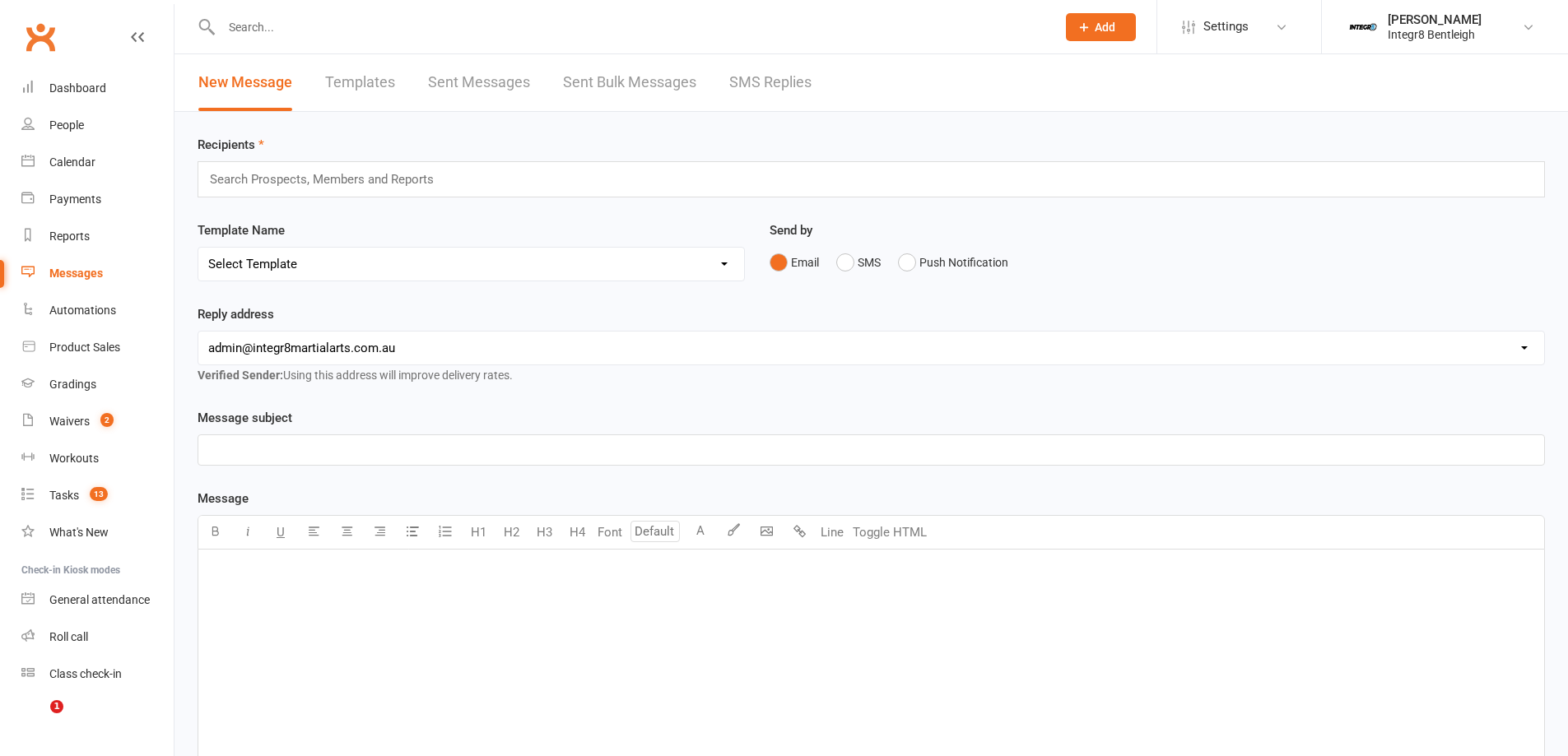
click at [107, 93] on link "Dashboard" at bounding box center [97, 89] width 152 height 37
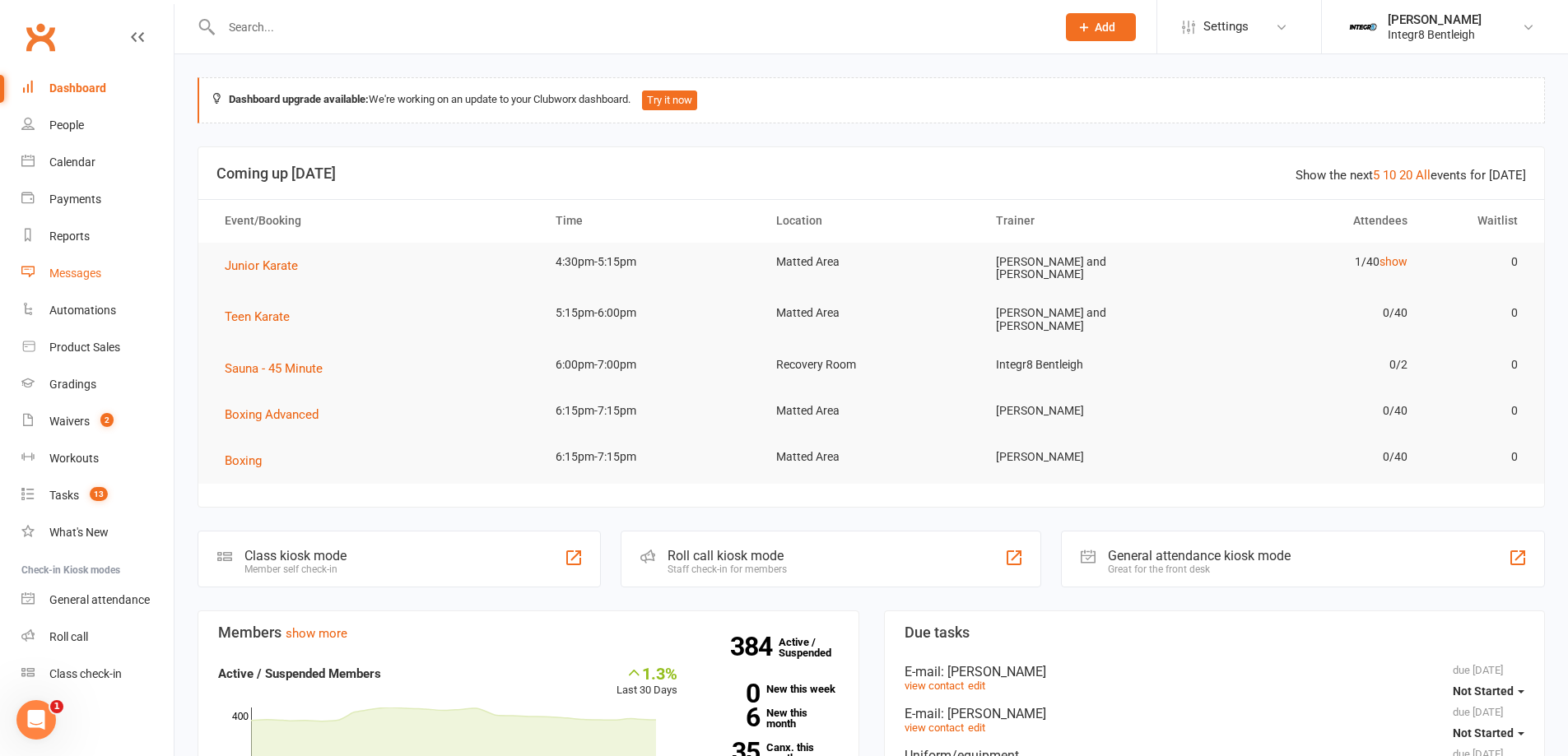
click at [116, 264] on link "Messages" at bounding box center [97, 273] width 152 height 37
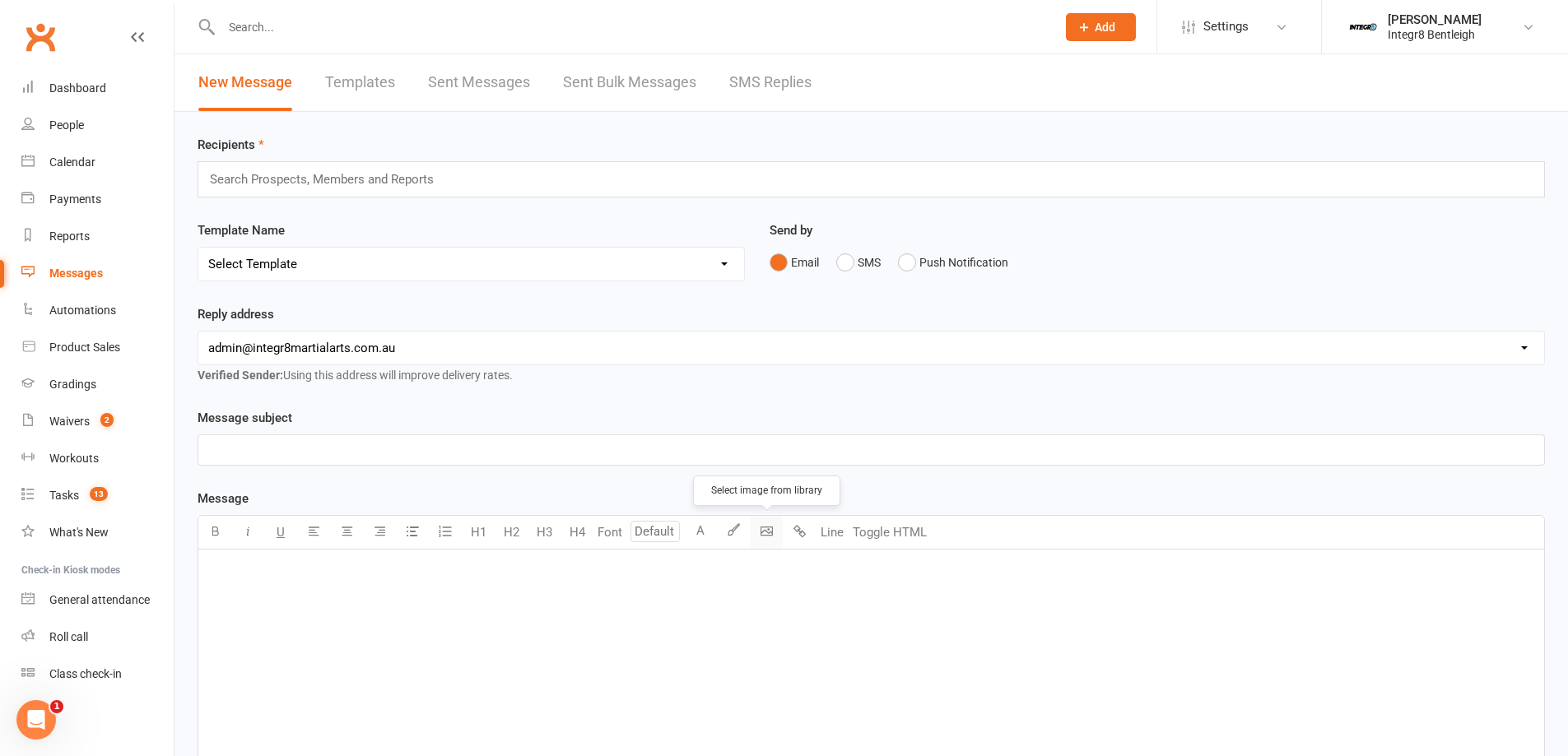
click at [765, 538] on body "Prospect Member Non-attending contact Class / event Appointment Grading event T…" at bounding box center [784, 511] width 1568 height 1015
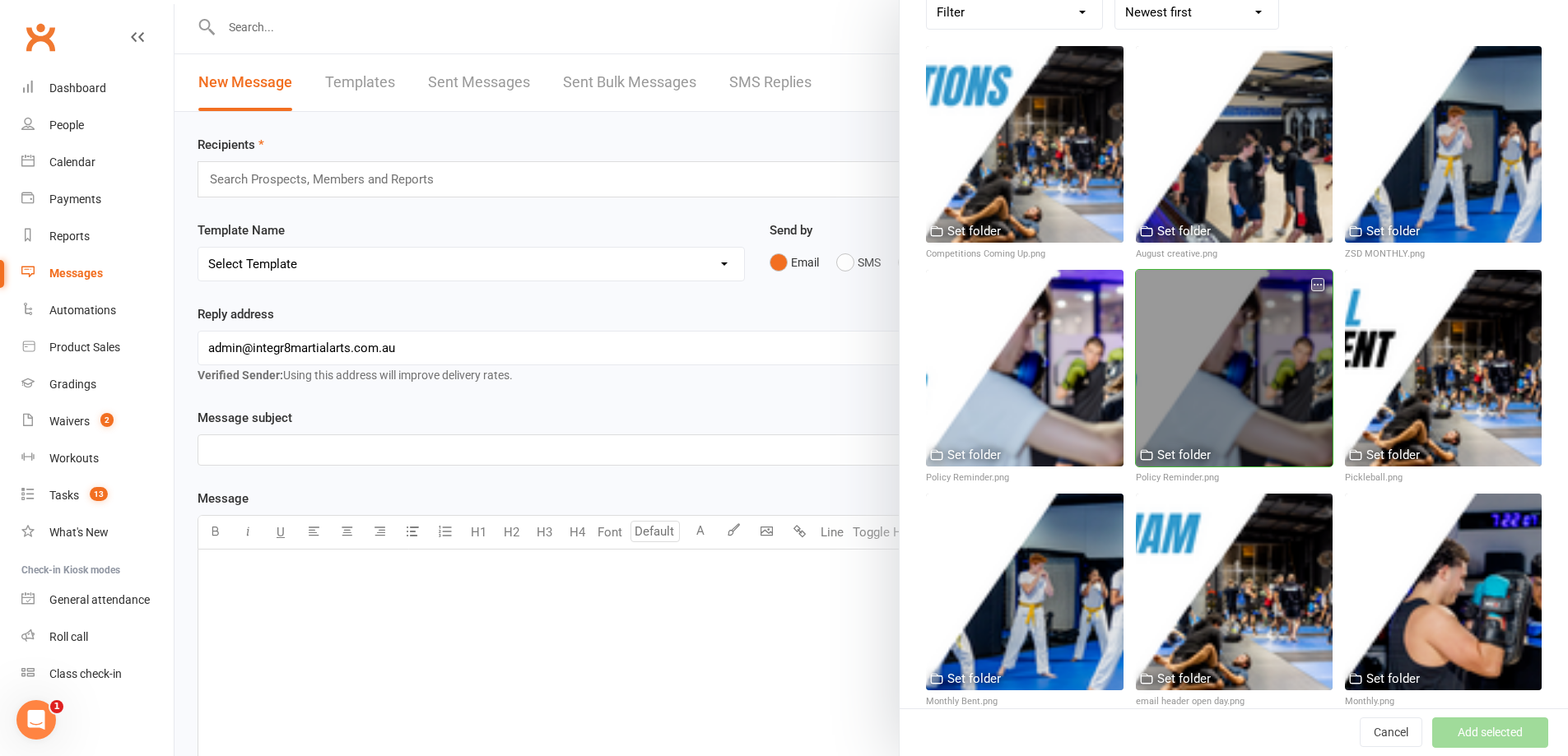
scroll to position [164, 0]
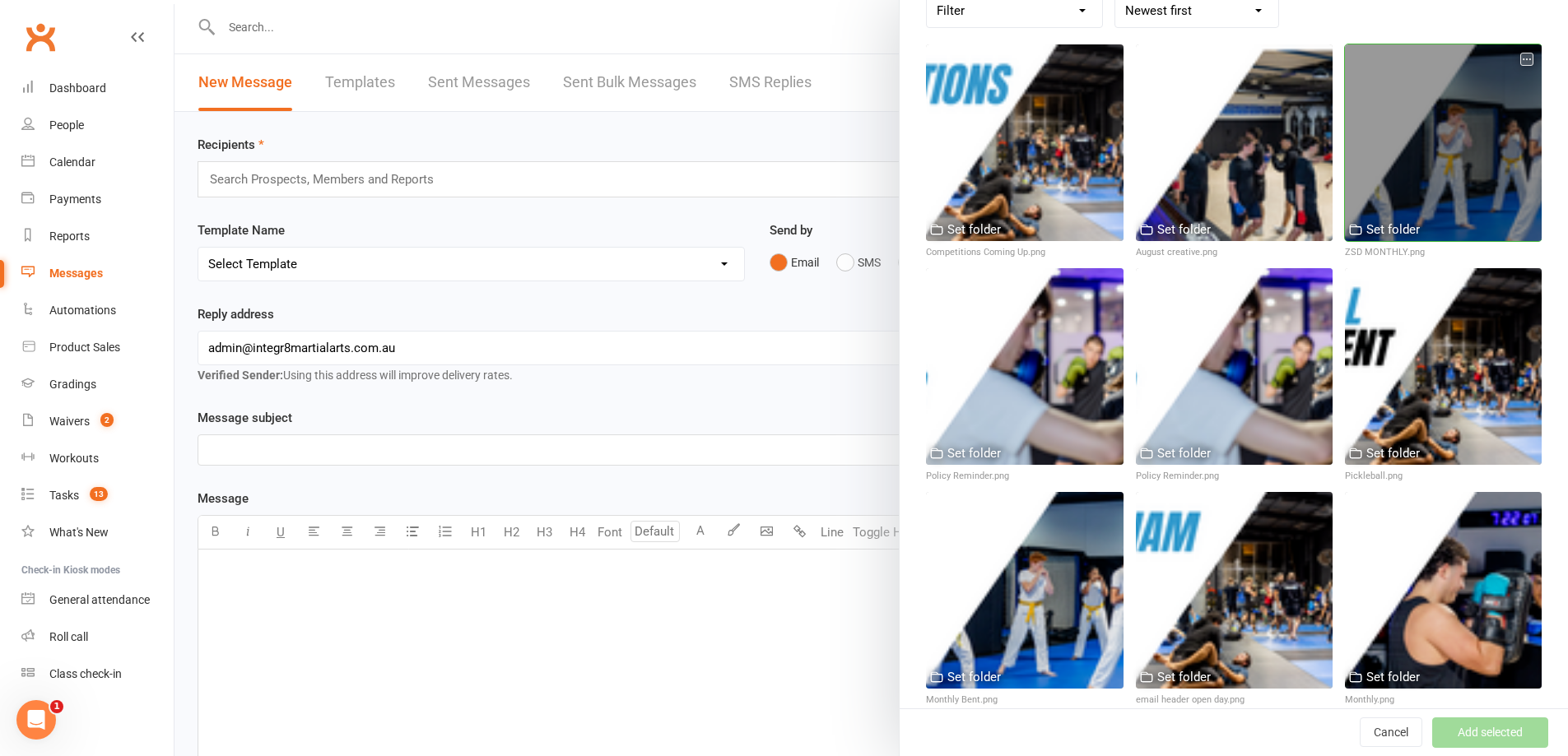
click at [1521, 60] on icon "button" at bounding box center [1527, 59] width 11 height 11
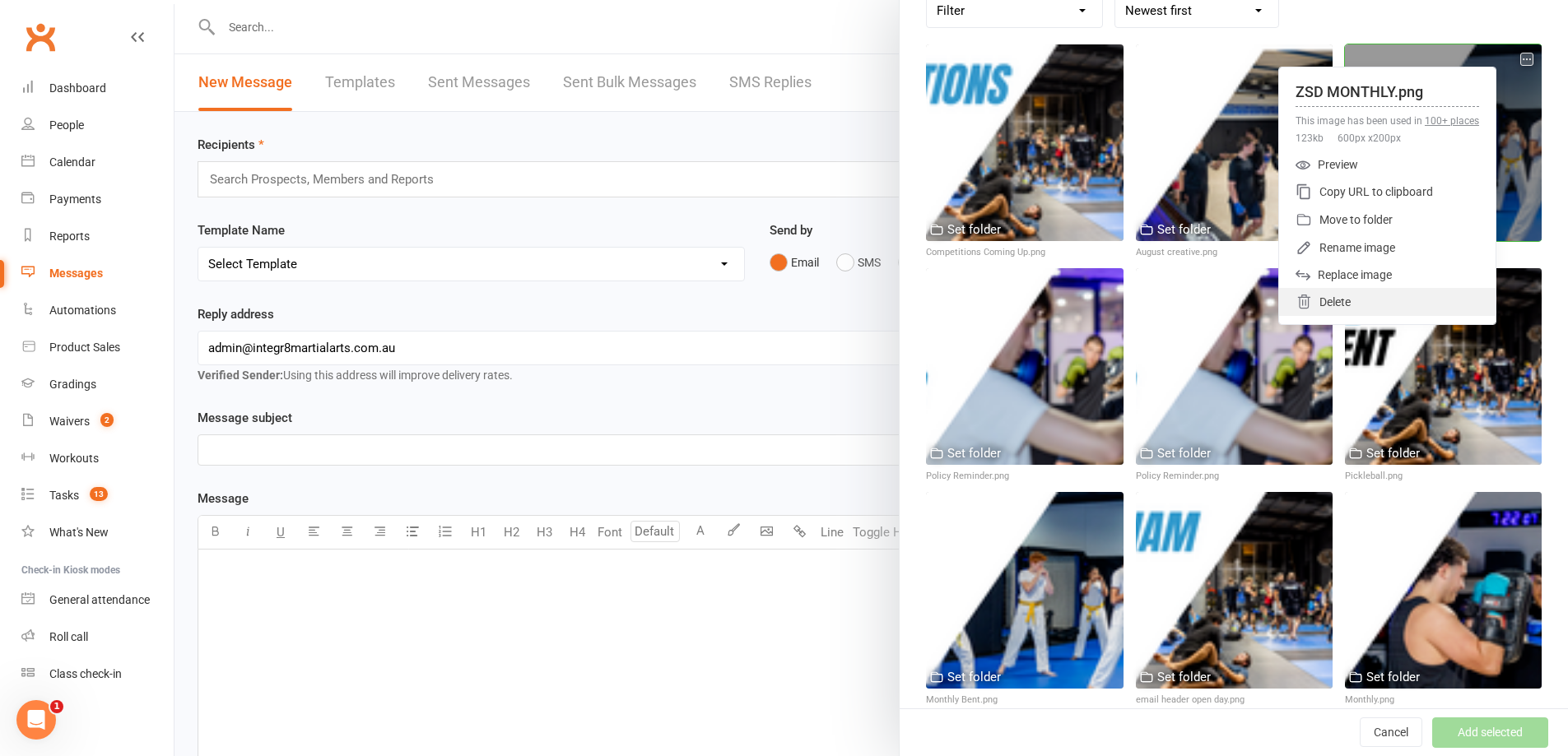
click at [1373, 307] on div "Delete" at bounding box center [1387, 301] width 217 height 28
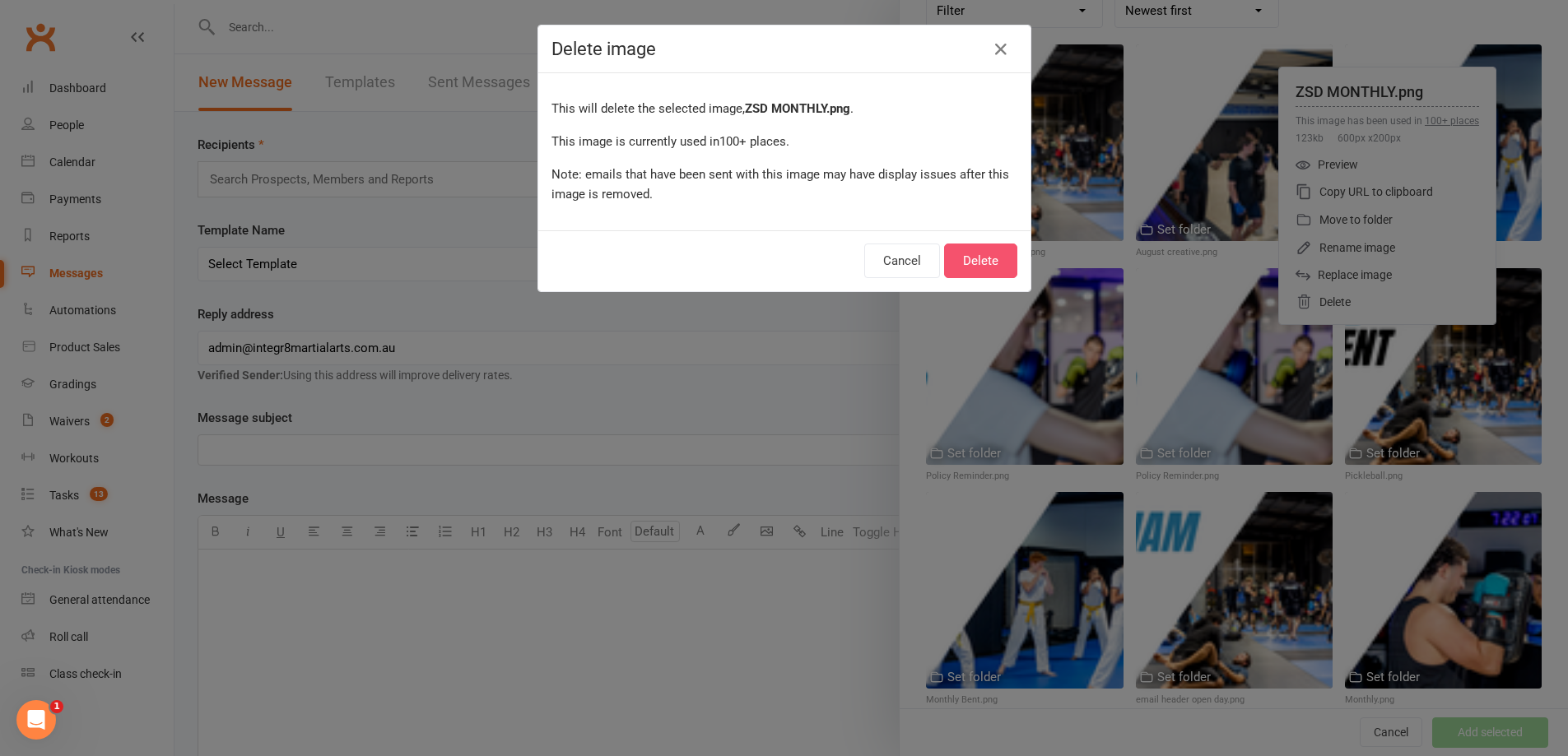
click at [988, 260] on button "Delete" at bounding box center [981, 260] width 73 height 35
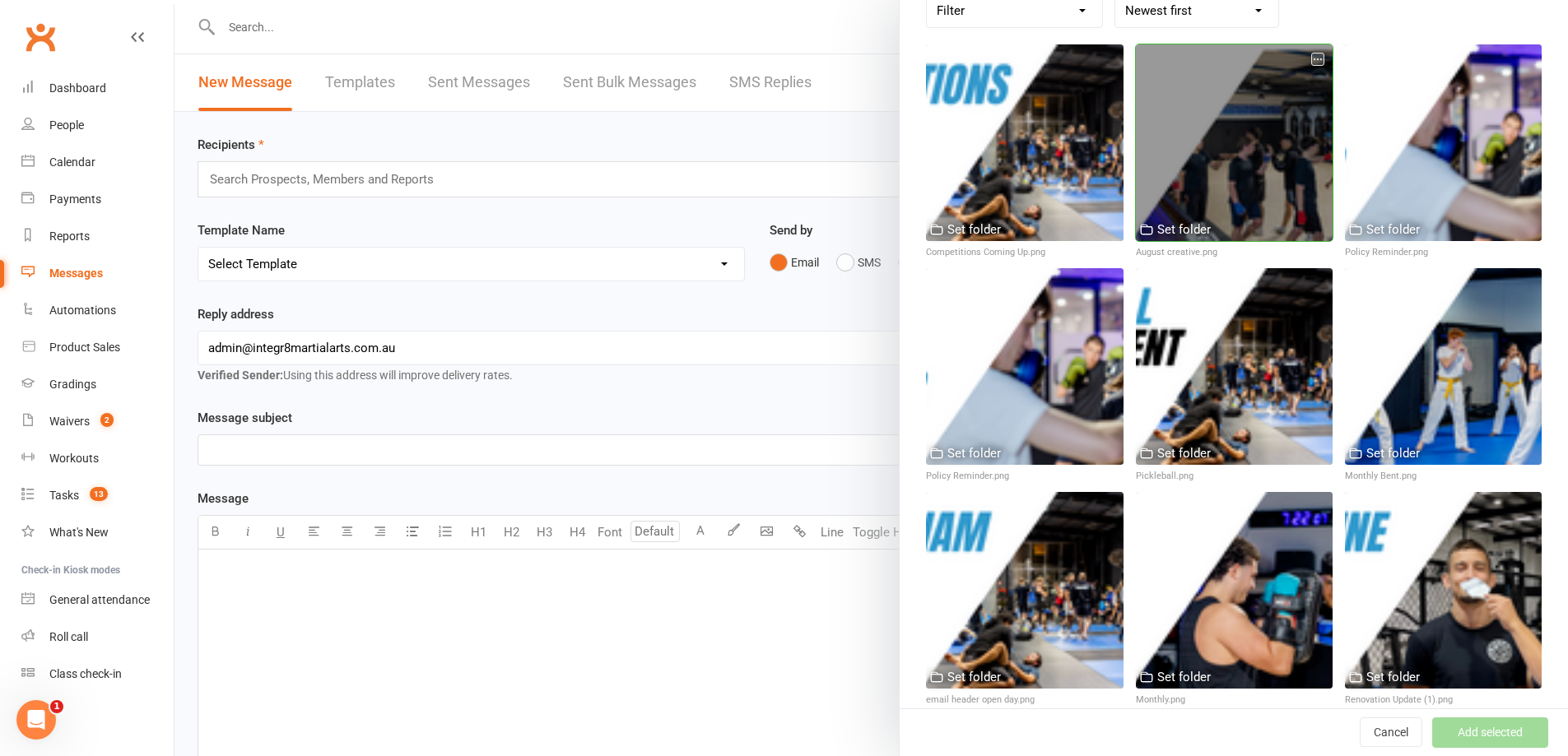
click at [1312, 59] on icon "button" at bounding box center [1318, 59] width 11 height 11
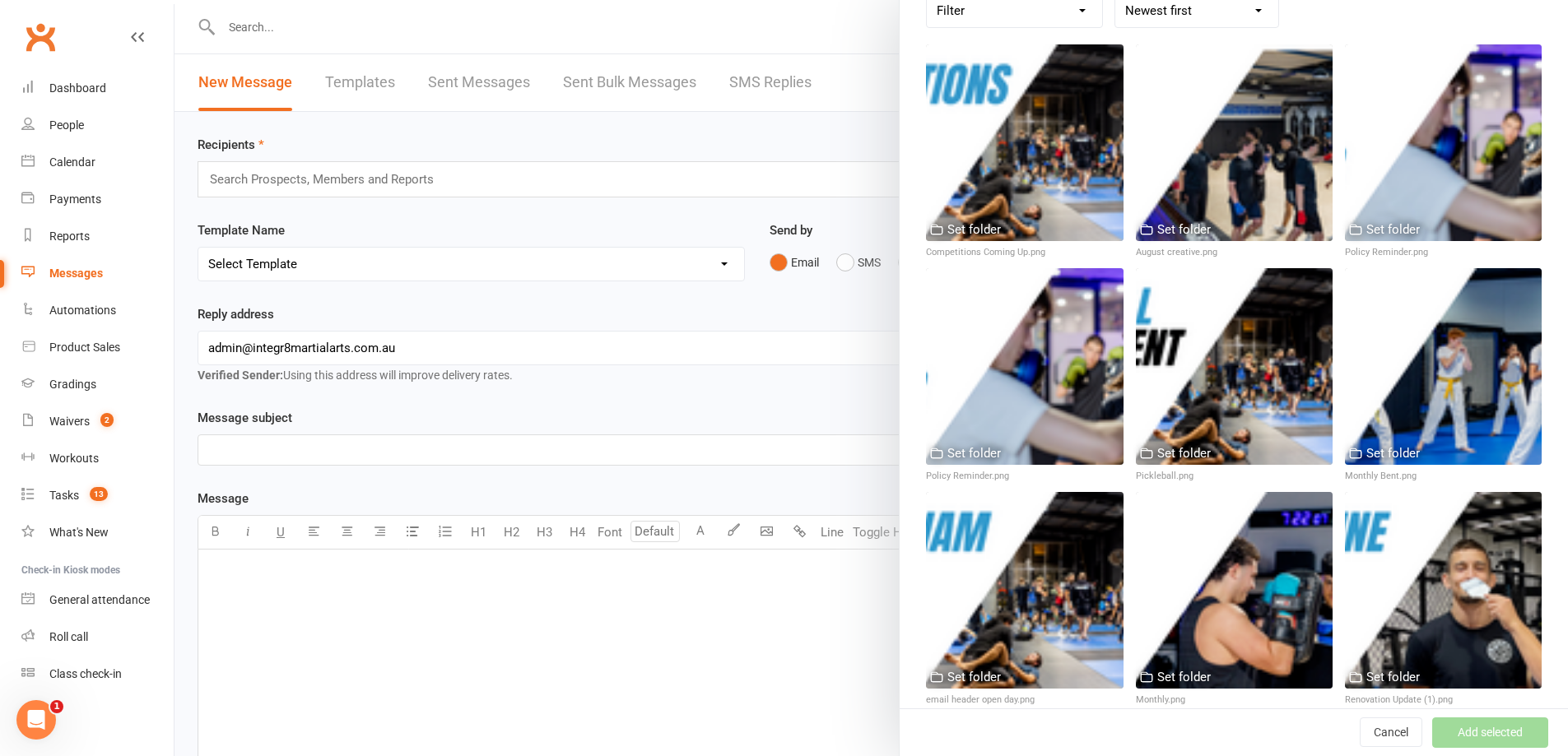
click at [1352, 18] on div "Filter Used as Logo Used as Website header Used in Workouts Used in Website Gal…" at bounding box center [1233, 10] width 615 height 35
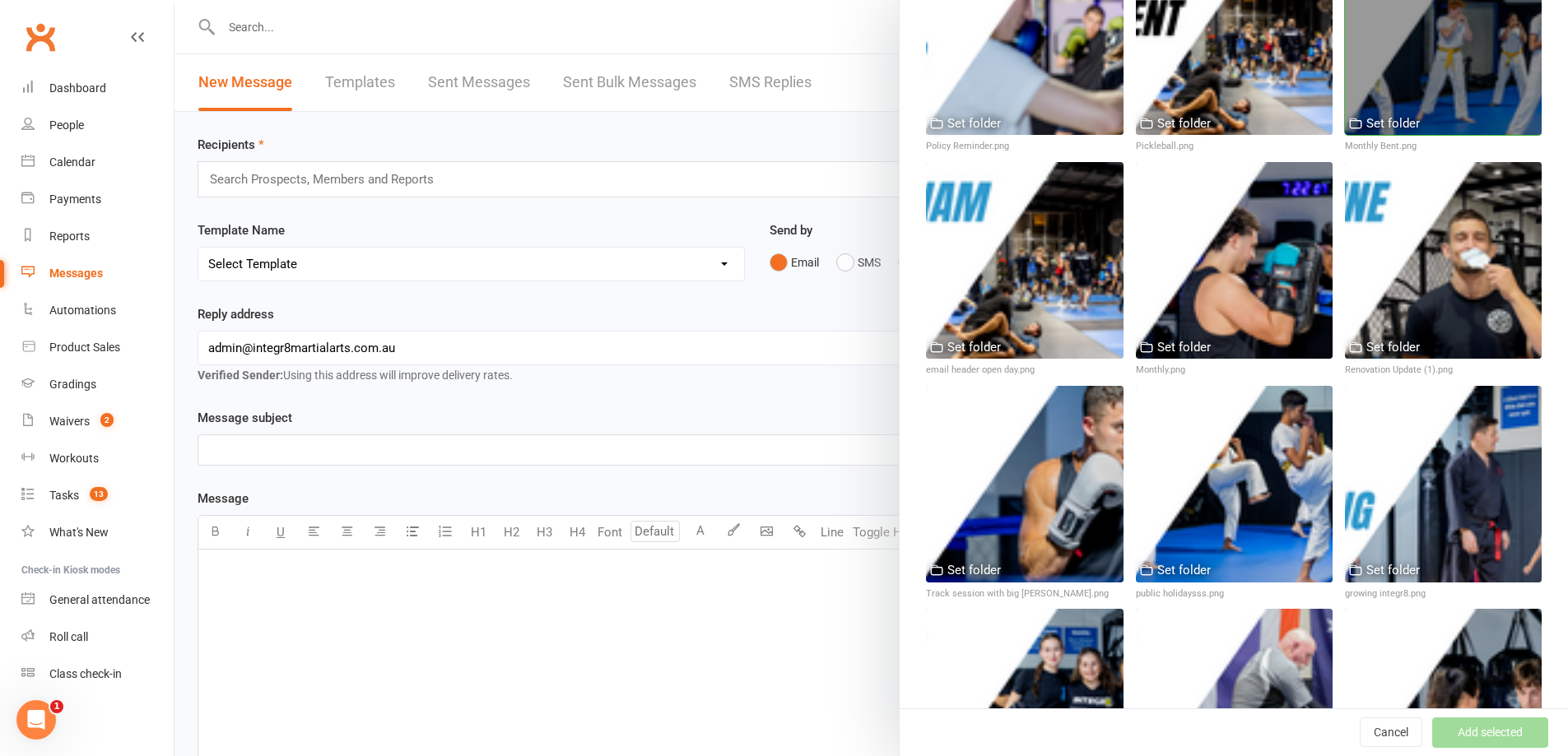
scroll to position [494, 0]
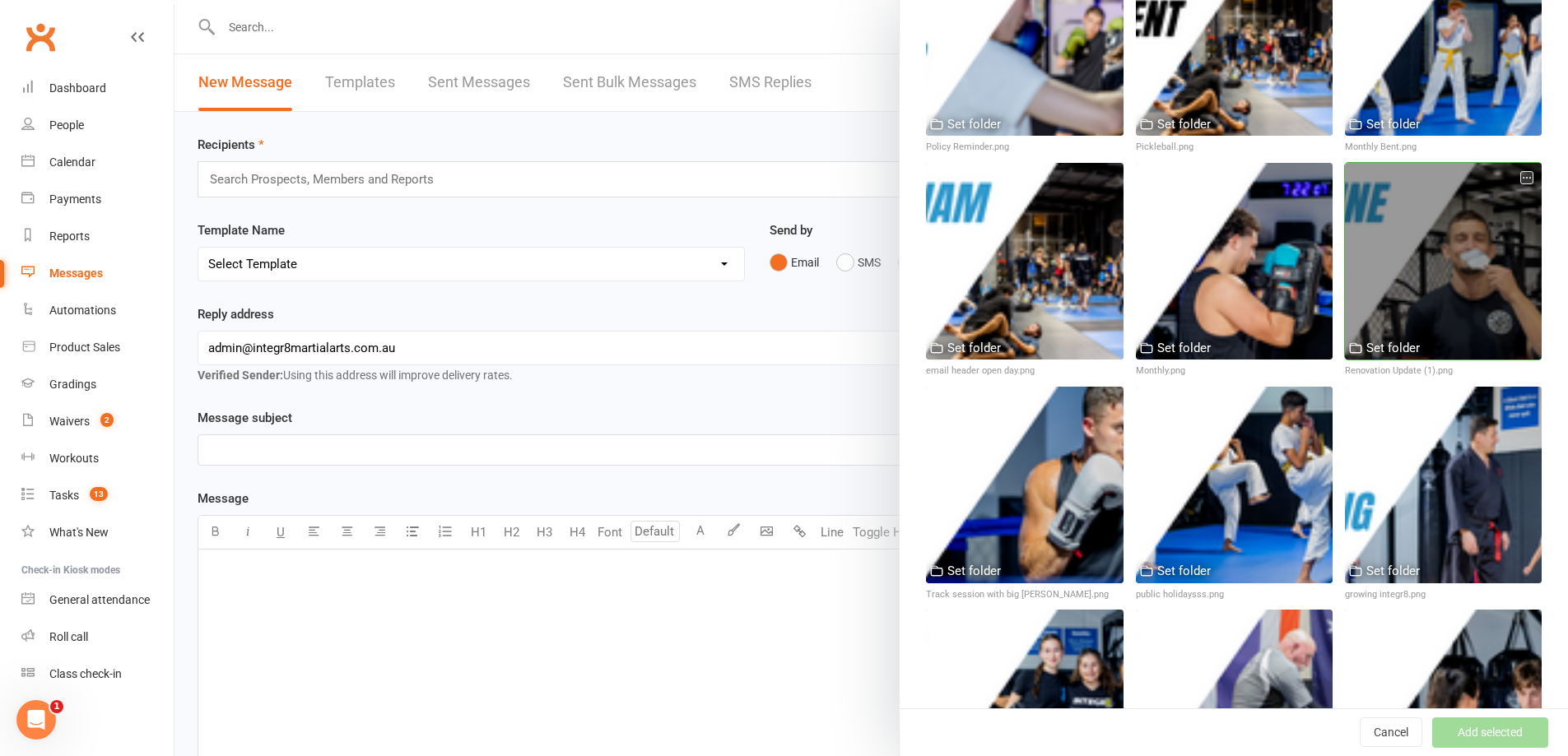
click at [1521, 172] on icon "button" at bounding box center [1527, 177] width 11 height 11
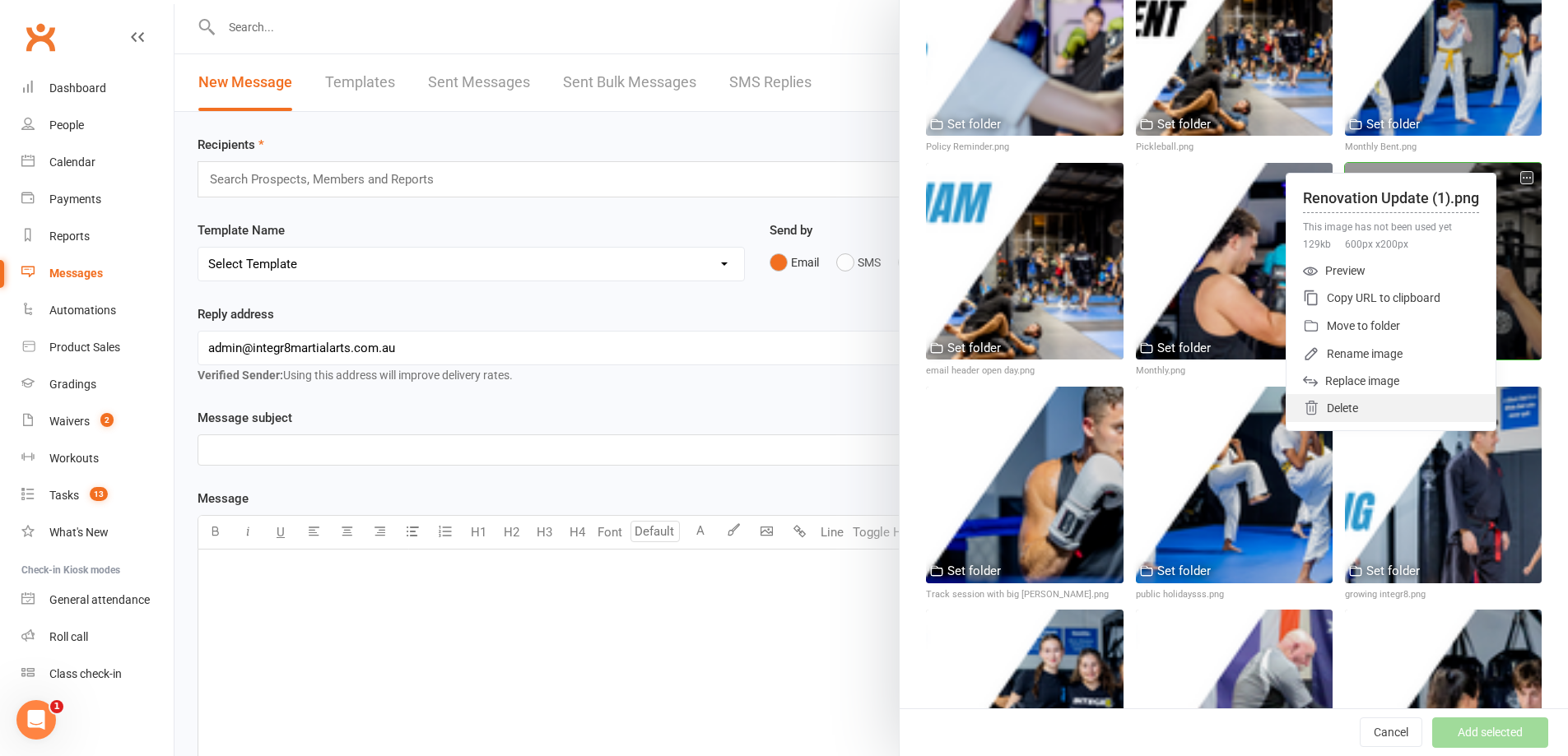
click at [1352, 404] on div "Delete" at bounding box center [1391, 408] width 209 height 28
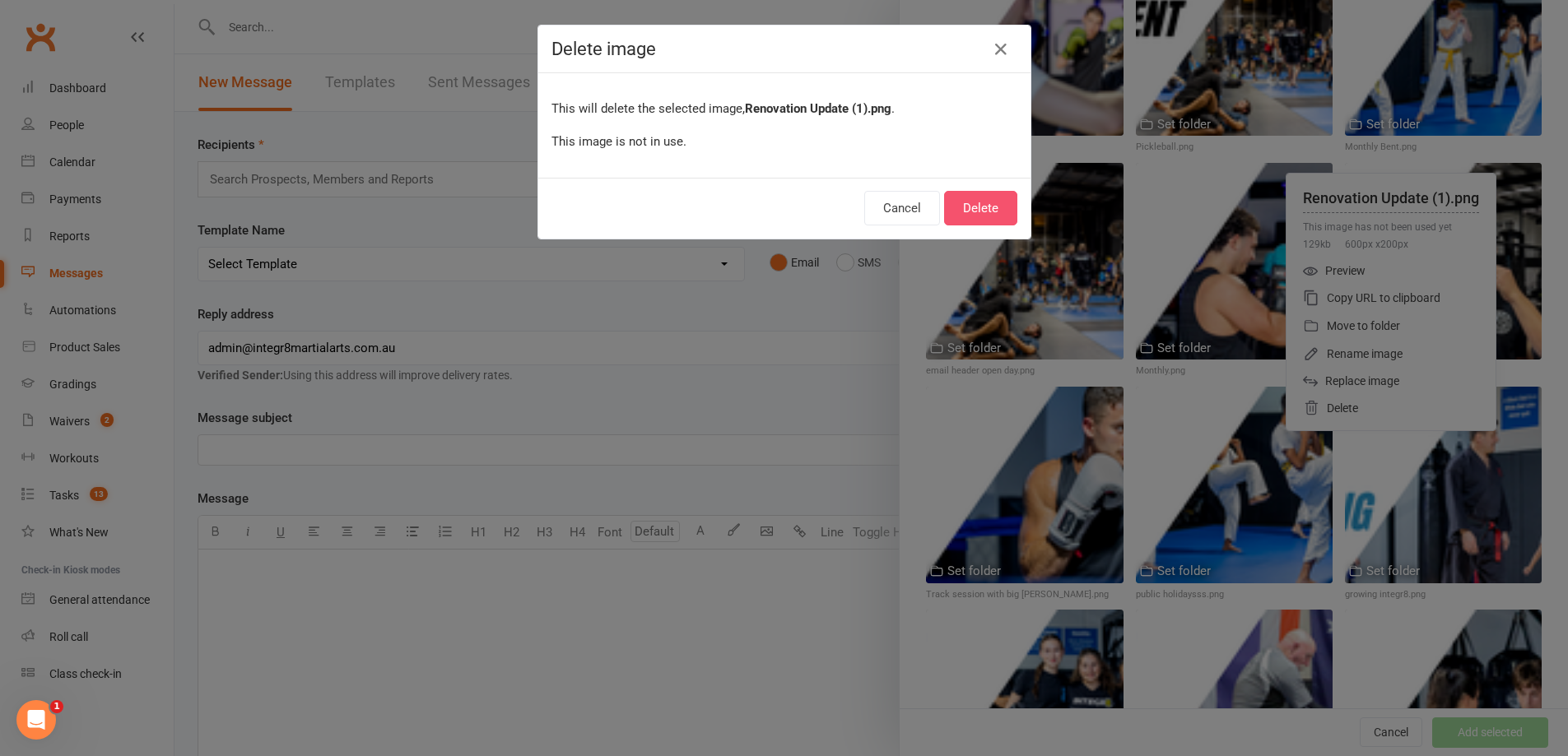
click at [982, 209] on button "Delete" at bounding box center [981, 207] width 73 height 35
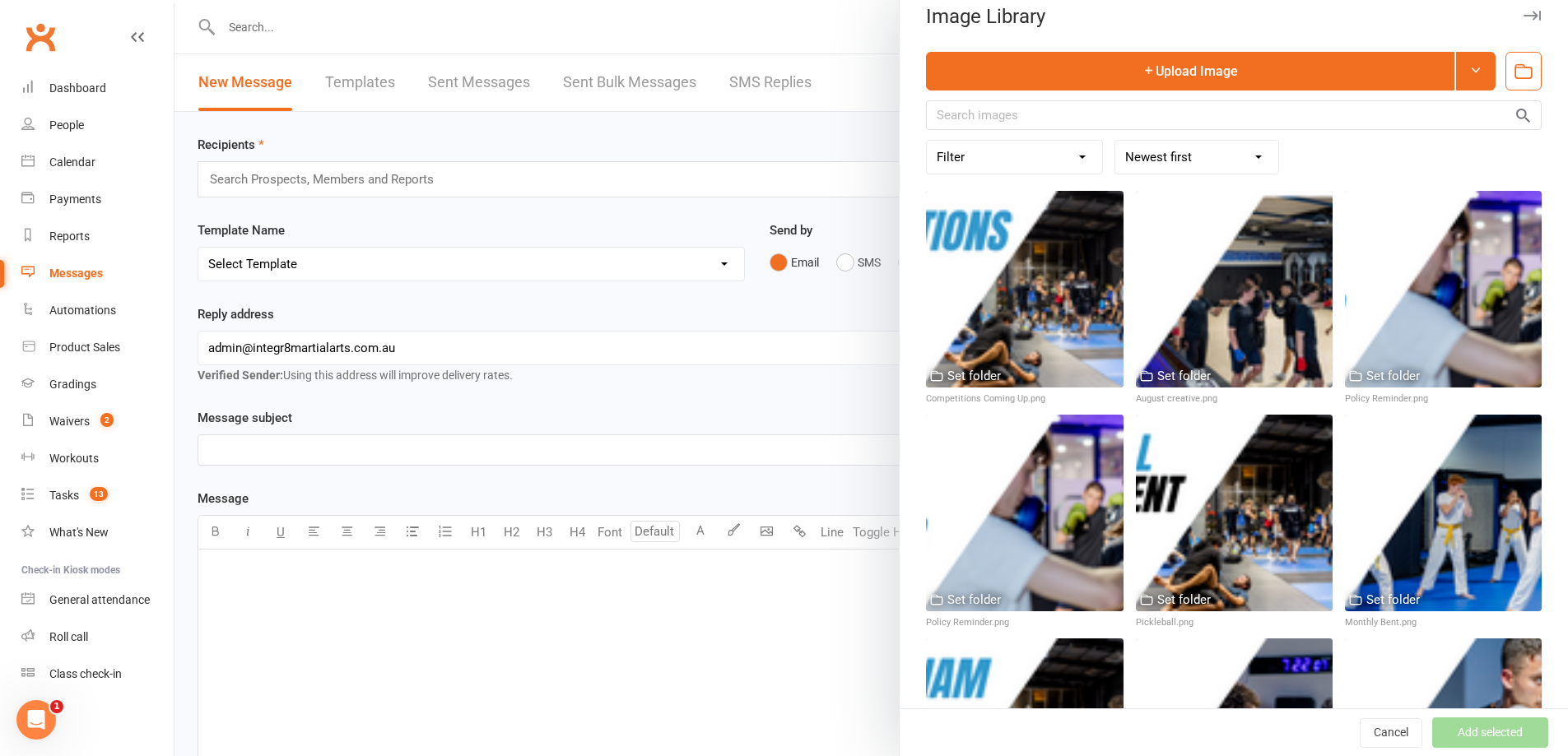
scroll to position [0, 0]
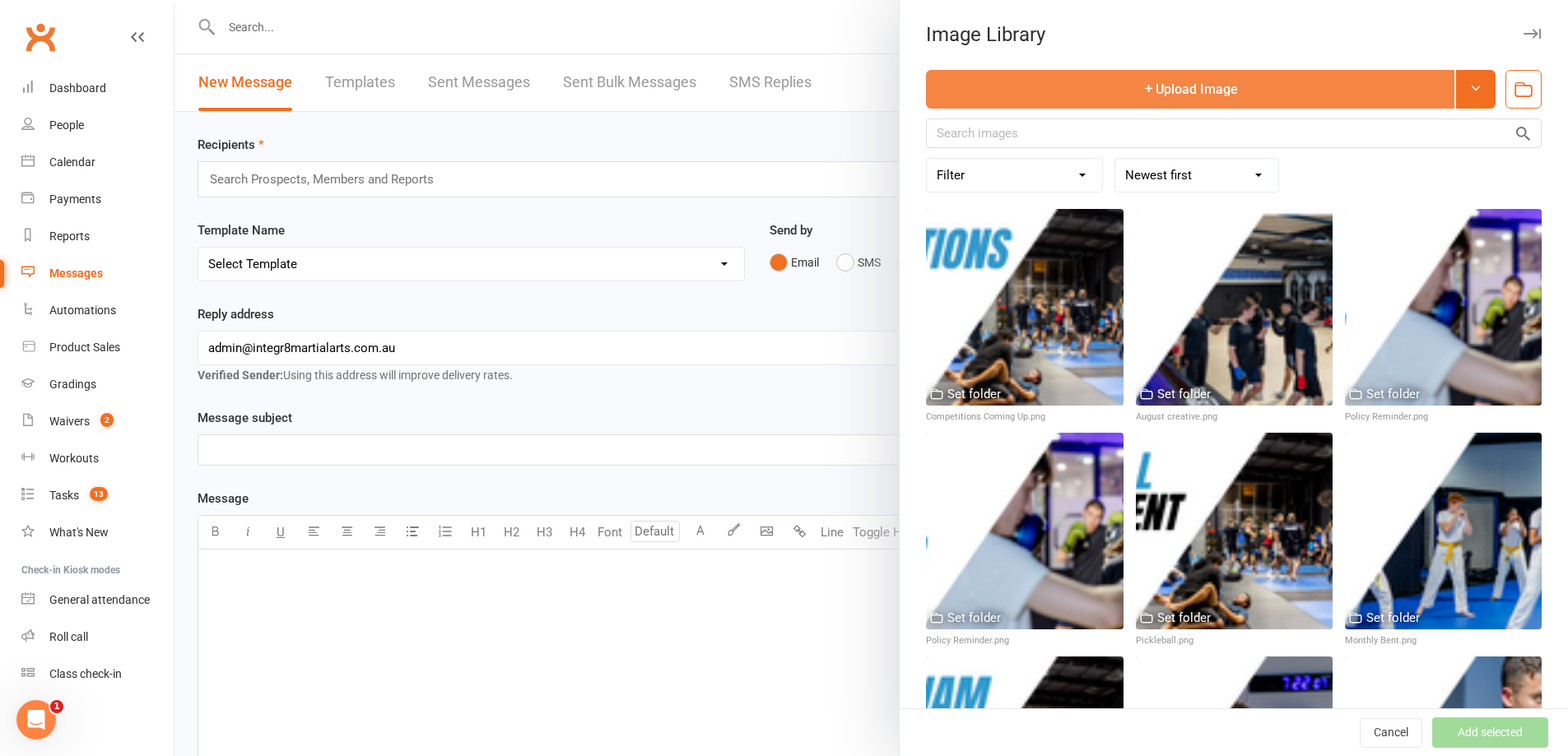
click at [1165, 103] on button "Upload Image" at bounding box center [1190, 89] width 529 height 38
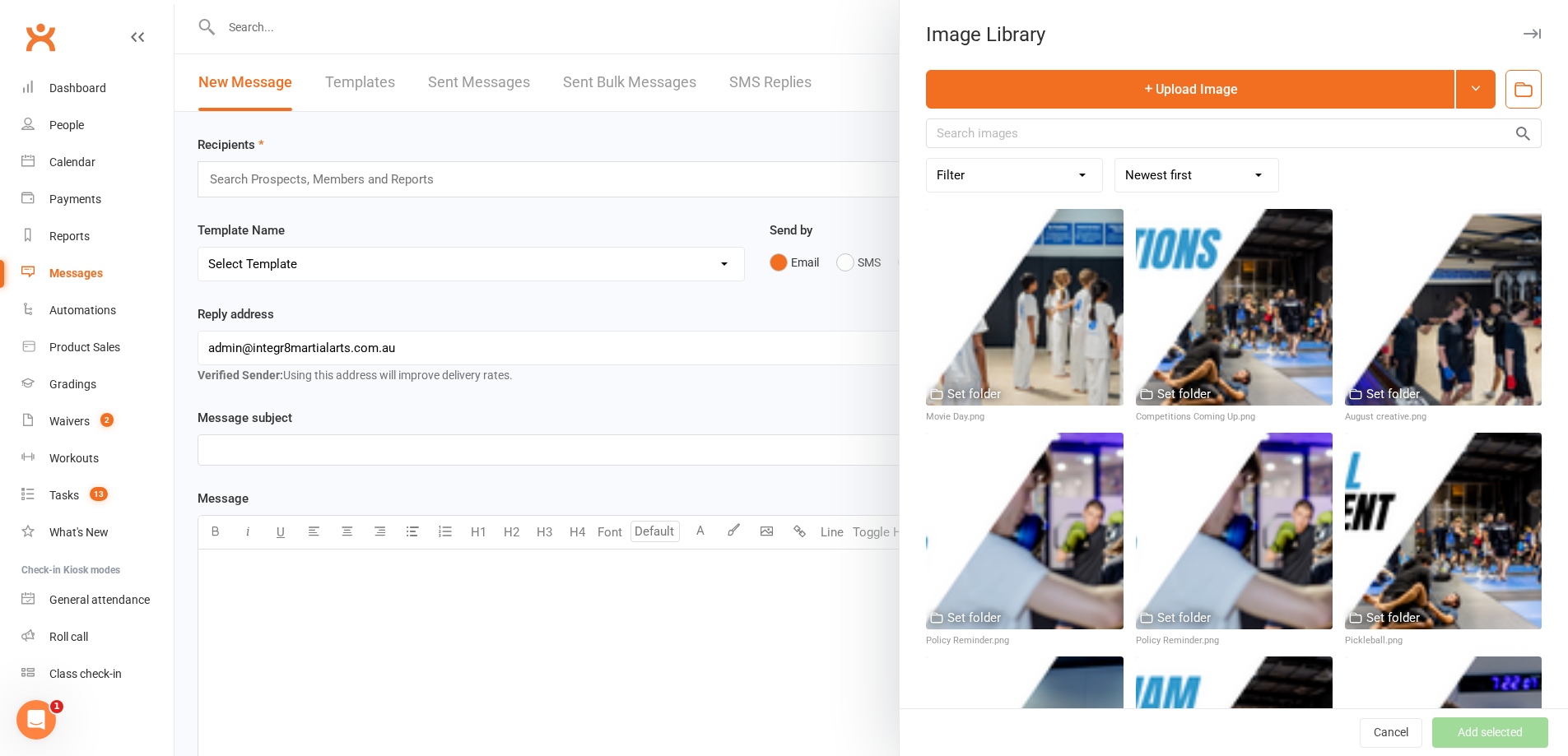
click at [671, 608] on div at bounding box center [871, 378] width 1393 height 756
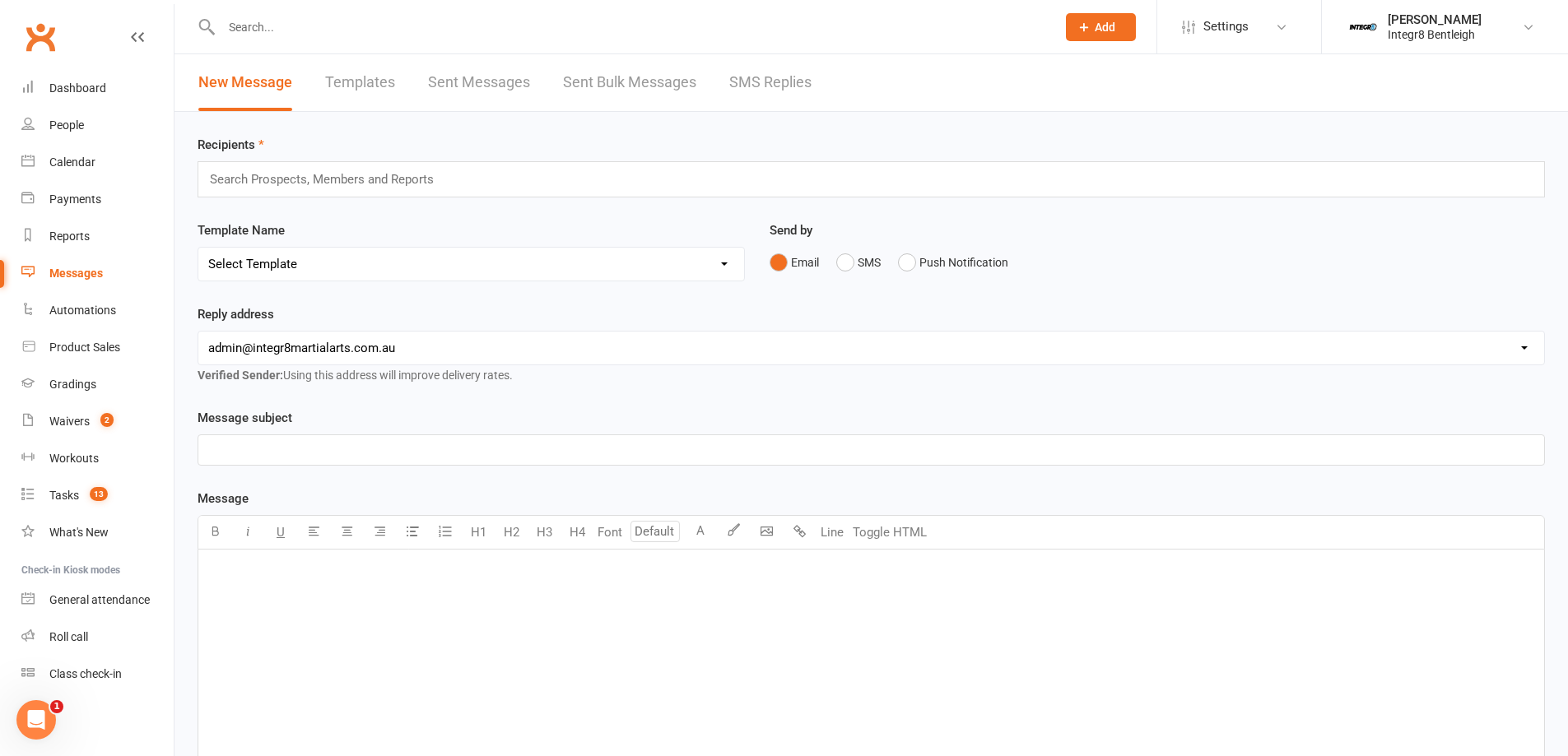
click at [359, 186] on input "text" at bounding box center [329, 179] width 241 height 21
type input "under"
drag, startPoint x: 272, startPoint y: 175, endPoint x: 177, endPoint y: 182, distance: 95.3
click at [177, 182] on div "Recipients under under Template Name Select Template [Email] Public Holiday [Em…" at bounding box center [871, 566] width 1393 height 907
click at [235, 183] on input "under" at bounding box center [236, 179] width 56 height 21
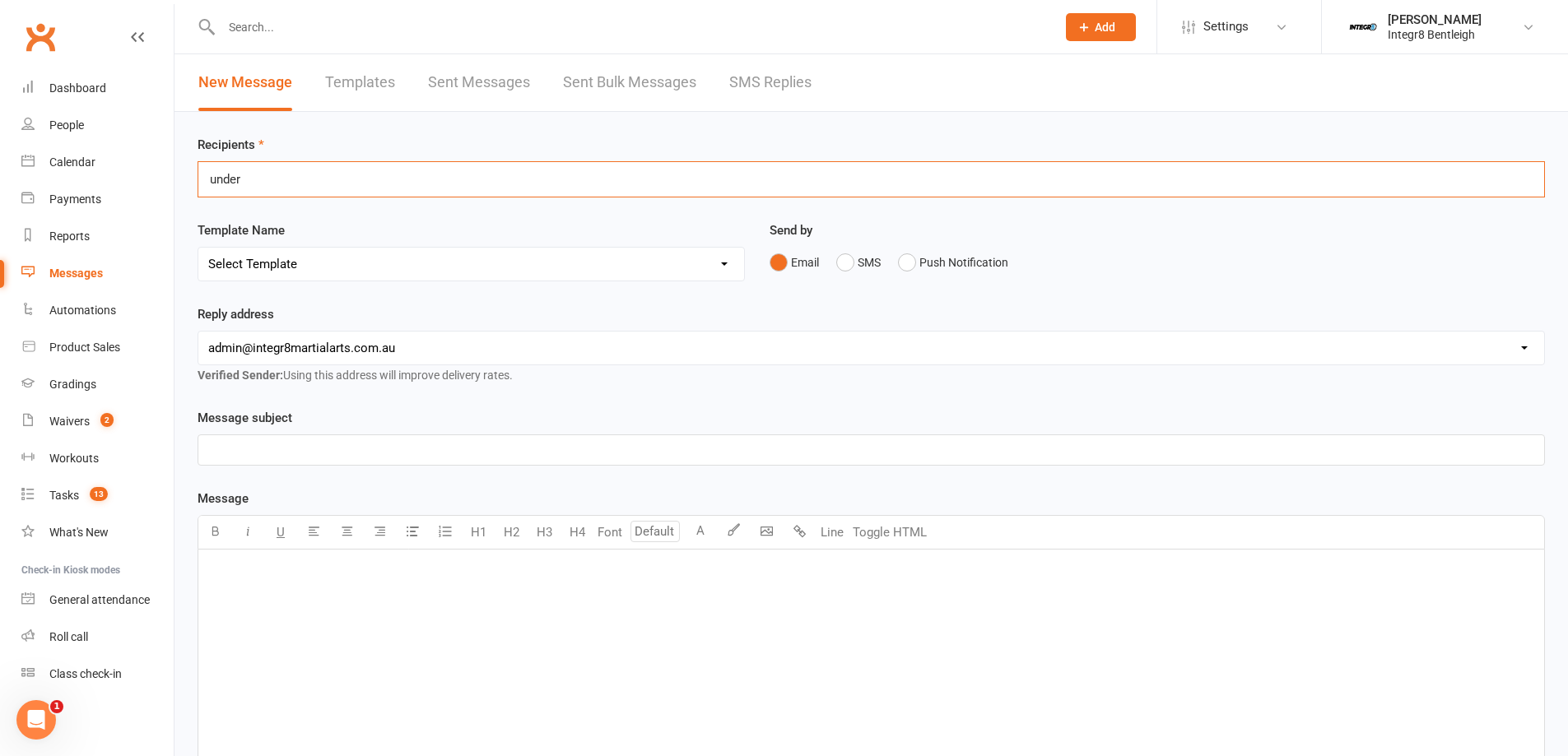
drag, startPoint x: 250, startPoint y: 176, endPoint x: 205, endPoint y: 183, distance: 45.5
click at [205, 183] on div "under under" at bounding box center [870, 179] width 1348 height 36
click at [567, 594] on div "﻿" at bounding box center [870, 673] width 1346 height 246
click at [341, 531] on icon "button" at bounding box center [346, 530] width 12 height 12
click at [759, 533] on body "Prospect Member Non-attending contact Class / event Appointment Grading event T…" at bounding box center [790, 511] width 1580 height 1015
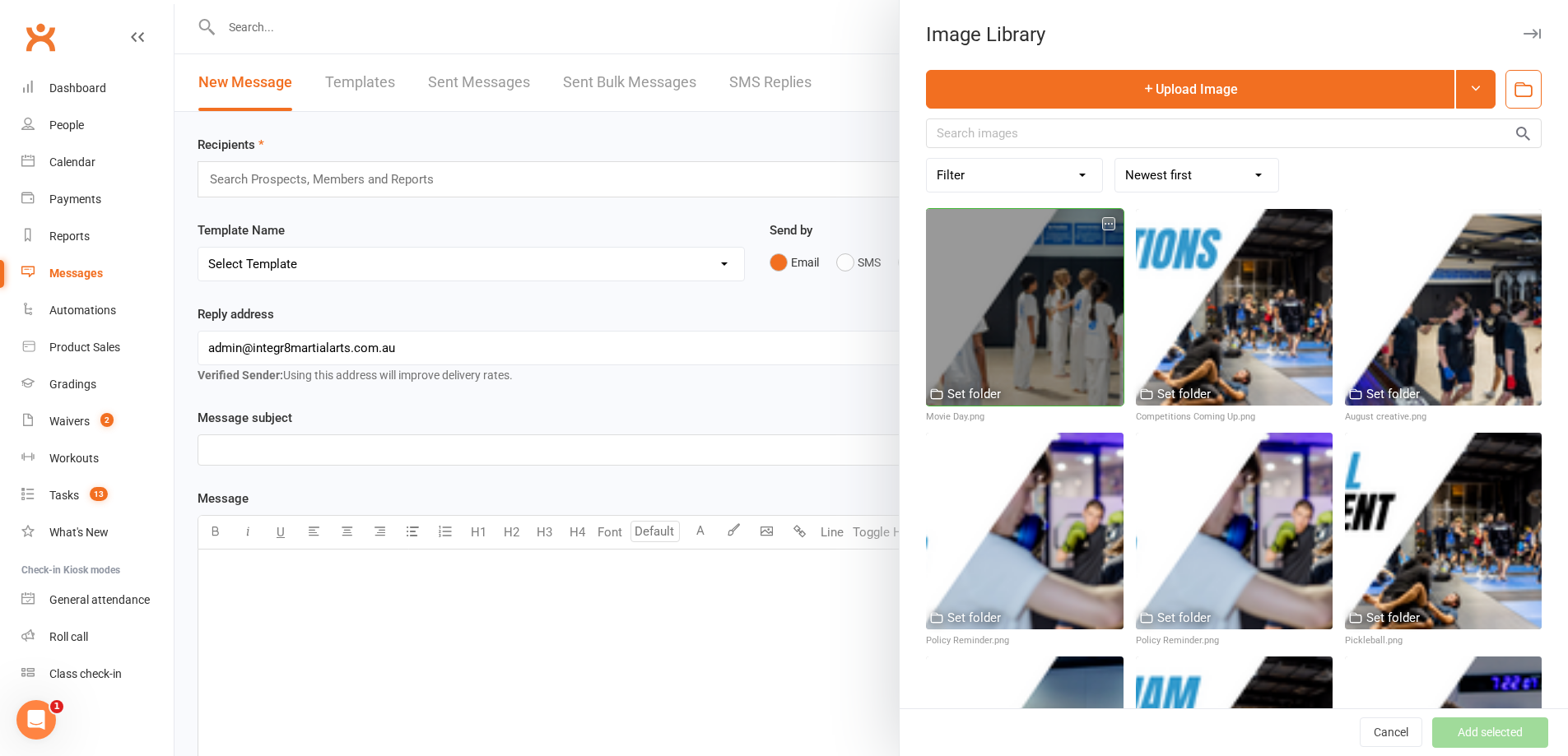
click at [1052, 268] on div at bounding box center [1024, 307] width 197 height 197
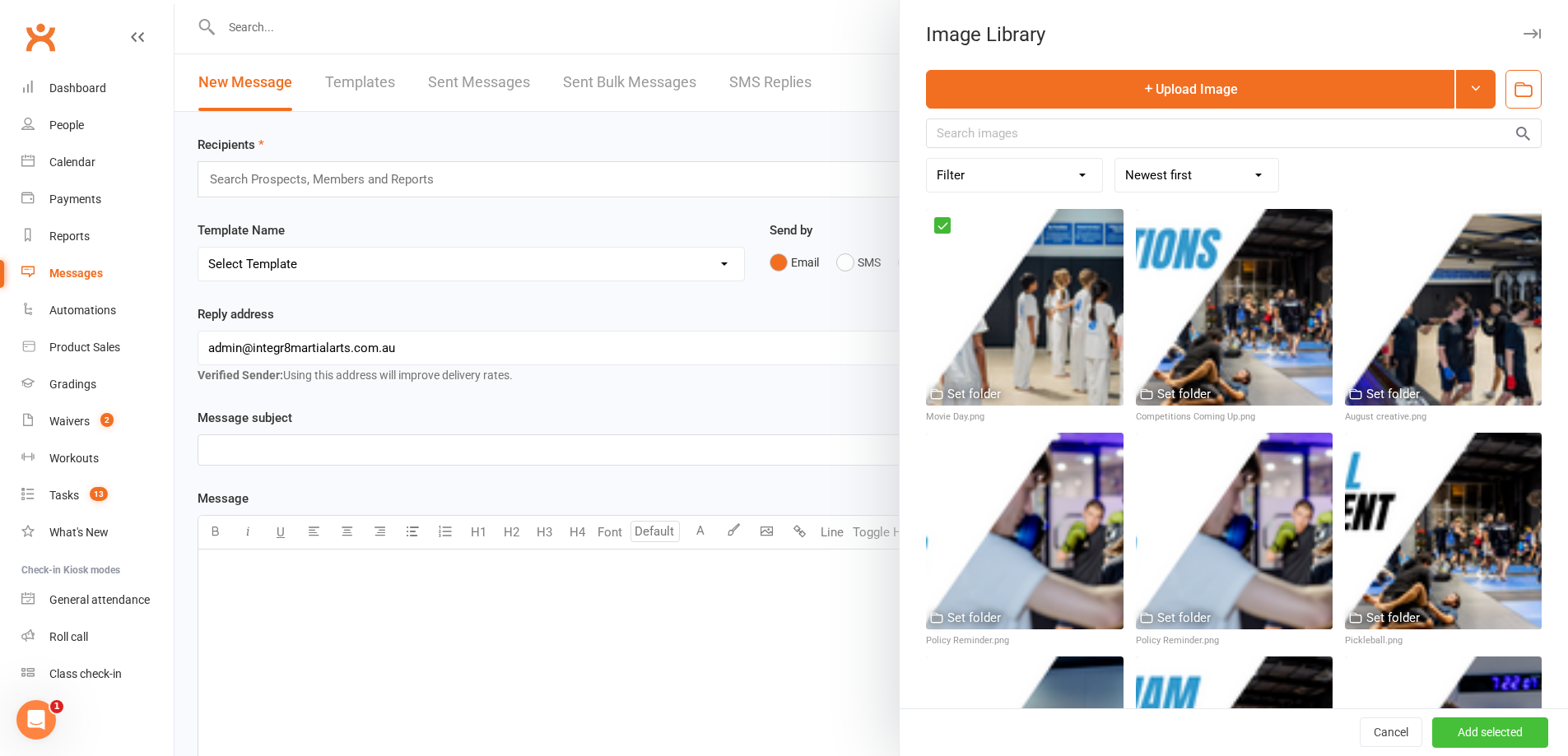
click at [1438, 737] on button "Add selected" at bounding box center [1490, 733] width 116 height 30
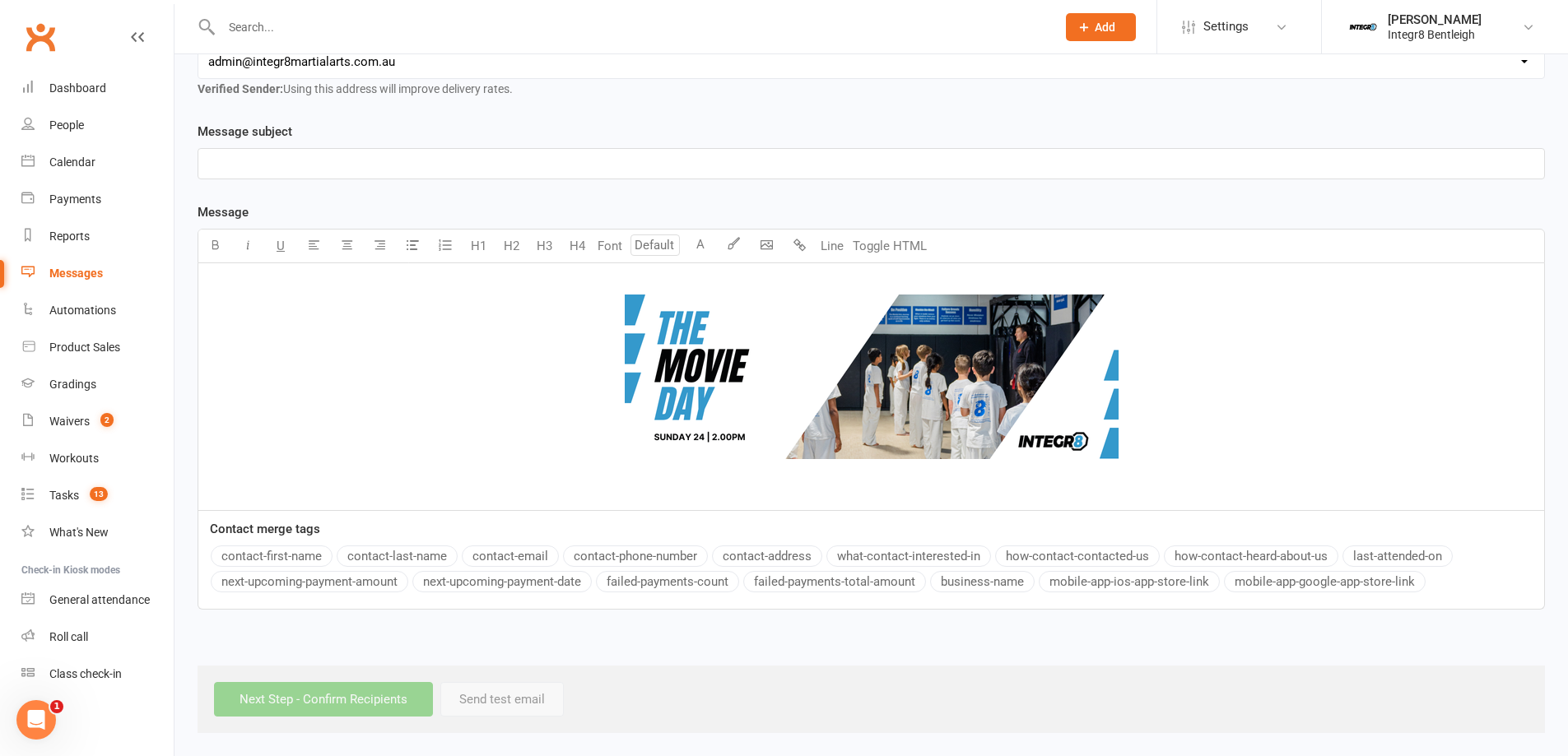
scroll to position [287, 0]
click at [939, 482] on p "﻿ ﻿ ﻿" at bounding box center [871, 378] width 1326 height 210
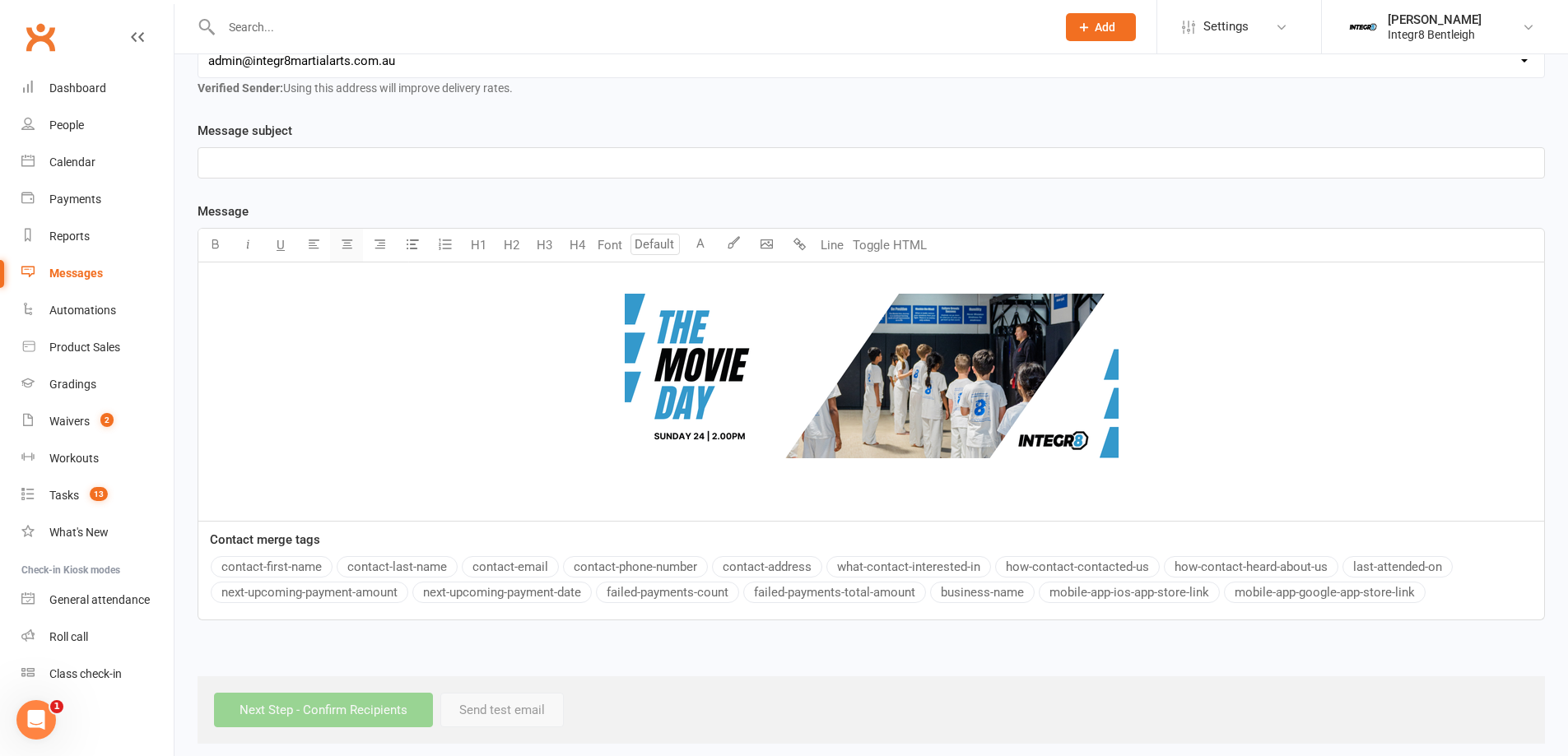
click at [348, 248] on icon "button" at bounding box center [346, 244] width 12 height 12
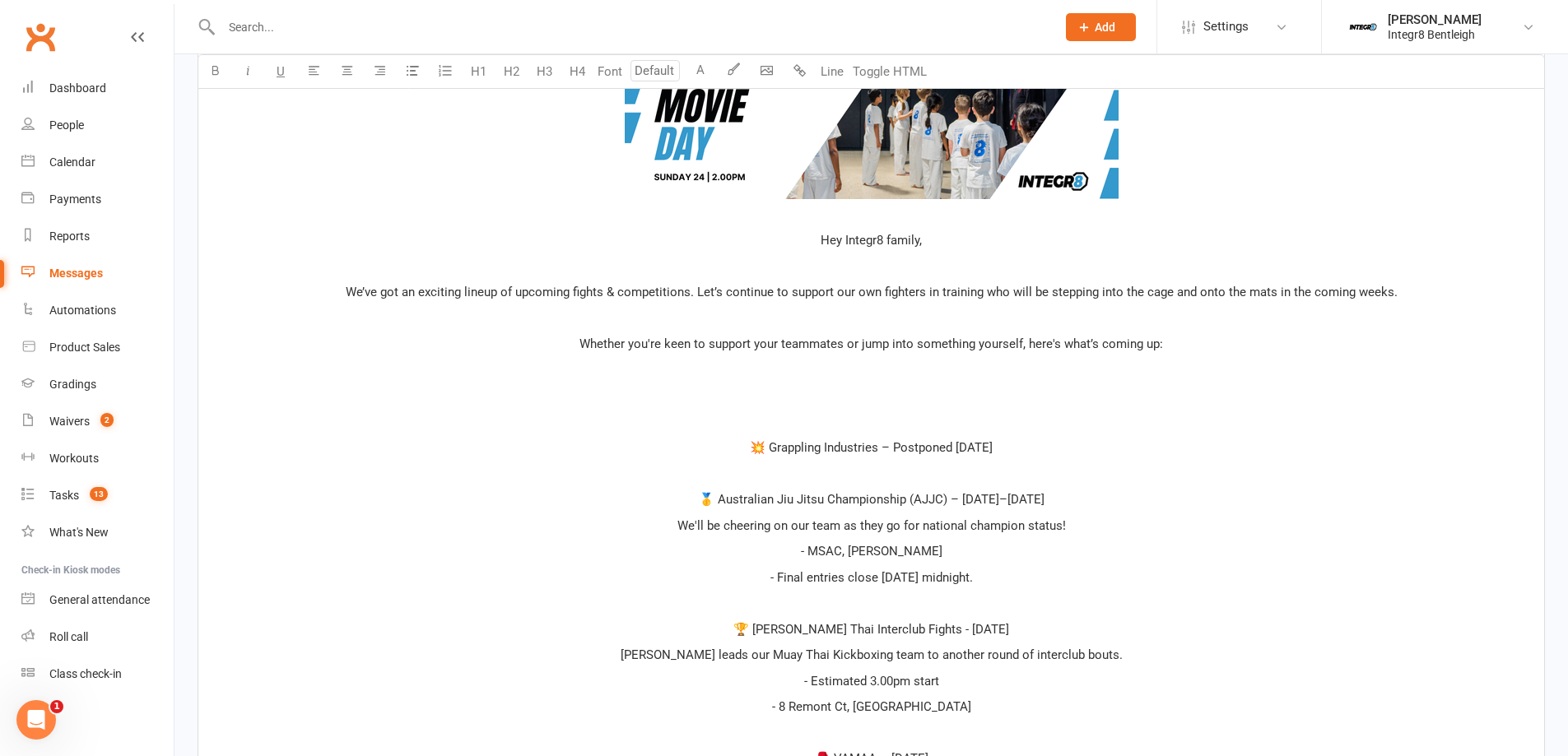
scroll to position [538, 0]
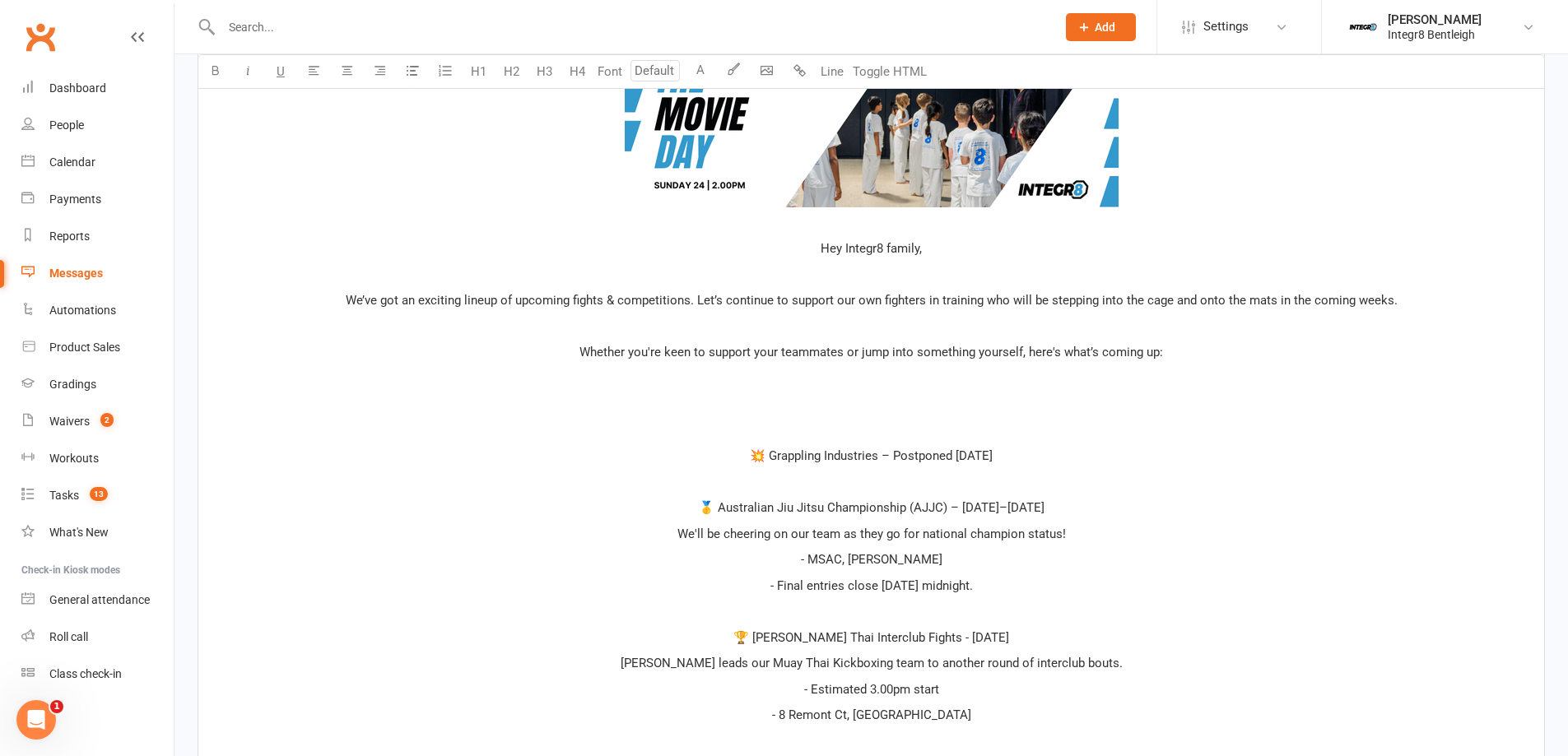
click at [839, 395] on p "﻿" at bounding box center [871, 403] width 1326 height 20
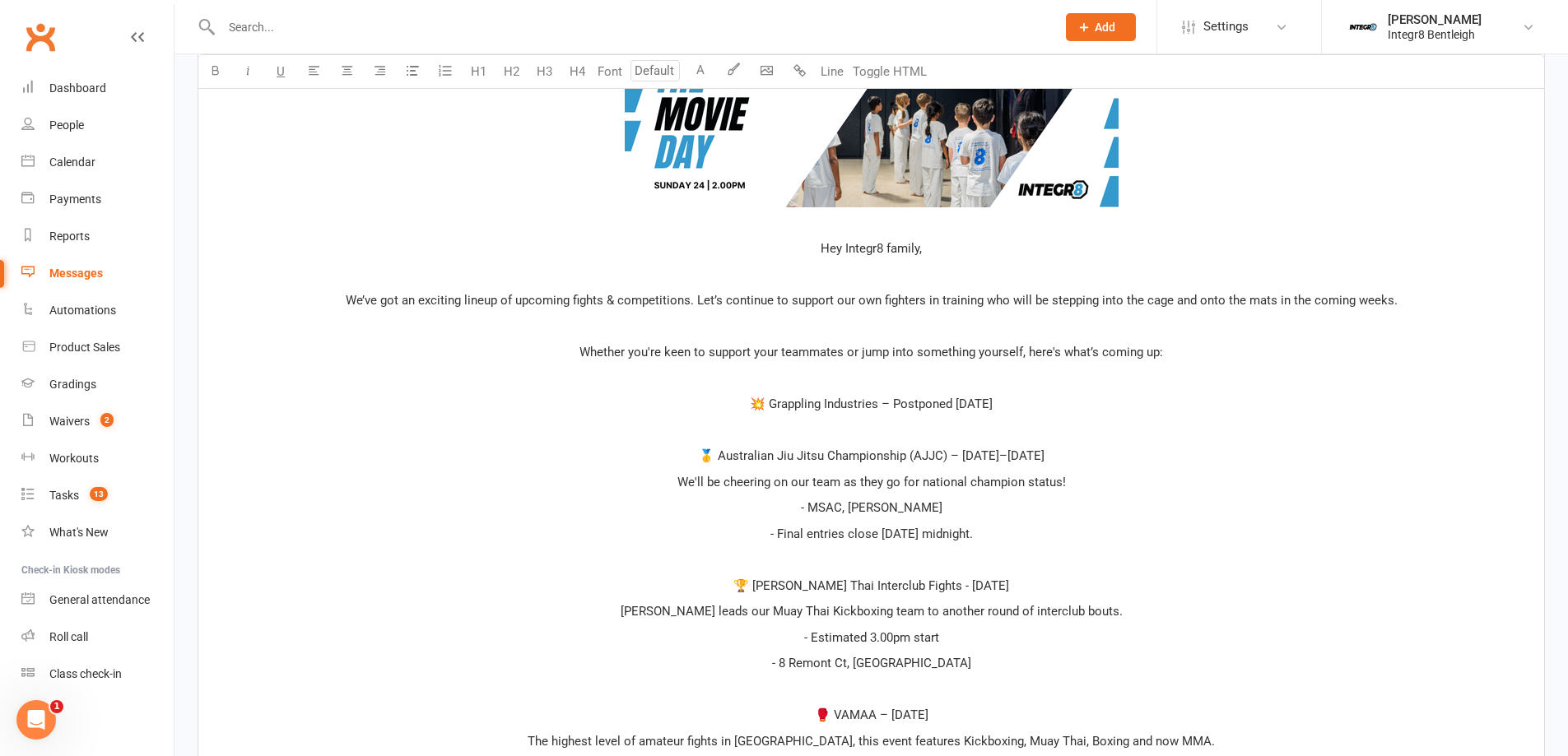
drag, startPoint x: 1020, startPoint y: 399, endPoint x: 689, endPoint y: 396, distance: 331.0
click at [689, 396] on p "💥 Grappling Industries – Postponed Sunday, September 14" at bounding box center [871, 403] width 1326 height 20
click at [580, 70] on button "H4" at bounding box center [576, 71] width 33 height 33
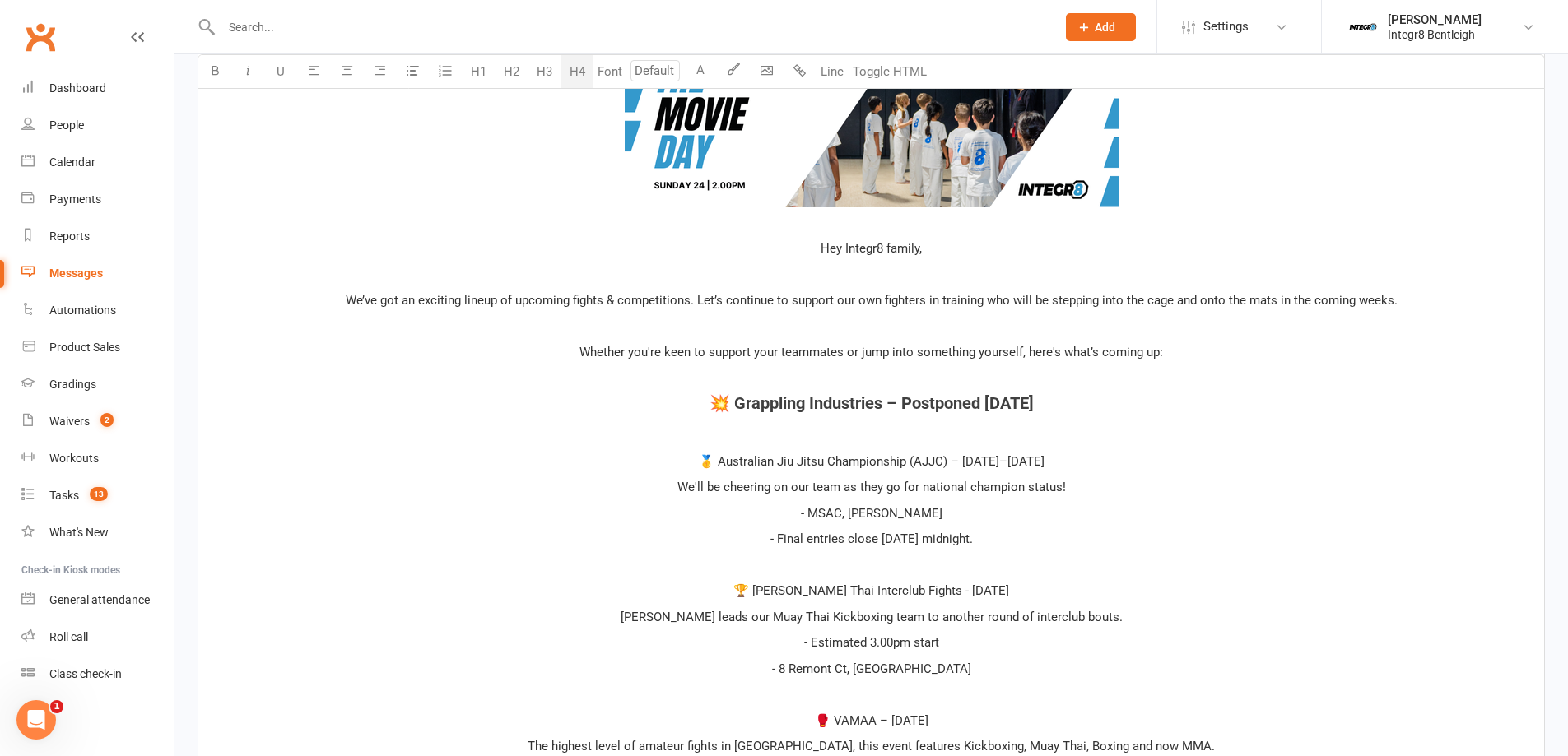
click at [856, 416] on div "﻿ ﻿ ﻿ Hey Integr8 family, ﻿ We’ve got an exciting lineup of upcoming fights & c…" at bounding box center [870, 648] width 1346 height 1274
drag, startPoint x: 1080, startPoint y: 463, endPoint x: 683, endPoint y: 468, distance: 397.0
click at [683, 468] on p "🥇 Australian Jiu Jitsu Championship (AJJC) – August 15th–17th" at bounding box center [871, 461] width 1326 height 20
click at [575, 63] on button "H4" at bounding box center [576, 71] width 33 height 33
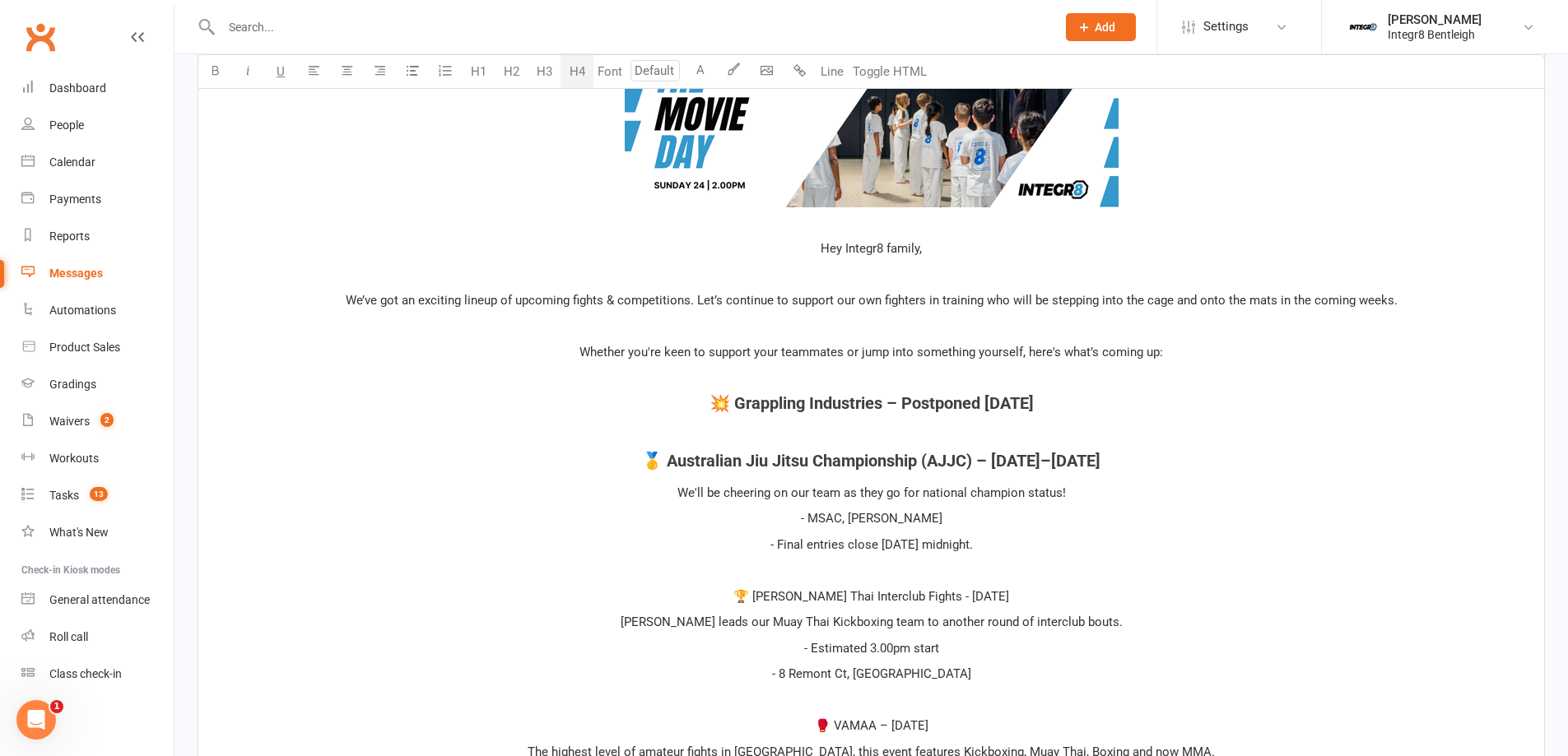
click at [890, 571] on p "﻿" at bounding box center [871, 569] width 1326 height 20
drag, startPoint x: 936, startPoint y: 588, endPoint x: 670, endPoint y: 595, distance: 266.1
click at [670, 595] on p "🏆 Rama Muay Thai Interclub Fights - Sunday, August 17th" at bounding box center [871, 595] width 1326 height 20
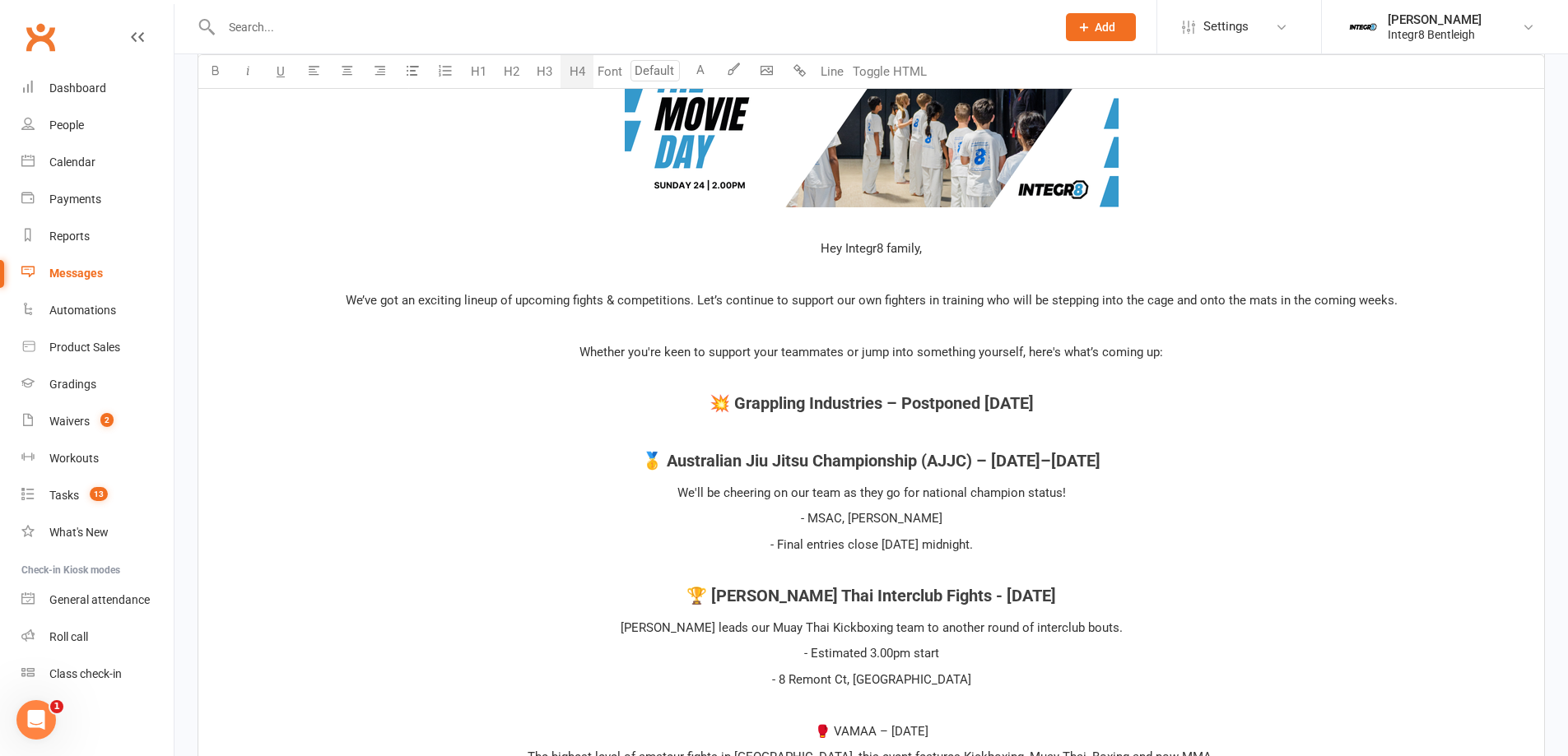
click at [579, 68] on button "H4" at bounding box center [576, 71] width 33 height 33
click at [876, 383] on p "﻿" at bounding box center [871, 378] width 1326 height 20
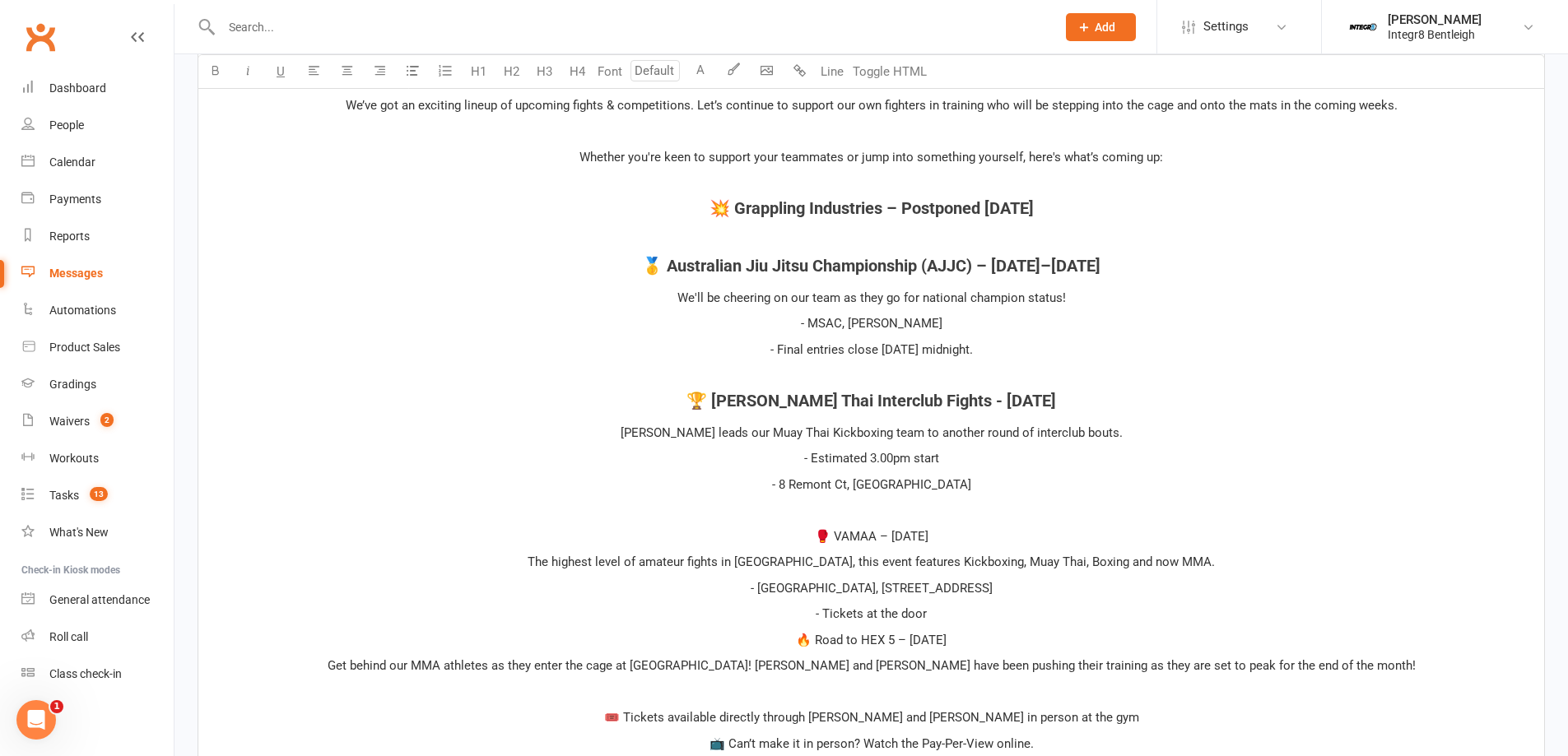
scroll to position [785, 0]
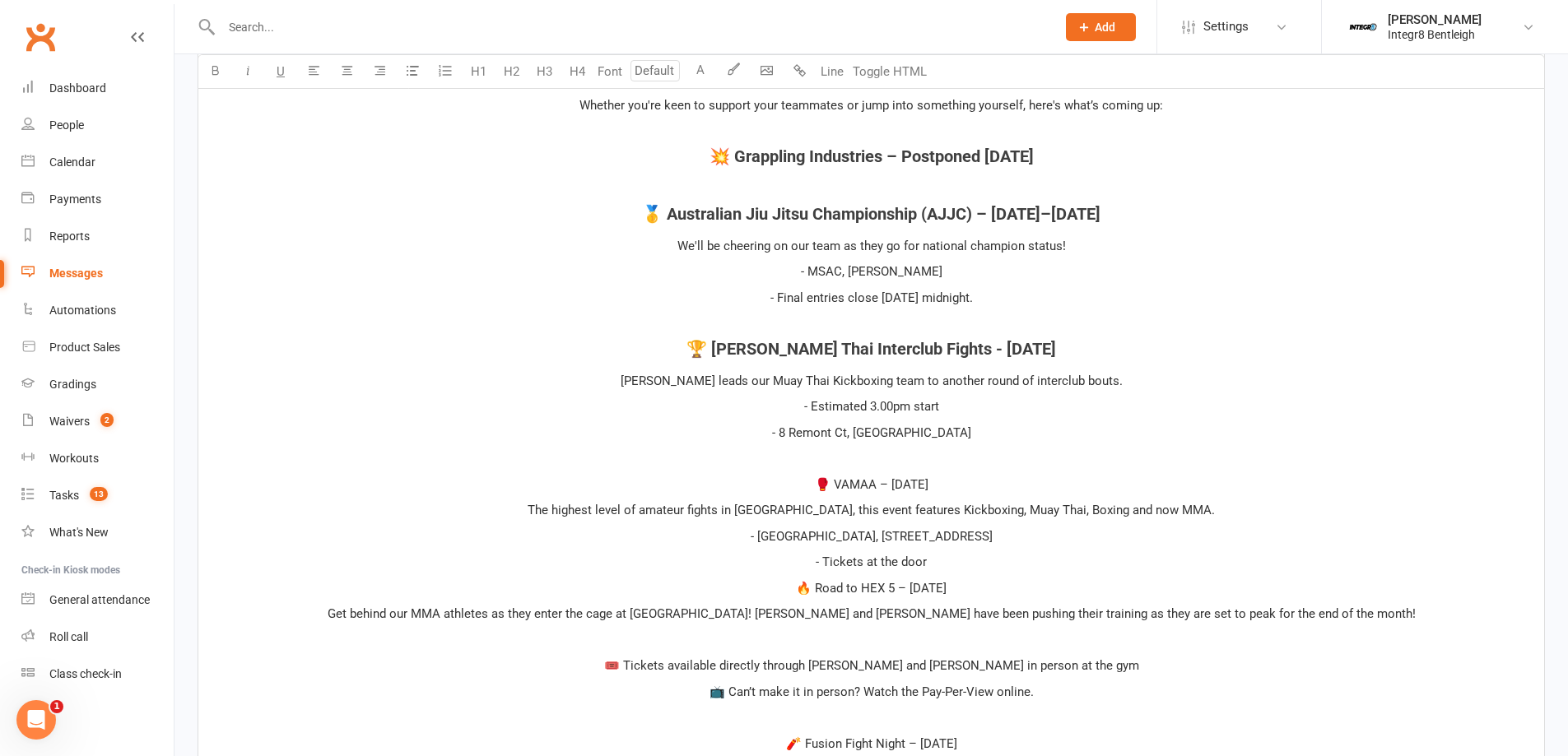
drag, startPoint x: 971, startPoint y: 492, endPoint x: 745, endPoint y: 490, distance: 226.0
click at [745, 490] on p "🥊 VAMAA – Sunday, August 24th" at bounding box center [871, 483] width 1326 height 20
click at [581, 67] on button "H4" at bounding box center [576, 71] width 33 height 33
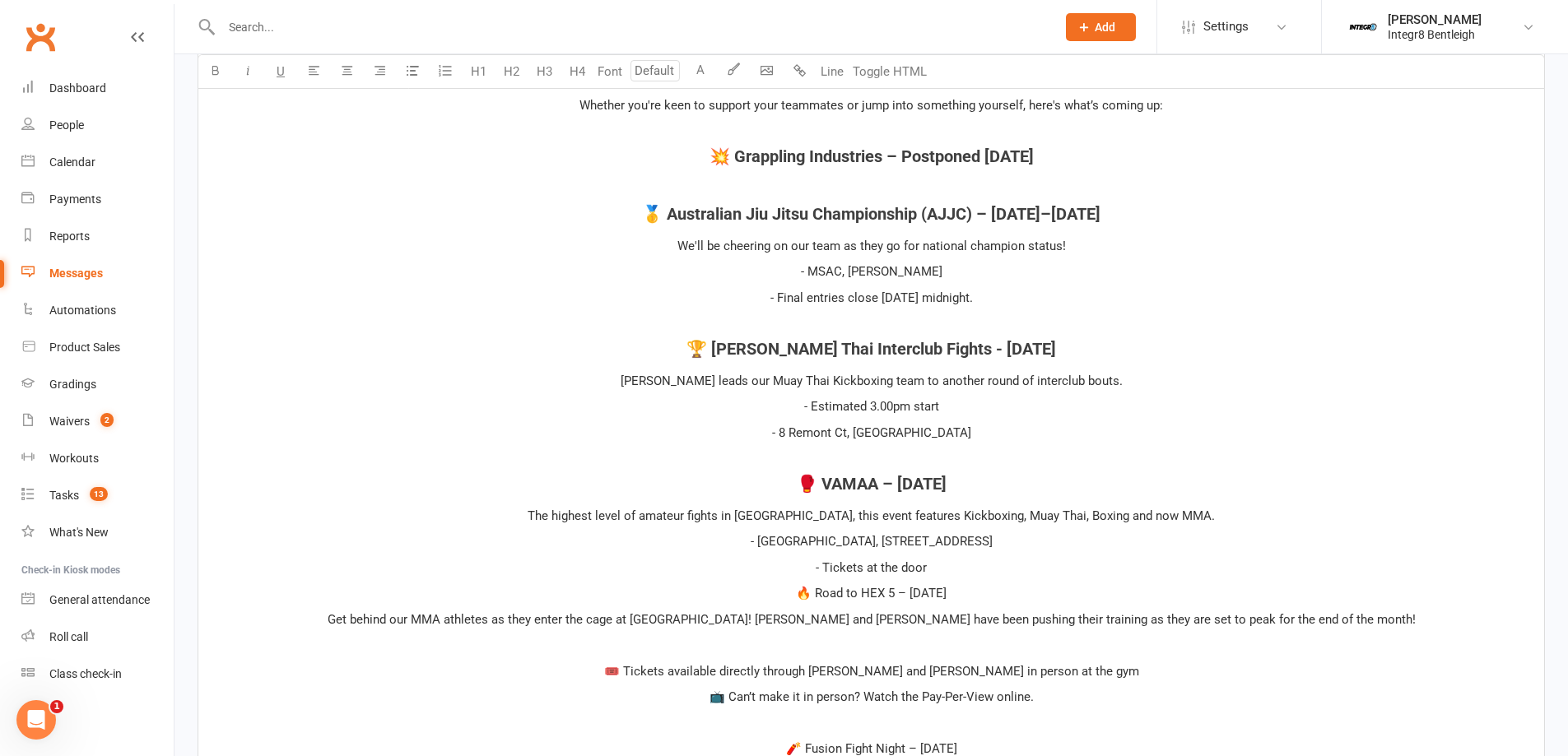
drag, startPoint x: 991, startPoint y: 592, endPoint x: 756, endPoint y: 599, distance: 235.1
click at [756, 599] on p "🔥 Road to HEX 5 – Sunday, August 31st" at bounding box center [871, 593] width 1326 height 20
click at [576, 78] on button "H4" at bounding box center [576, 71] width 33 height 33
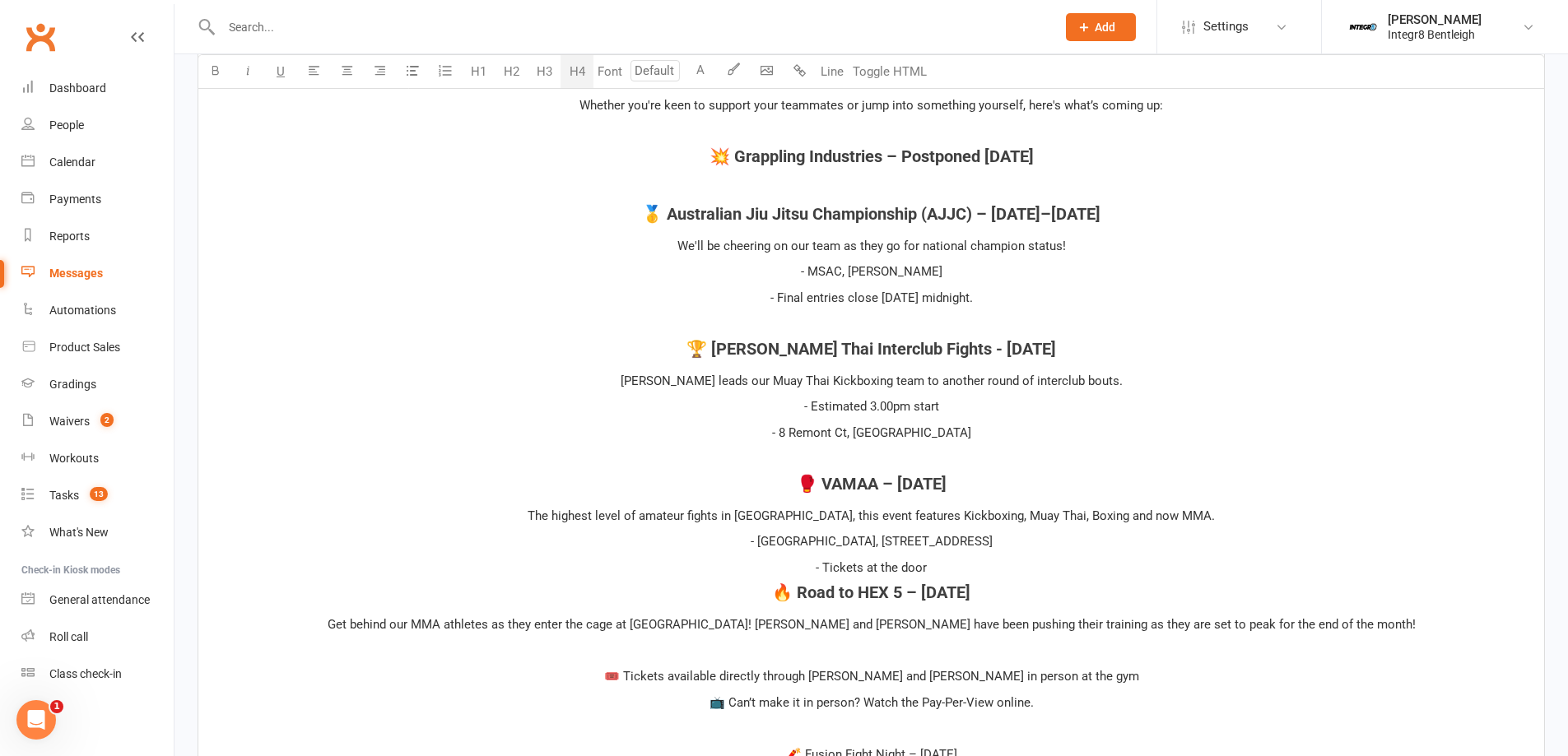
click at [940, 564] on p "- Tickets at the door" at bounding box center [871, 567] width 1326 height 20
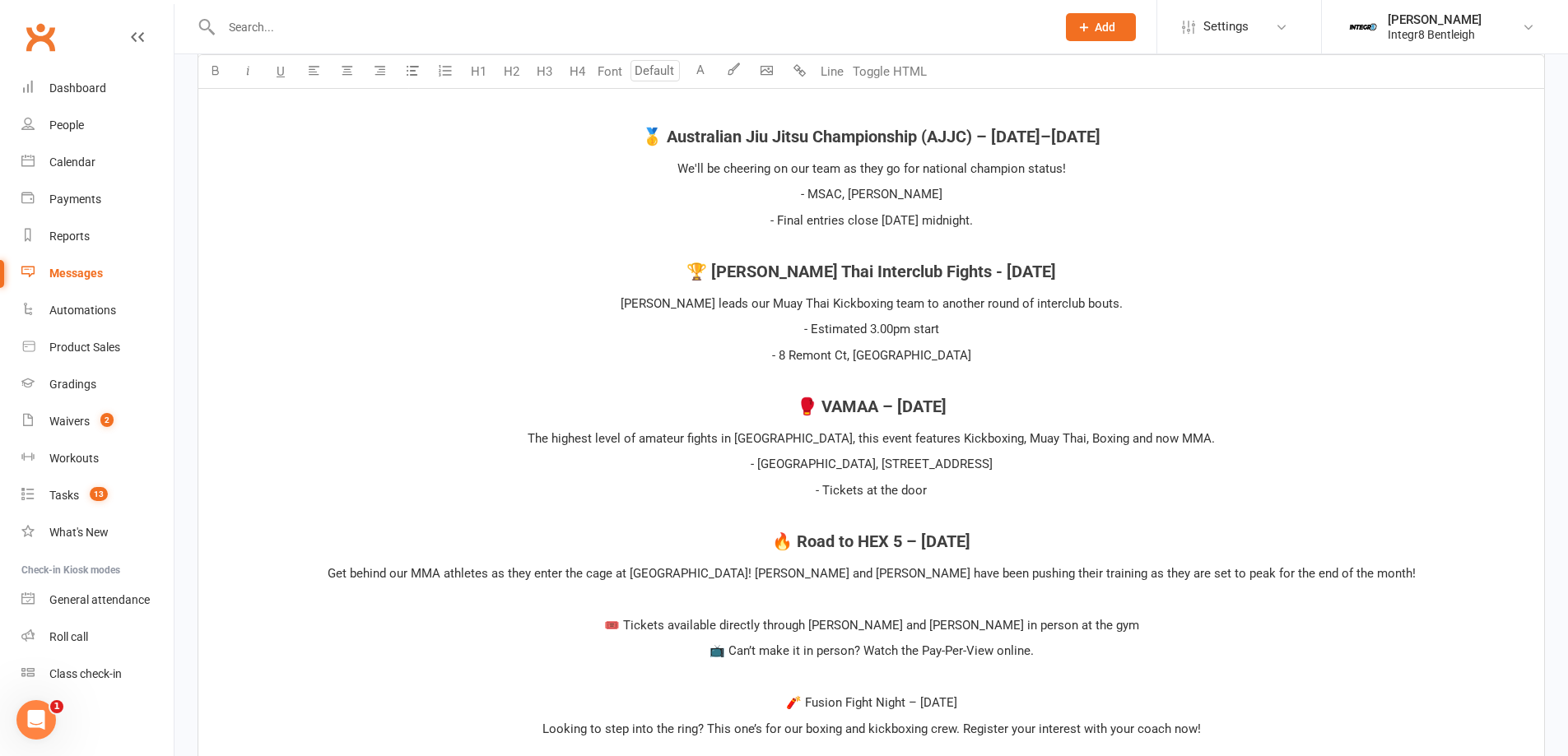
scroll to position [949, 0]
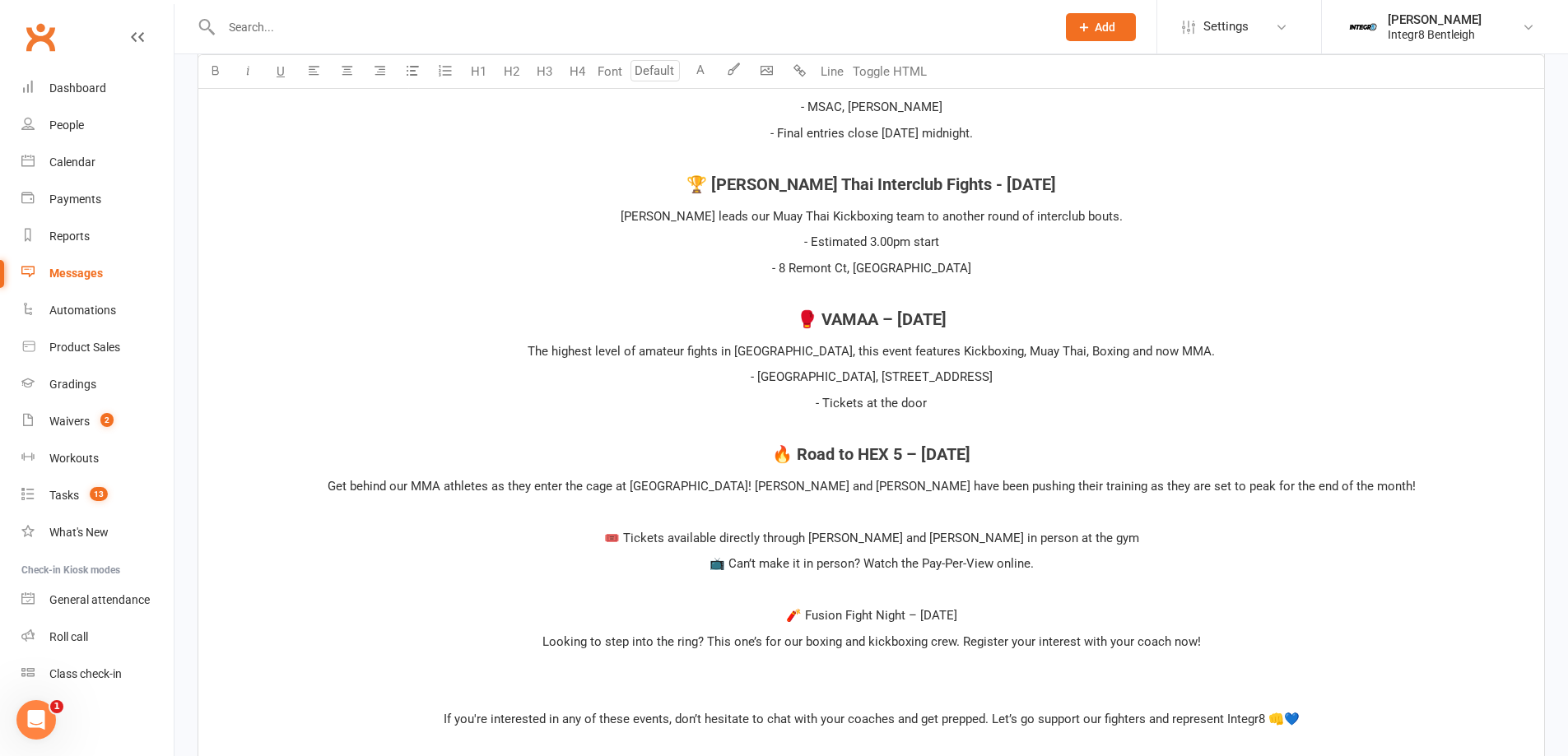
drag, startPoint x: 1007, startPoint y: 613, endPoint x: 737, endPoint y: 622, distance: 270.1
click at [737, 622] on p "🧨 Fusion Fight Night – Sunday, November 9th" at bounding box center [871, 615] width 1326 height 20
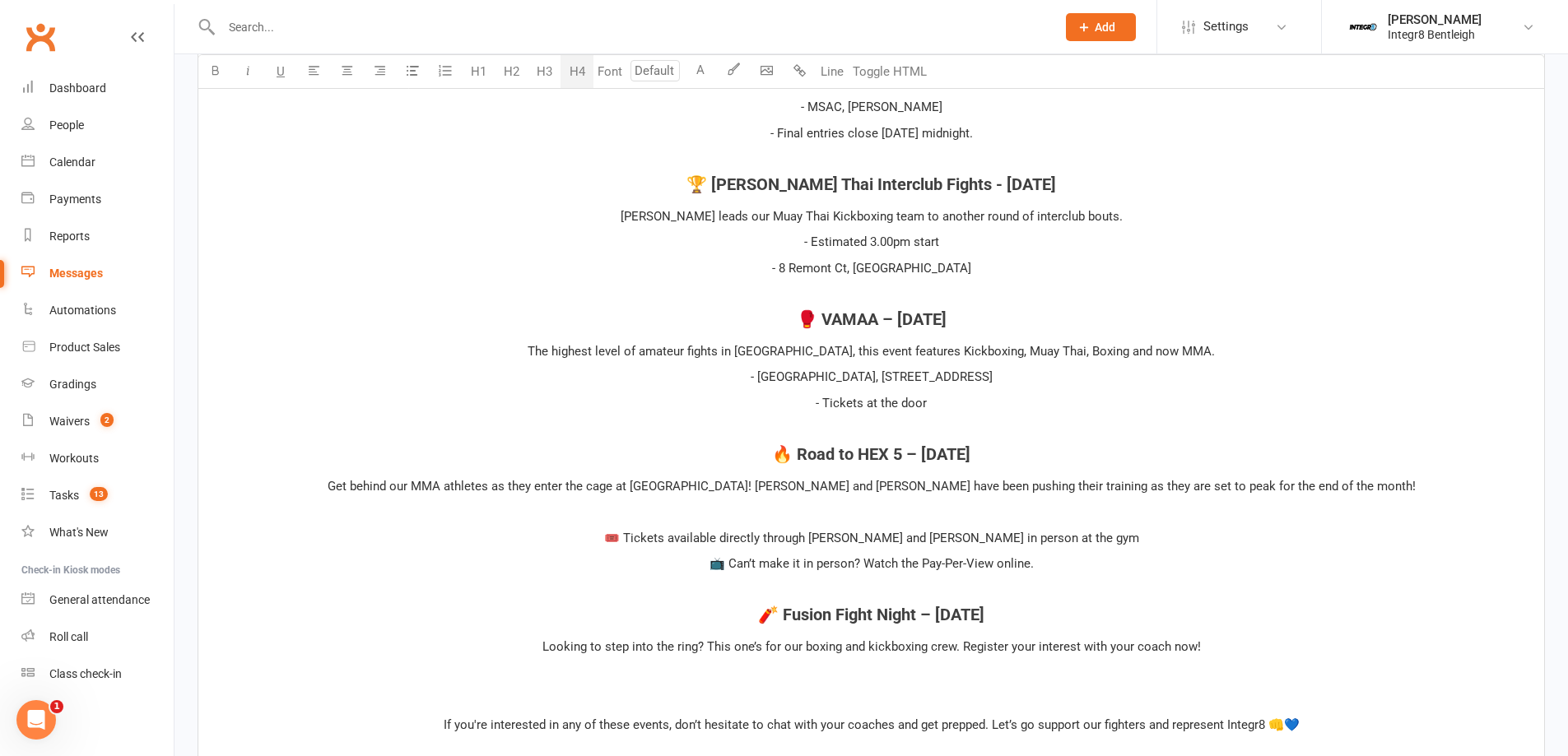
click at [582, 77] on button "H4" at bounding box center [576, 71] width 33 height 33
click at [906, 476] on p "Get behind our MMA athletes as they enter the cage at HEX! Sajid Chaudhery and …" at bounding box center [871, 485] width 1326 height 20
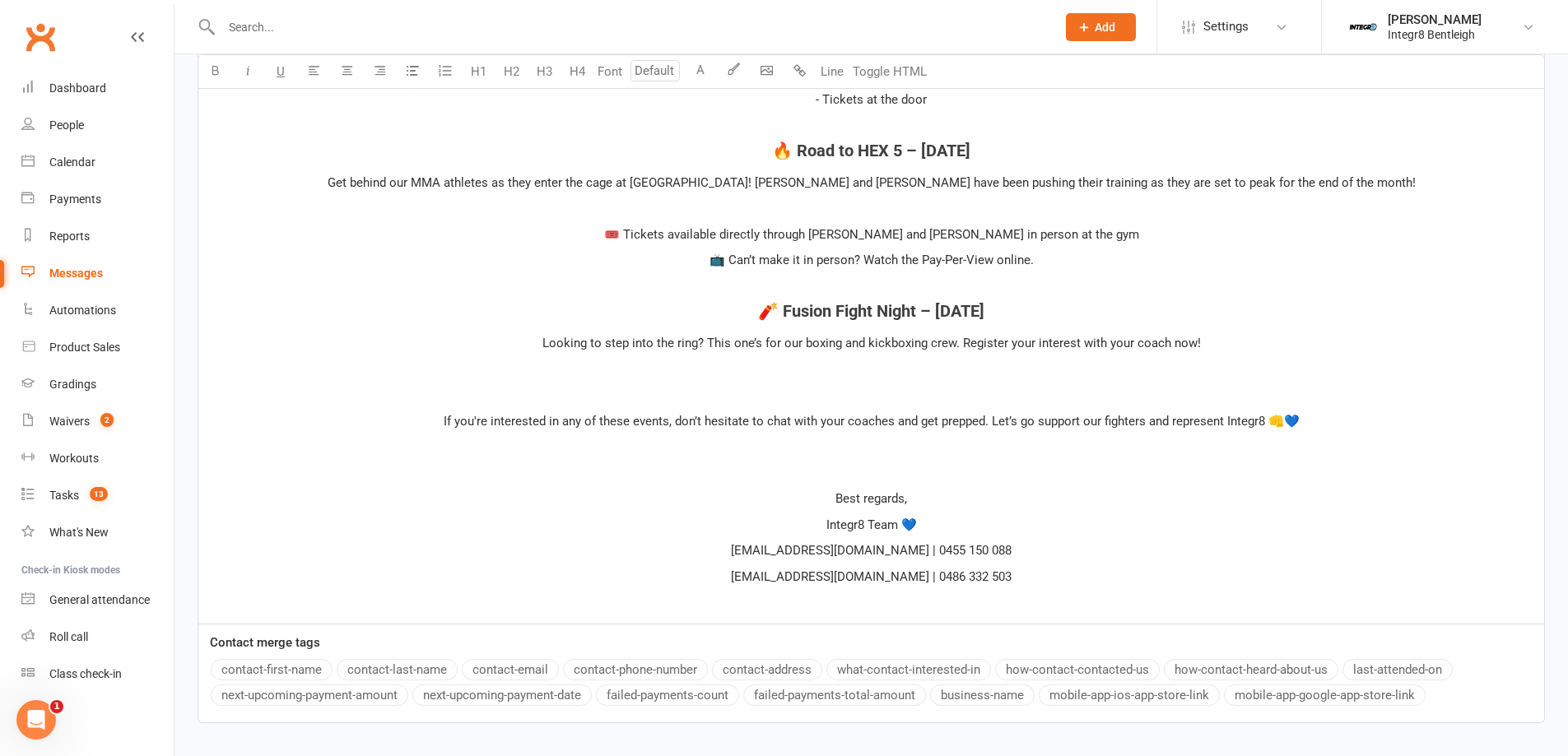
scroll to position [1278, 0]
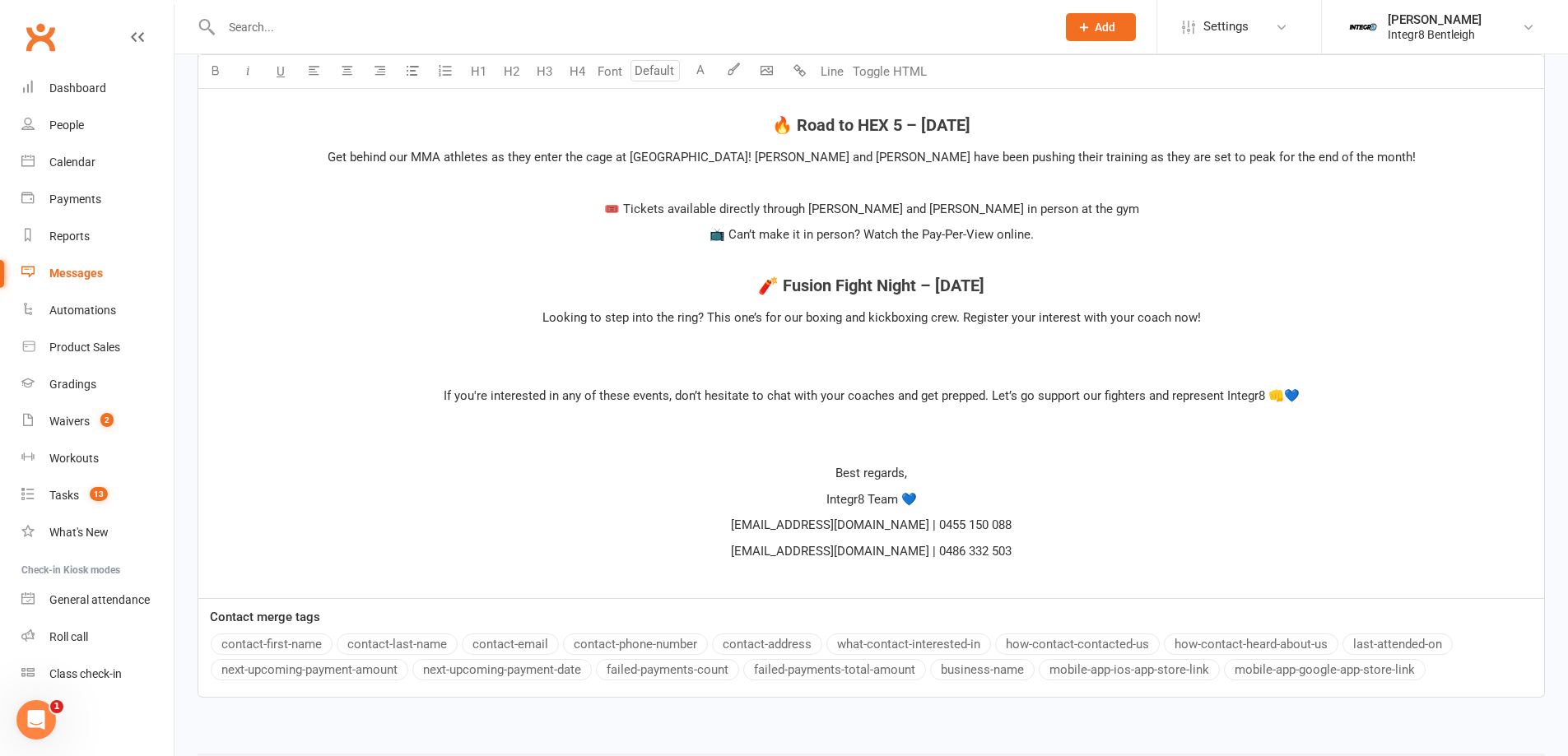
click at [889, 430] on p "﻿" at bounding box center [871, 421] width 1326 height 20
drag, startPoint x: 1059, startPoint y: 553, endPoint x: 685, endPoint y: 557, distance: 374.0
click at [685, 557] on p "cheltenham@integr8martialarts.com.au | 0486 332 503" at bounding box center [871, 551] width 1326 height 20
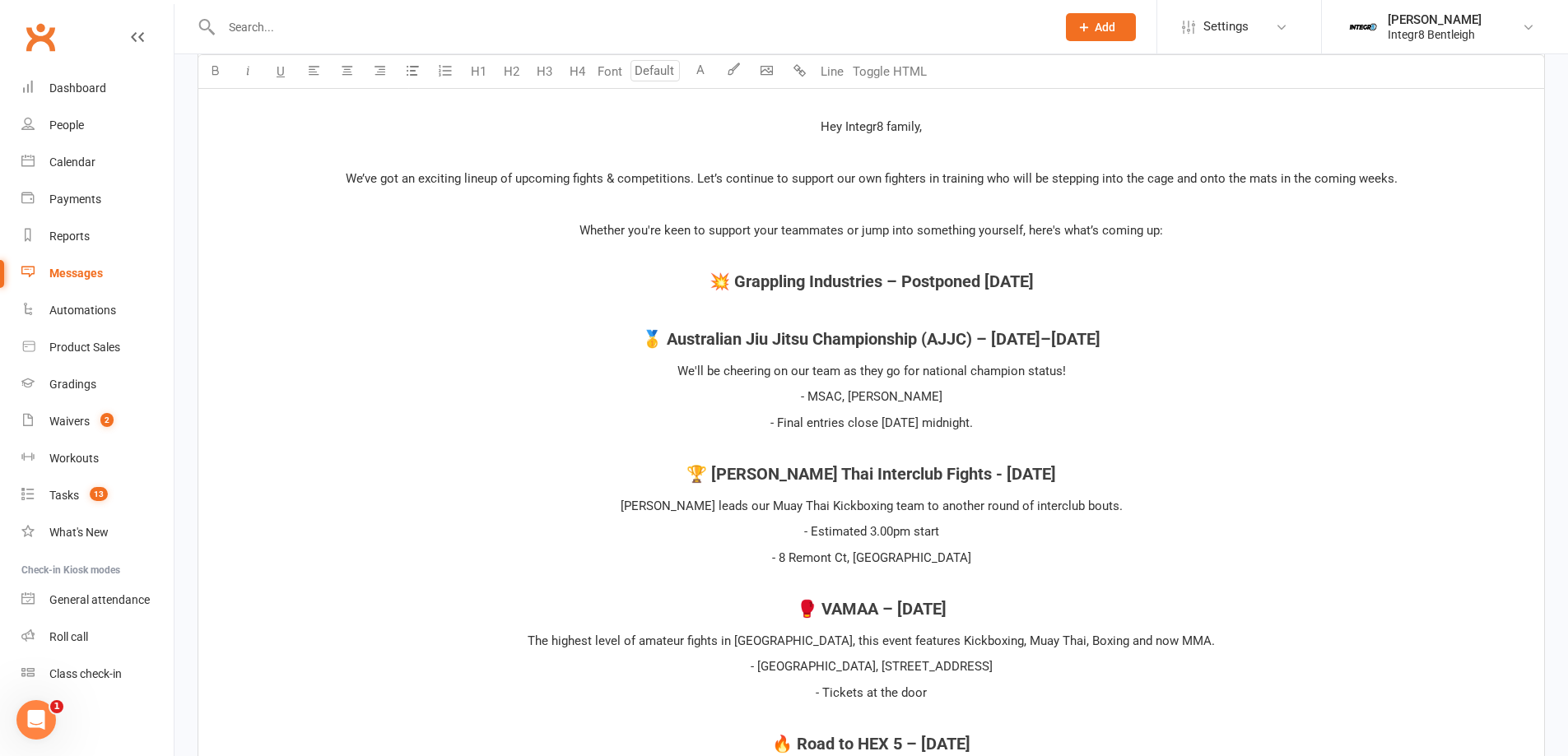
scroll to position [373, 0]
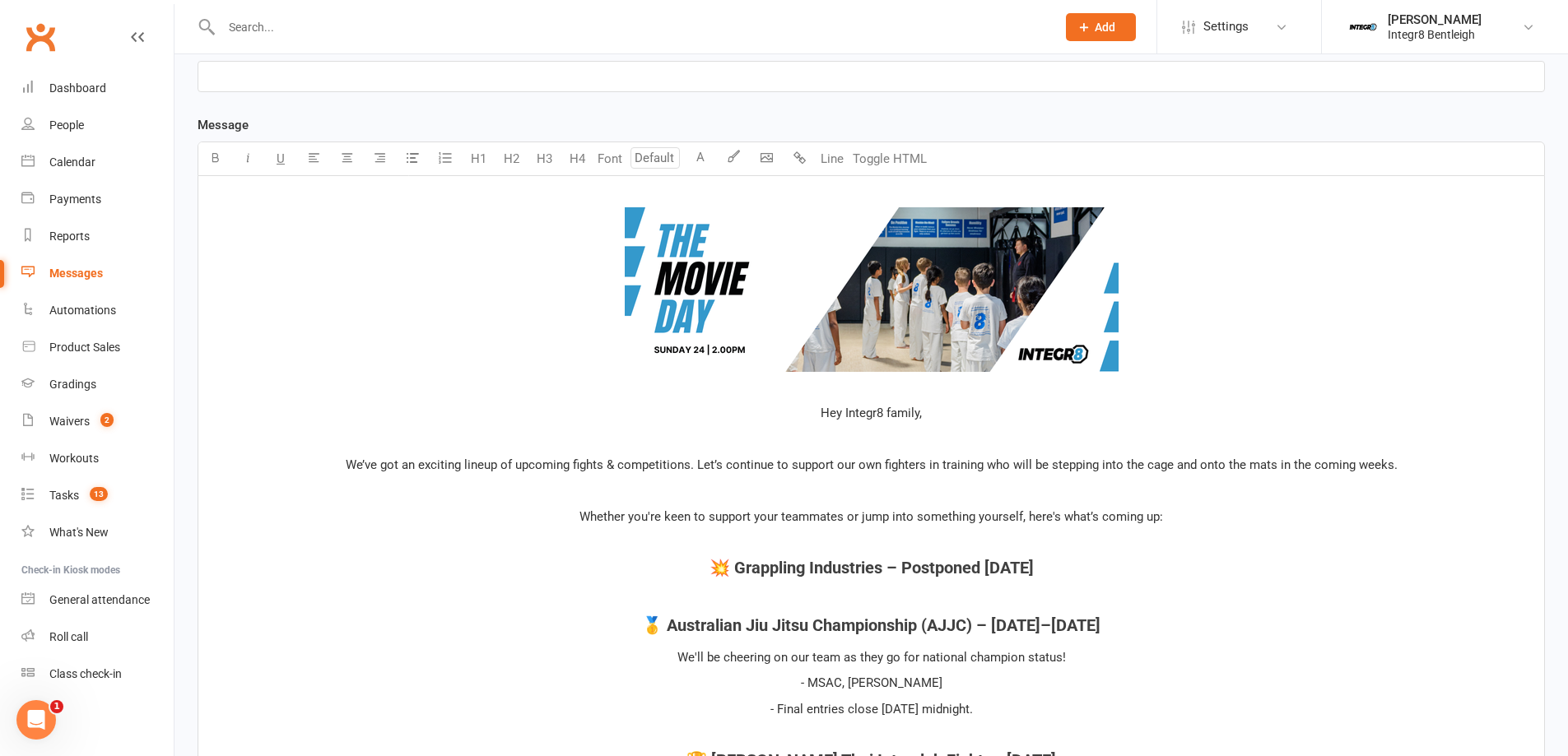
click at [855, 432] on p "﻿" at bounding box center [871, 439] width 1326 height 20
click at [861, 386] on p "﻿ ﻿ ﻿" at bounding box center [871, 292] width 1326 height 210
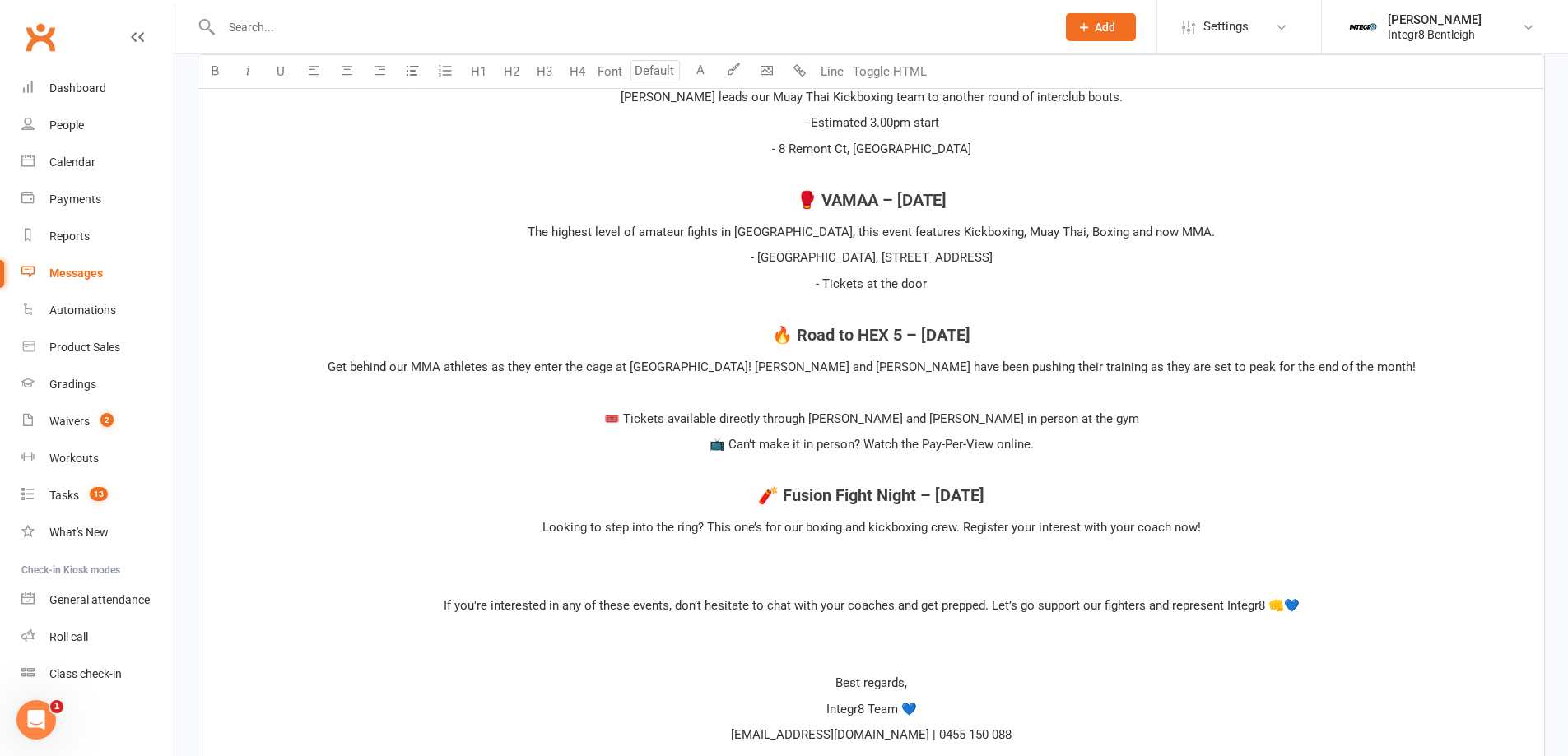
scroll to position [1196, 0]
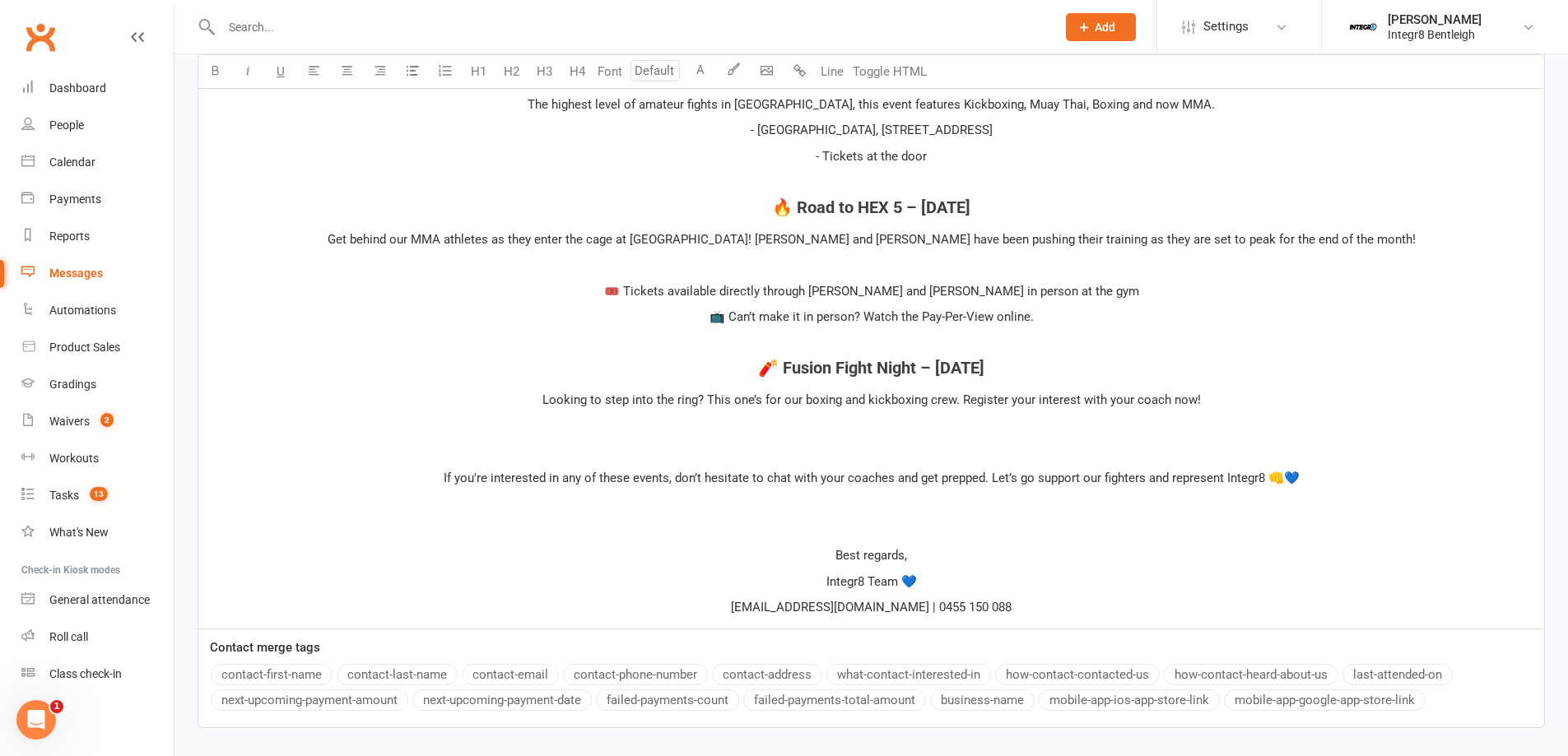
click at [1071, 617] on p "admin@integr8martialarts.com.au | 0455 150 088" at bounding box center [871, 607] width 1326 height 20
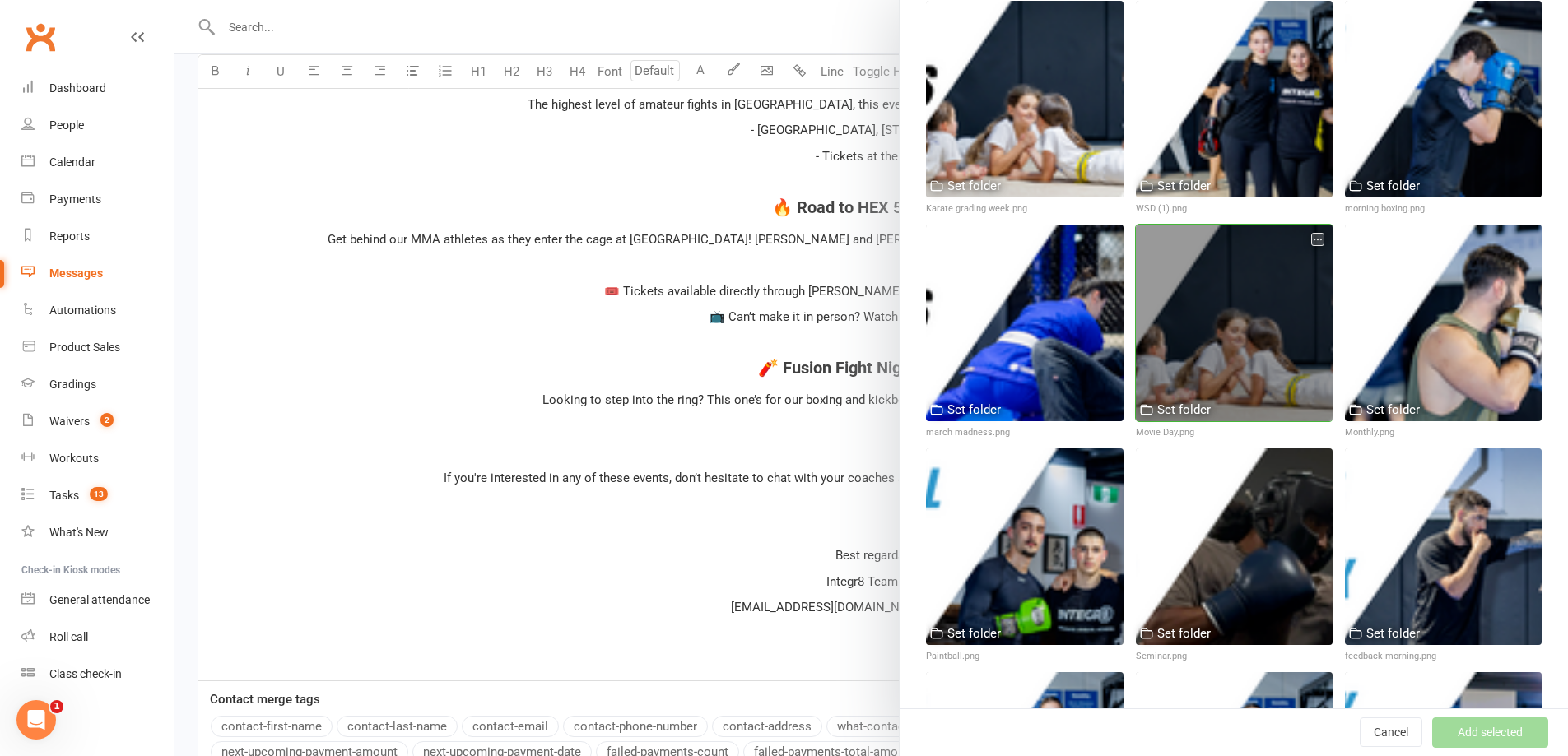
scroll to position [1728, 0]
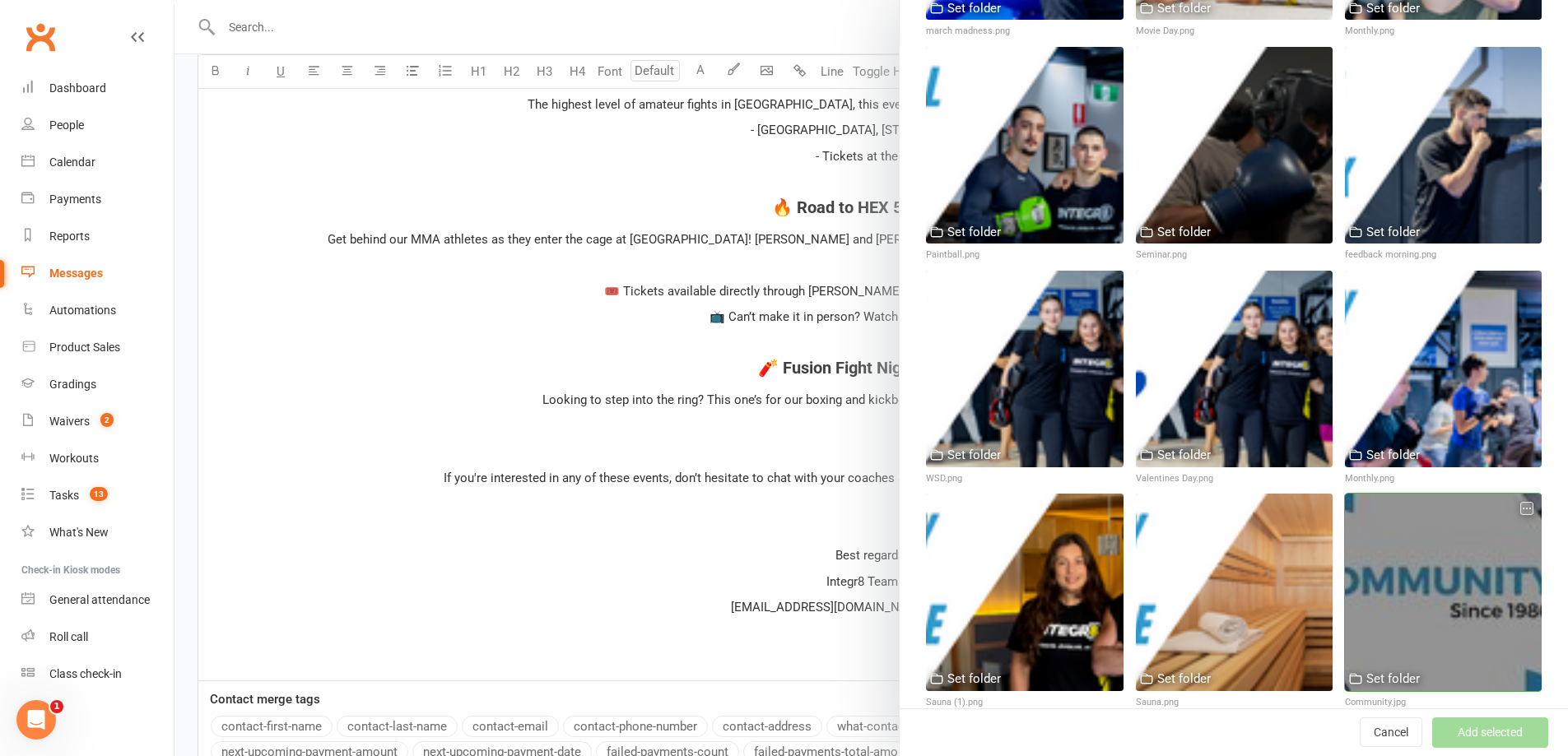
click at [1454, 501] on div at bounding box center [1443, 592] width 197 height 197
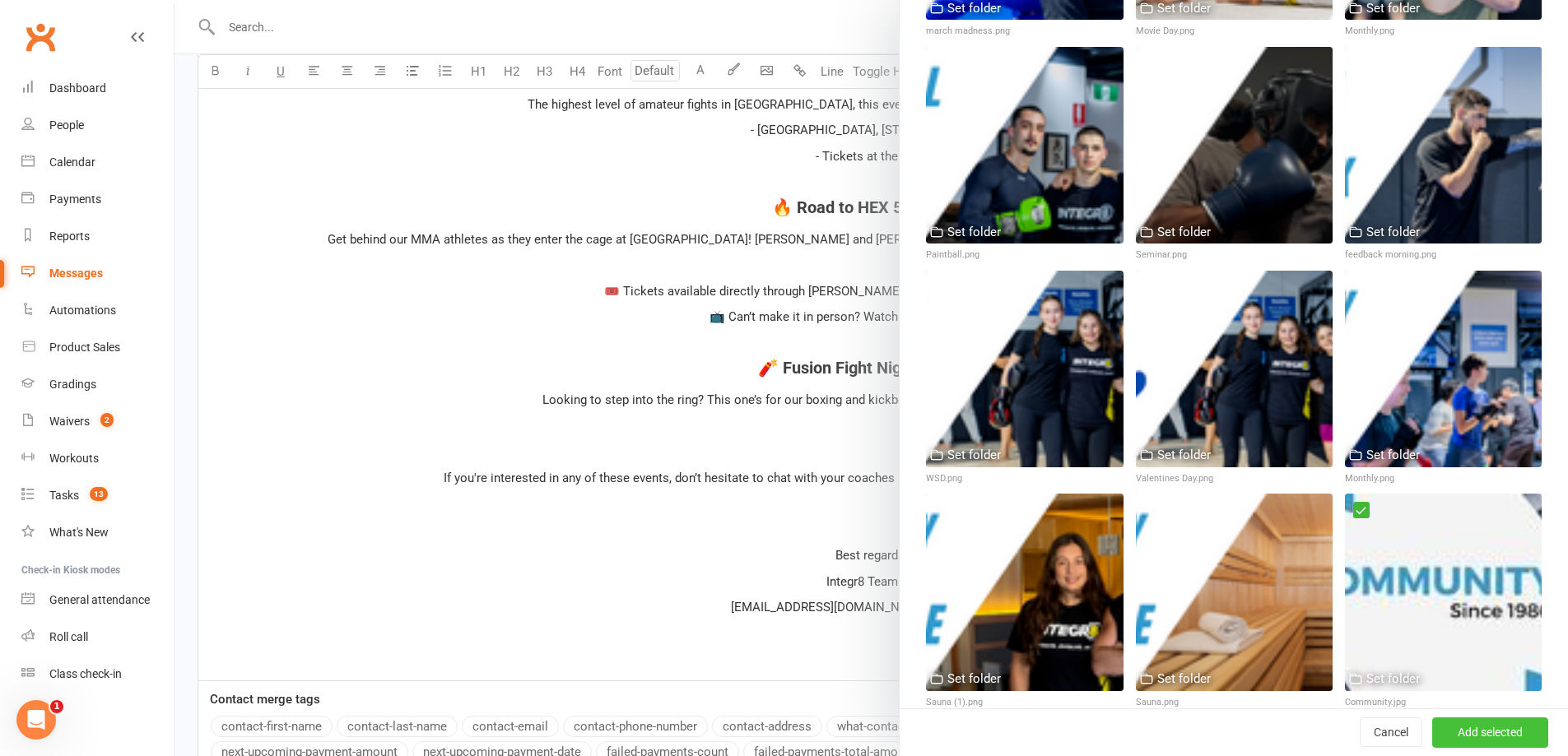
click at [1455, 720] on button "Add selected" at bounding box center [1490, 733] width 116 height 30
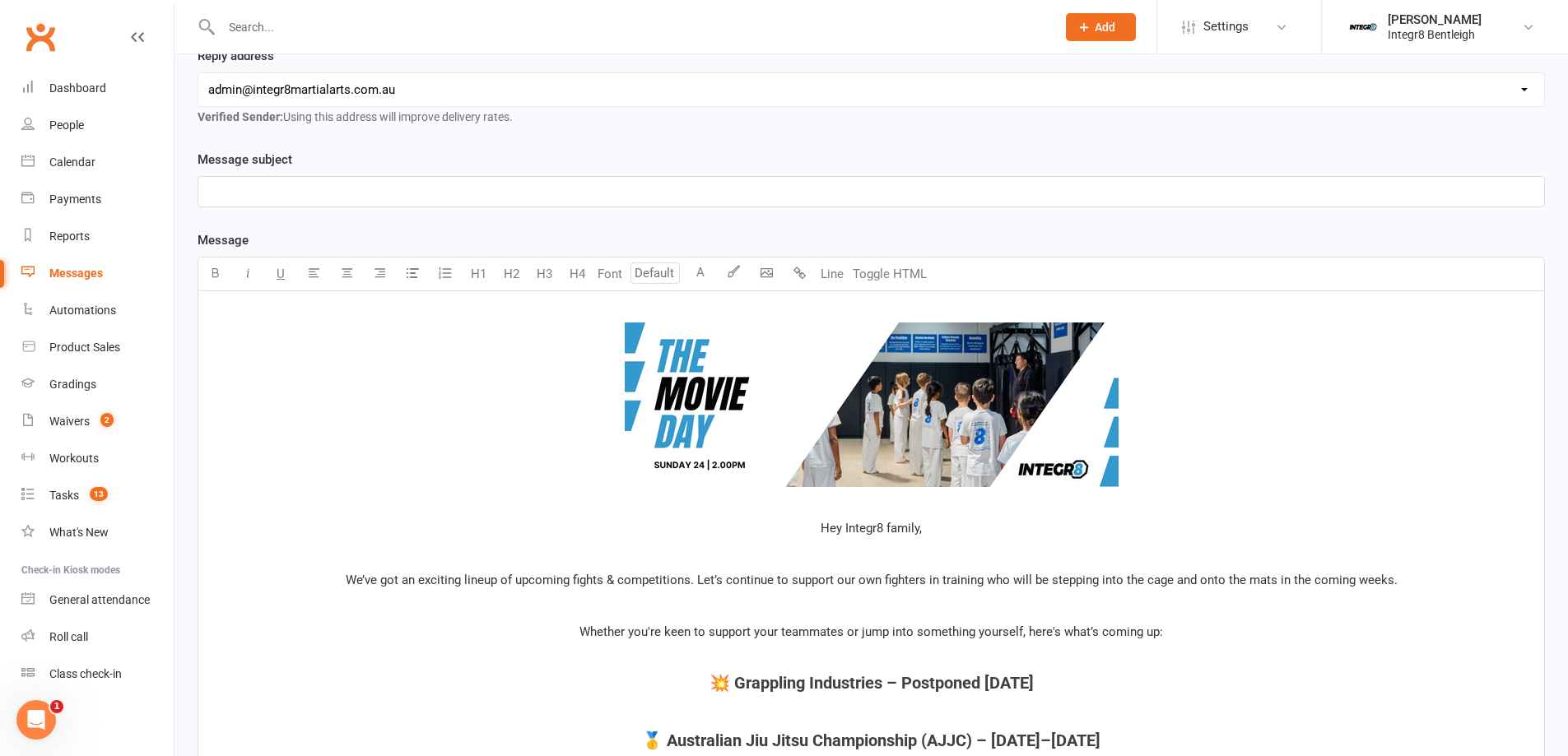
scroll to position [0, 0]
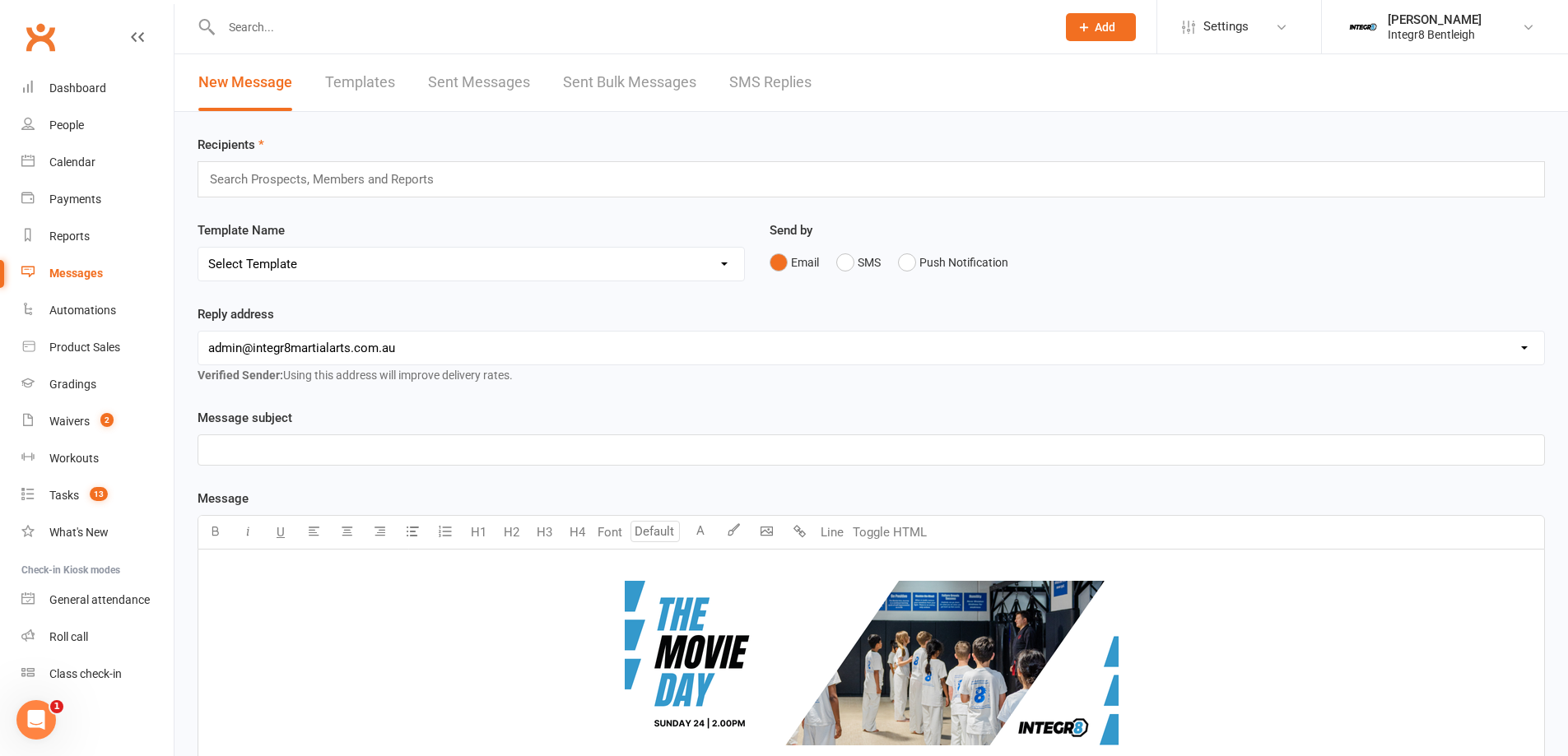
click at [647, 433] on div "Message subject ﻿" at bounding box center [870, 437] width 1348 height 58
click at [713, 437] on div "﻿" at bounding box center [870, 450] width 1346 height 30
click at [384, 158] on div "Recipients Search Prospects, Members and Reports" at bounding box center [870, 166] width 1348 height 63
click at [384, 168] on div "Search Prospects, Members and Reports" at bounding box center [870, 179] width 1348 height 36
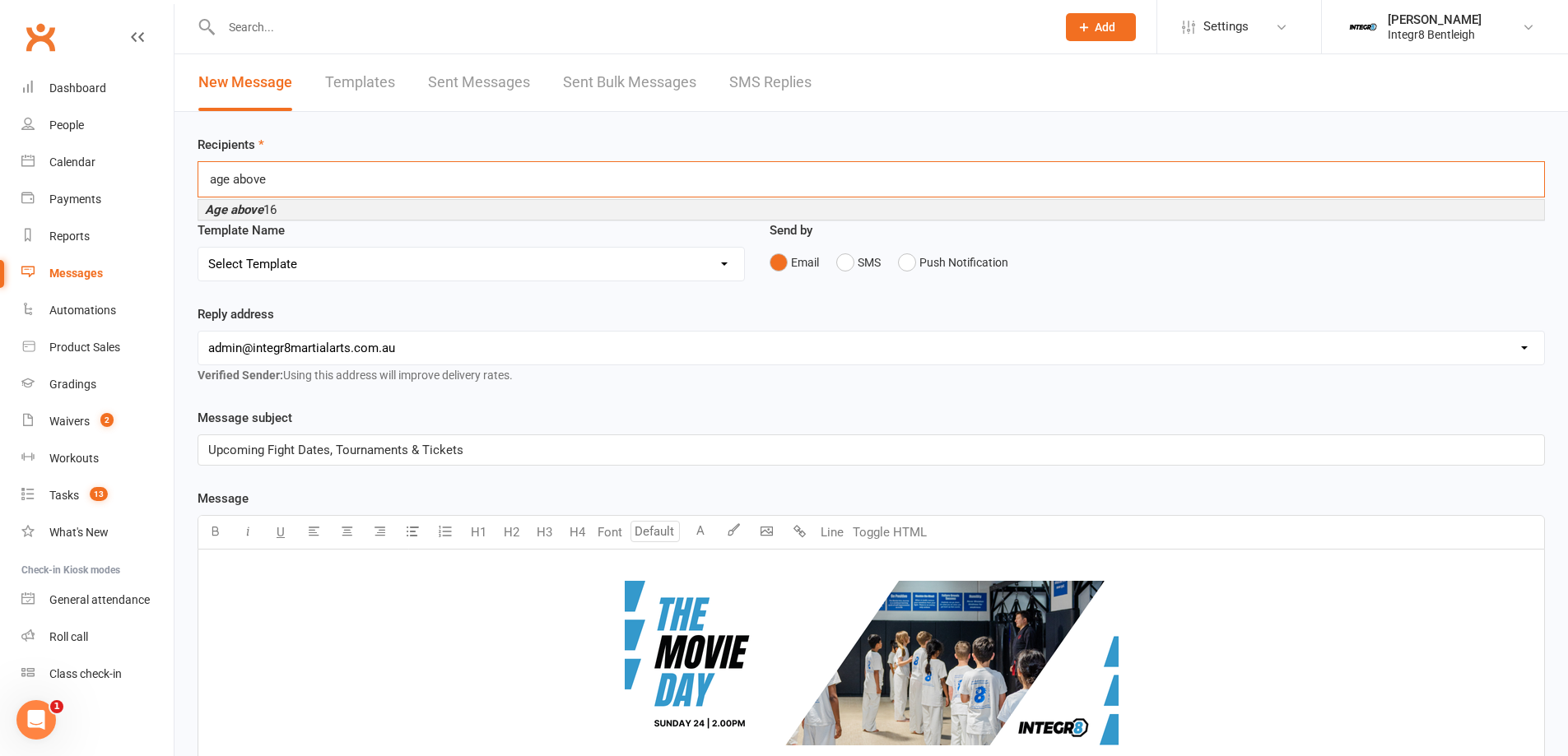
type input "age above"
click at [350, 217] on li "Age above 16" at bounding box center [870, 209] width 1346 height 20
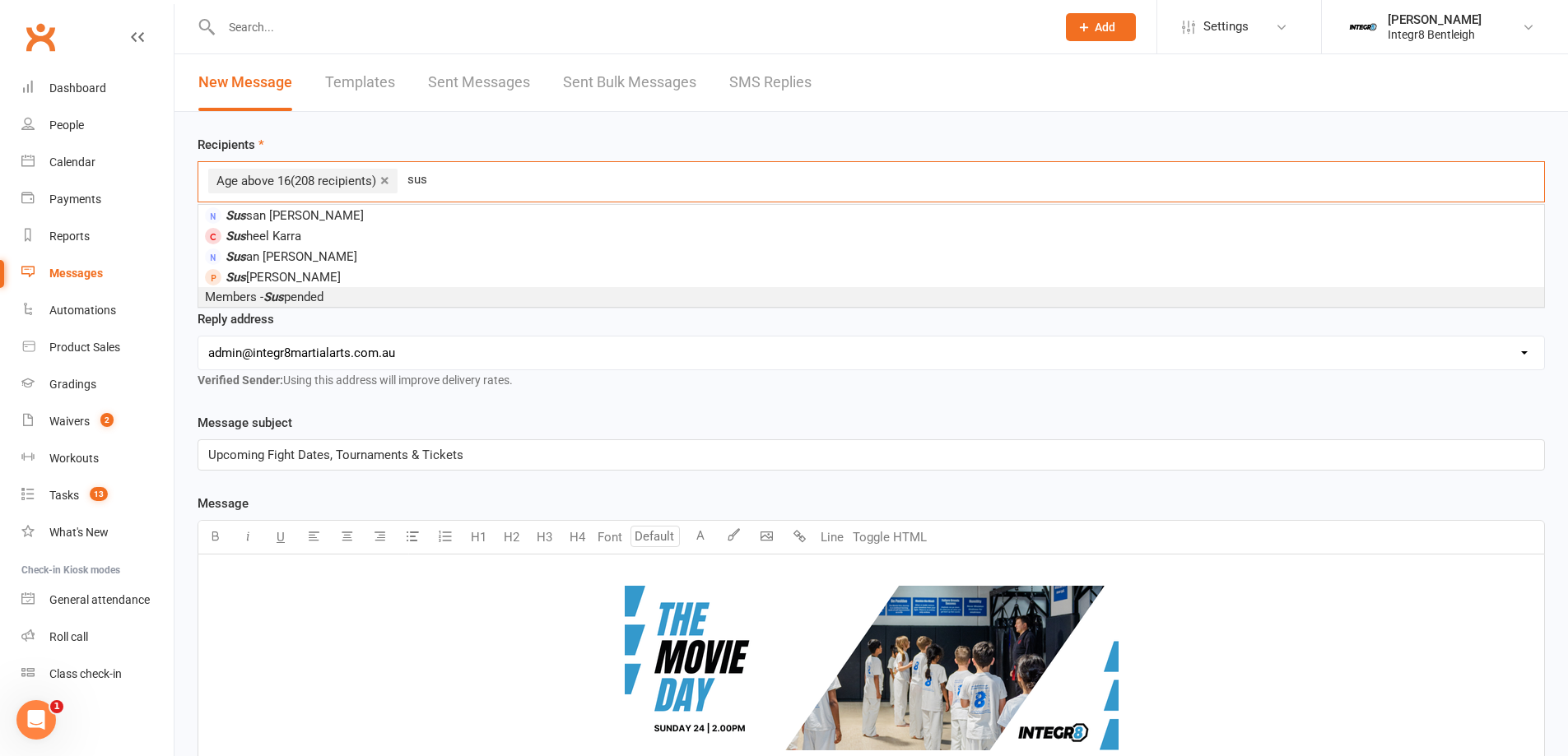
type input "sus"
click at [318, 289] on span "Members - Sus pended" at bounding box center [263, 297] width 119 height 15
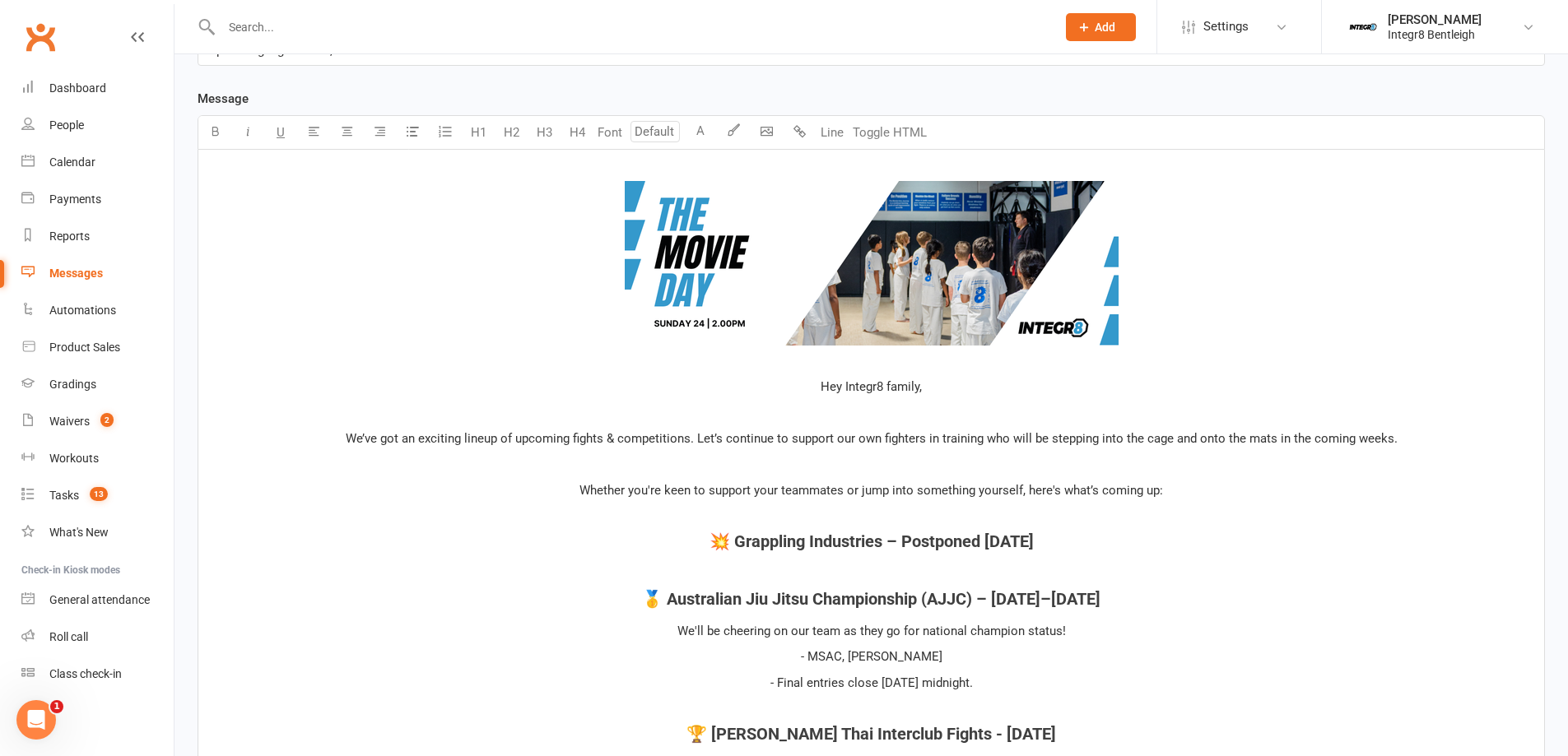
scroll to position [494, 0]
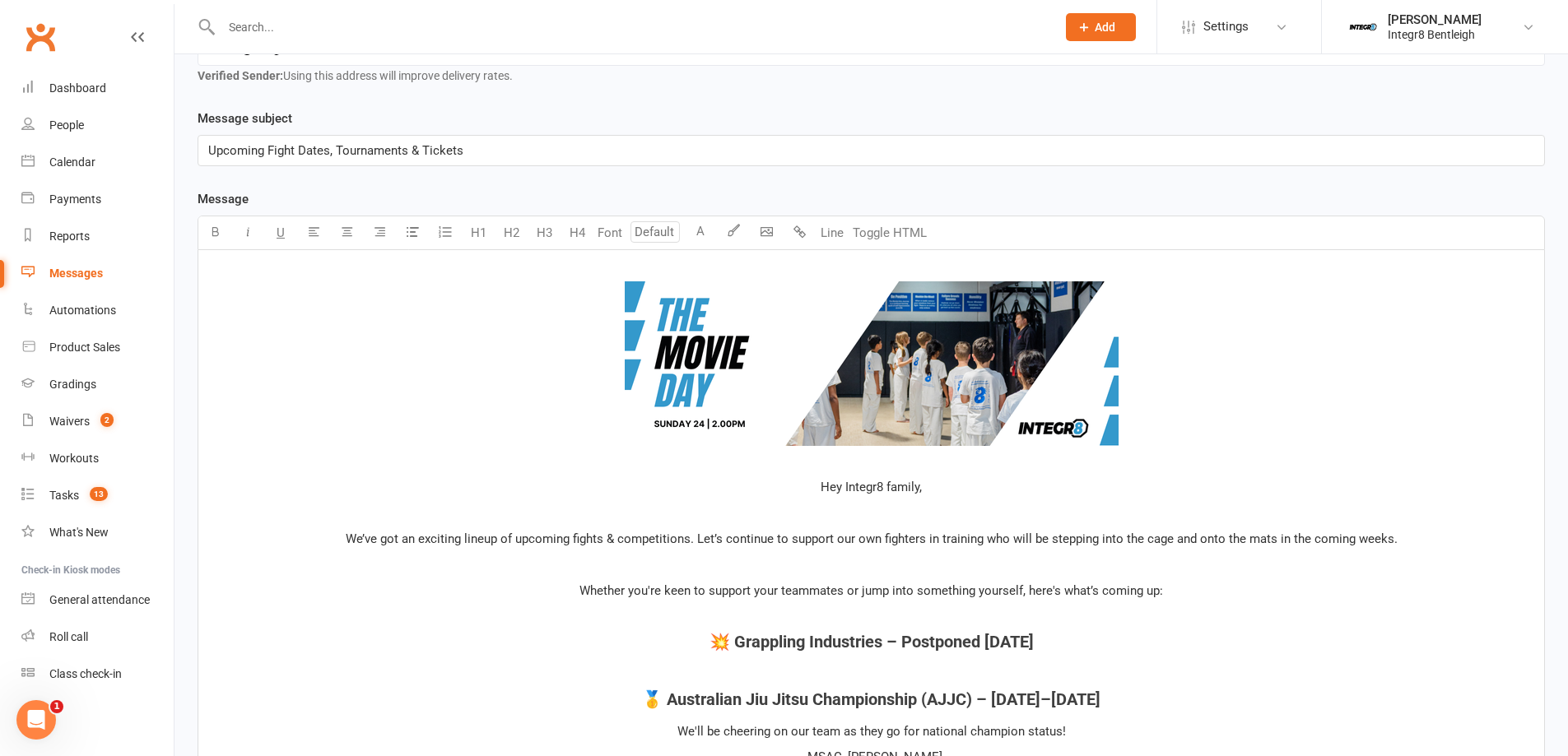
scroll to position [268, 0]
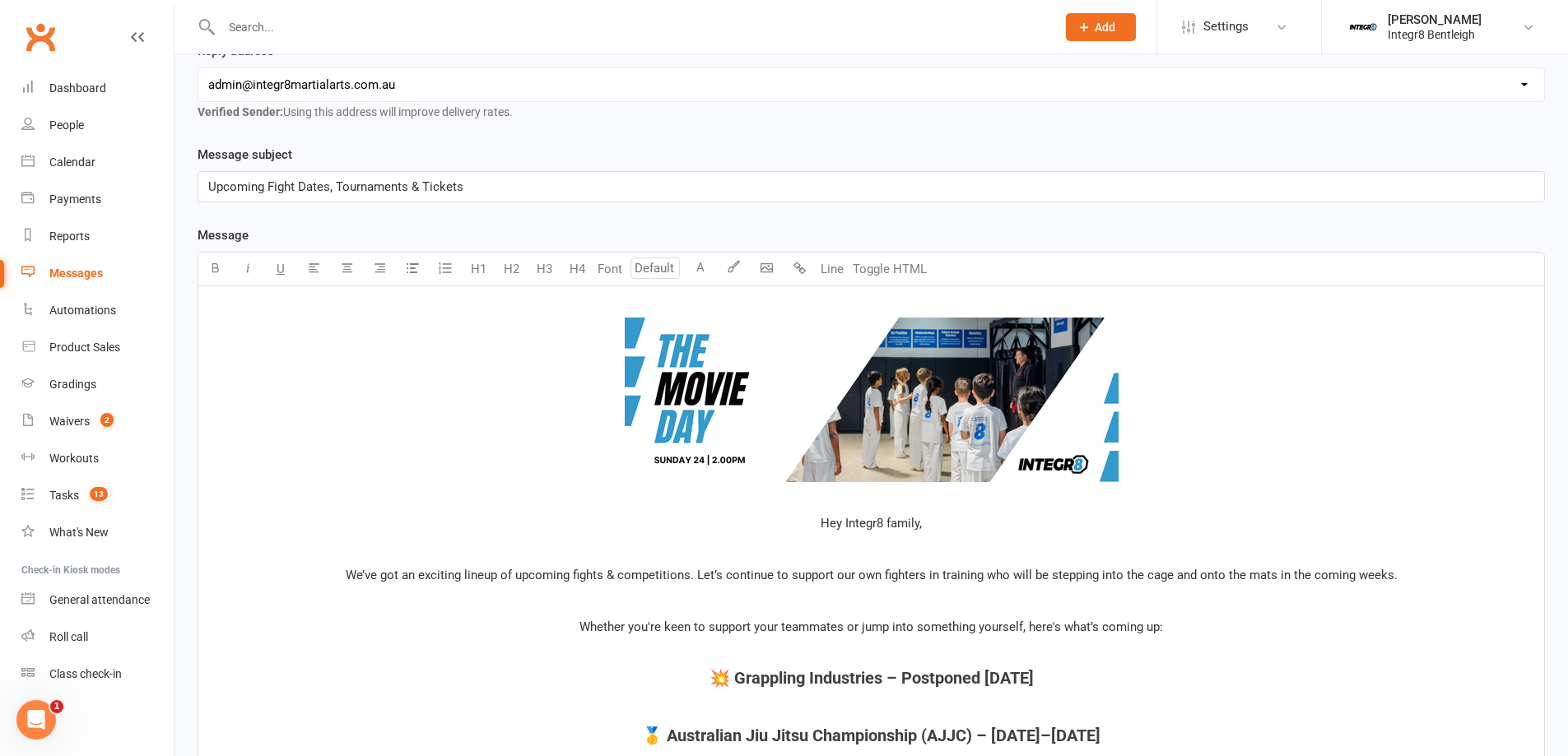
click at [880, 371] on img at bounding box center [871, 399] width 494 height 164
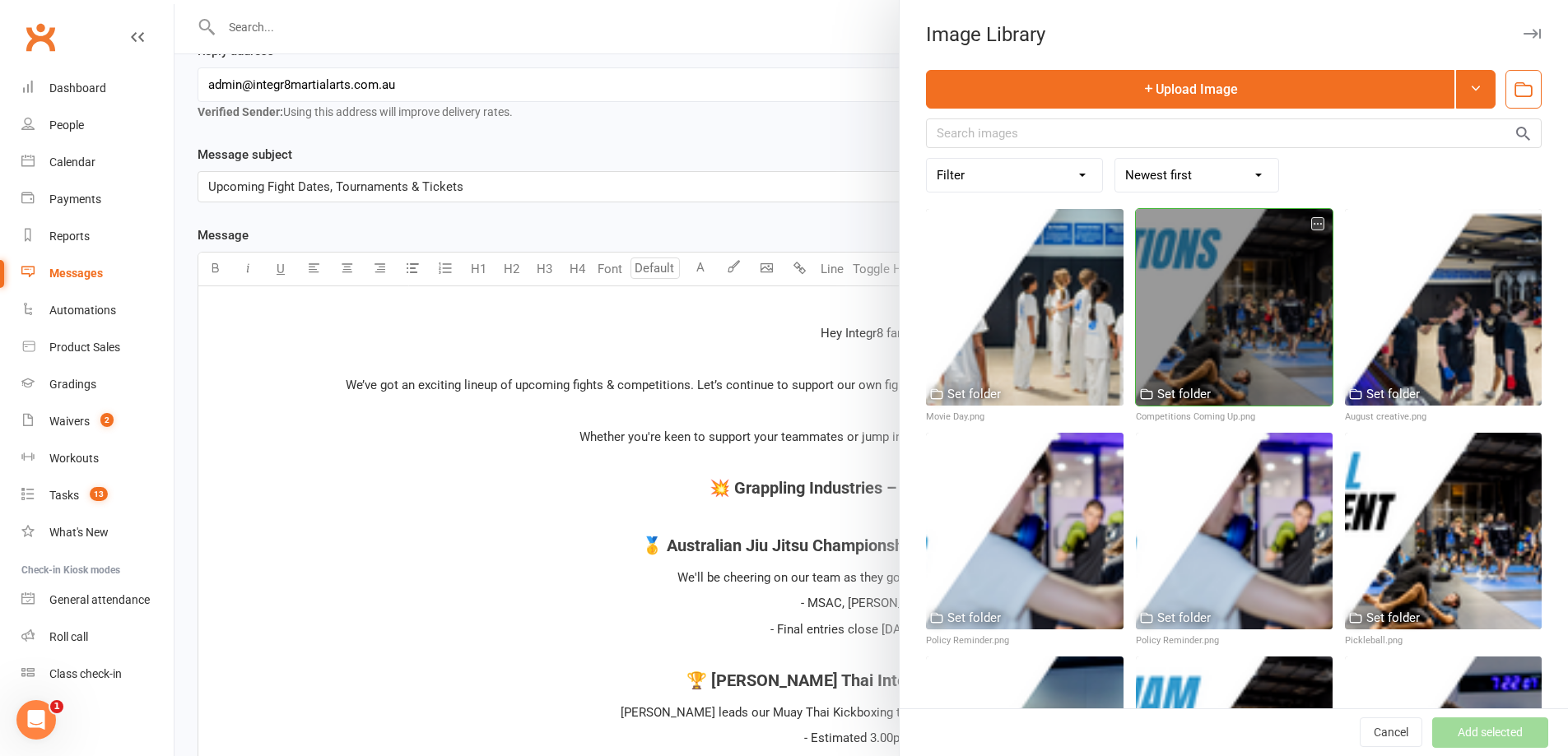
click at [1193, 308] on div at bounding box center [1234, 307] width 197 height 197
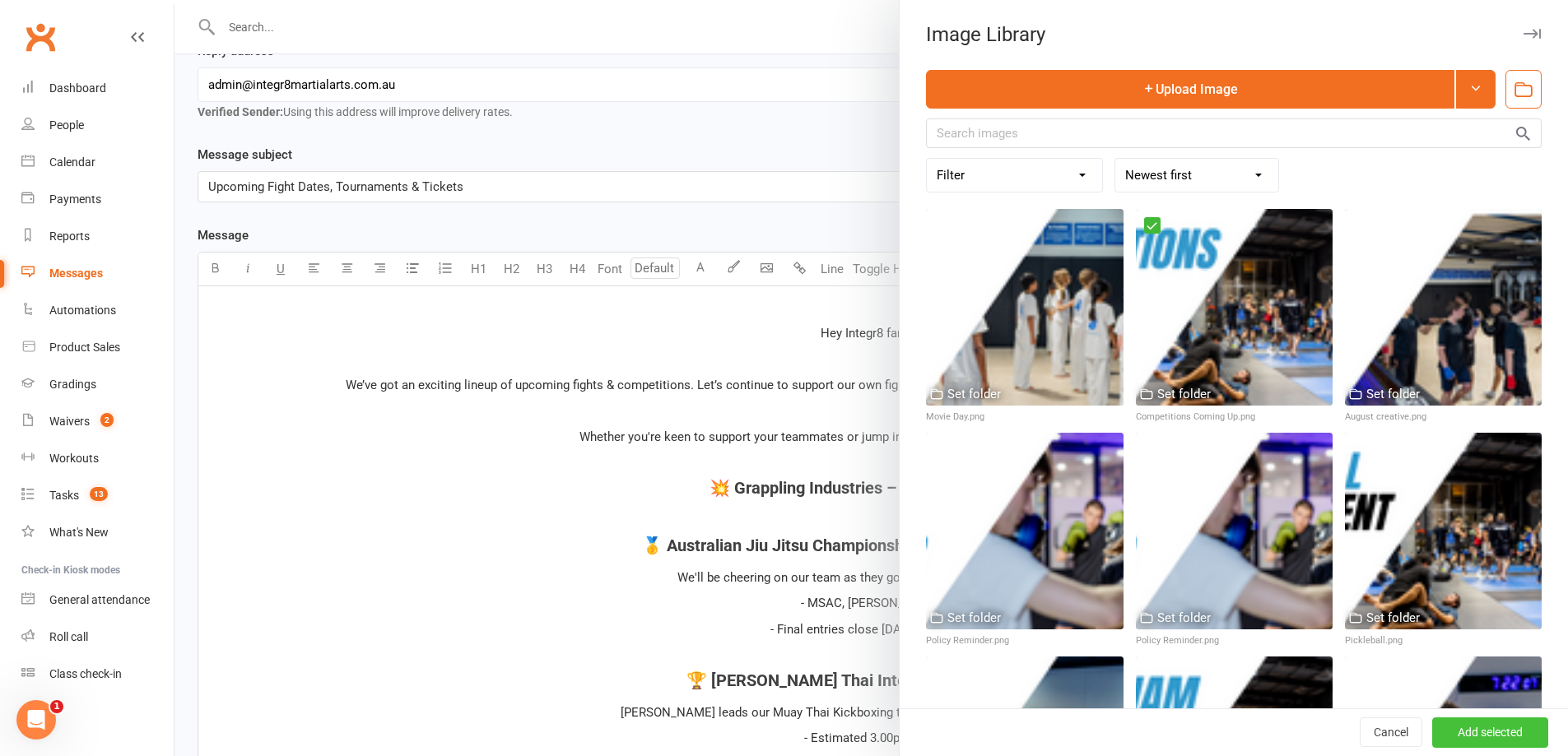
click at [1434, 735] on button "Add selected" at bounding box center [1490, 733] width 116 height 30
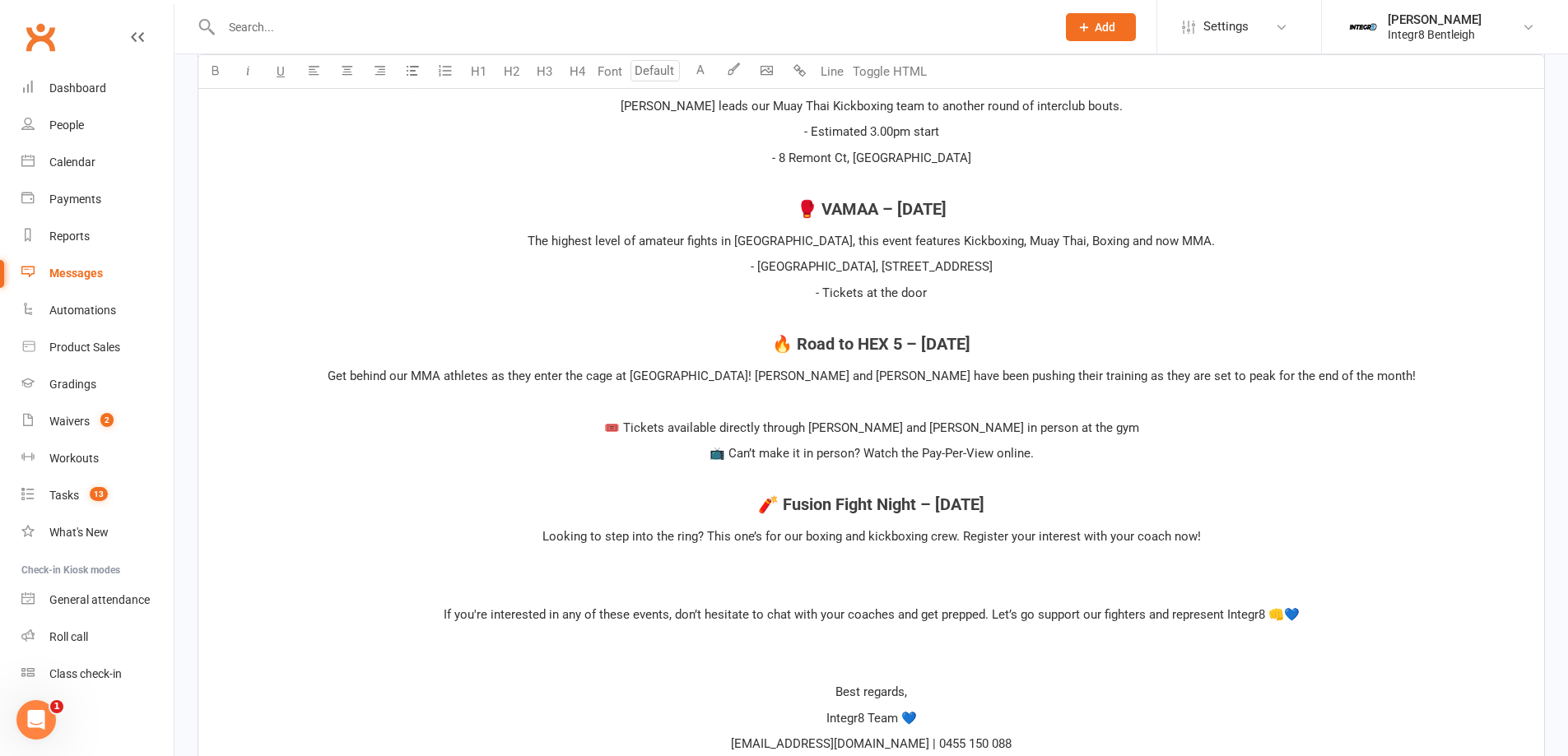
scroll to position [1091, 0]
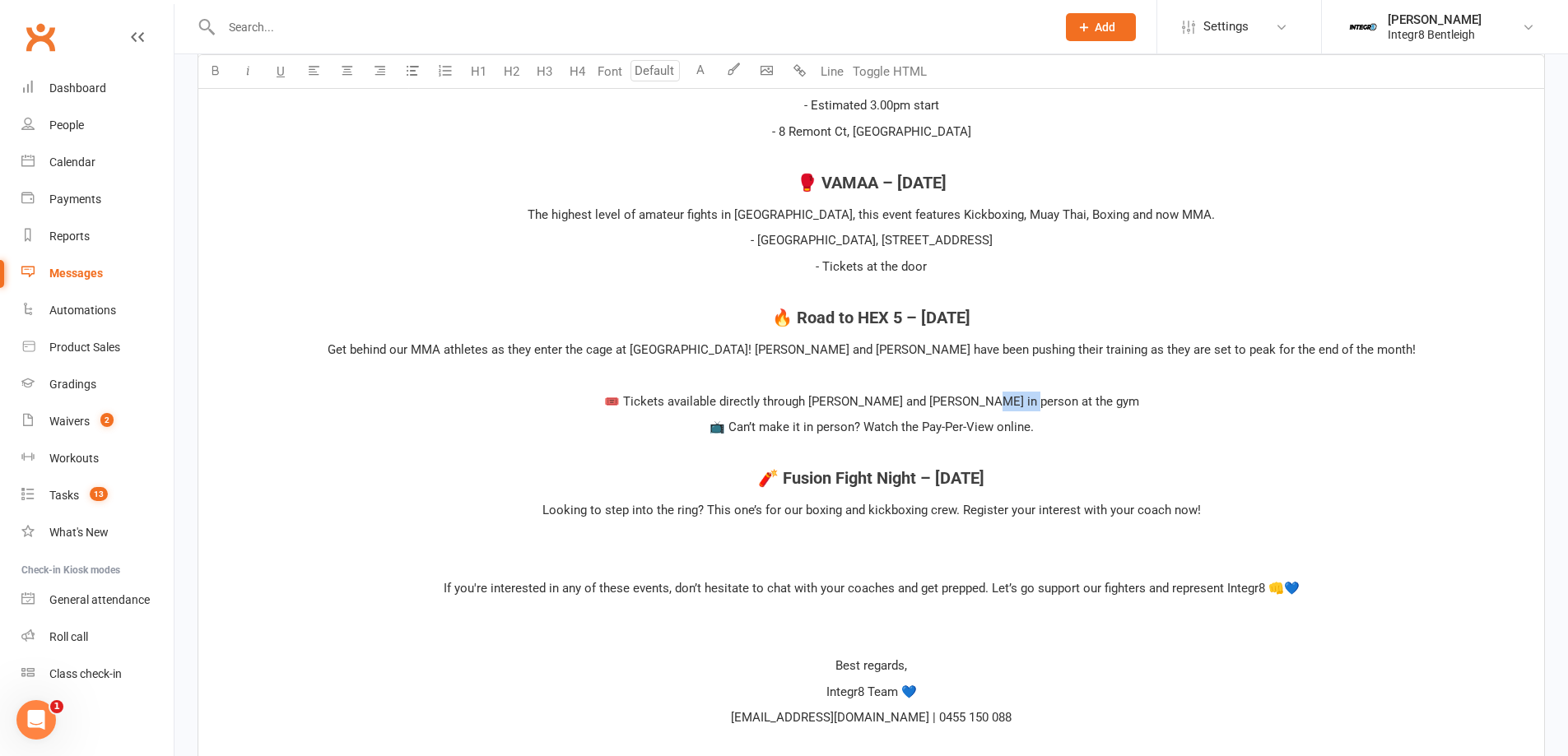
drag, startPoint x: 1070, startPoint y: 399, endPoint x: 1026, endPoint y: 405, distance: 44.4
click at [1026, 405] on p "🎟️ Tickets available directly through Sajid and Jake in person at the gym" at bounding box center [871, 400] width 1326 height 20
click at [963, 437] on p "📺 Can’t make it in person? Watch the Pay-Per-View online." at bounding box center [871, 427] width 1326 height 20
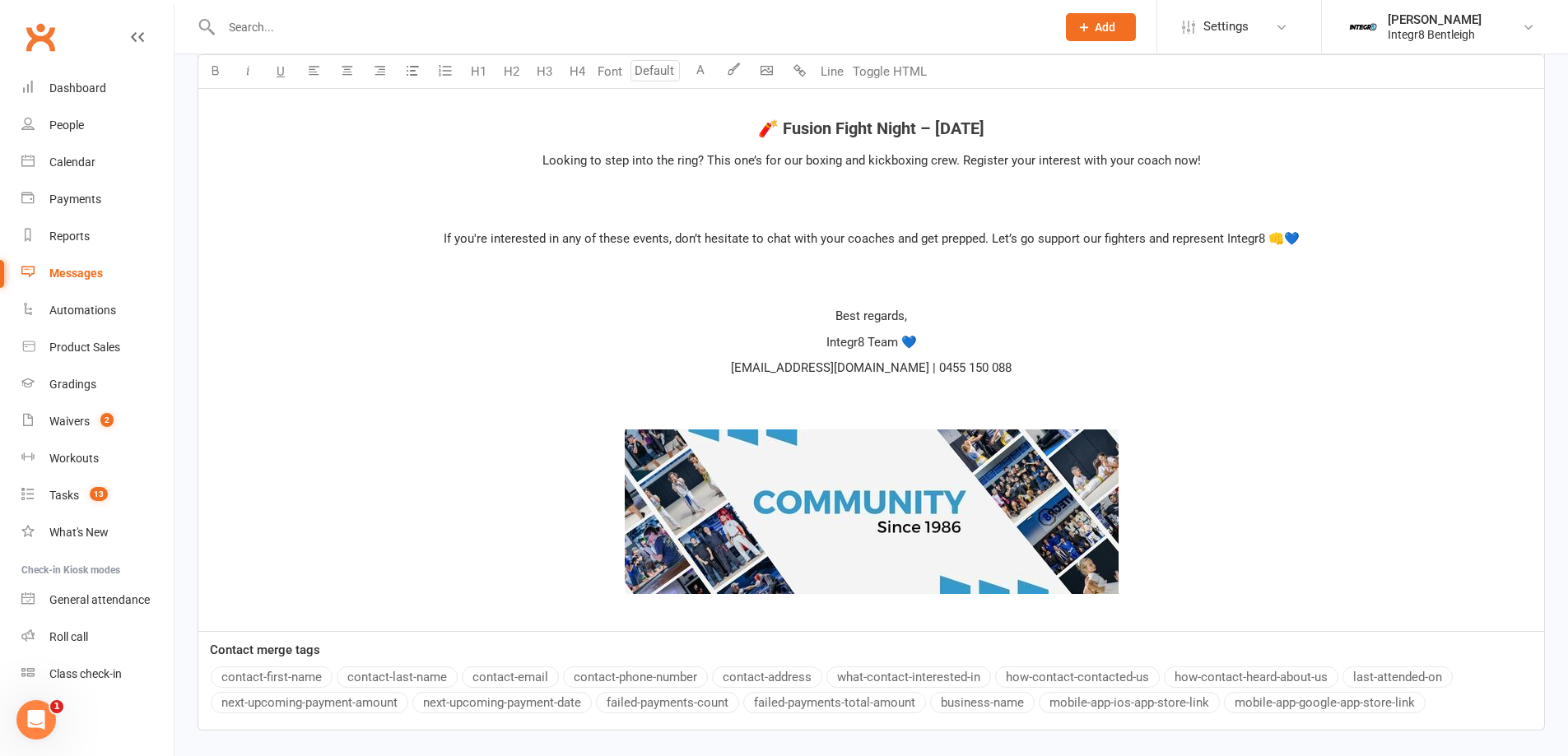
scroll to position [1561, 0]
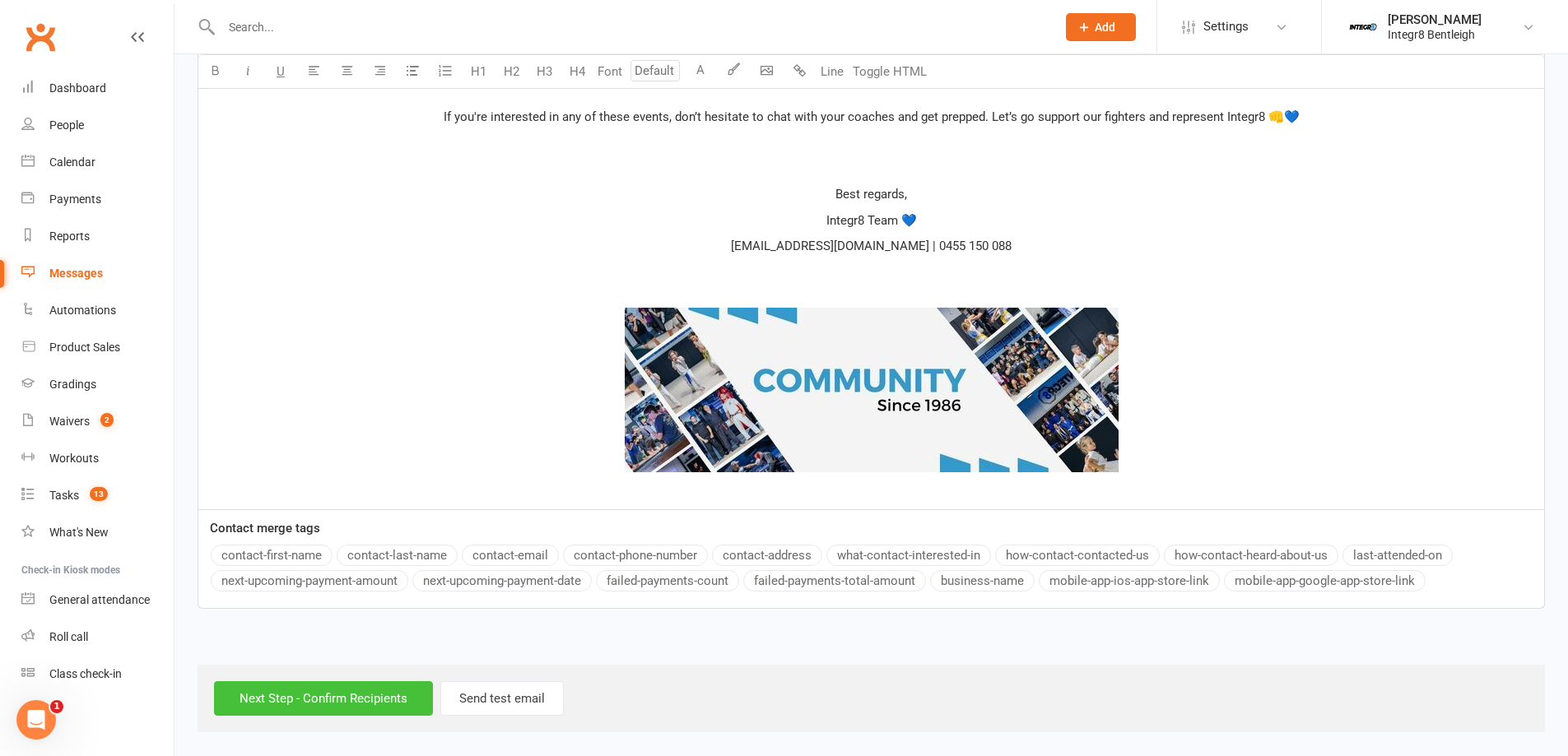
click at [355, 692] on input "Next Step - Confirm Recipients" at bounding box center [323, 698] width 219 height 35
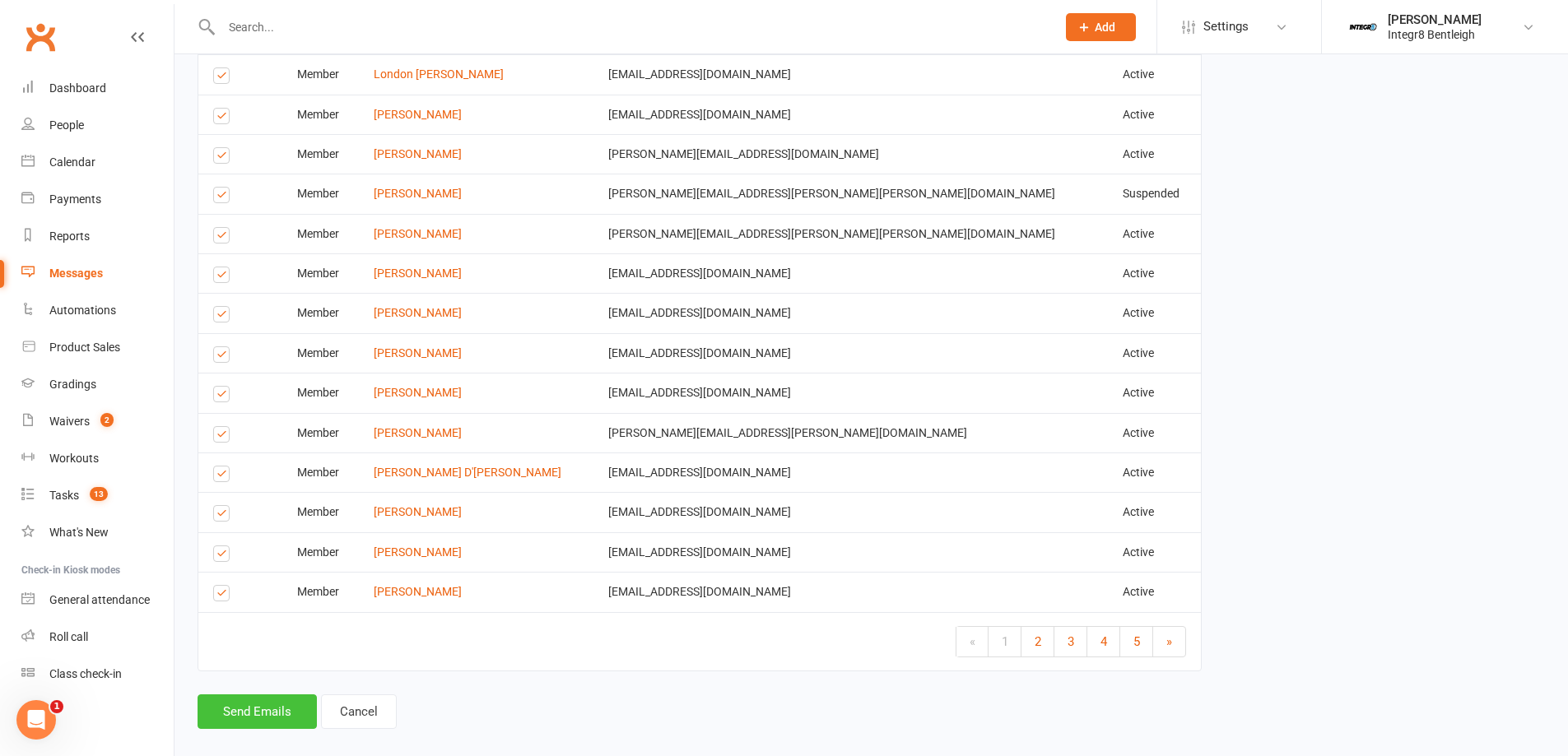
click at [229, 694] on button "Send Emails" at bounding box center [257, 711] width 120 height 35
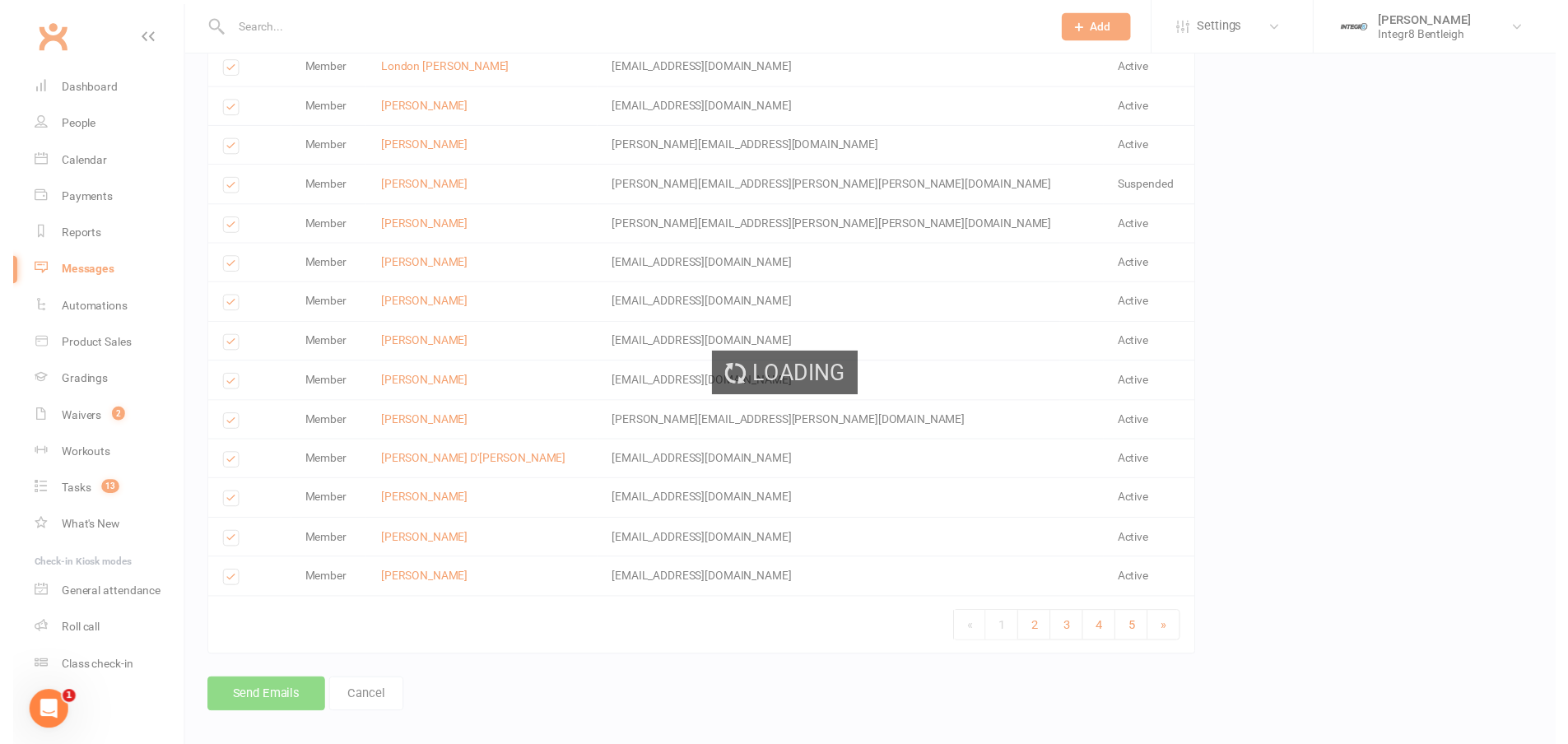
scroll to position [3298, 0]
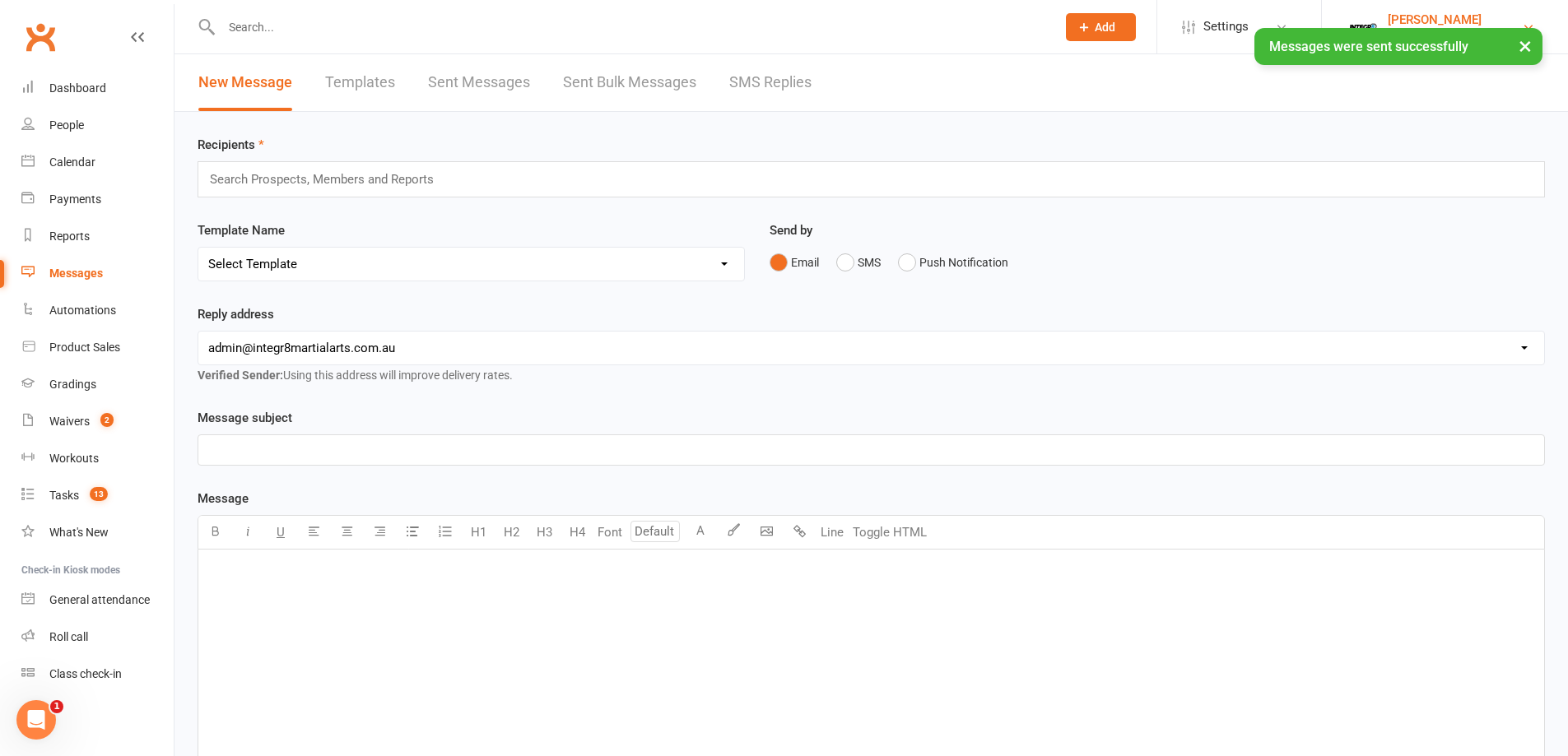
click at [1473, 16] on div "[PERSON_NAME]" at bounding box center [1434, 20] width 93 height 15
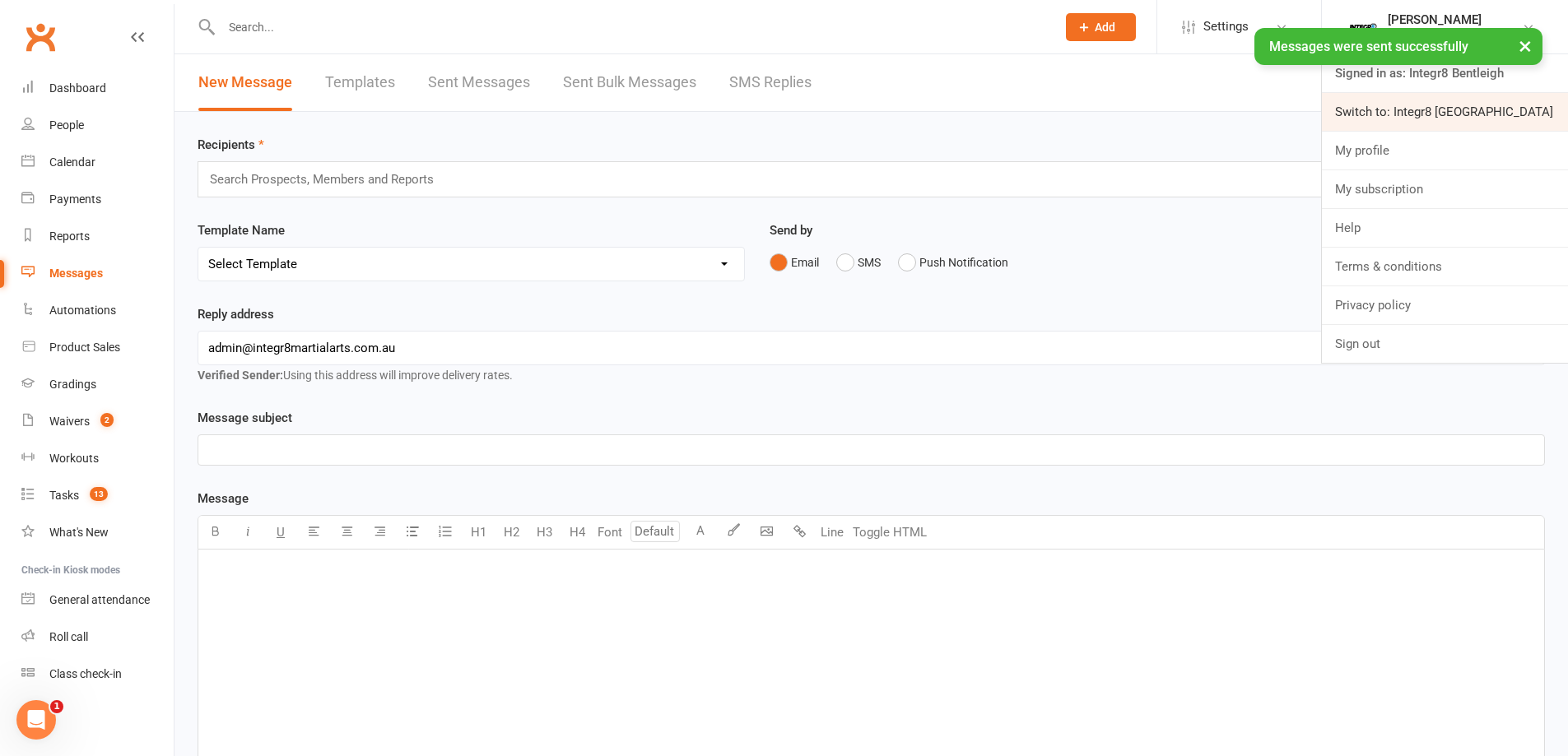
click at [1435, 114] on link "Switch to: Integr8 Cheltenham" at bounding box center [1444, 112] width 246 height 38
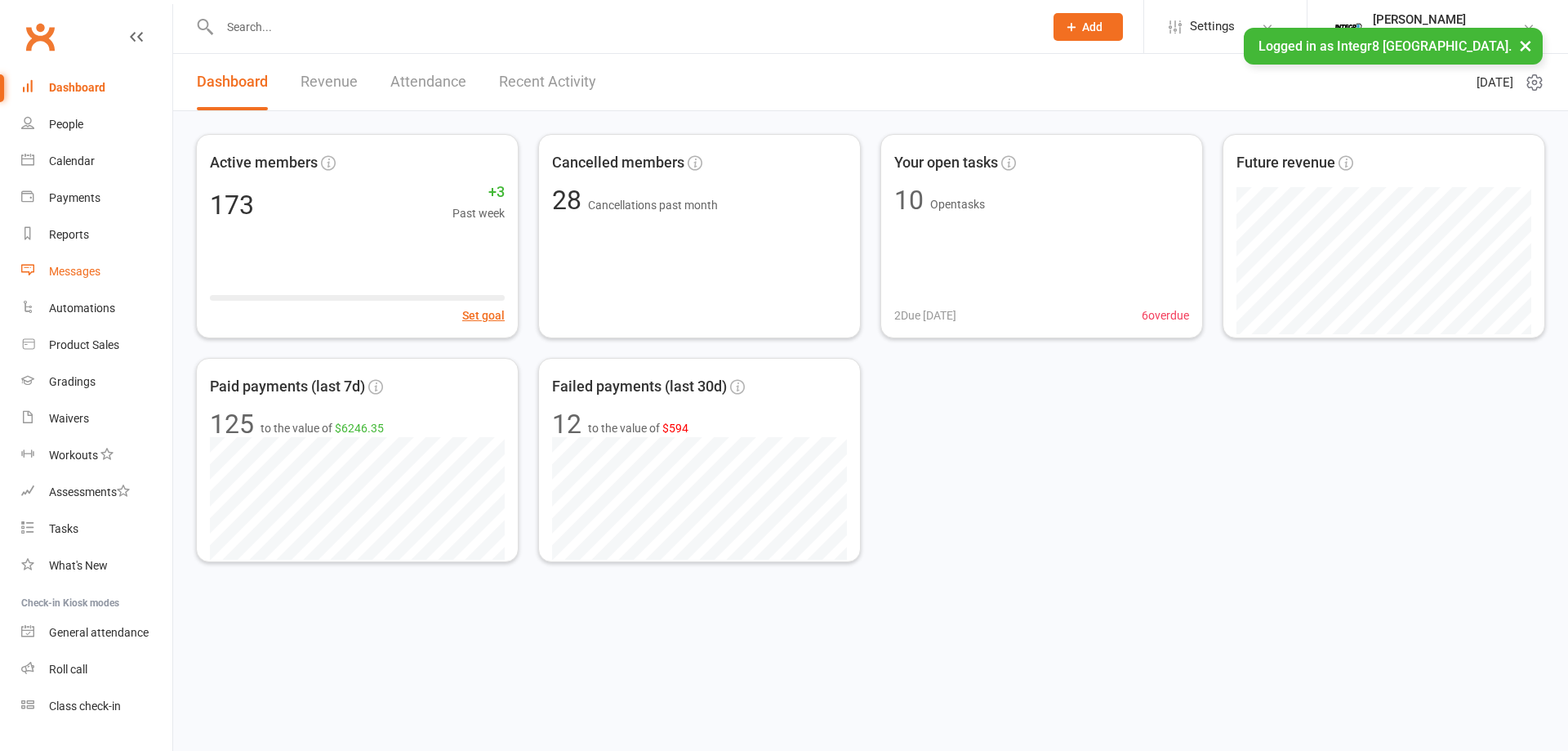
click at [113, 275] on link "Messages" at bounding box center [96, 272] width 151 height 37
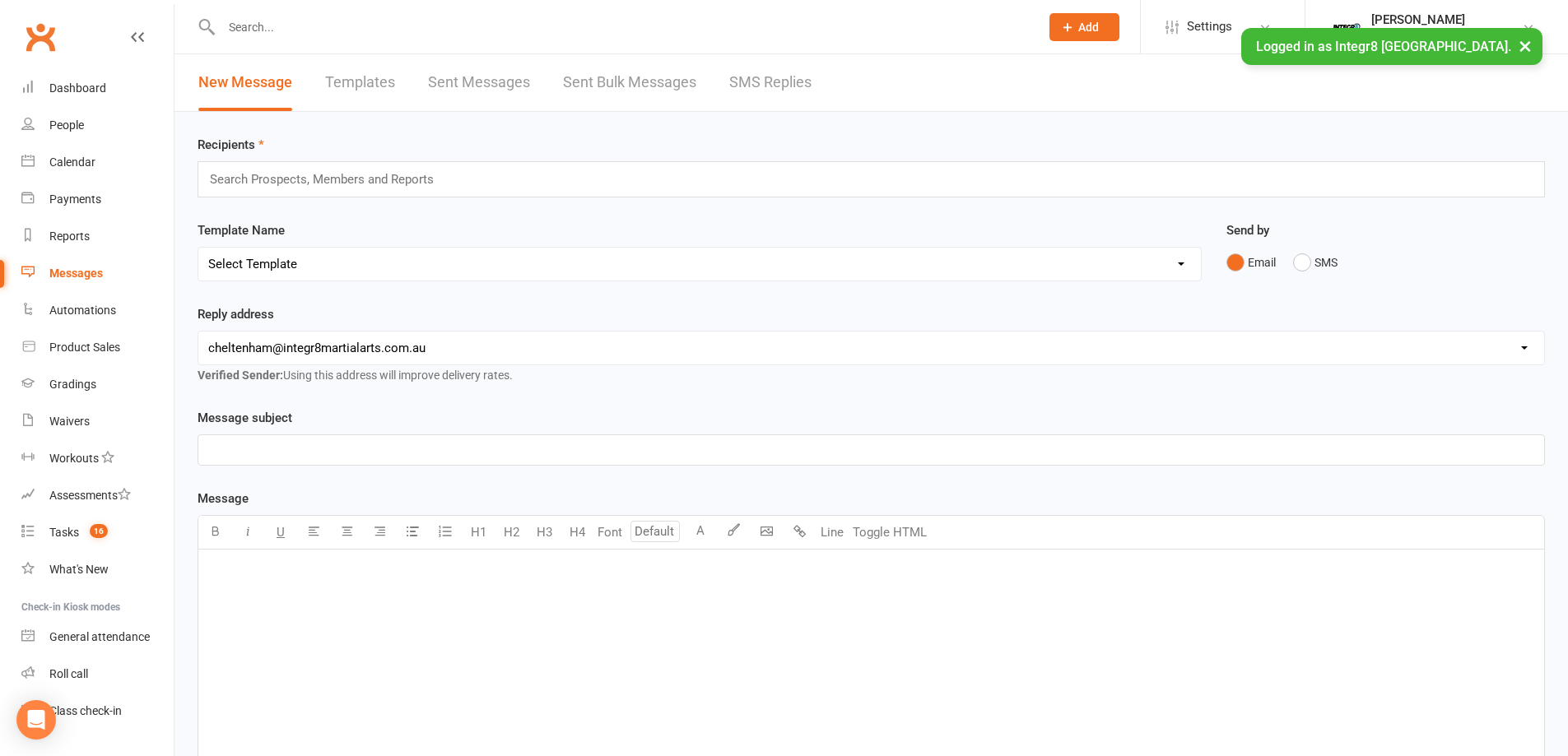
click at [319, 178] on input "text" at bounding box center [329, 179] width 241 height 21
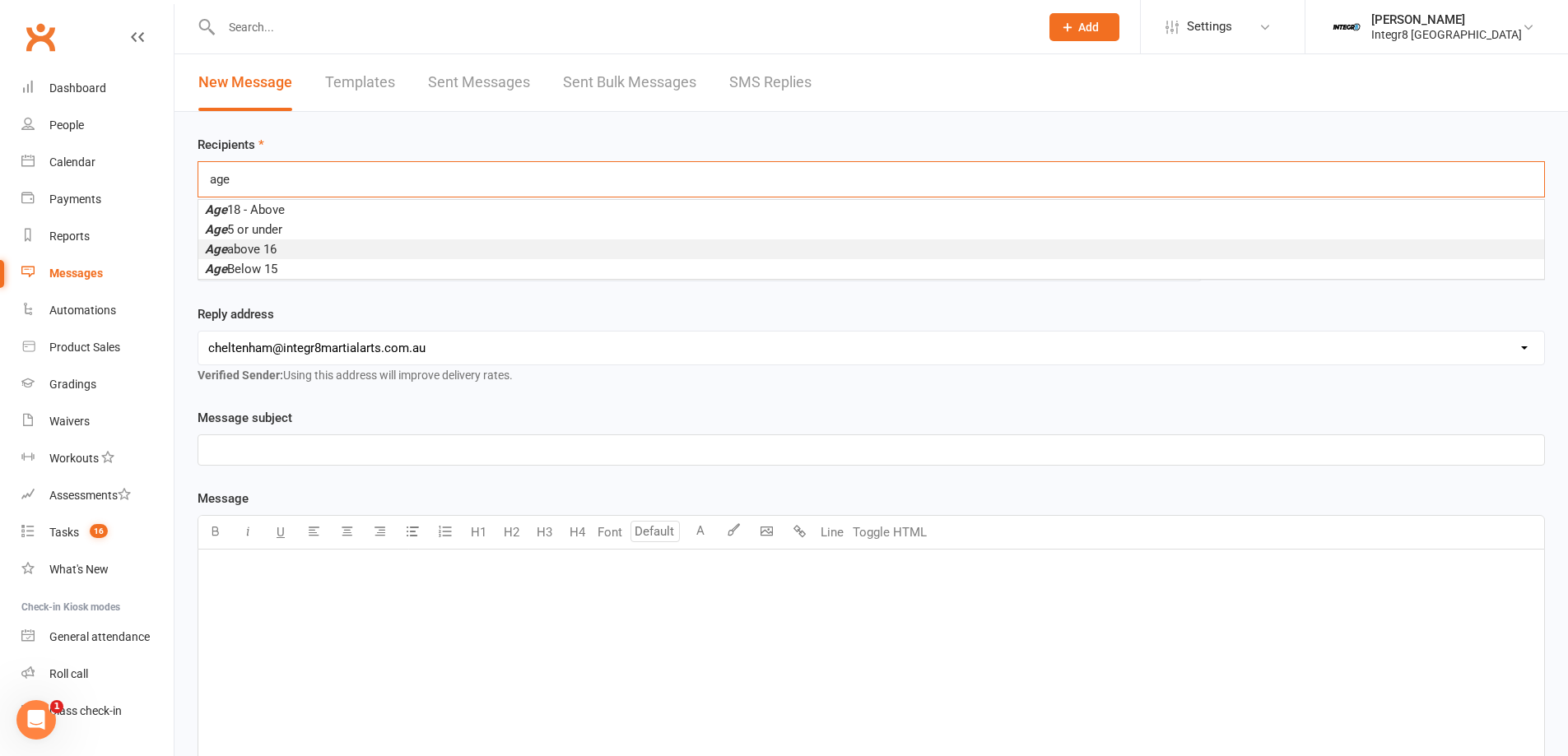
type input "age"
click at [292, 247] on li "Age above 16" at bounding box center [870, 248] width 1346 height 20
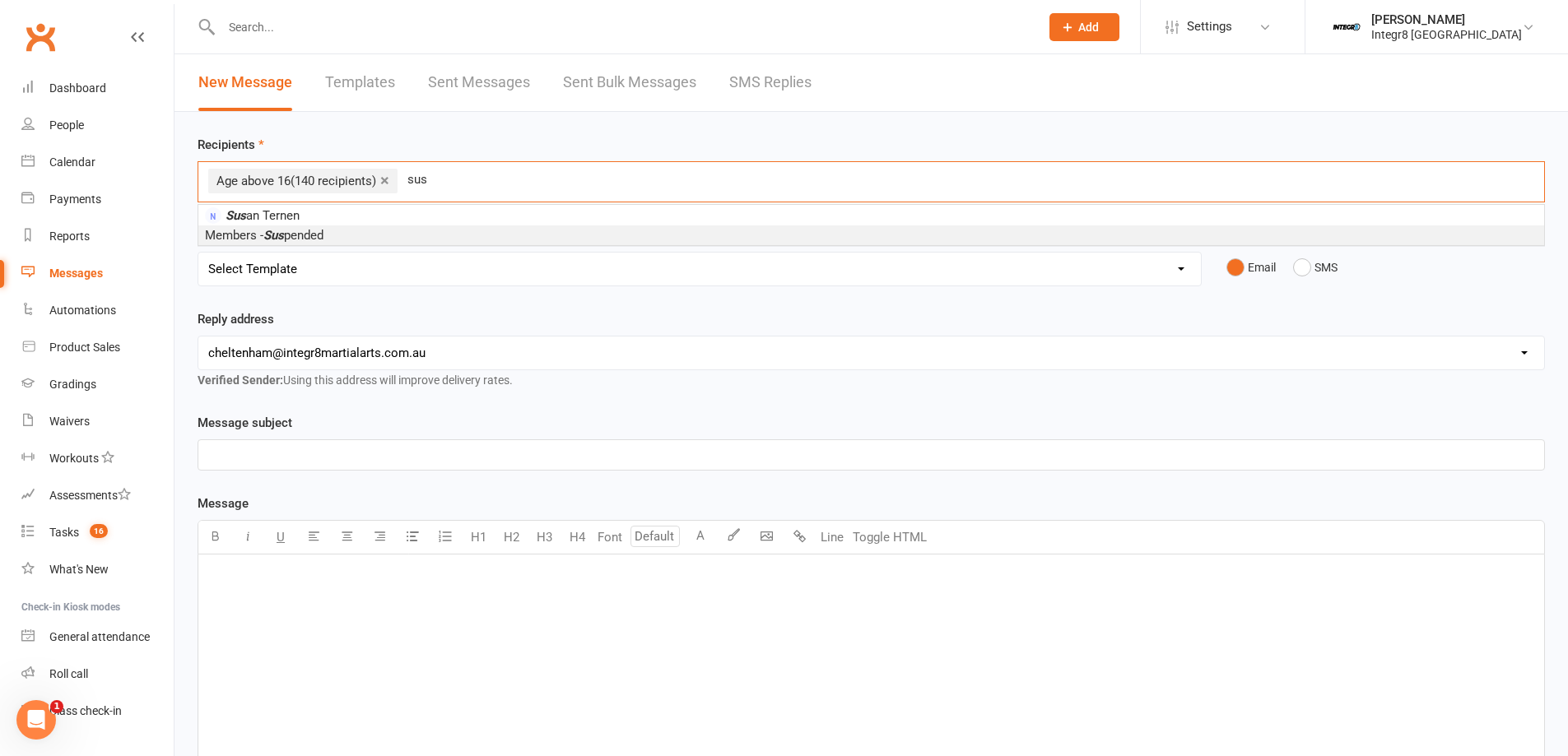
type input "sus"
click at [343, 233] on li "Members - Sus pended" at bounding box center [870, 234] width 1346 height 20
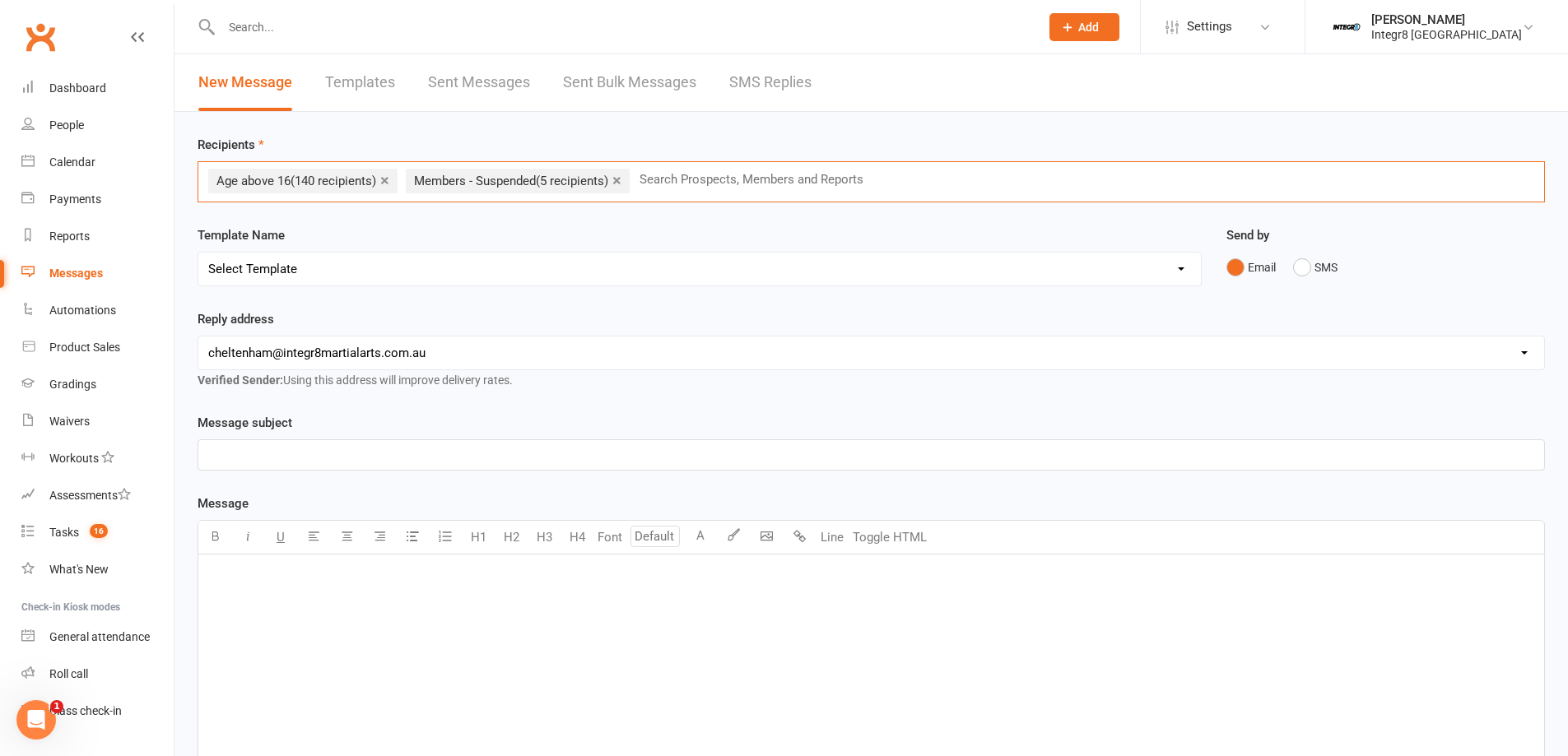
scroll to position [82, 0]
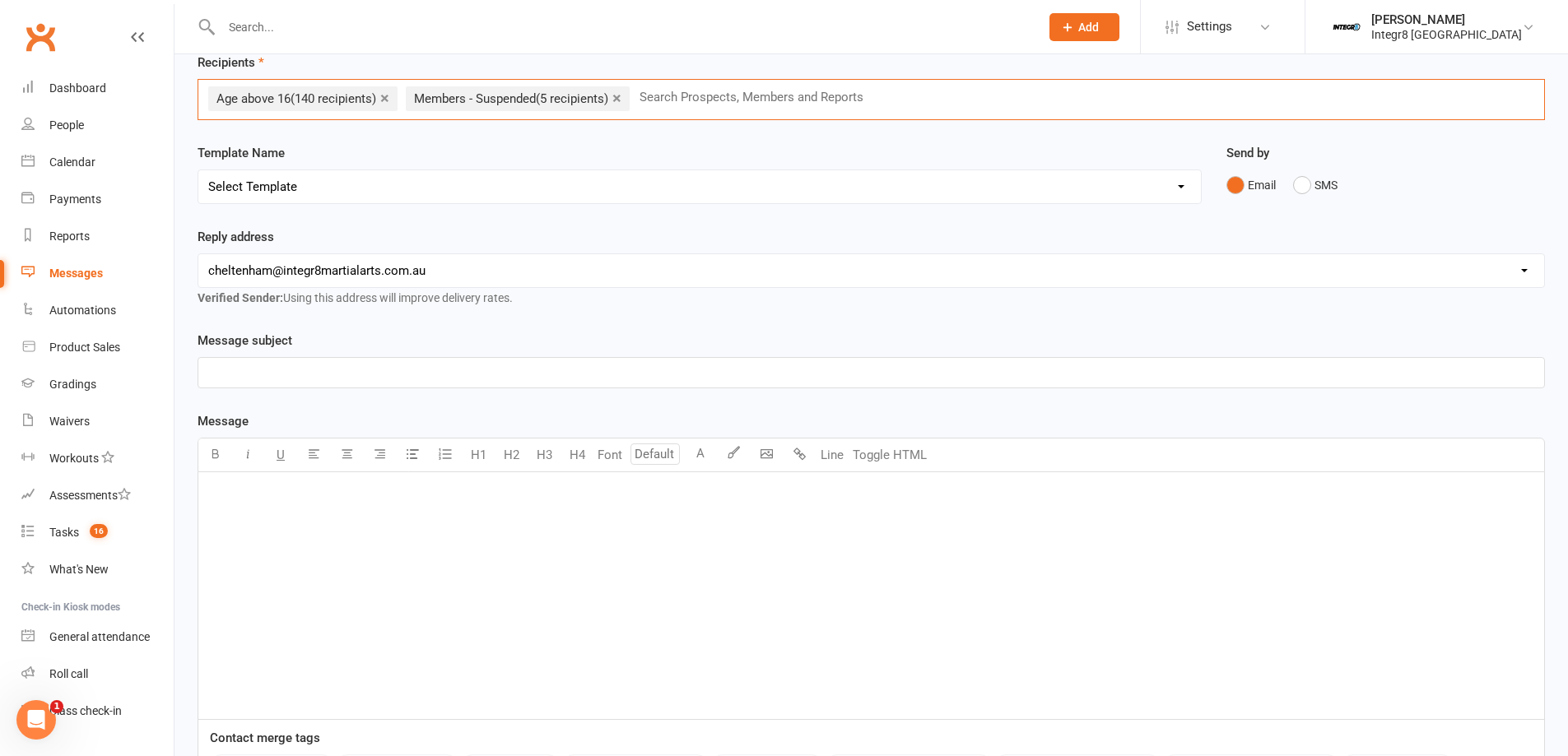
click at [379, 491] on p "﻿" at bounding box center [871, 493] width 1326 height 20
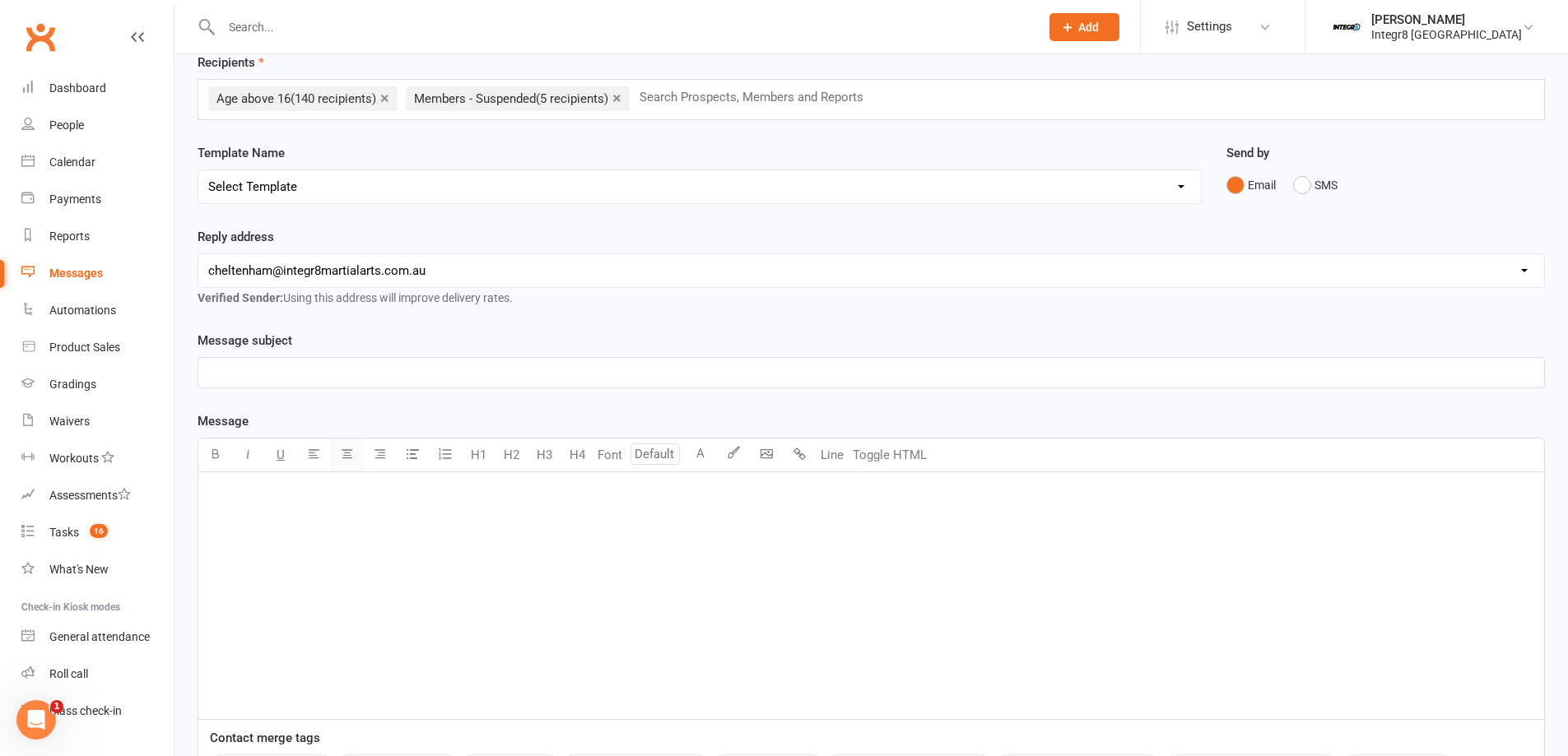
click at [350, 456] on icon "button" at bounding box center [346, 453] width 12 height 12
click at [765, 463] on body "Prospect Member Non-attending contact Class / event Appointment Grading event T…" at bounding box center [784, 431] width 1568 height 1020
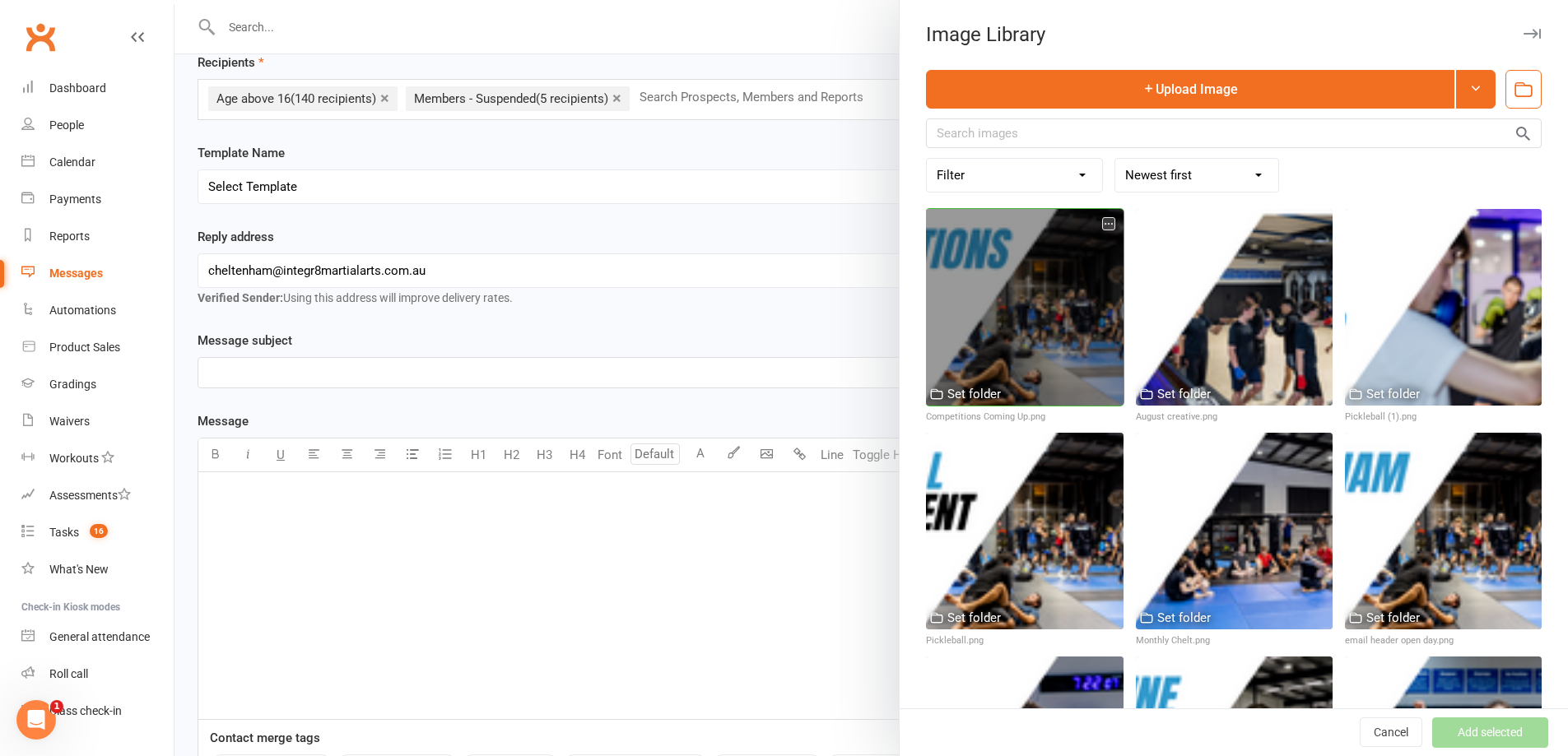
click at [1063, 310] on div at bounding box center [1024, 307] width 197 height 197
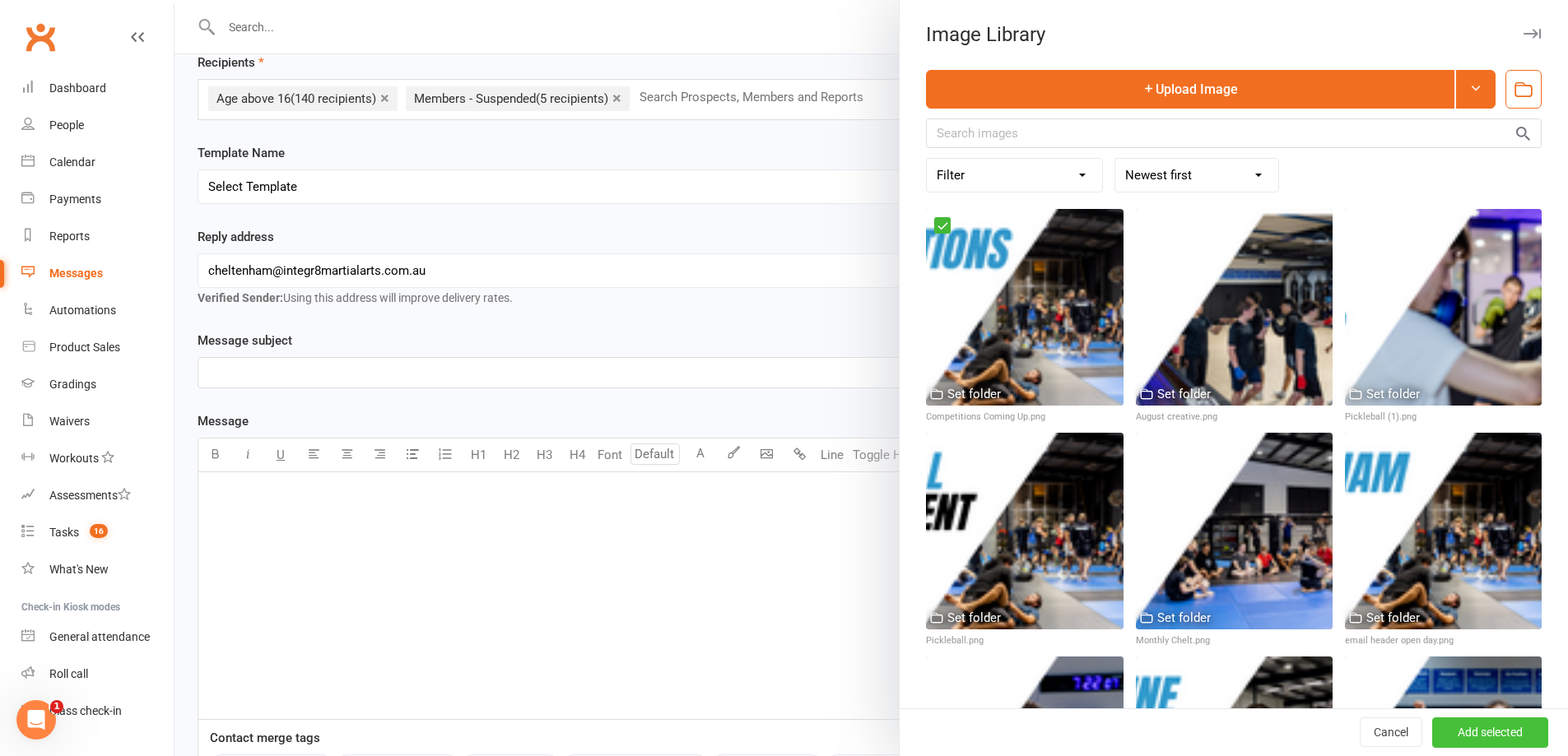
click at [1445, 723] on button "Add selected" at bounding box center [1490, 733] width 116 height 30
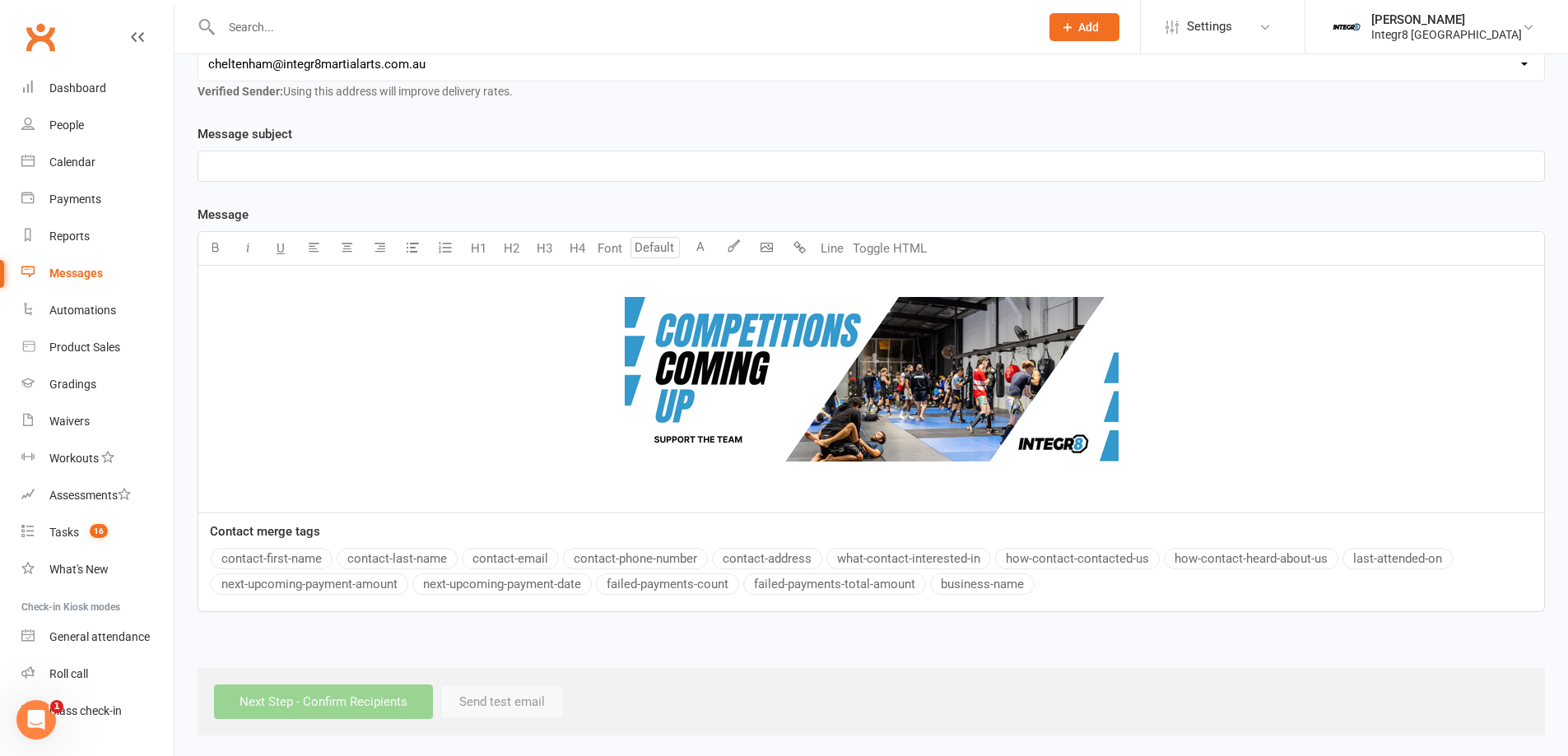
scroll to position [292, 0]
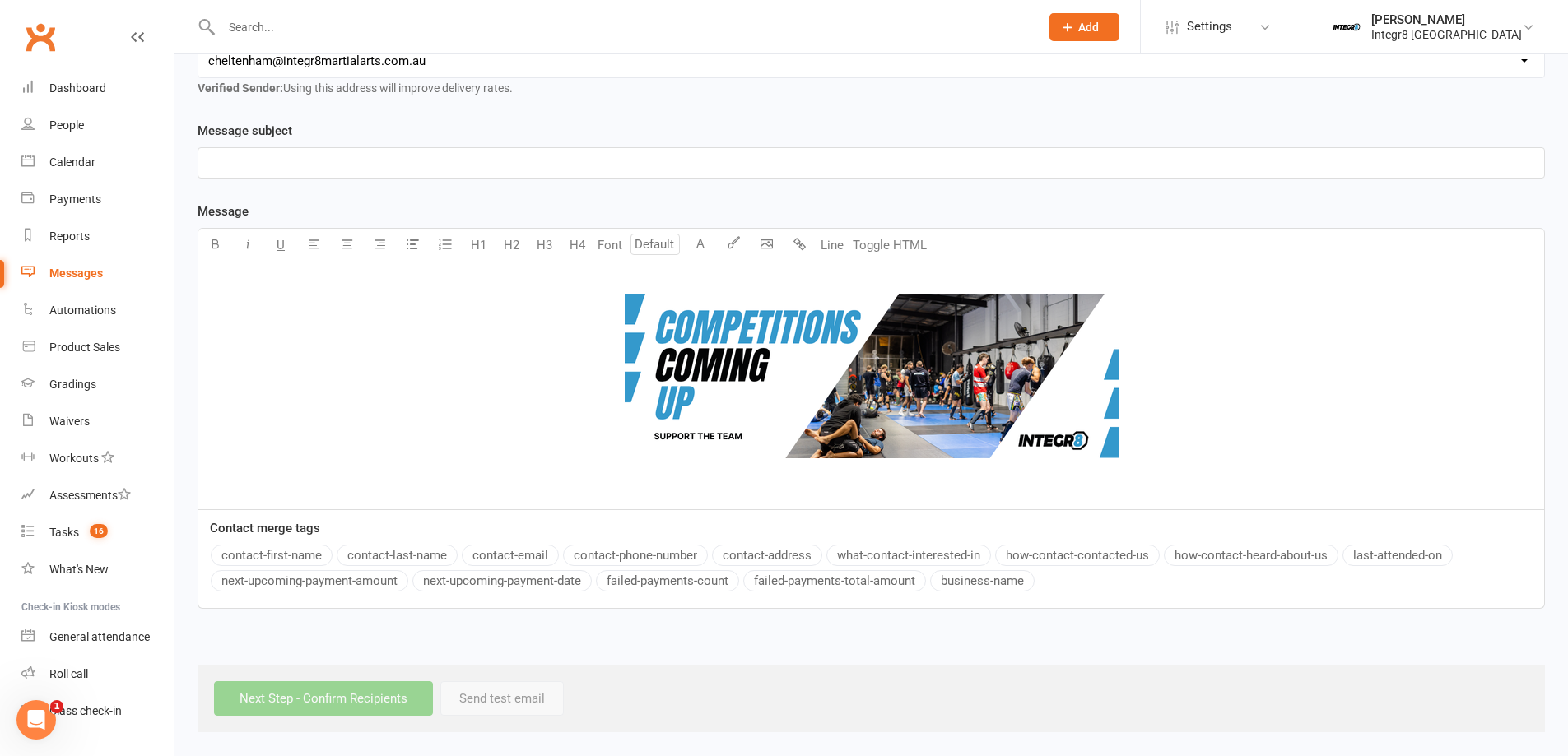
click at [925, 500] on div "﻿ ﻿ ﻿" at bounding box center [870, 385] width 1346 height 246
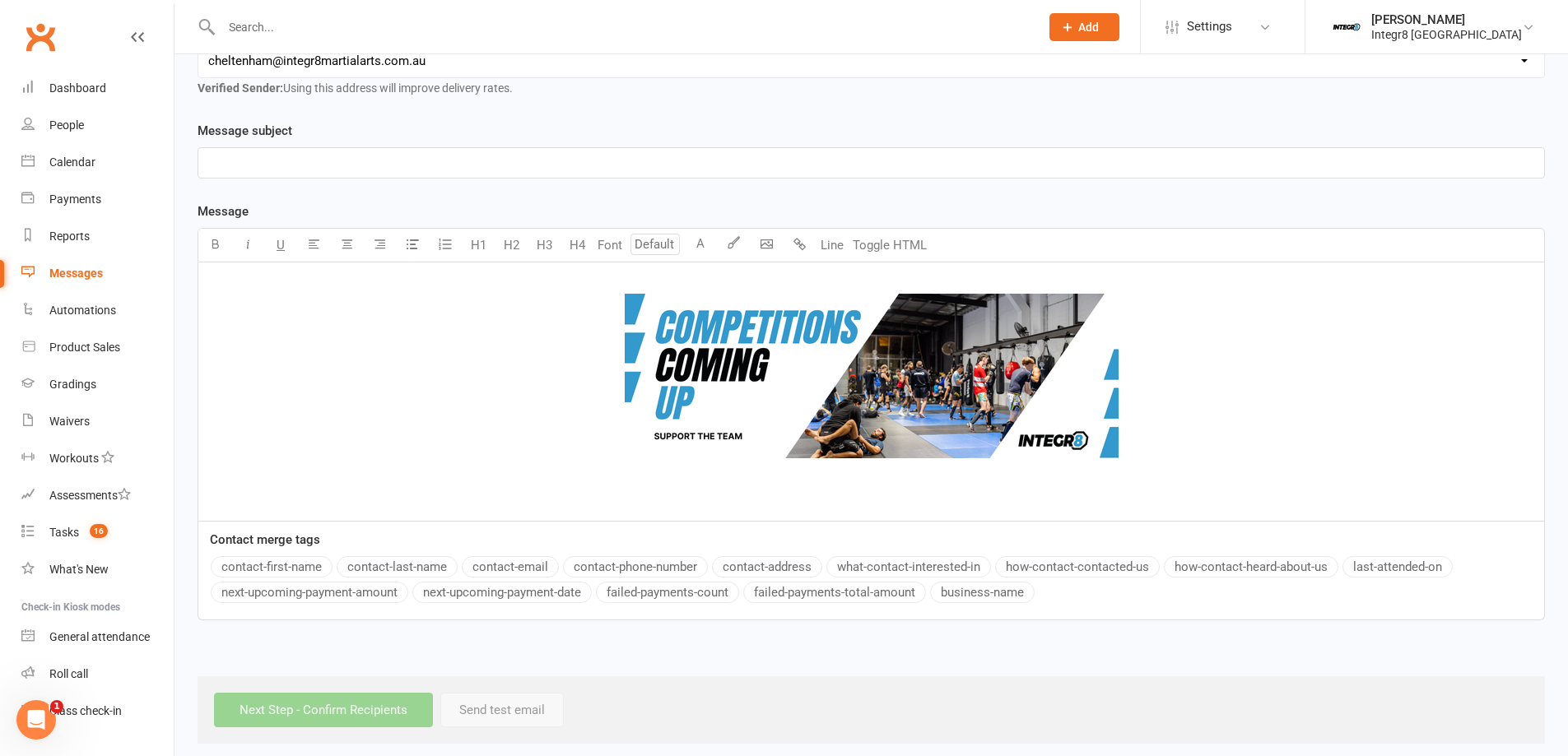
click at [458, 160] on p "﻿" at bounding box center [871, 162] width 1326 height 20
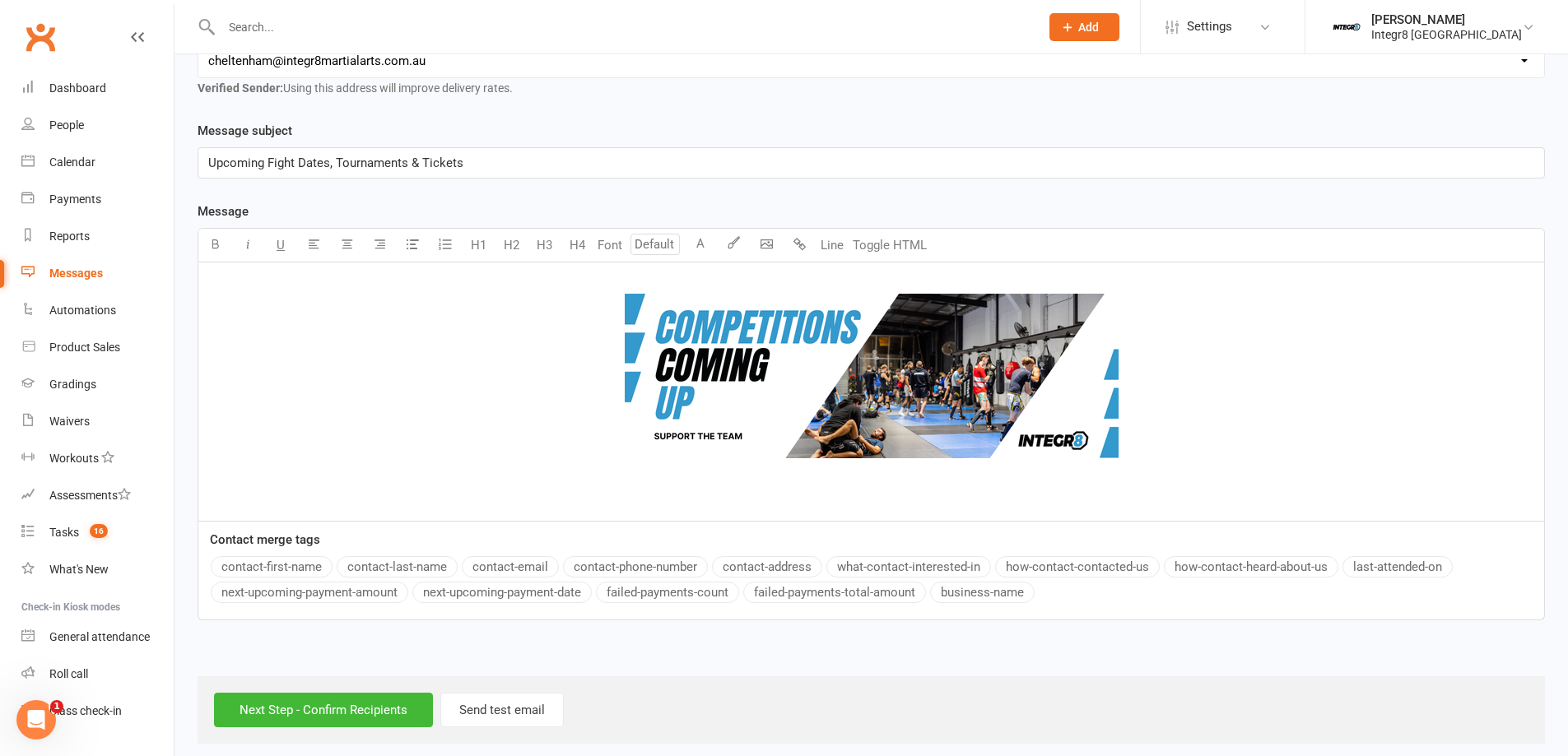
click at [849, 511] on div "﻿ ﻿ ﻿ ﻿" at bounding box center [870, 391] width 1346 height 259
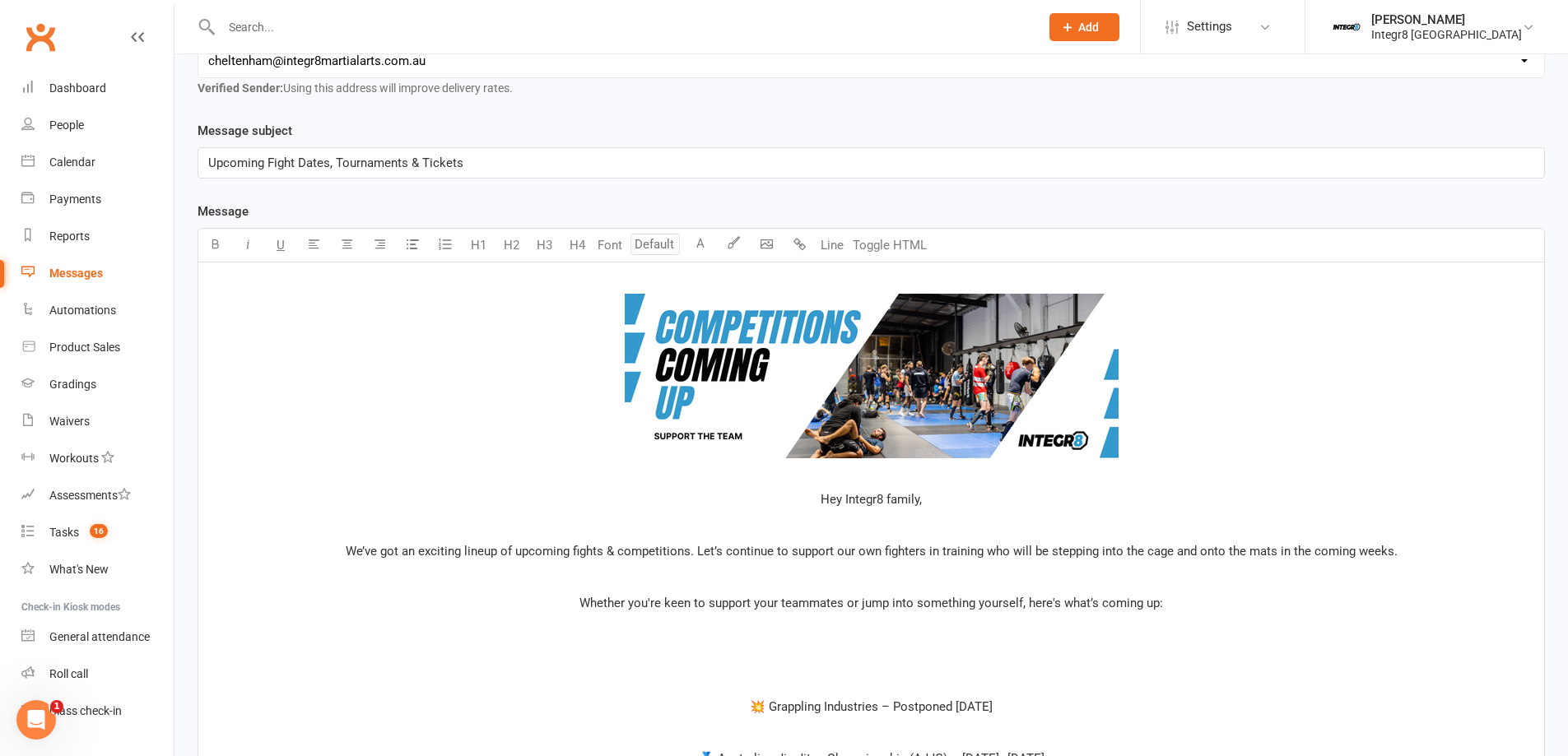
scroll to position [1365, 0]
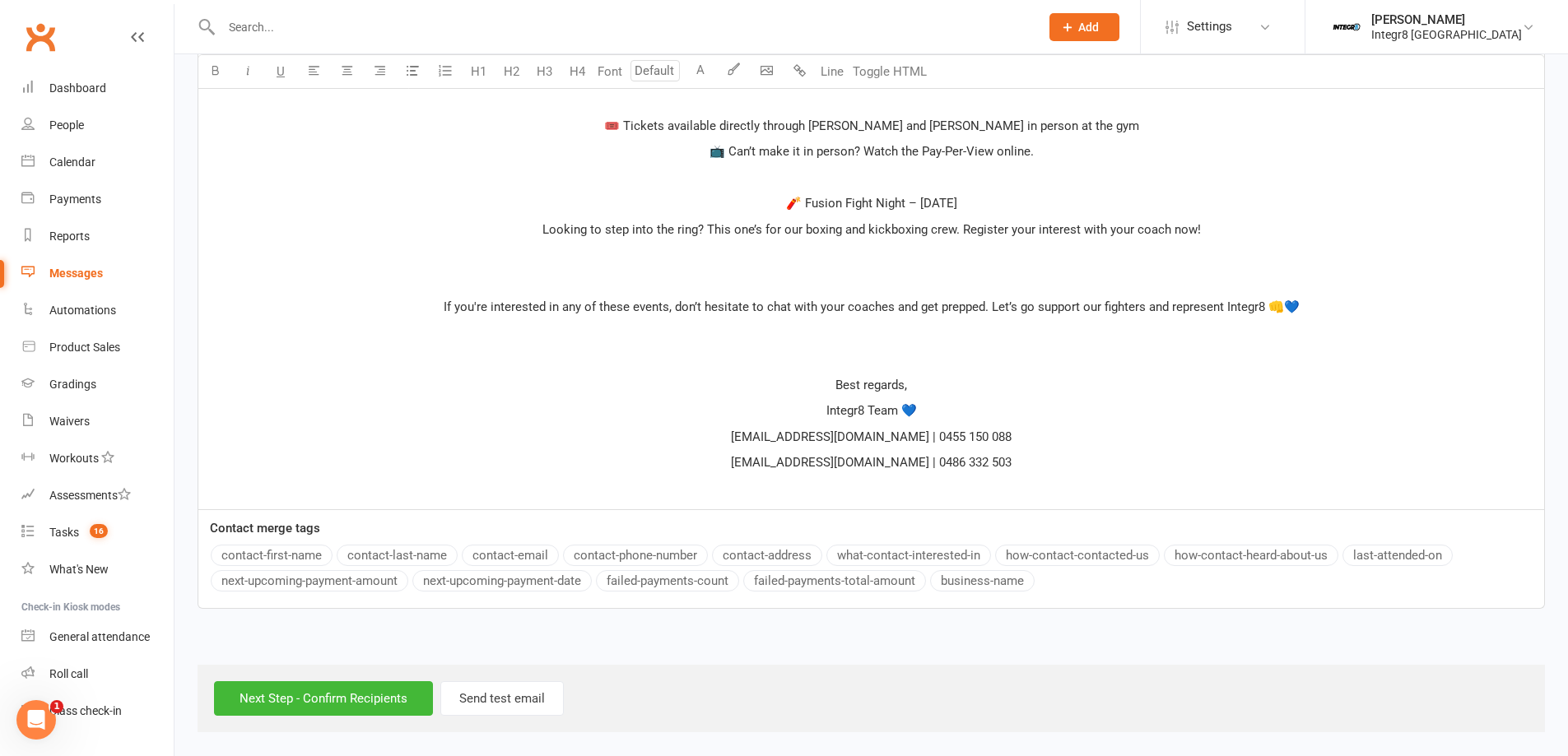
drag, startPoint x: 986, startPoint y: 441, endPoint x: 729, endPoint y: 436, distance: 257.0
click at [729, 436] on p "admin@integr8martialarts.com.au | 0455 150 088" at bounding box center [871, 436] width 1326 height 20
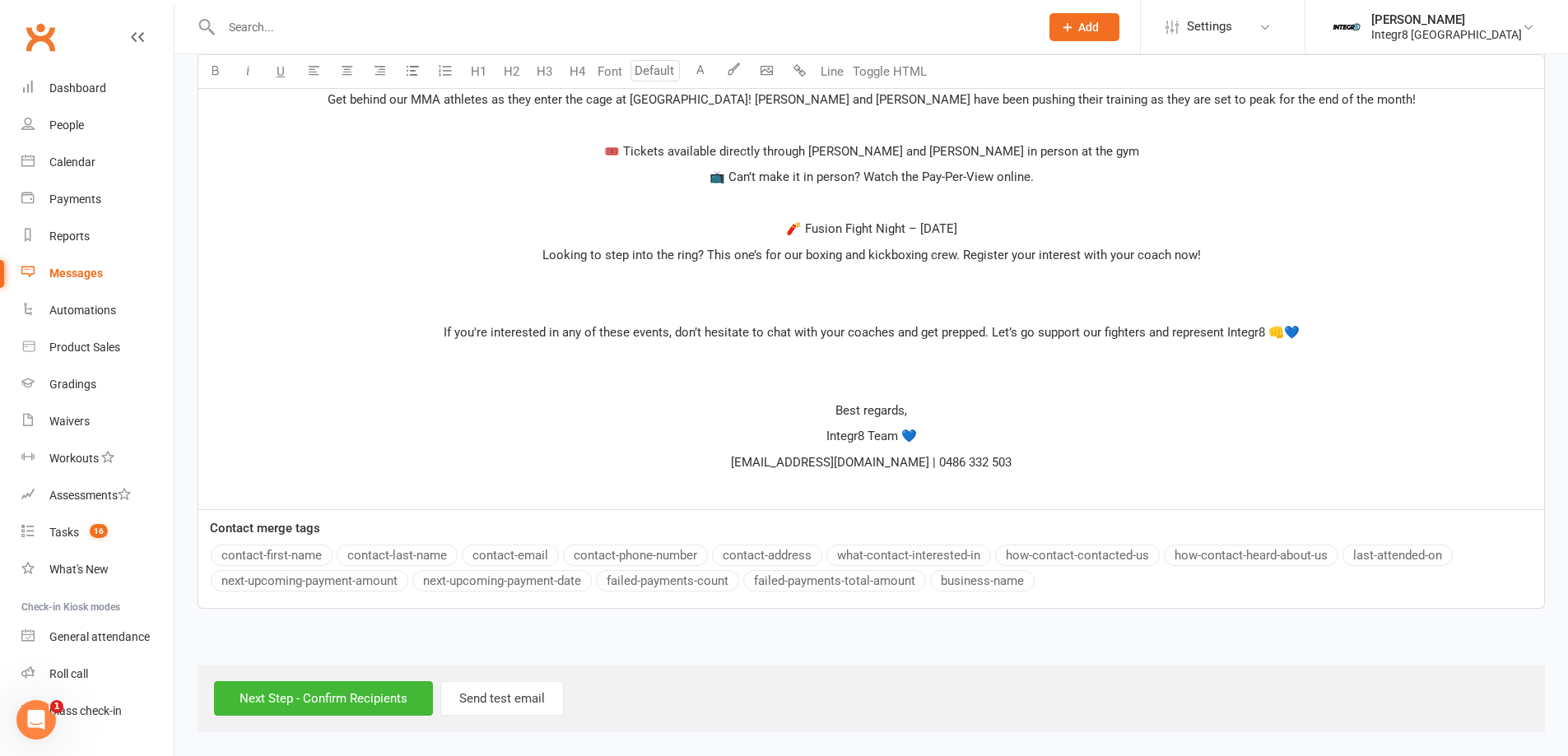
click at [869, 490] on p "﻿" at bounding box center [871, 487] width 1326 height 20
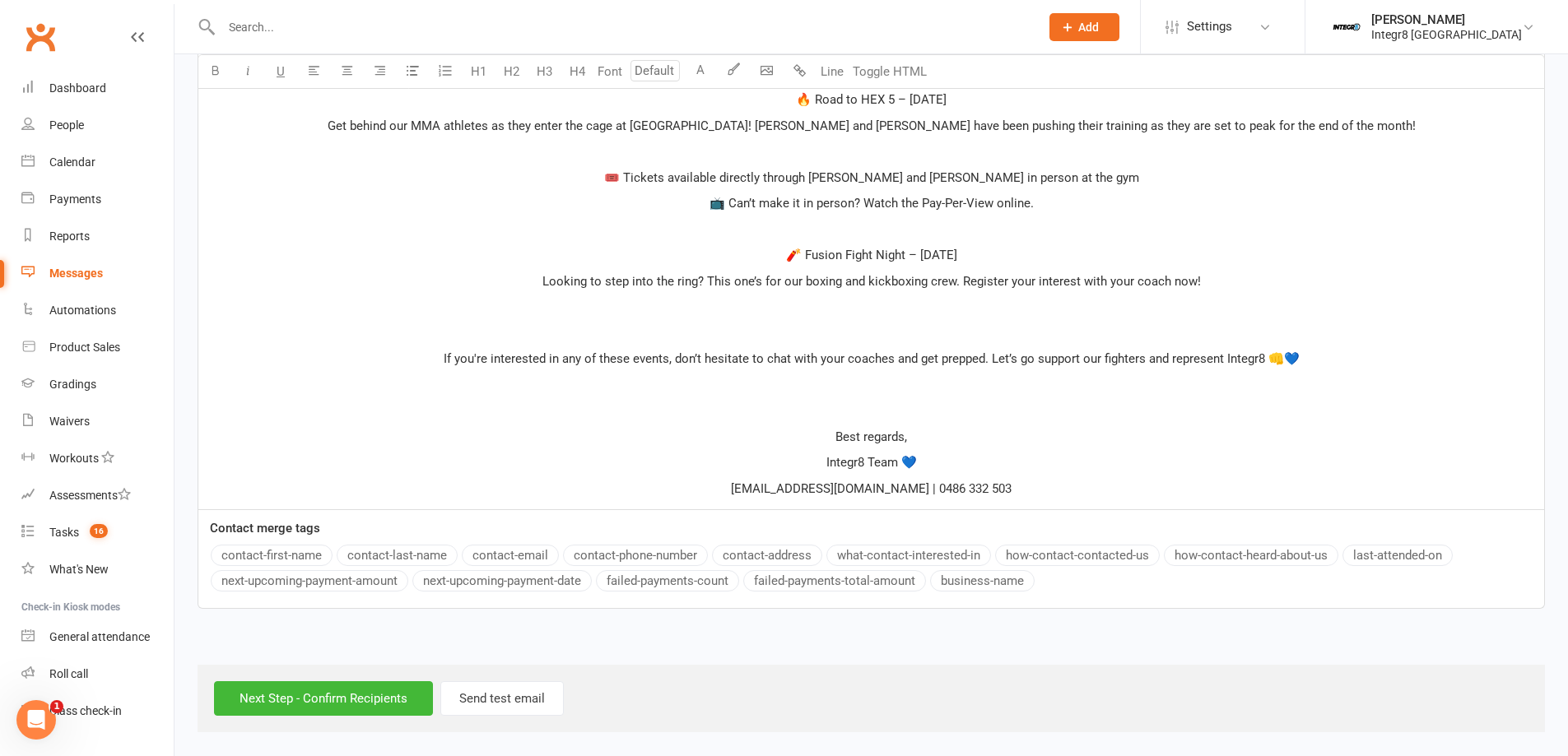
scroll to position [1340, 0]
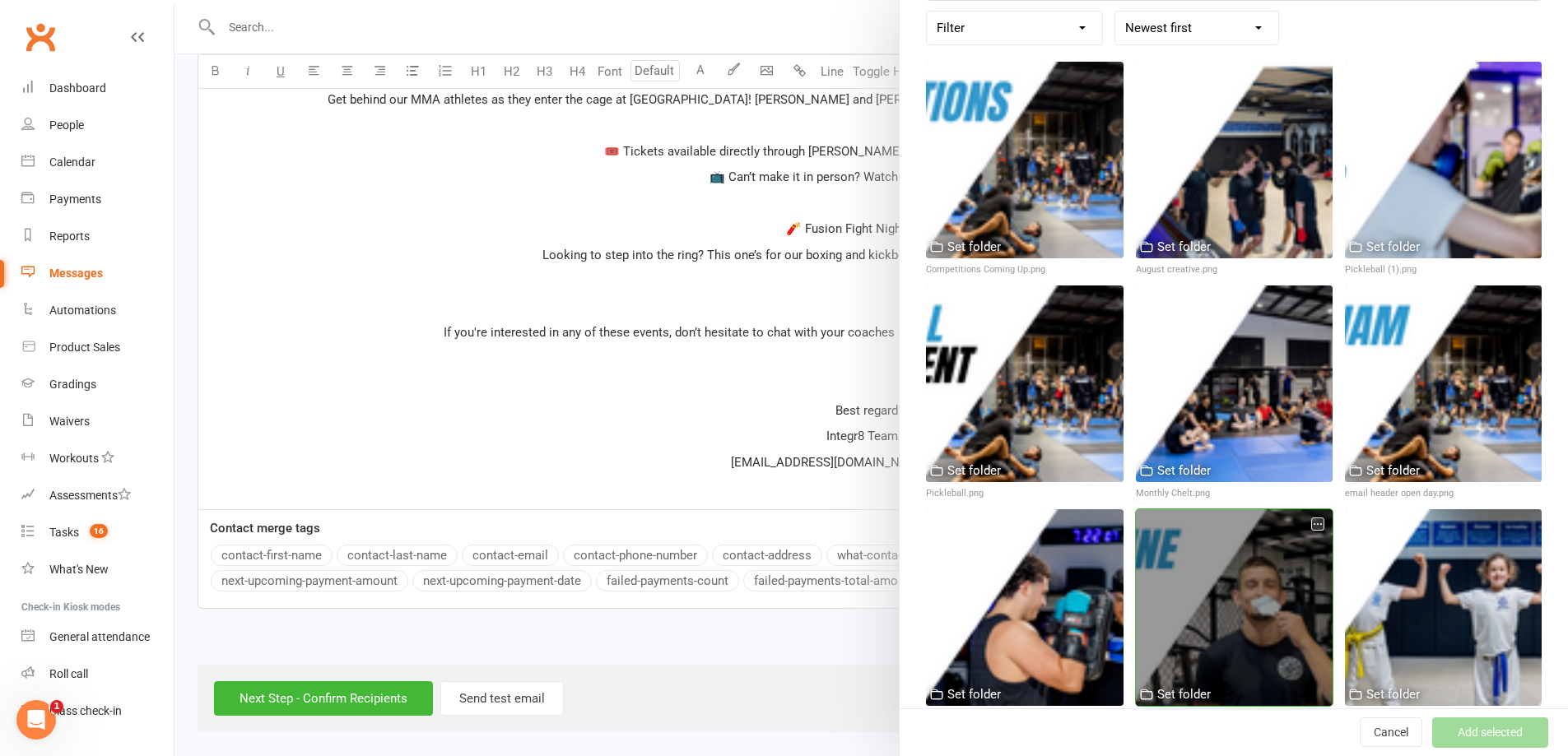
scroll to position [329, 0]
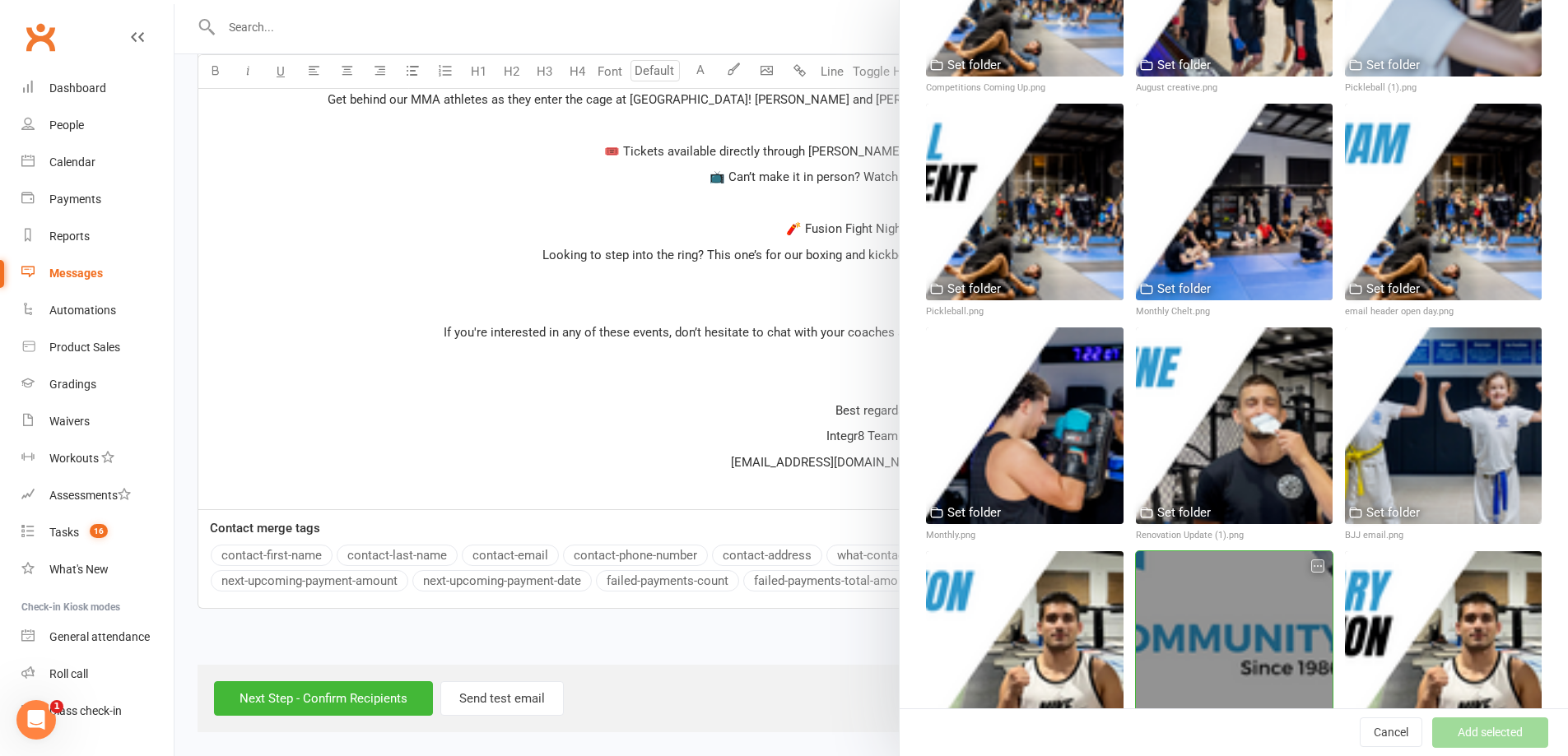
click at [1272, 583] on div at bounding box center [1234, 649] width 197 height 197
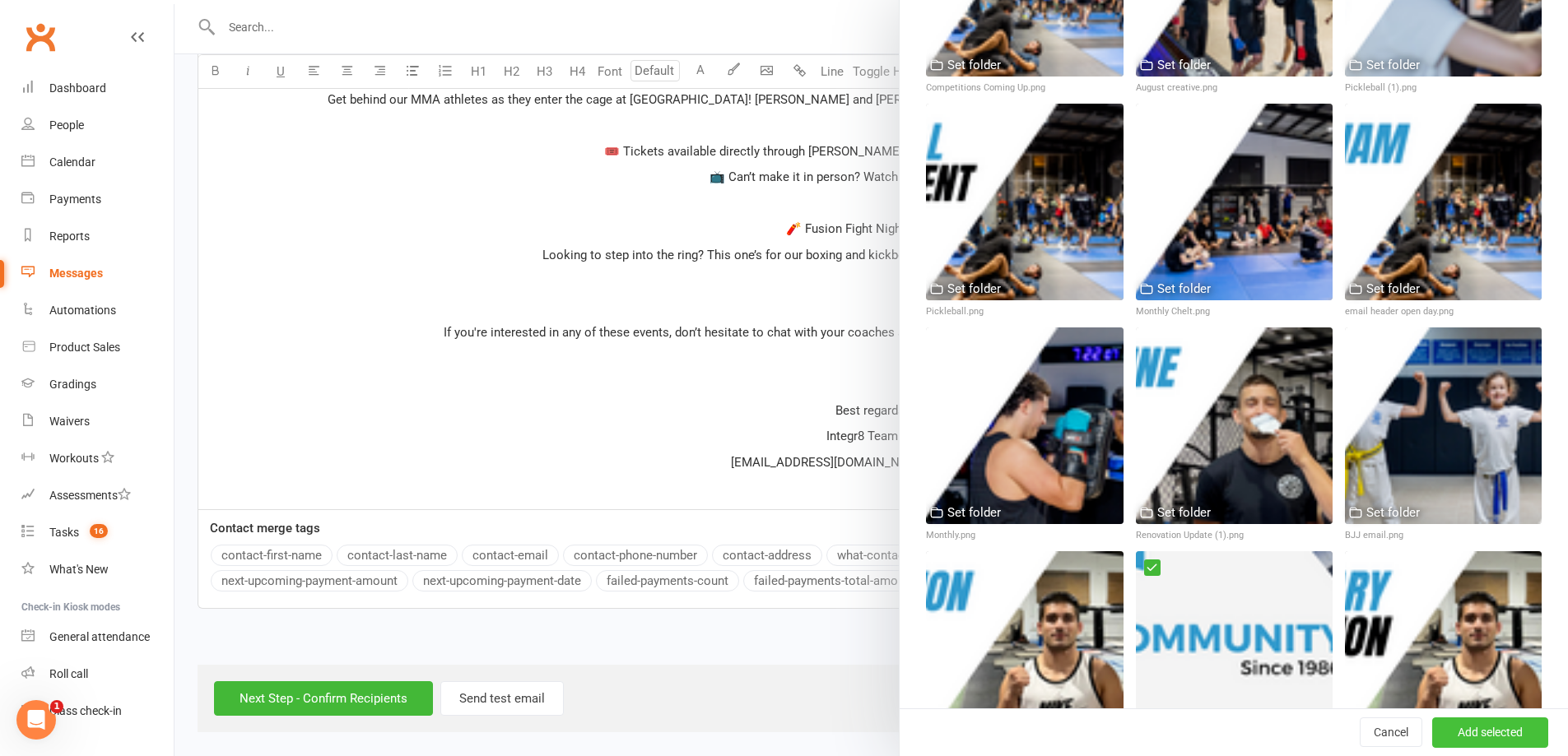
click at [1456, 732] on button "Add selected" at bounding box center [1490, 733] width 116 height 30
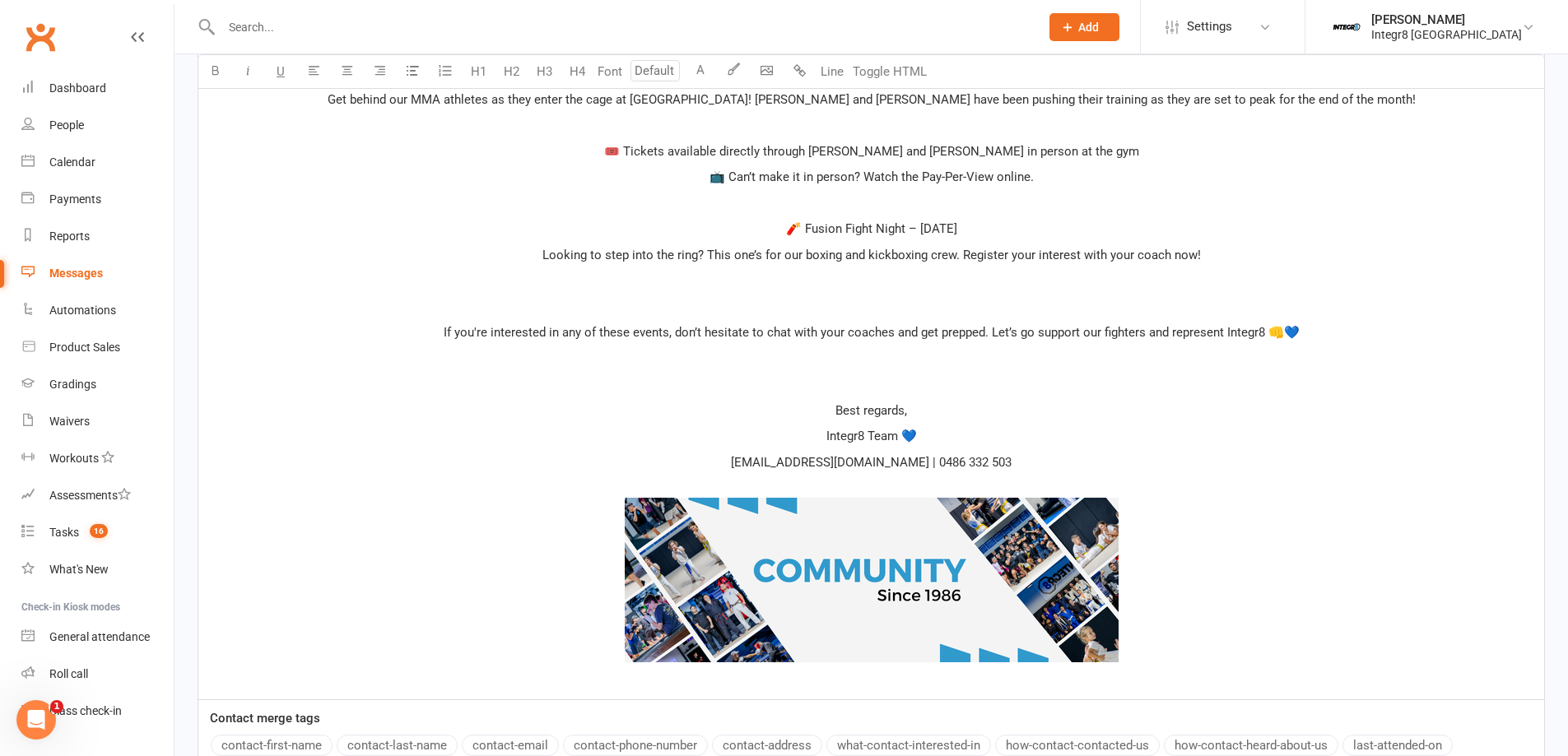
click at [908, 377] on p "﻿" at bounding box center [871, 384] width 1326 height 20
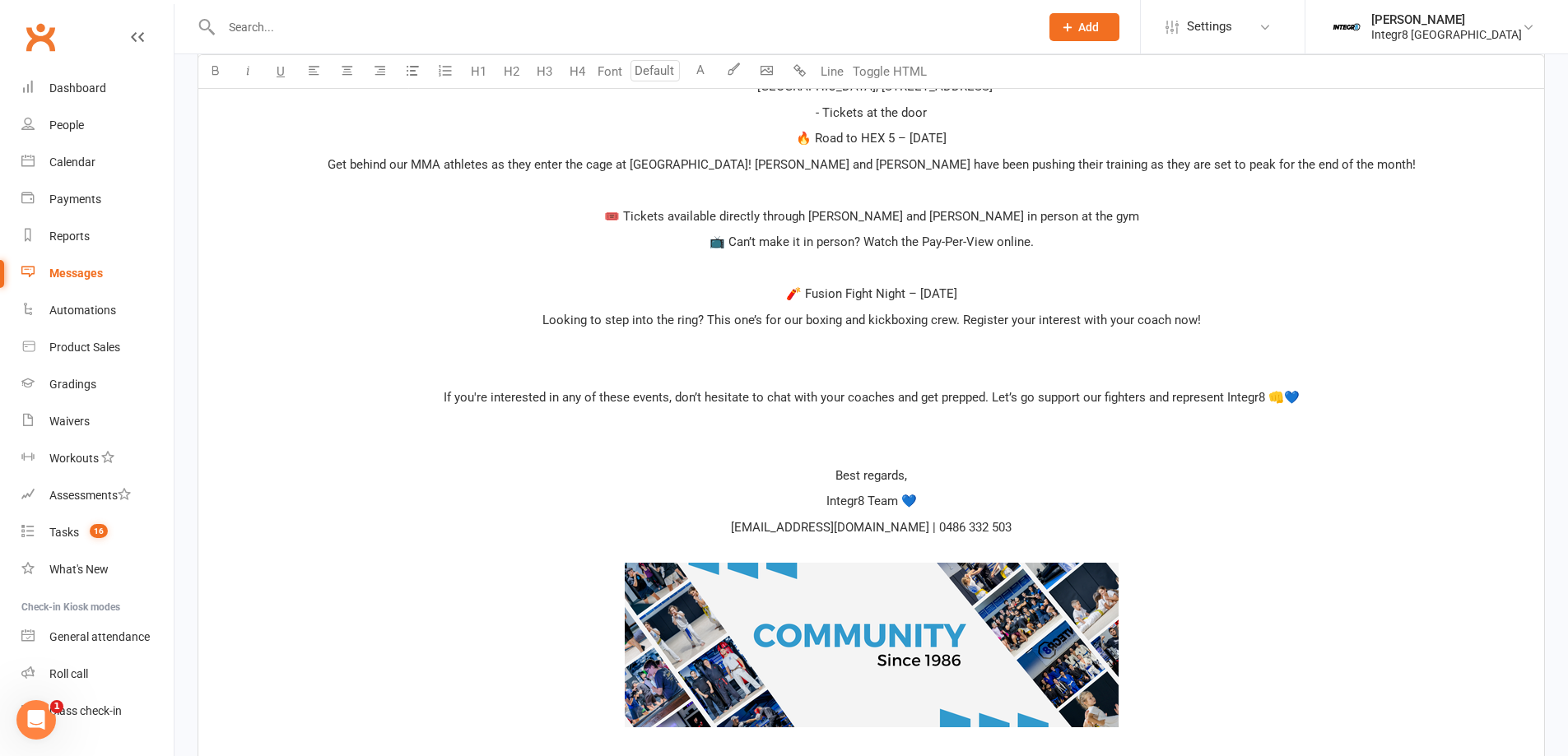
scroll to position [1175, 0]
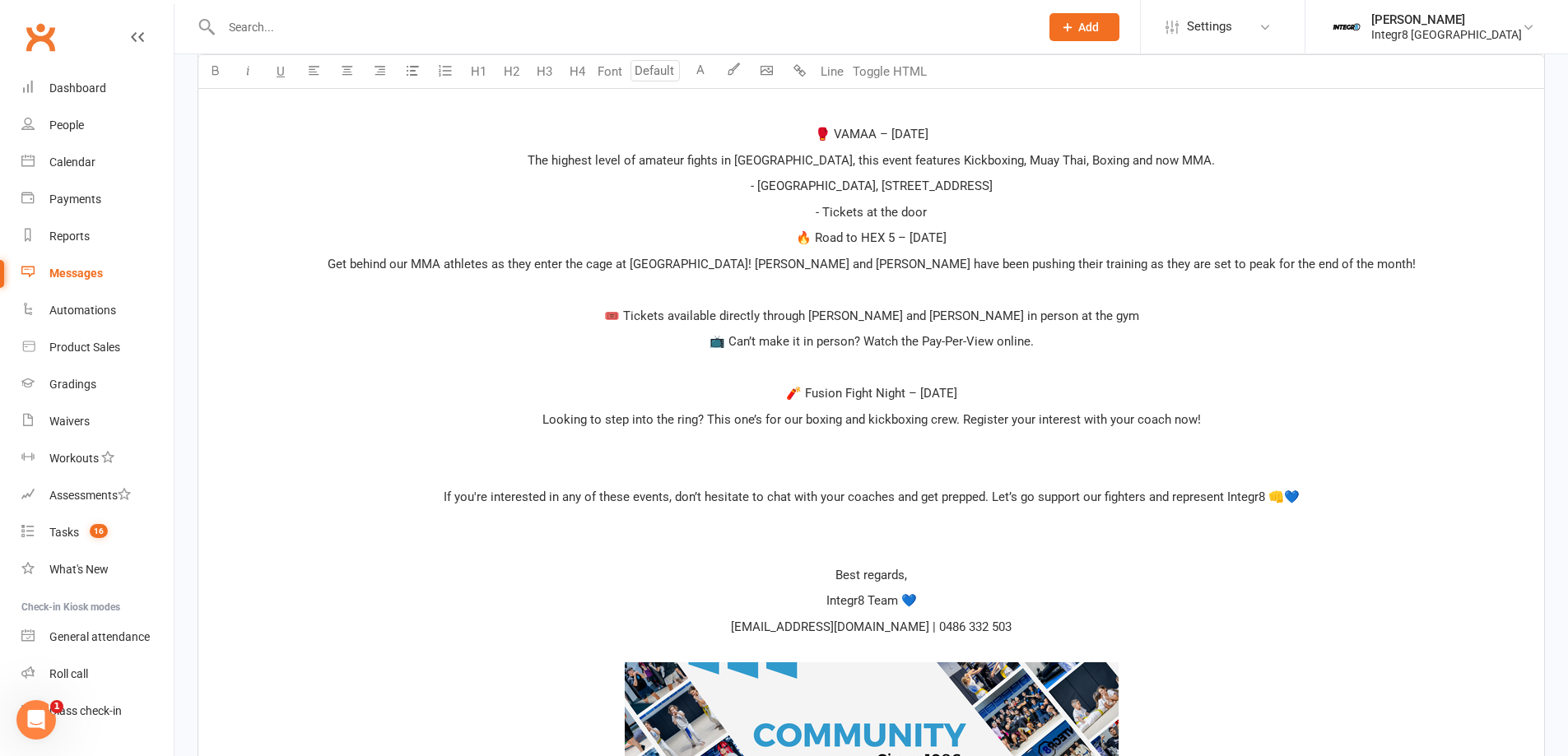
drag, startPoint x: 1021, startPoint y: 397, endPoint x: 742, endPoint y: 390, distance: 279.1
click at [742, 390] on p "🧨 Fusion Fight Night – Sunday, November 9th" at bounding box center [871, 393] width 1326 height 20
click at [579, 73] on button "H4" at bounding box center [576, 71] width 33 height 33
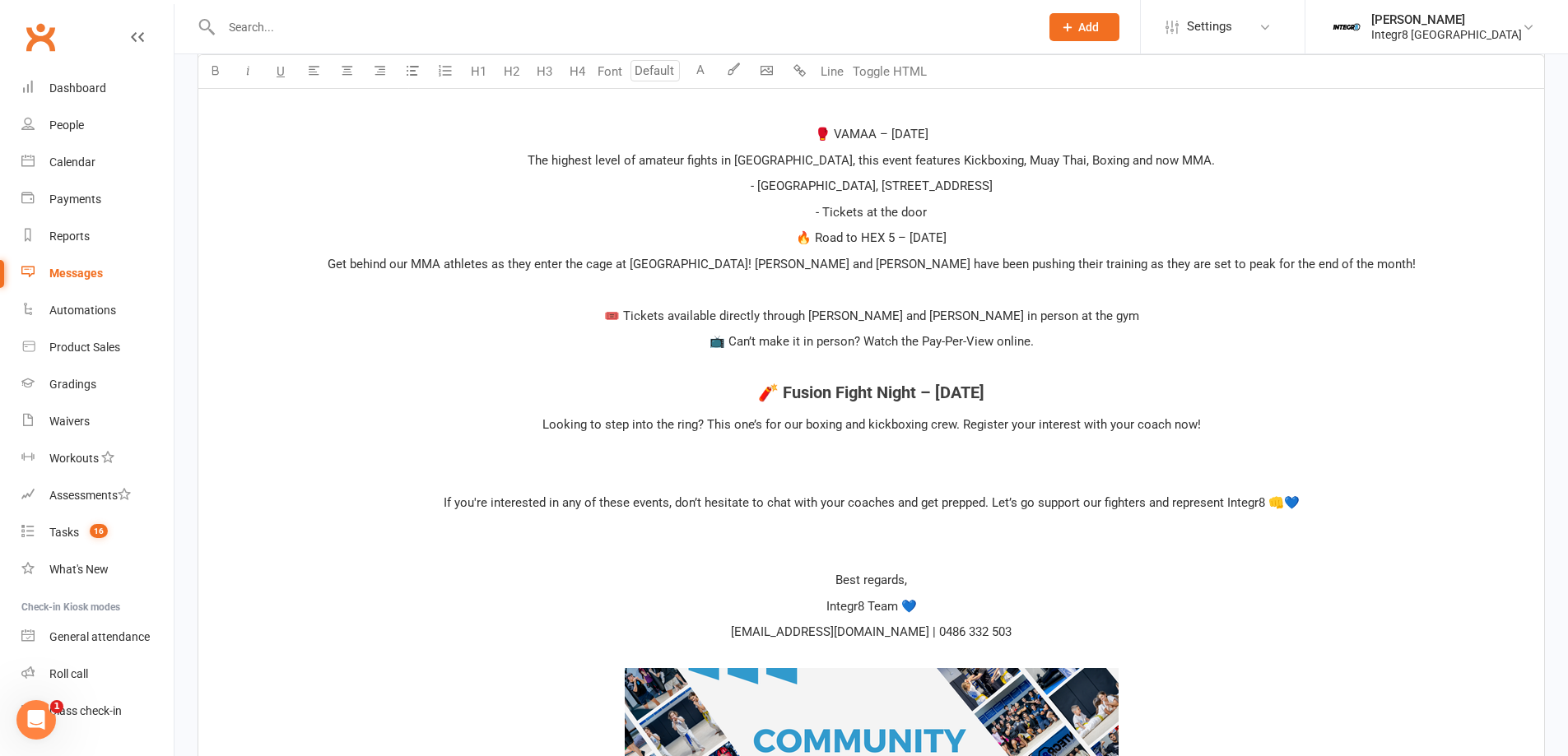
click at [961, 362] on p "﻿" at bounding box center [871, 367] width 1326 height 20
drag, startPoint x: 994, startPoint y: 240, endPoint x: 742, endPoint y: 241, distance: 252.0
click at [742, 241] on p "🔥 Road to HEX 5 – Sunday, August 31st" at bounding box center [871, 237] width 1326 height 20
click at [586, 72] on button "H4" at bounding box center [576, 71] width 33 height 33
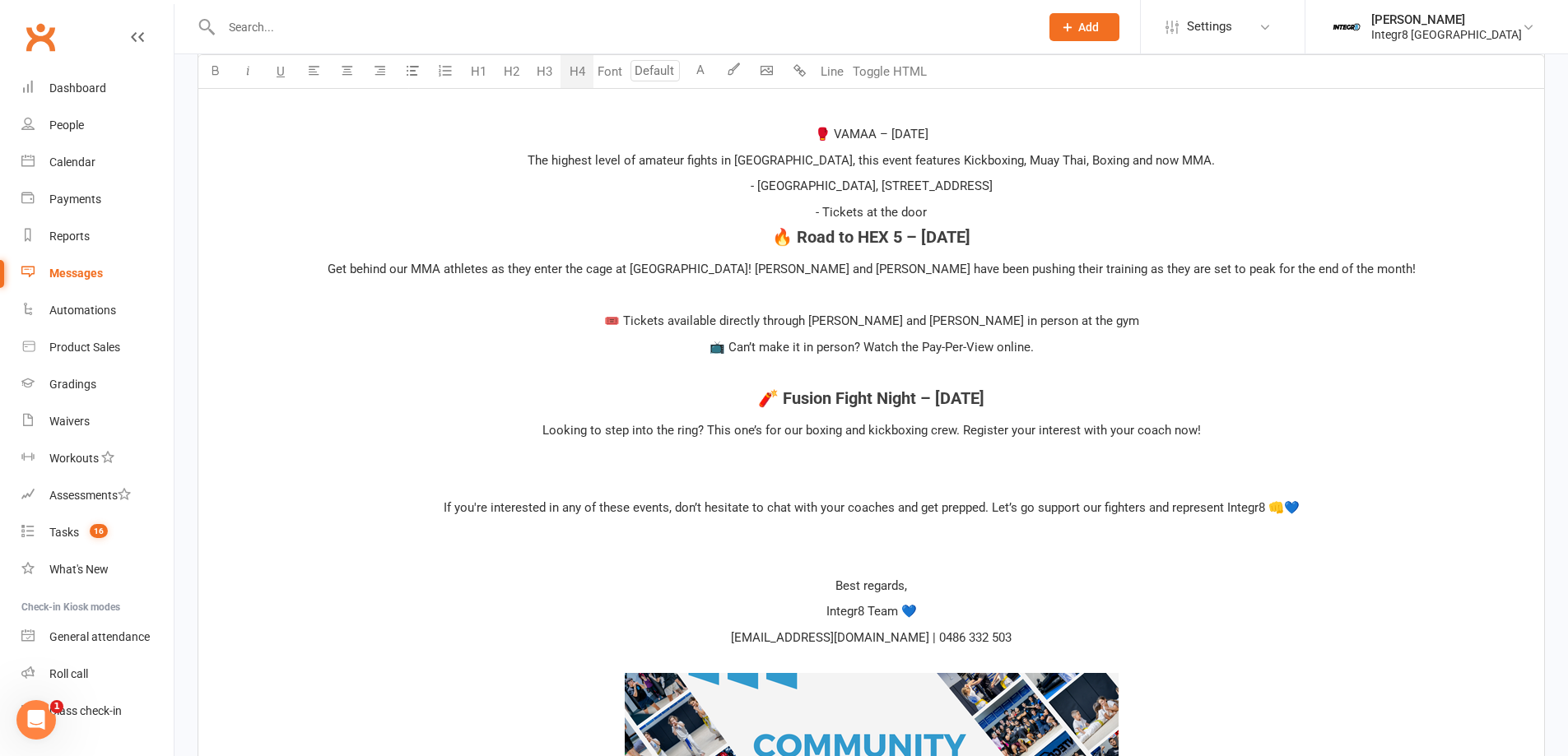
click at [938, 214] on p "- Tickets at the door" at bounding box center [871, 212] width 1326 height 20
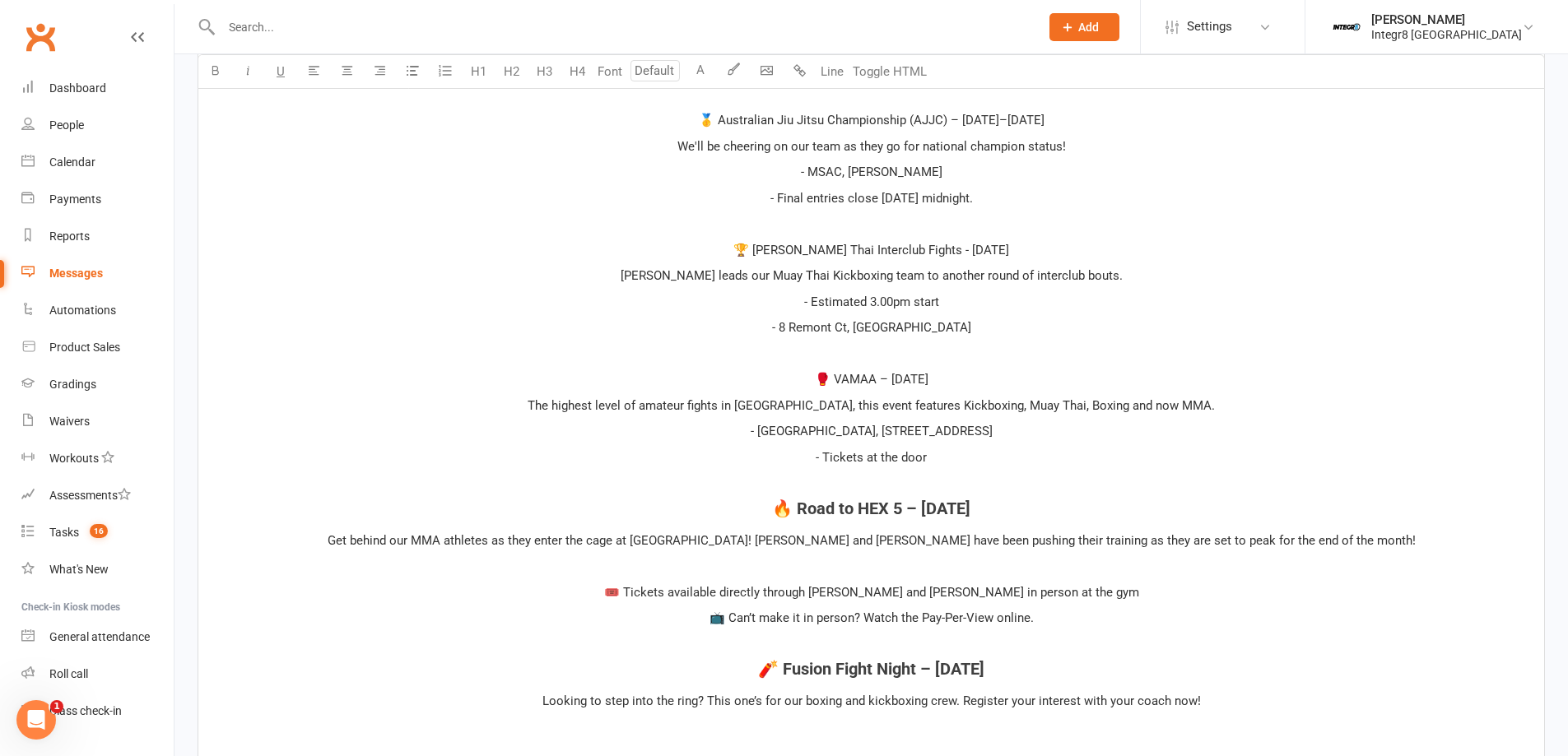
scroll to position [929, 0]
drag, startPoint x: 969, startPoint y: 381, endPoint x: 771, endPoint y: 382, distance: 198.0
click at [771, 382] on p "🥊 VAMAA – Sunday, August 24th" at bounding box center [871, 380] width 1326 height 20
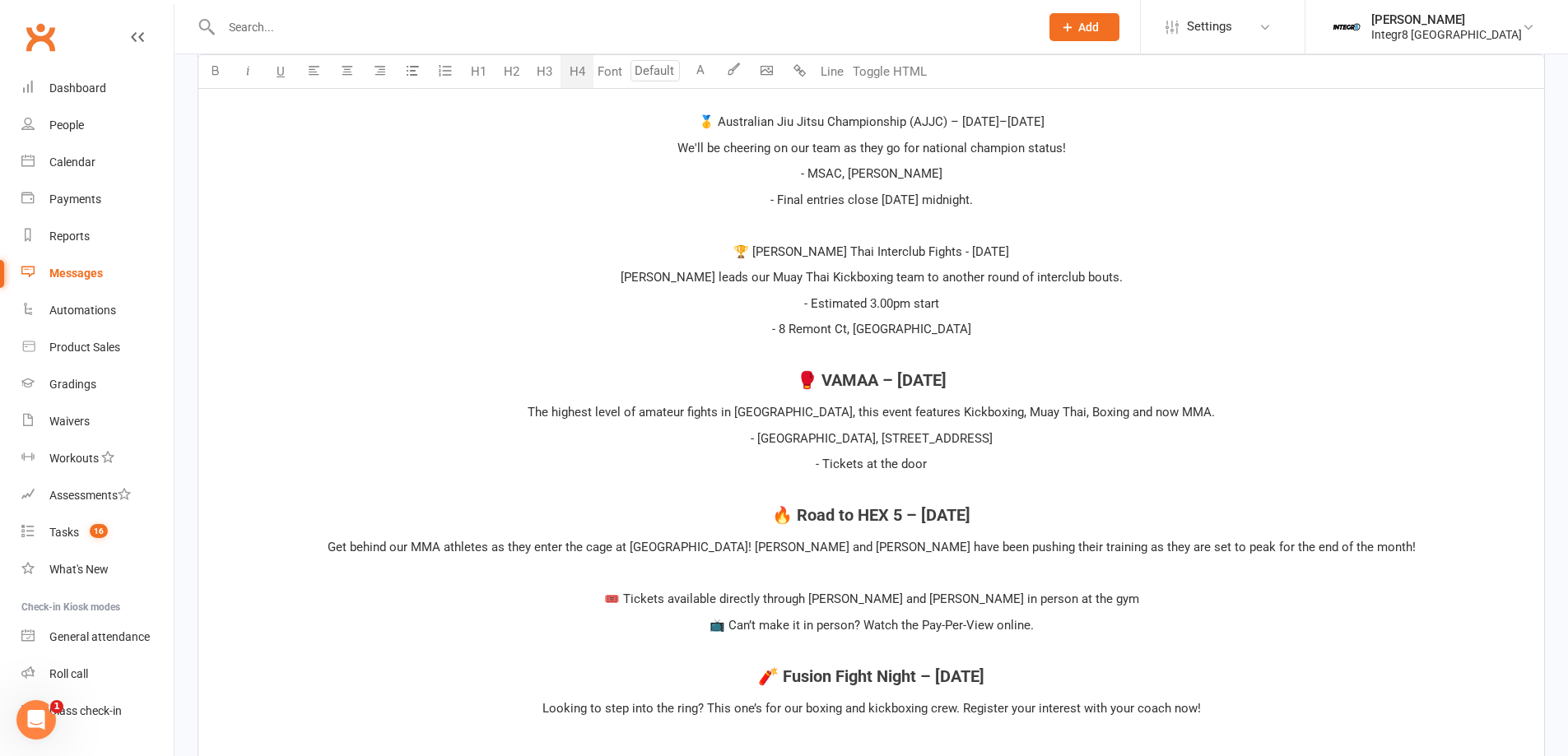
click at [586, 62] on button "H4" at bounding box center [576, 71] width 33 height 33
drag, startPoint x: 1051, startPoint y: 253, endPoint x: 707, endPoint y: 252, distance: 344.0
click at [707, 252] on p "🏆 Rama Muay Thai Interclub Fights - Sunday, August 17th" at bounding box center [871, 251] width 1326 height 20
click at [579, 76] on button "H4" at bounding box center [576, 71] width 33 height 33
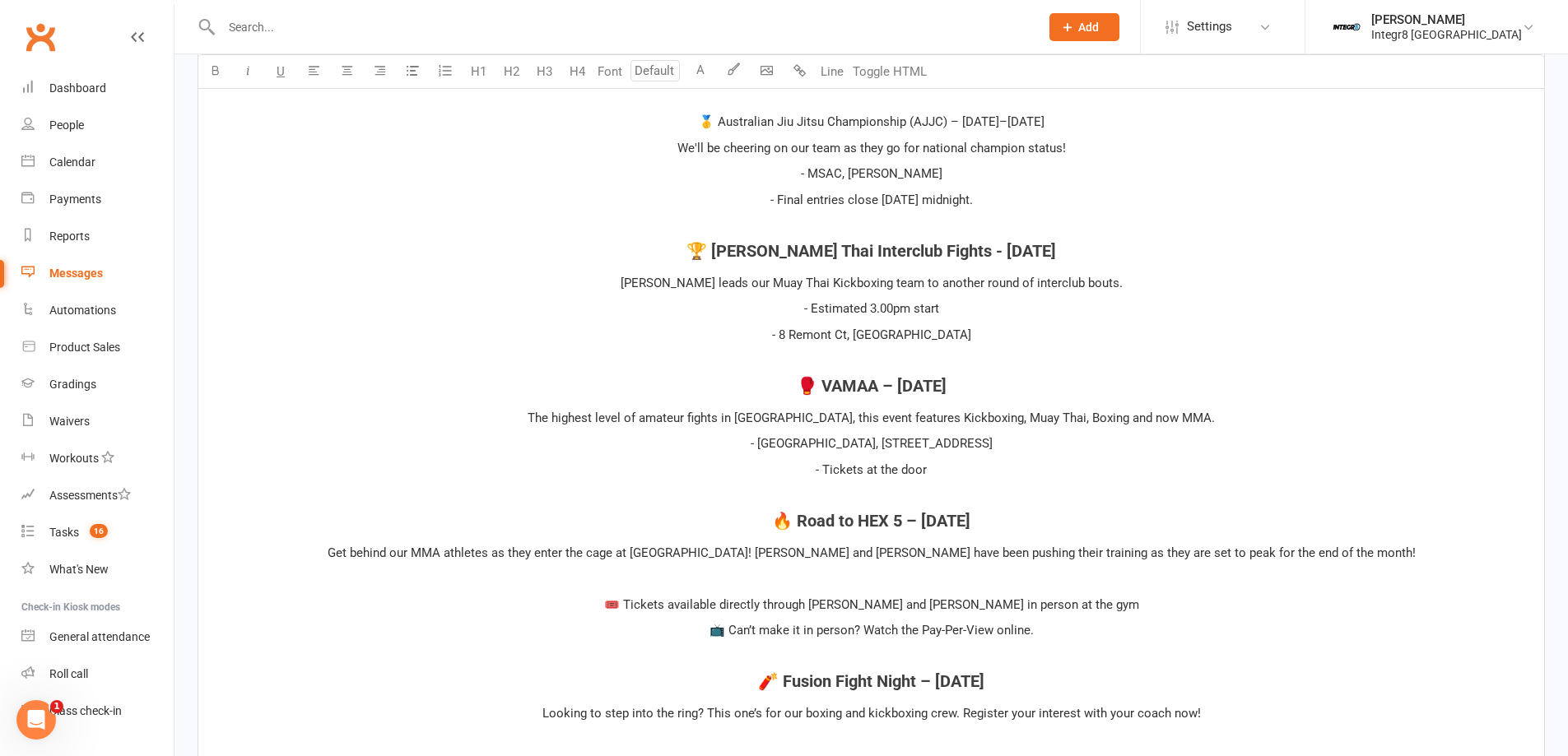
drag, startPoint x: 1060, startPoint y: 121, endPoint x: 678, endPoint y: 124, distance: 382.0
click at [681, 129] on p "🥇 Australian Jiu Jitsu Championship (AJJC) – August 15th–17th" at bounding box center [871, 121] width 1326 height 20
click at [574, 73] on button "H4" at bounding box center [576, 71] width 33 height 33
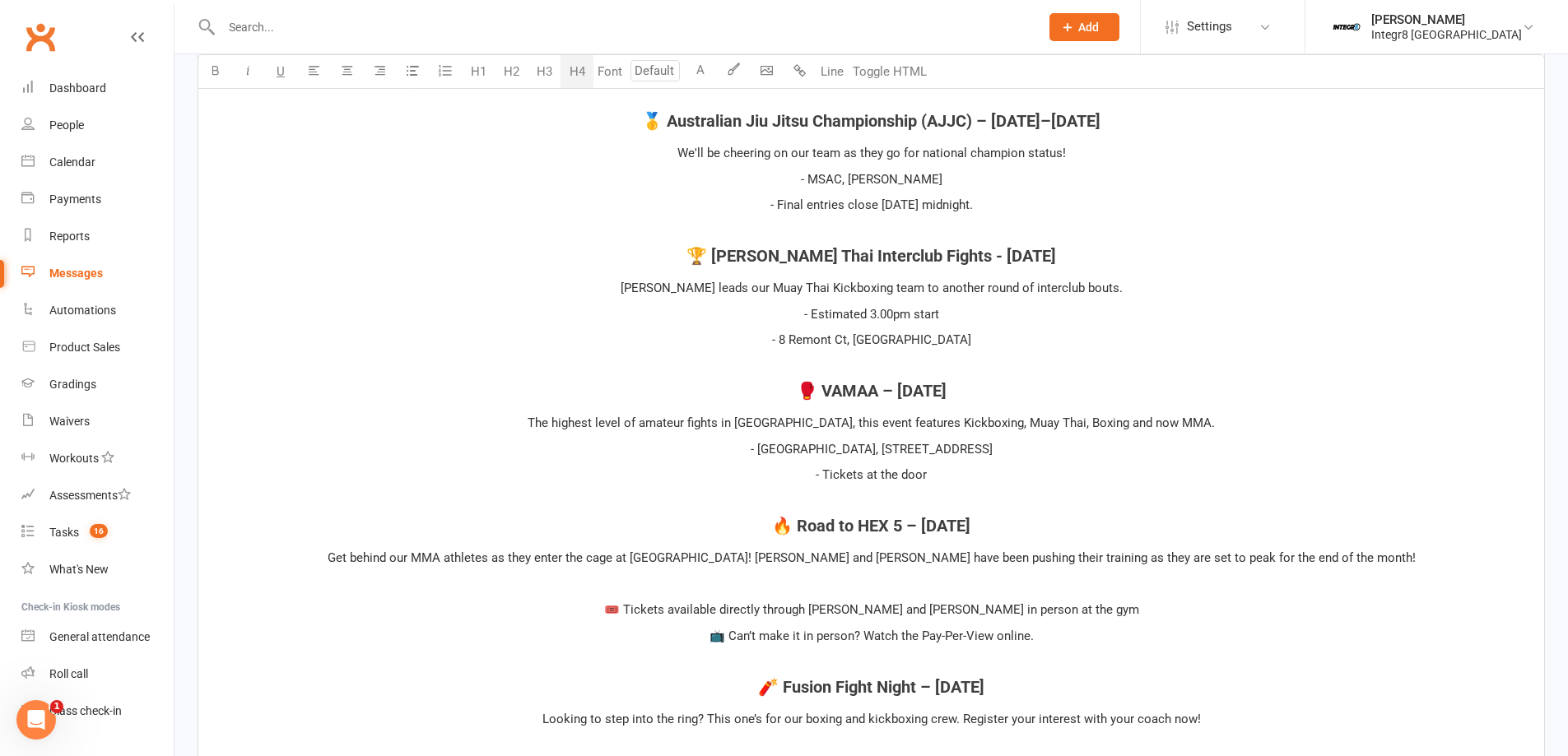
click at [800, 241] on div "﻿ ﻿ ﻿ Hey Integr8 family, ﻿ We’ve got an exciting lineup of upcoming fights & c…" at bounding box center [870, 394] width 1346 height 1537
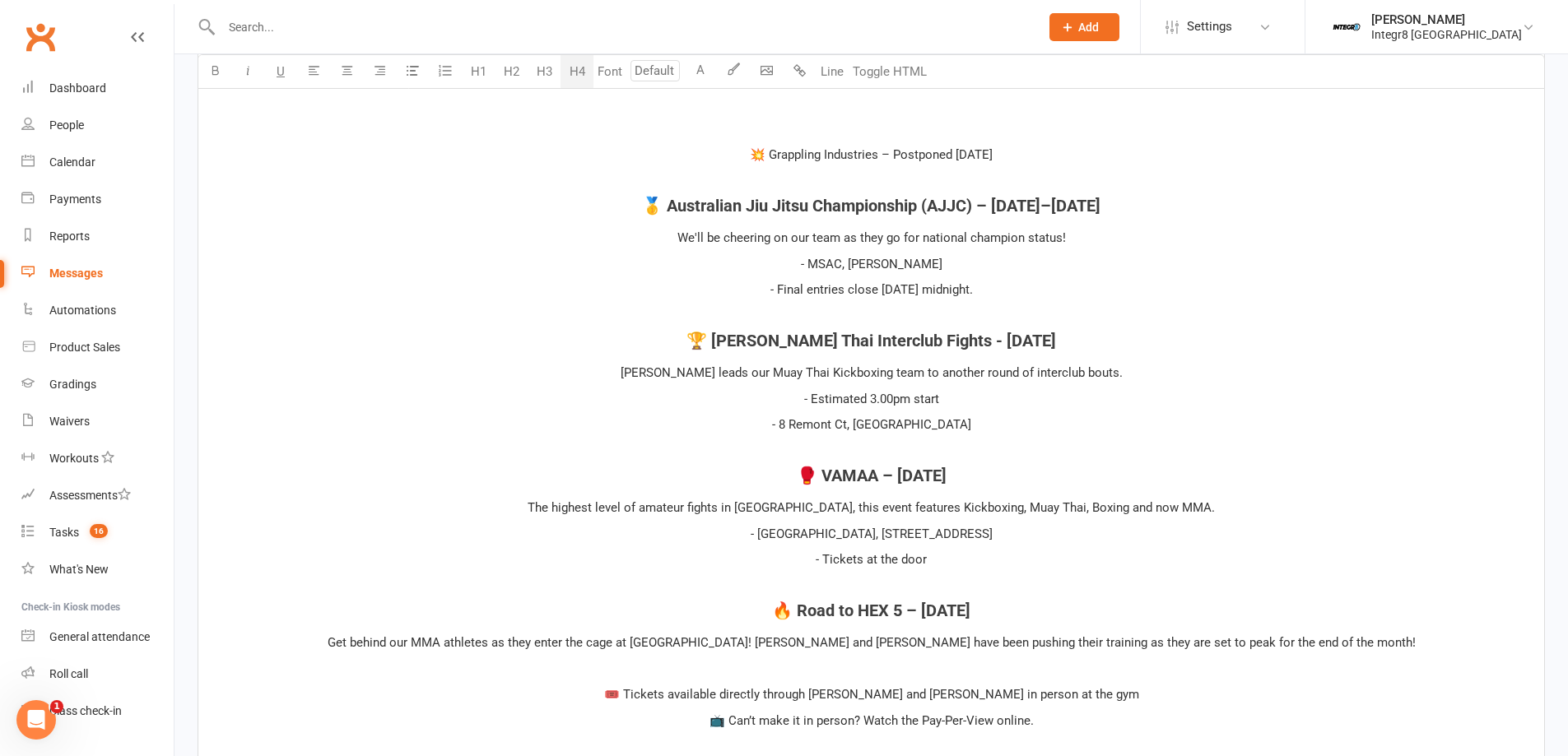
scroll to position [764, 0]
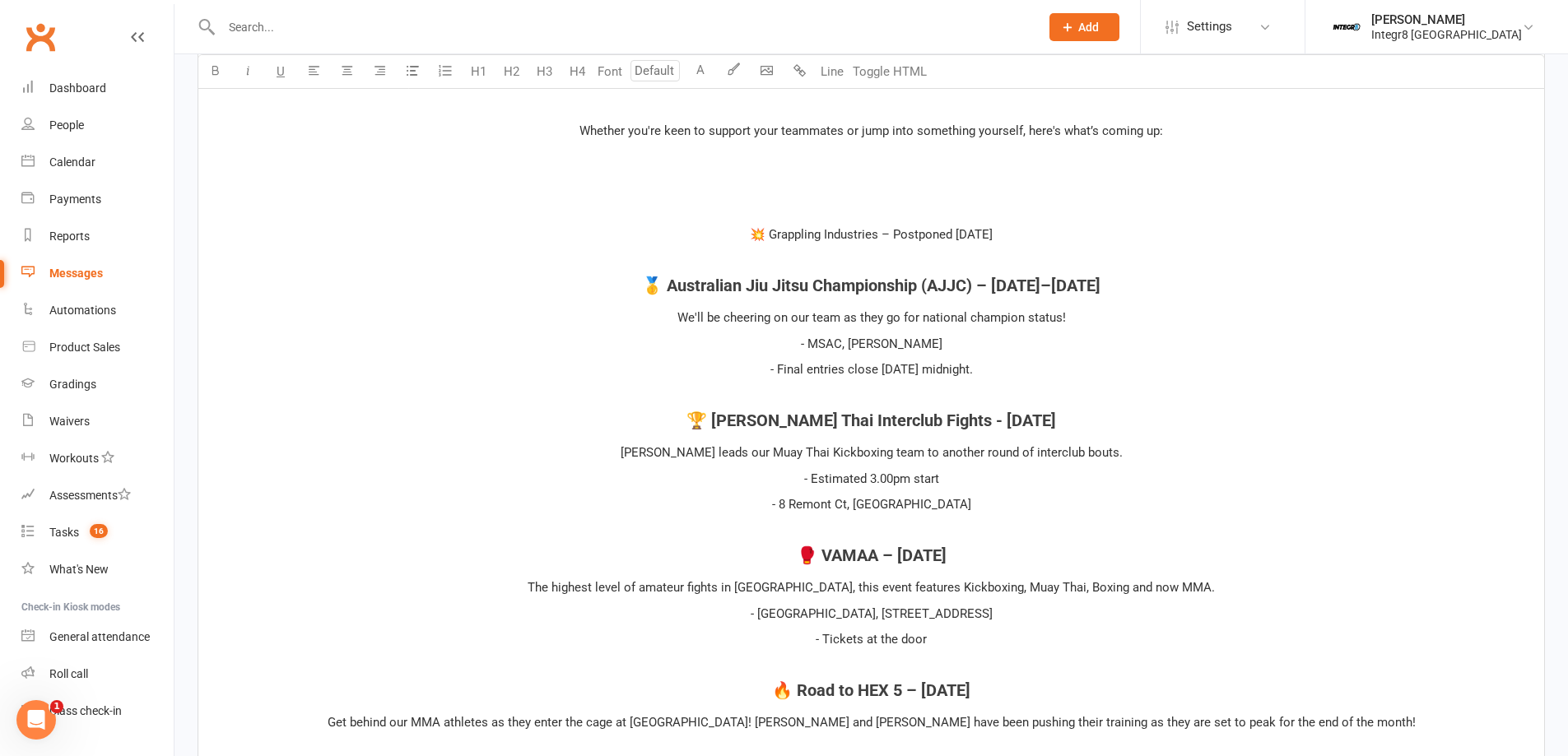
drag, startPoint x: 1067, startPoint y: 233, endPoint x: 582, endPoint y: 142, distance: 493.5
click at [694, 237] on p "💥 Grappling Industries – Postponed Sunday, September 14" at bounding box center [871, 234] width 1326 height 20
click at [572, 84] on button "H4" at bounding box center [576, 71] width 33 height 33
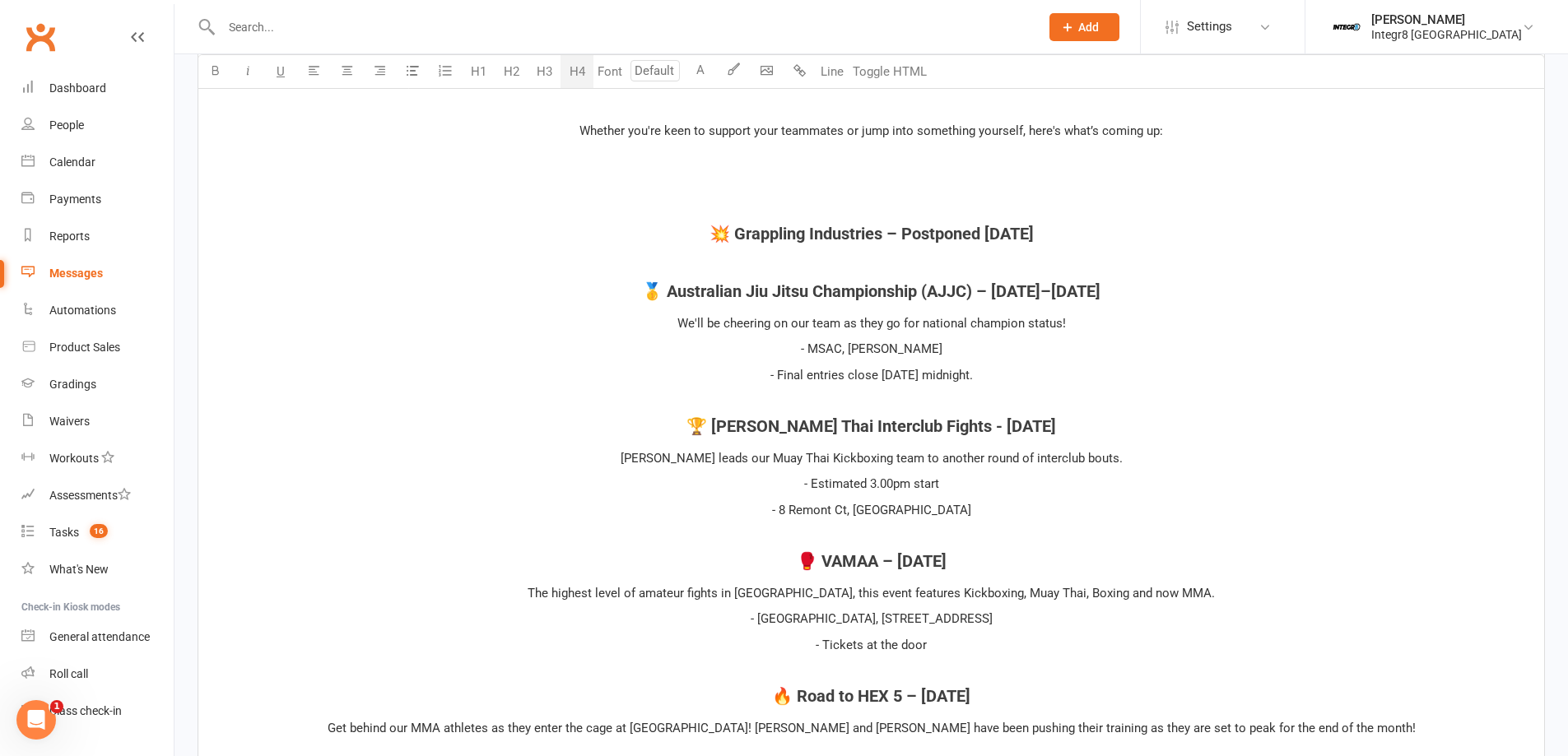
click at [834, 180] on p "﻿" at bounding box center [871, 182] width 1326 height 20
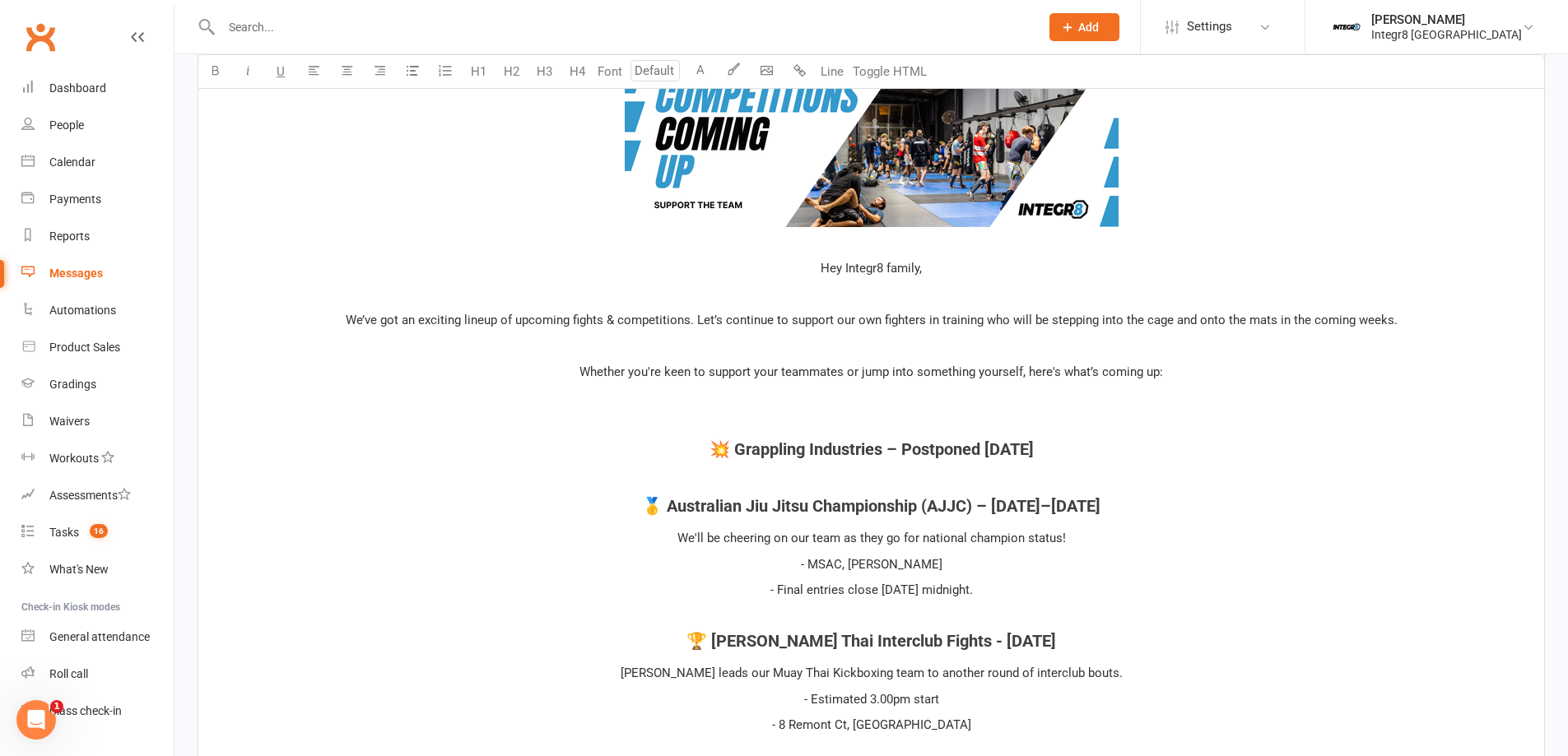
scroll to position [517, 0]
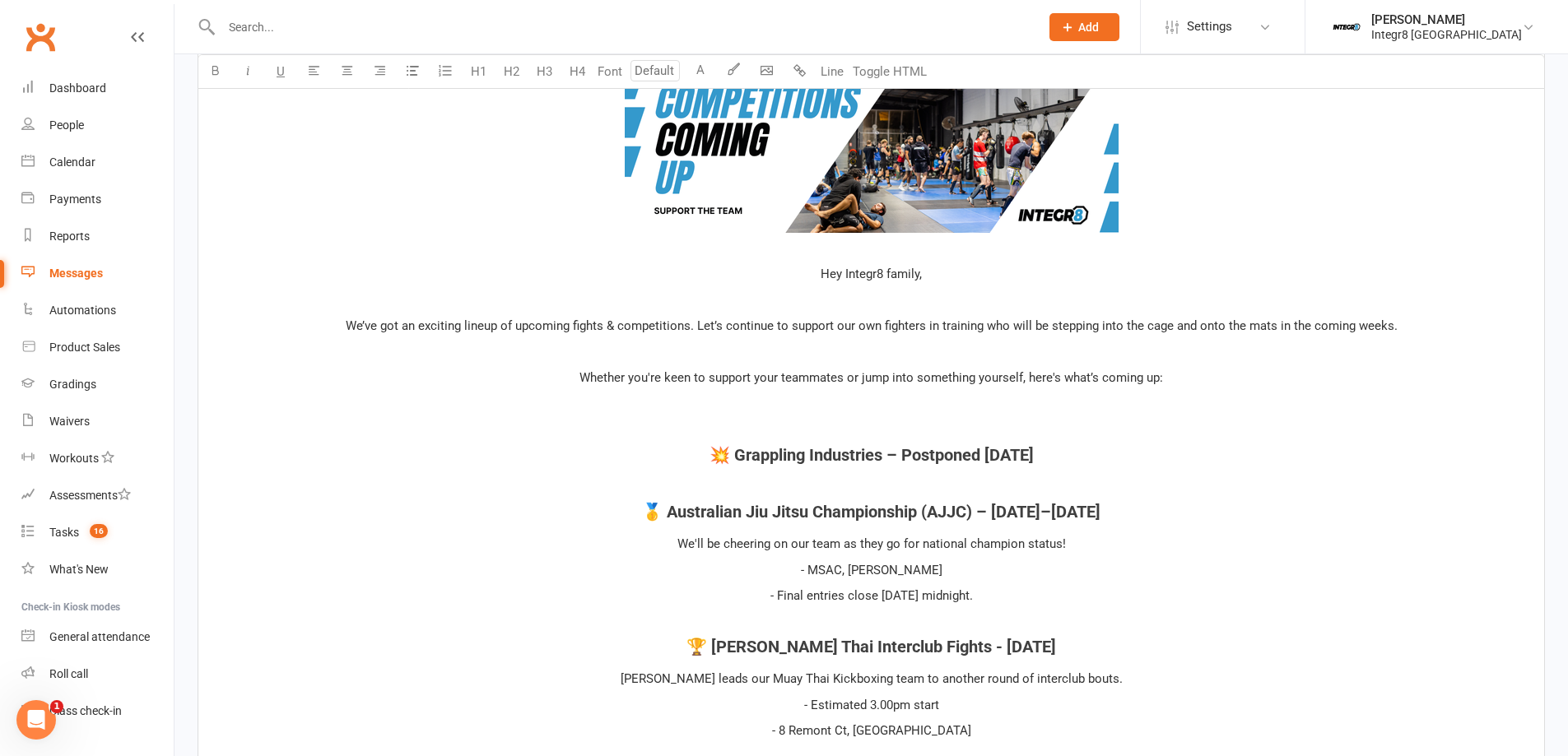
click at [883, 301] on p "﻿" at bounding box center [871, 300] width 1326 height 20
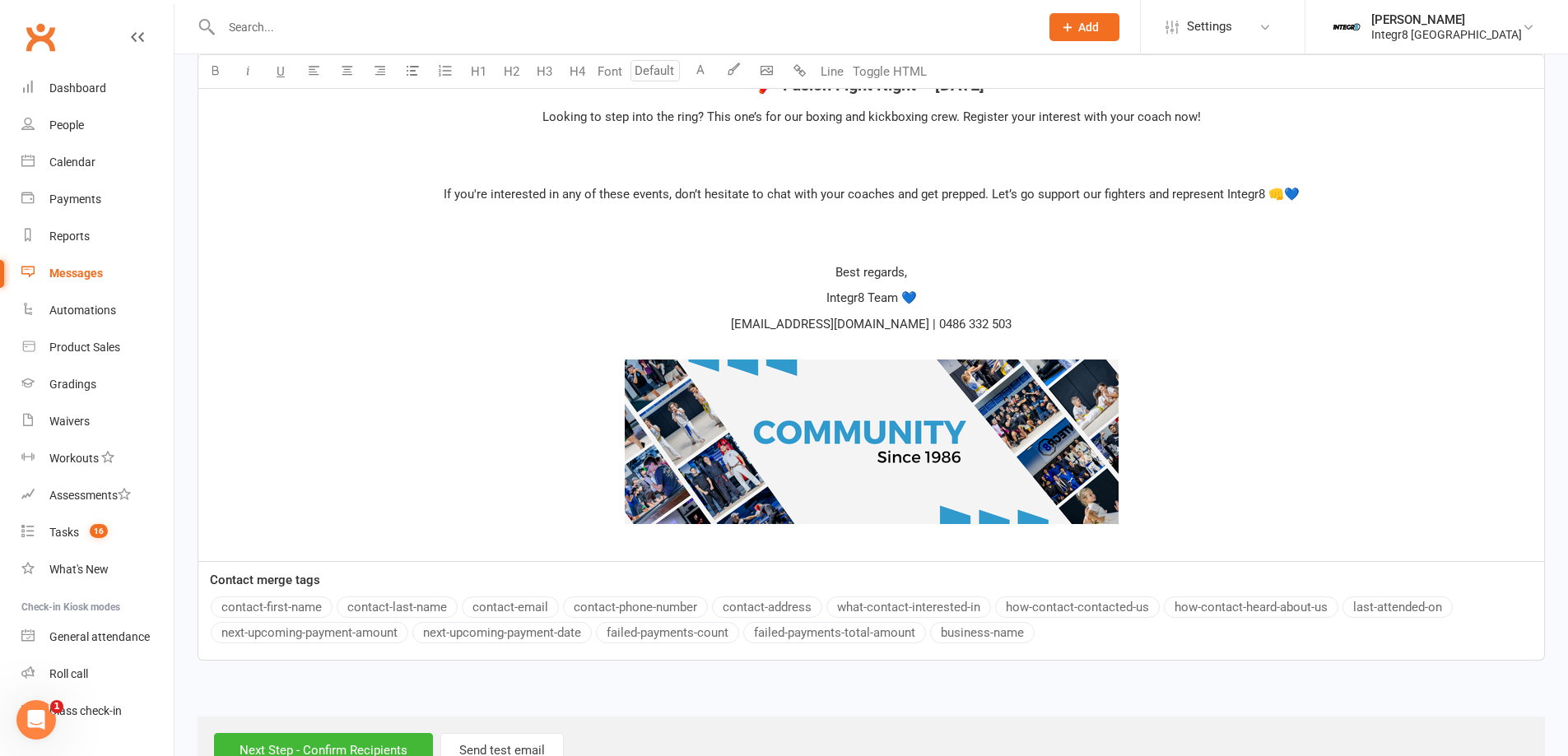
scroll to position [1561, 0]
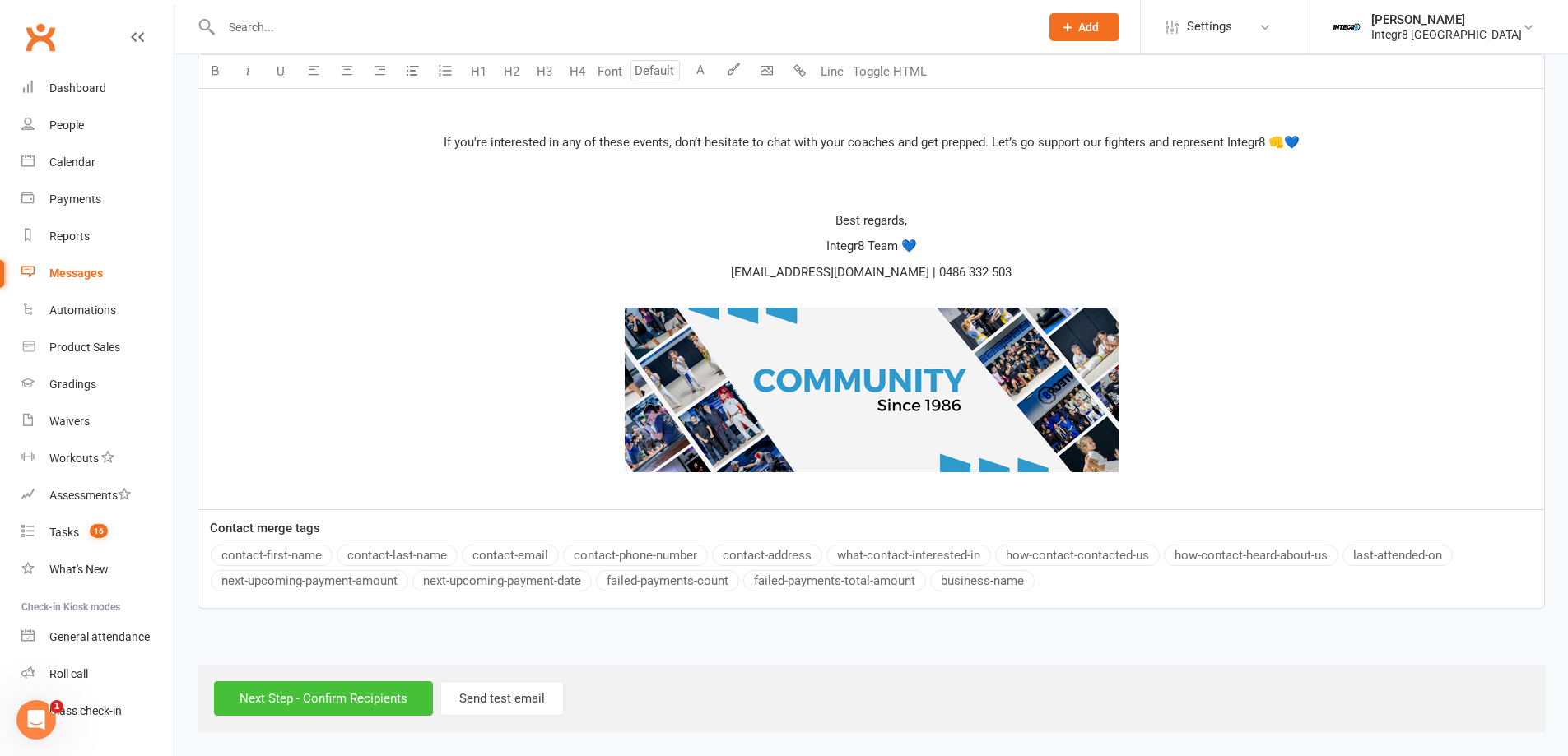
click at [281, 705] on input "Next Step - Confirm Recipients" at bounding box center [323, 698] width 219 height 35
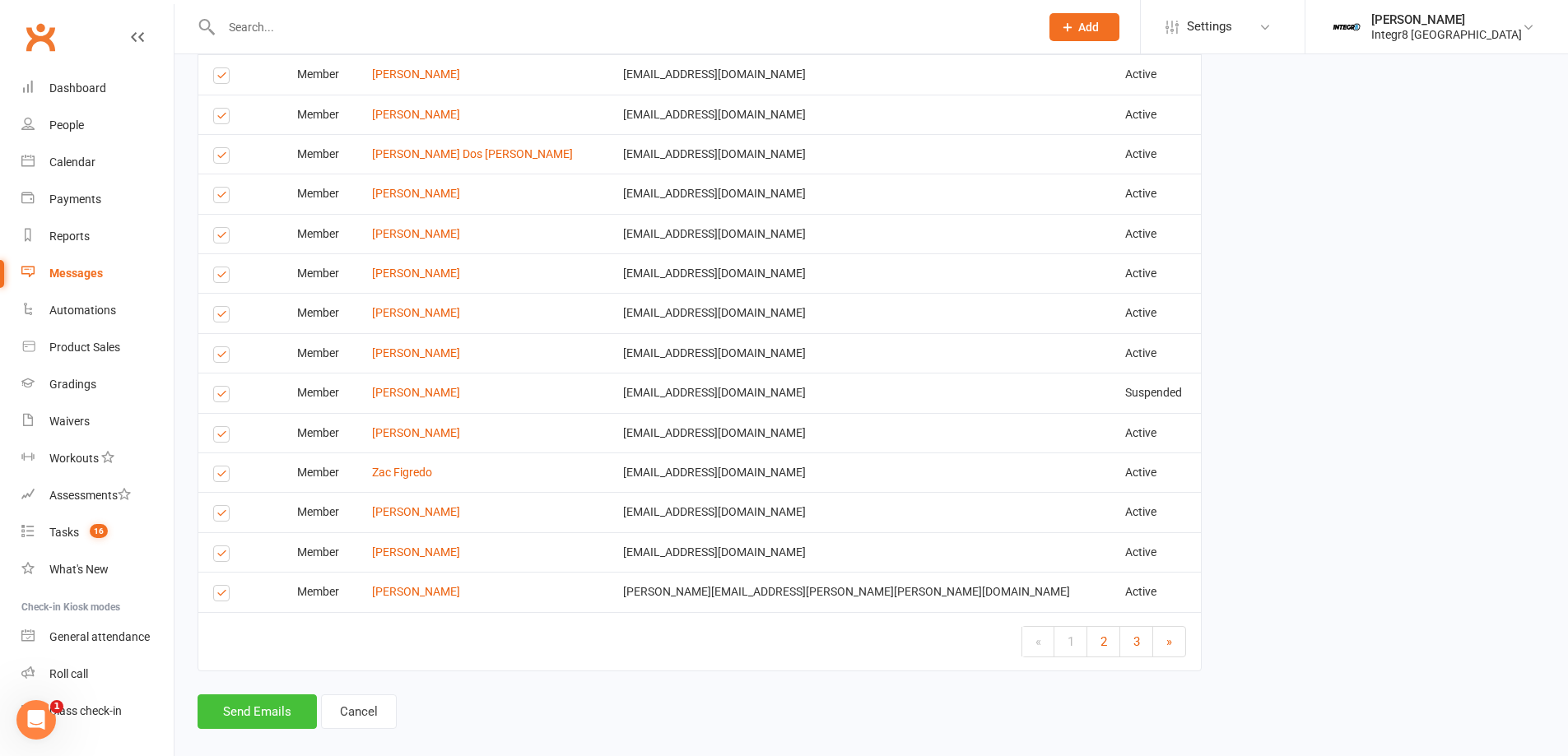
click at [241, 694] on button "Send Emails" at bounding box center [257, 711] width 120 height 35
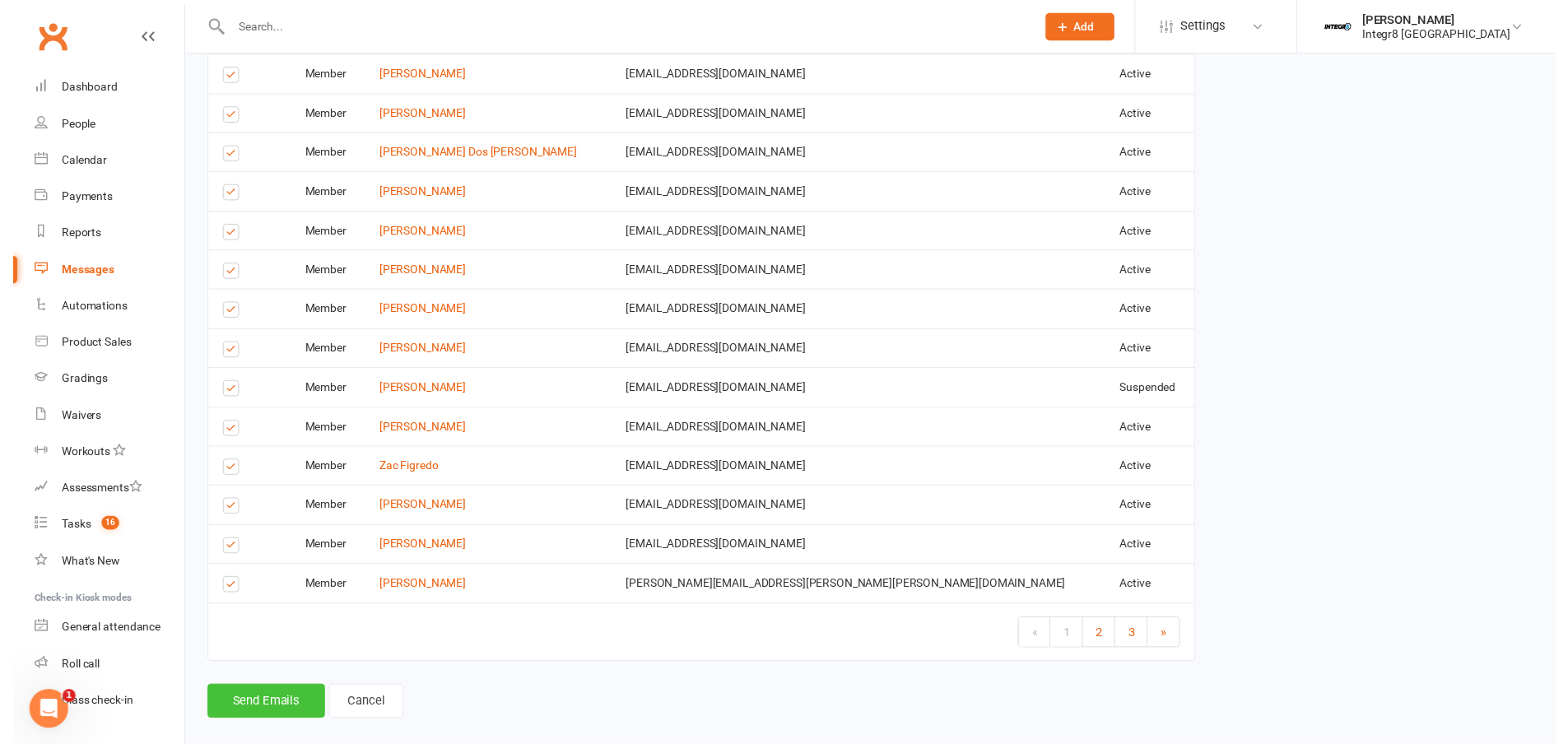
scroll to position [3298, 0]
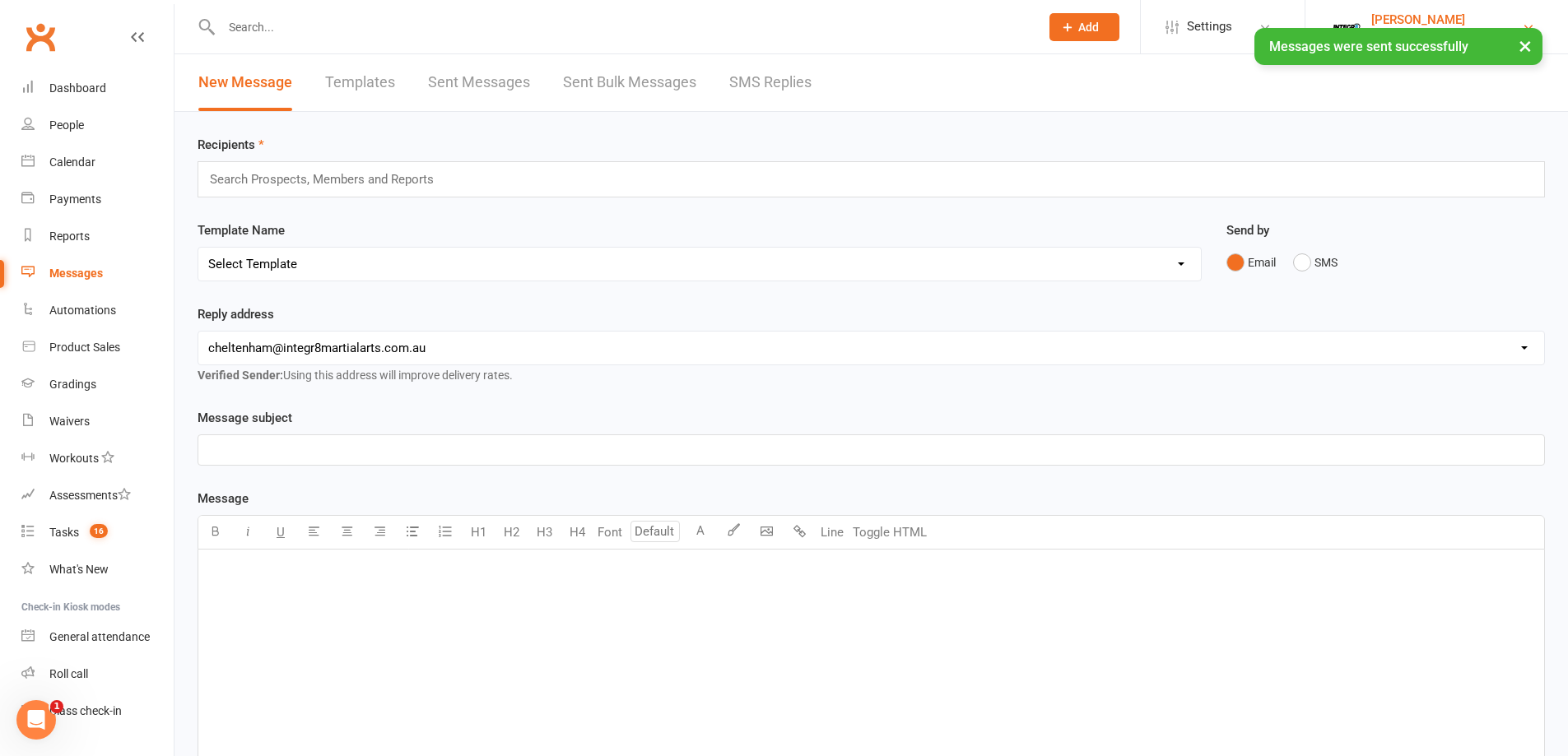
click at [1405, 27] on div "Integr8 Cheltenham" at bounding box center [1446, 35] width 150 height 15
click at [1424, 109] on link "Switch to: Integr8 Bentleigh" at bounding box center [1436, 112] width 262 height 38
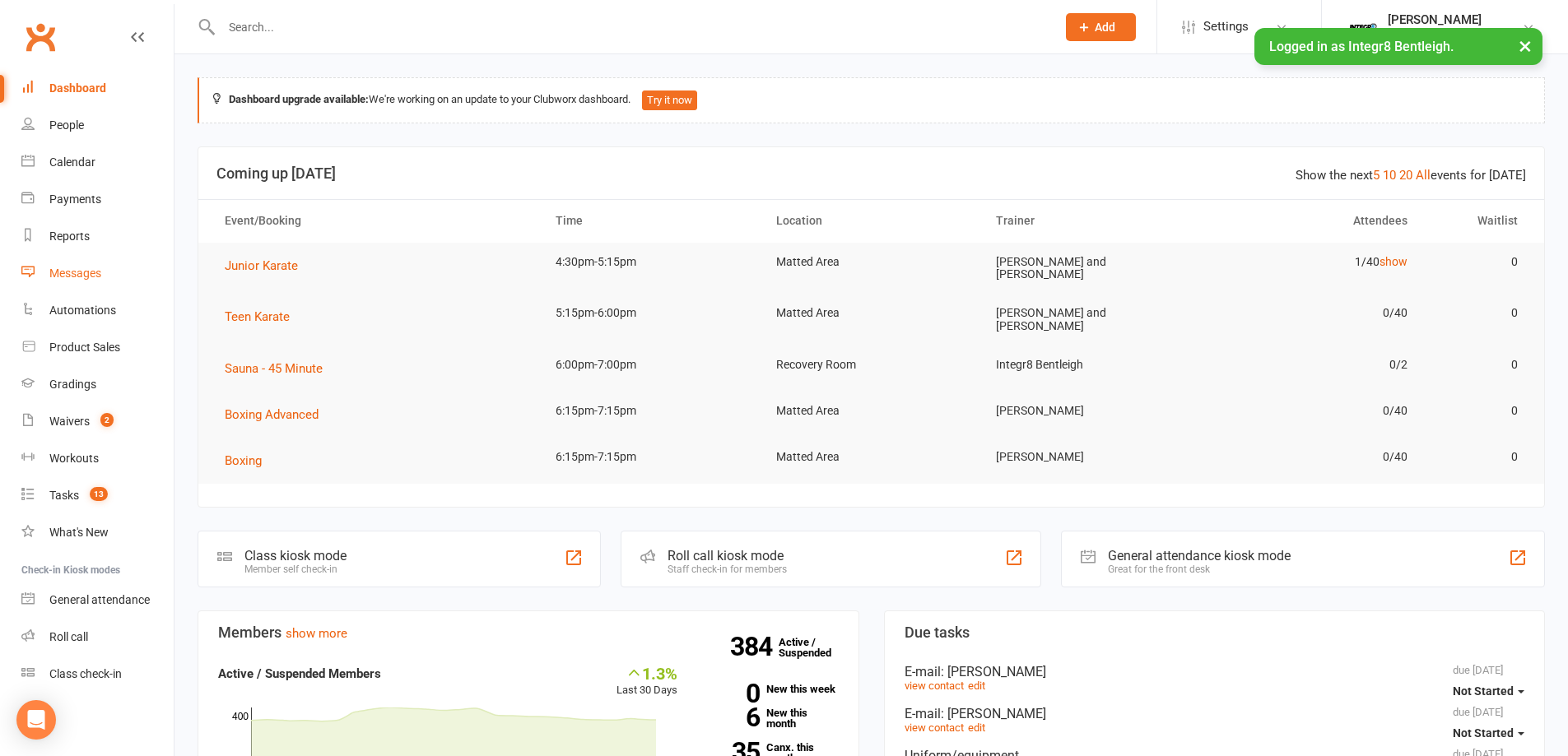
click at [79, 273] on div "Messages" at bounding box center [76, 273] width 52 height 13
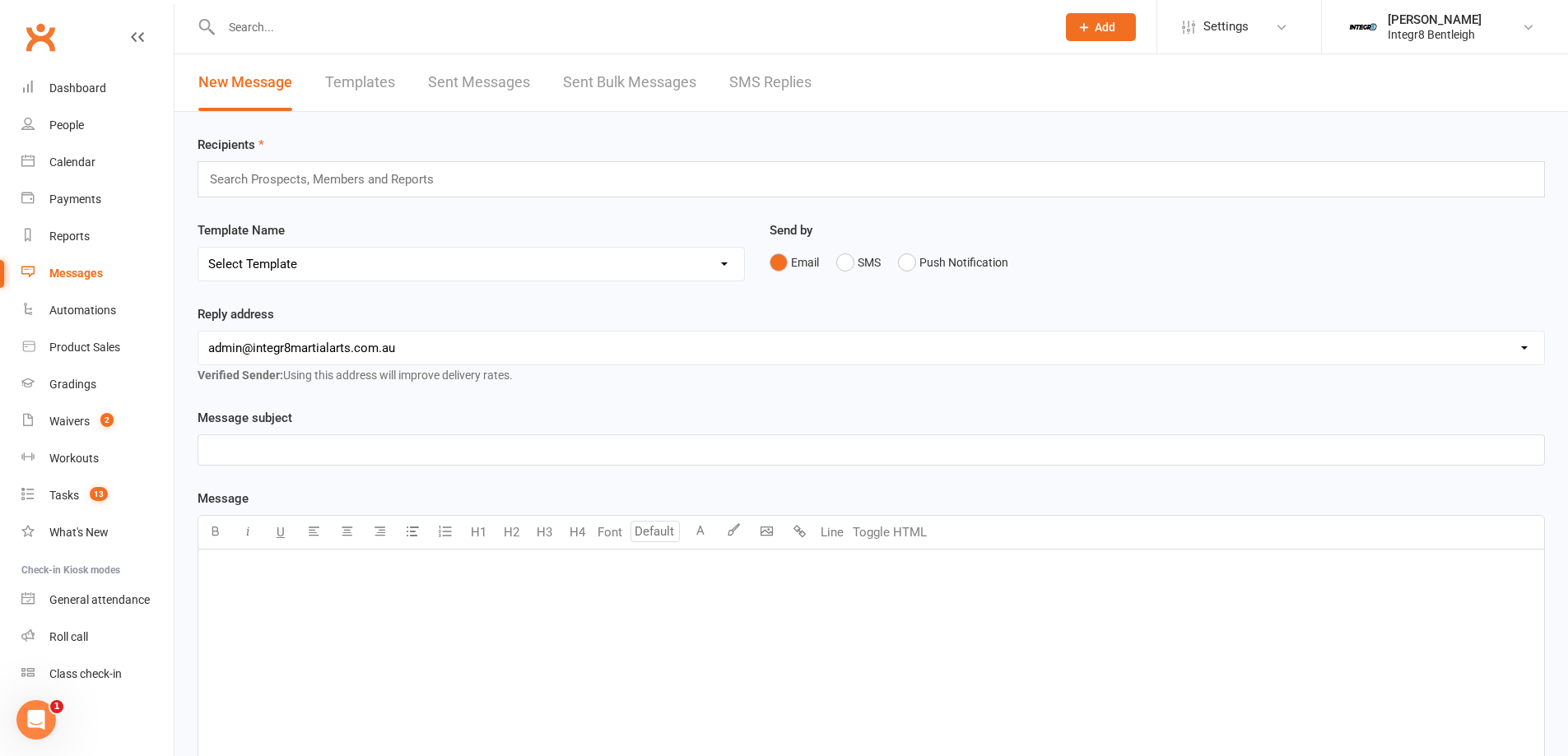
click at [470, 590] on div "﻿" at bounding box center [870, 673] width 1346 height 246
click at [343, 526] on icon "button" at bounding box center [346, 530] width 12 height 12
click at [425, 597] on div "﻿" at bounding box center [870, 673] width 1346 height 246
click at [544, 609] on div "﻿" at bounding box center [870, 673] width 1346 height 246
click at [359, 536] on button "button" at bounding box center [346, 532] width 33 height 33
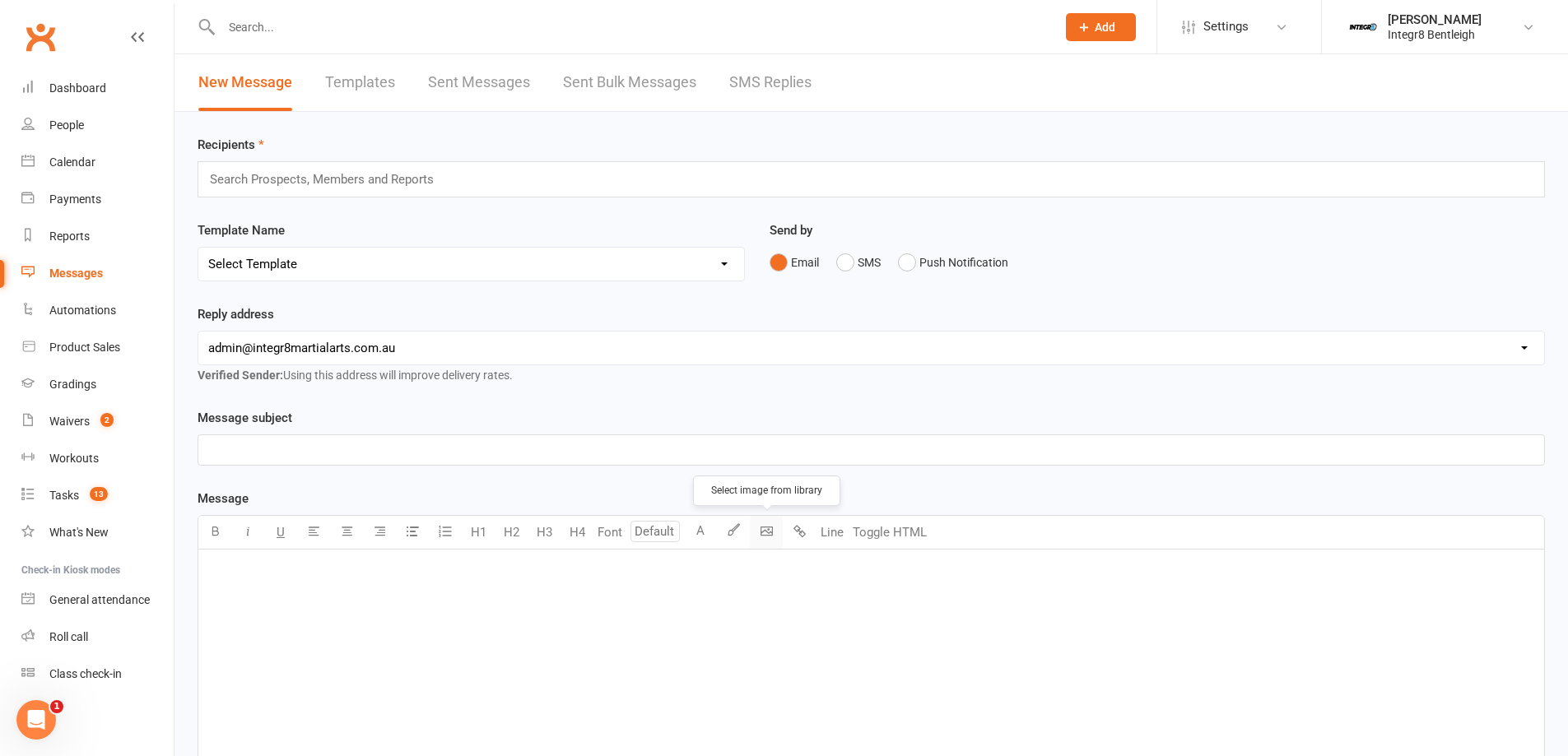
click at [758, 540] on body "Prospect Member Non-attending contact Class / event Appointment Grading event T…" at bounding box center [784, 511] width 1568 height 1015
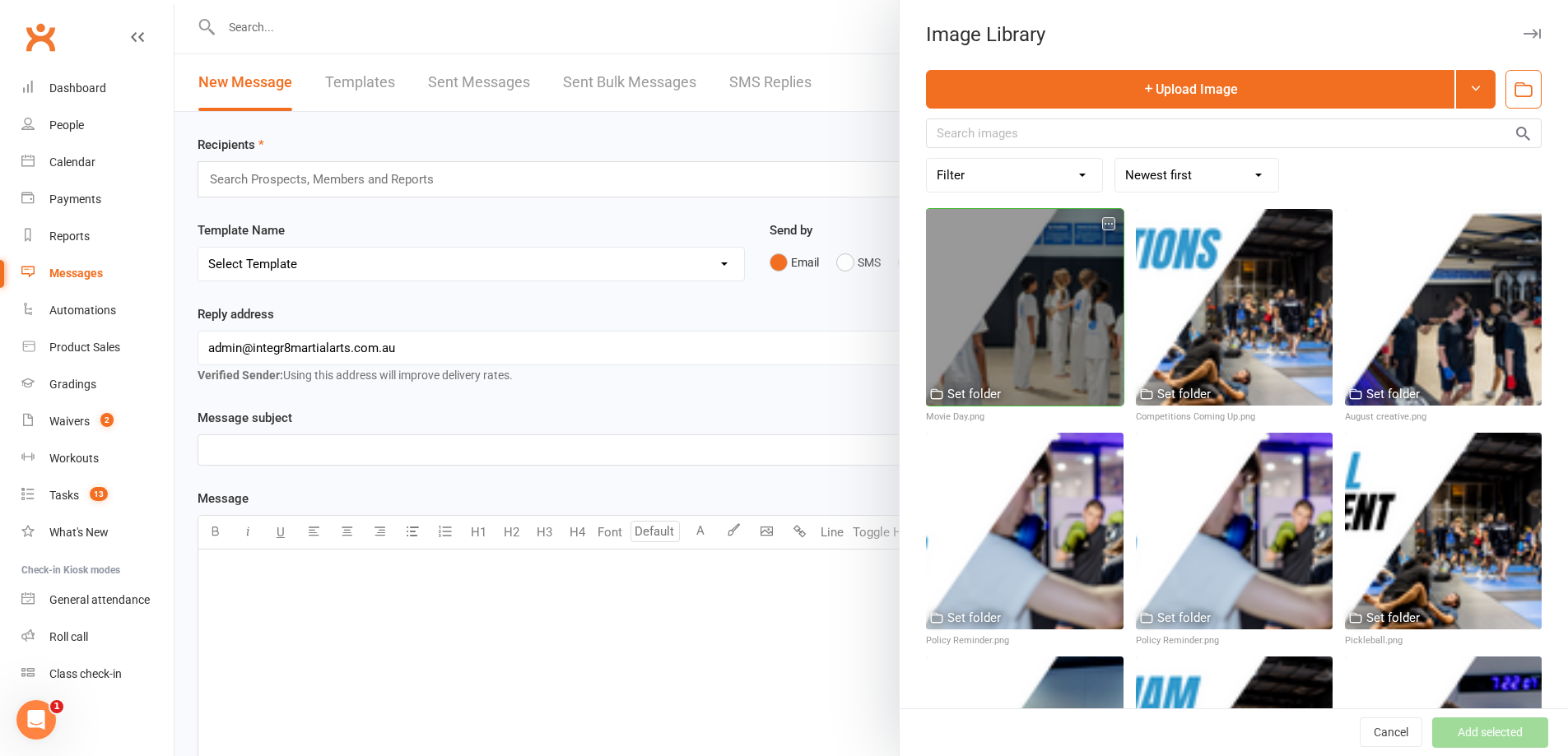
click at [1036, 259] on div at bounding box center [1024, 307] width 197 height 197
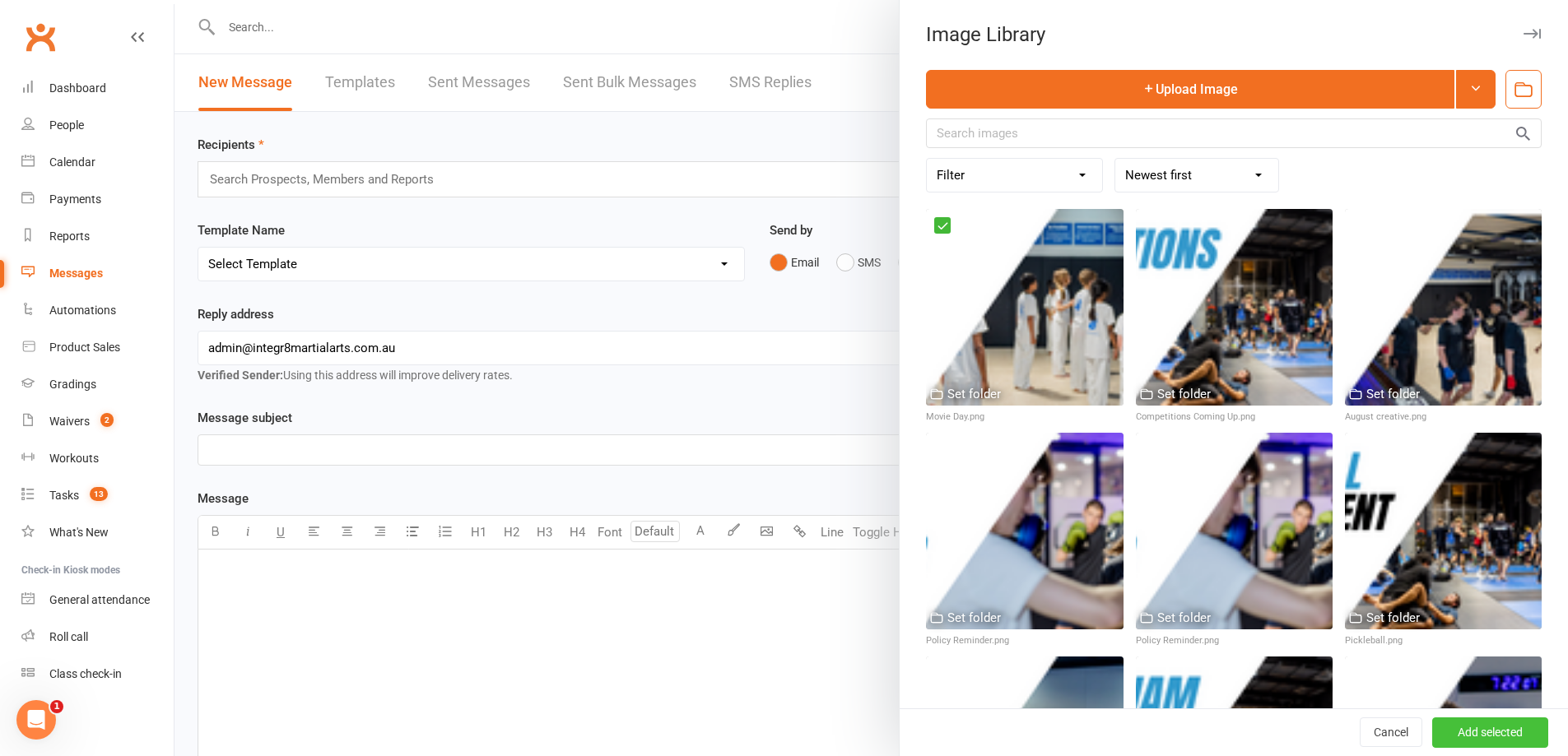
click at [1439, 724] on button "Add selected" at bounding box center [1490, 733] width 116 height 30
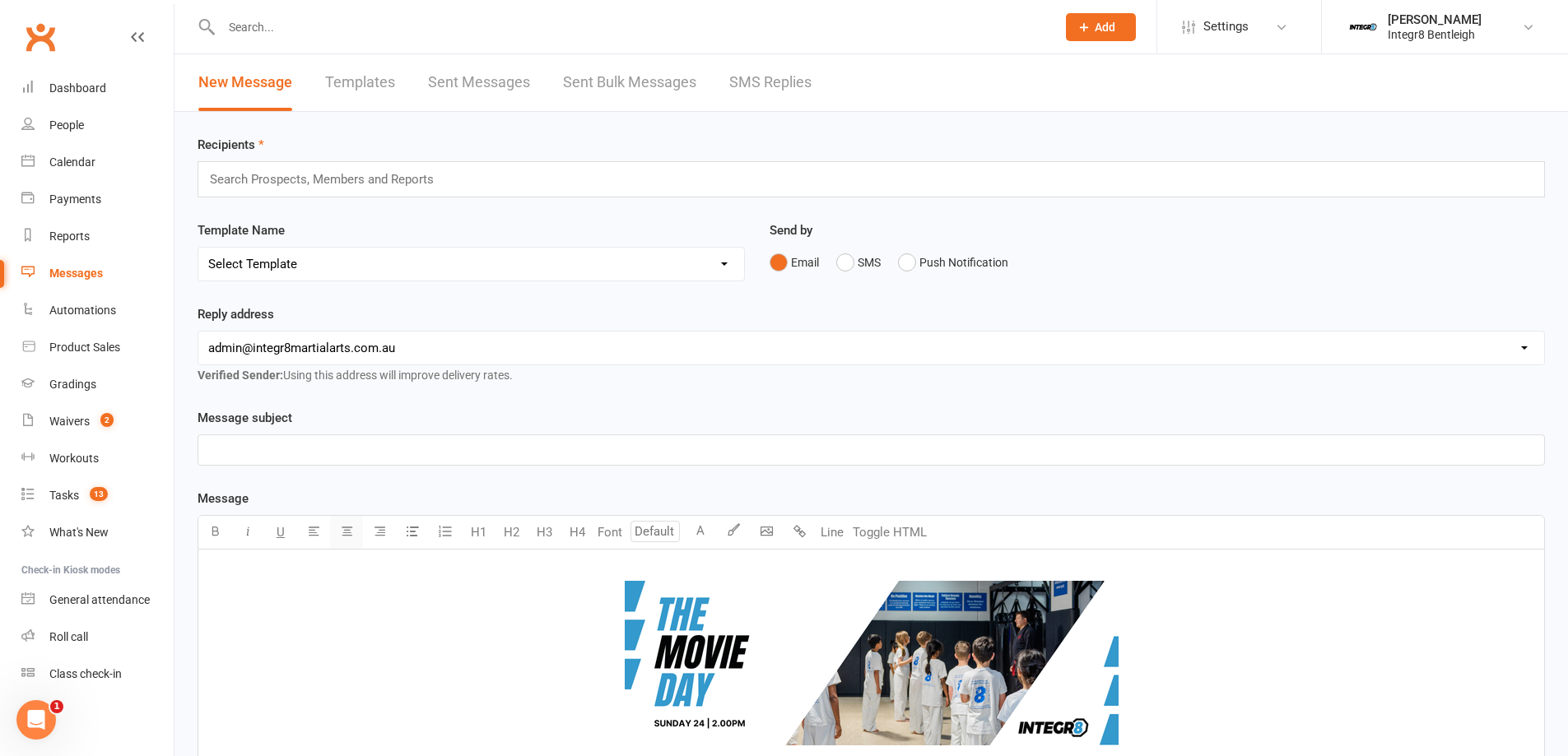
click at [336, 536] on button "button" at bounding box center [346, 532] width 33 height 33
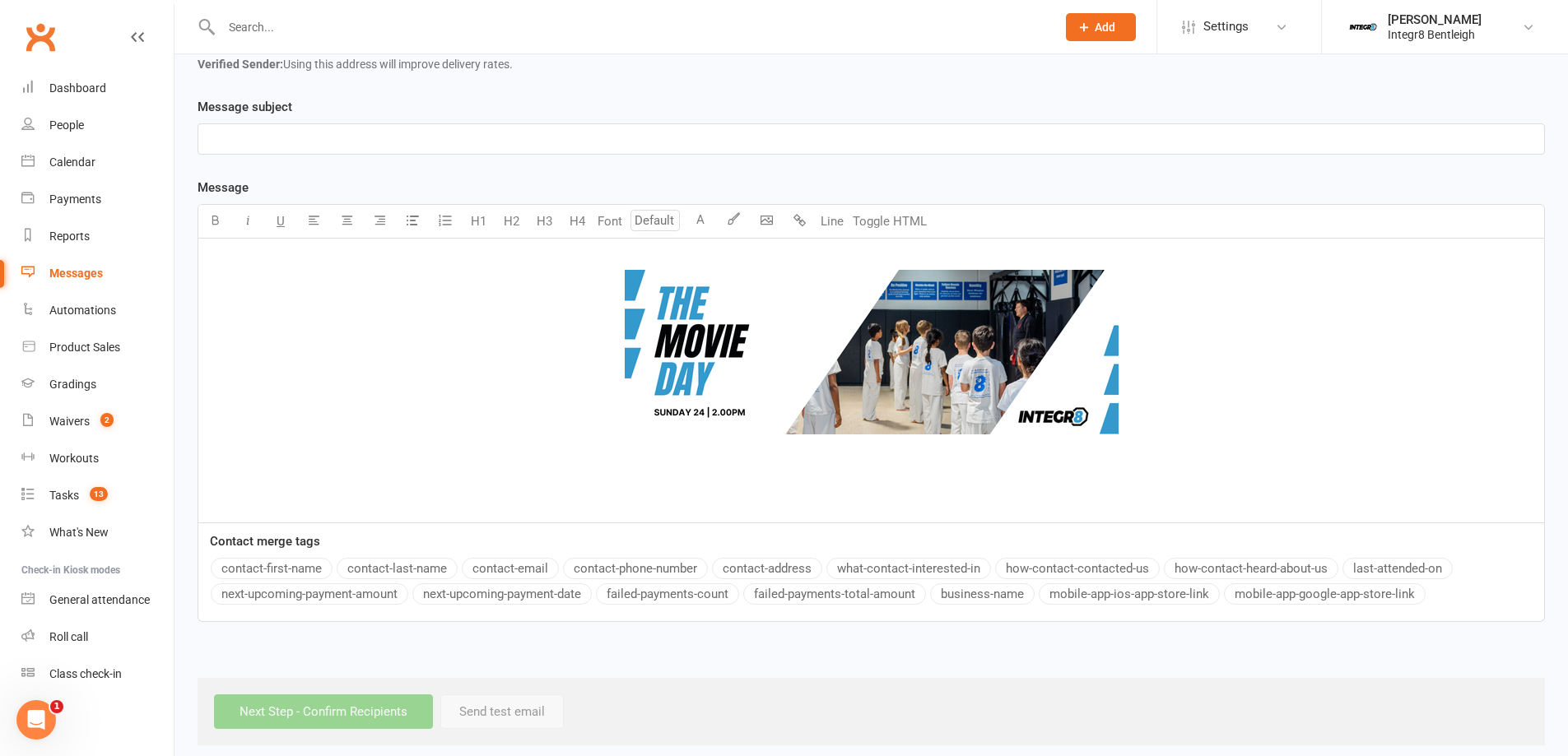
scroll to position [324, 0]
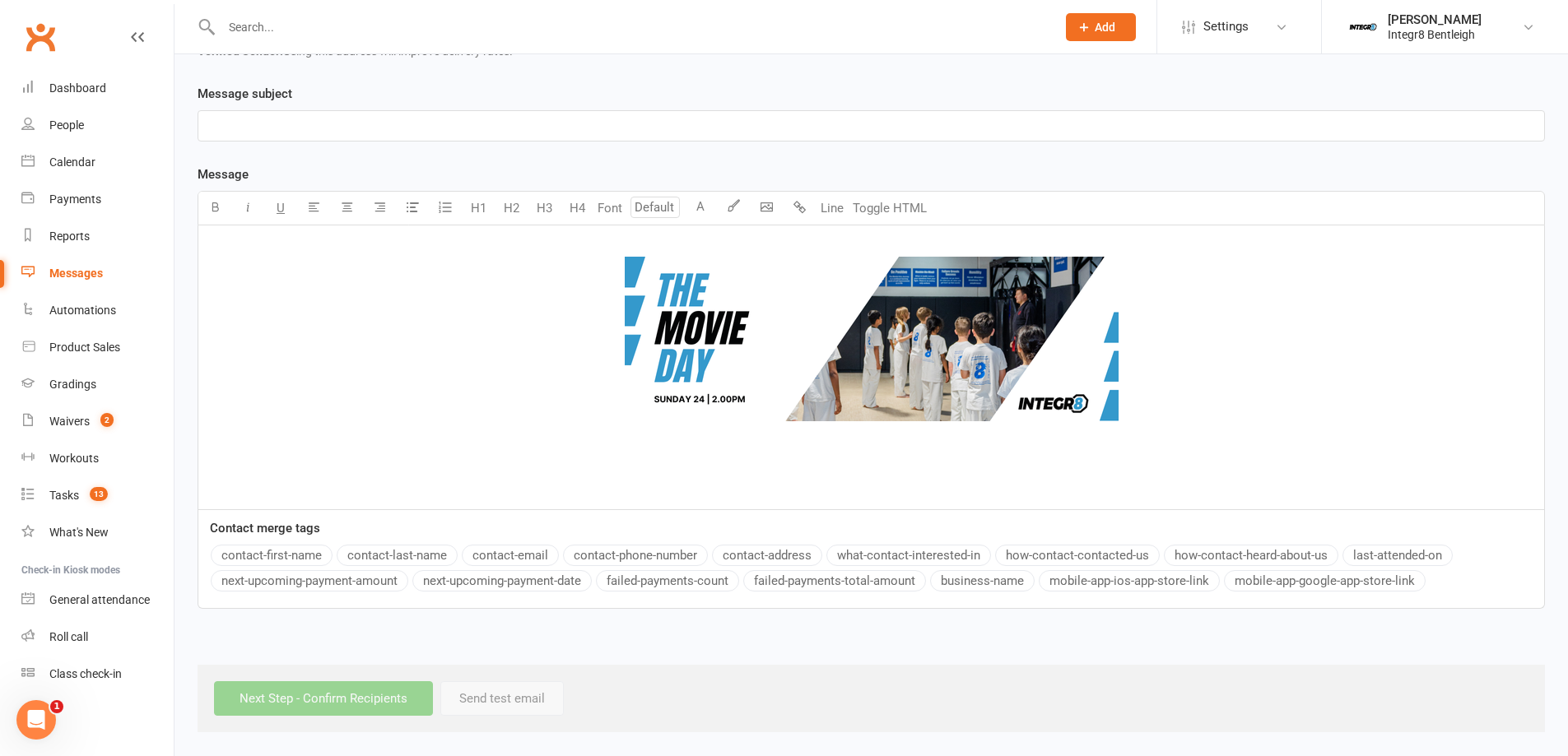
click at [923, 464] on p "﻿" at bounding box center [871, 462] width 1326 height 20
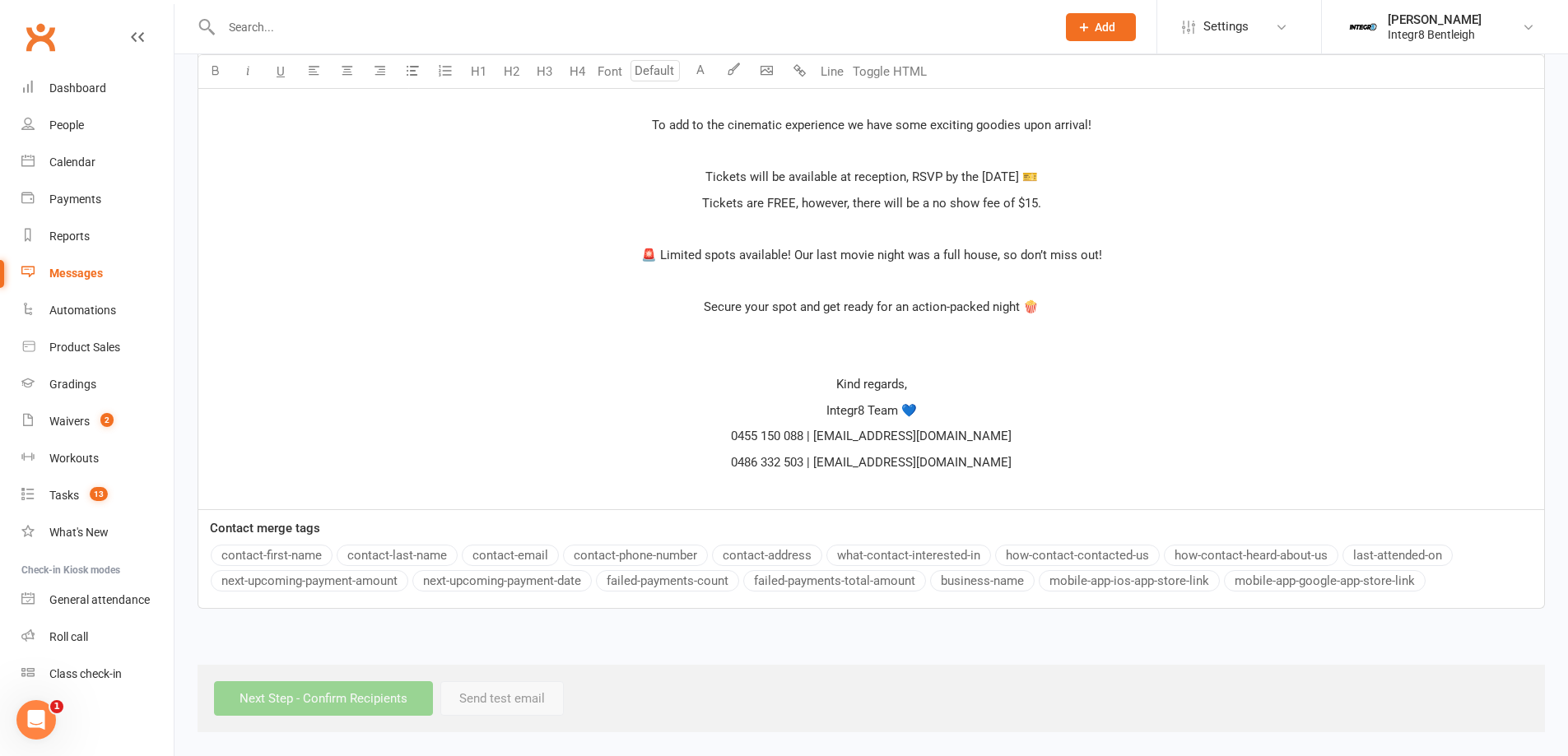
drag, startPoint x: 1036, startPoint y: 470, endPoint x: 693, endPoint y: 458, distance: 343.2
click at [693, 458] on p "0486 332 503 | [EMAIL_ADDRESS][DOMAIN_NAME]" at bounding box center [871, 462] width 1326 height 20
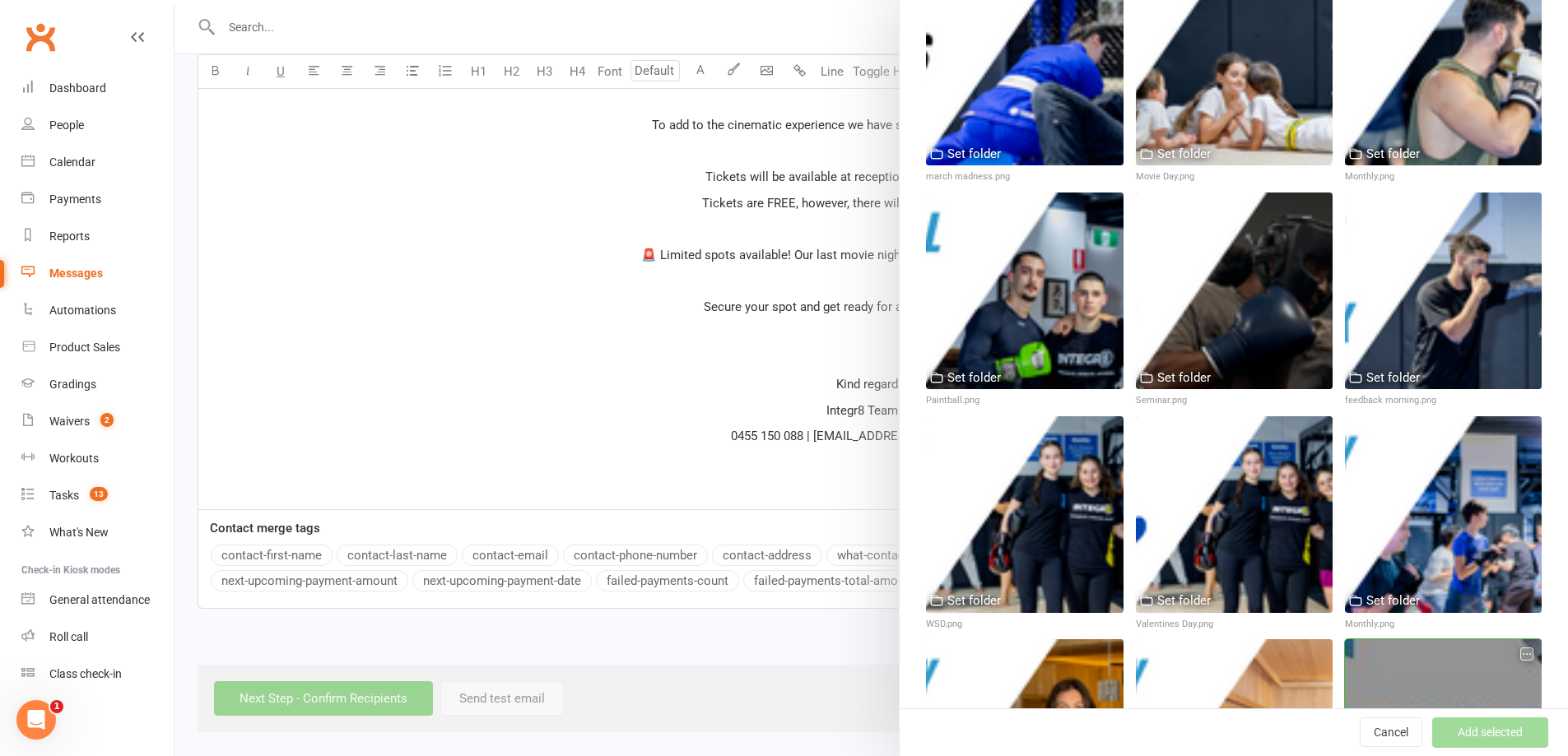
scroll to position [1810, 0]
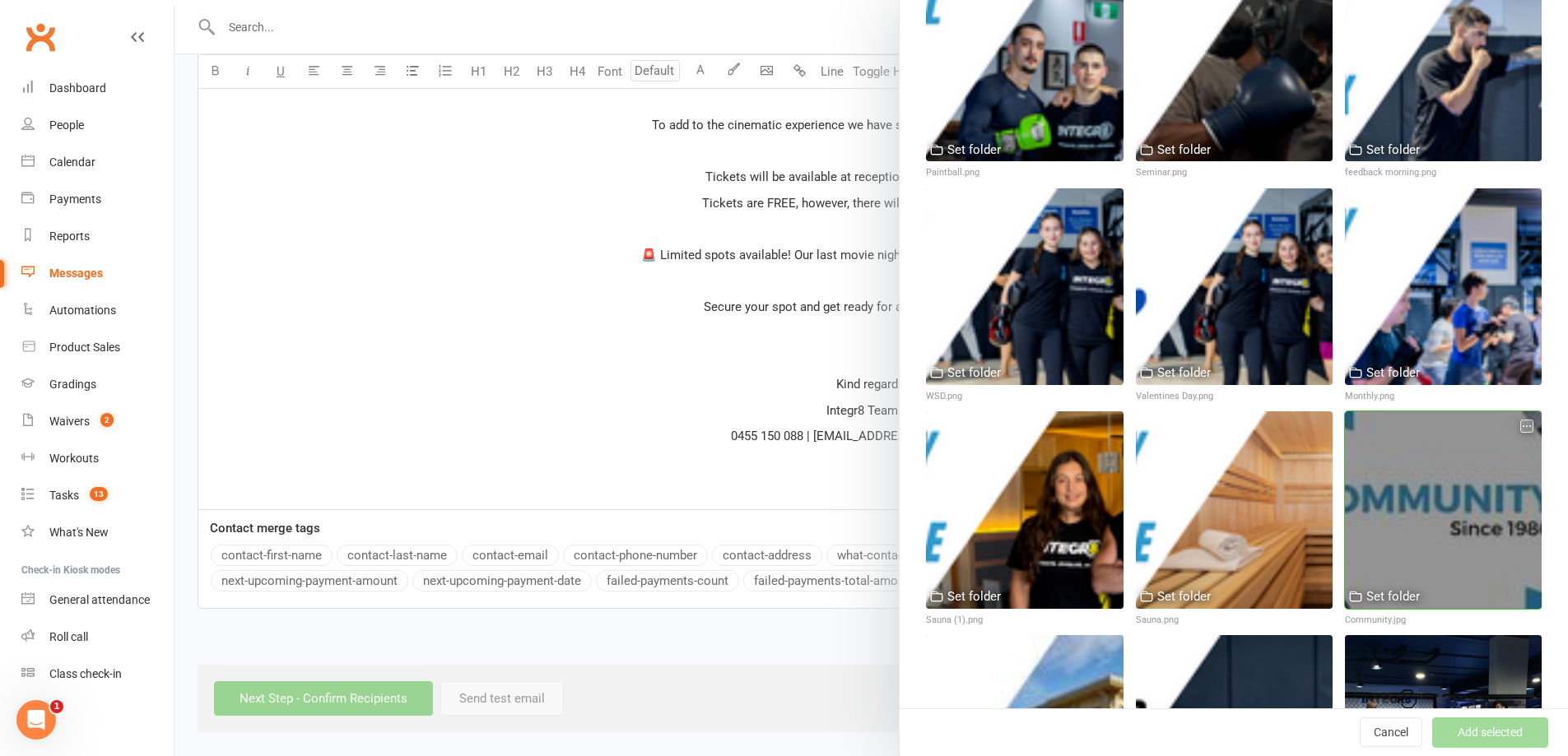
click at [1438, 481] on div at bounding box center [1443, 510] width 197 height 197
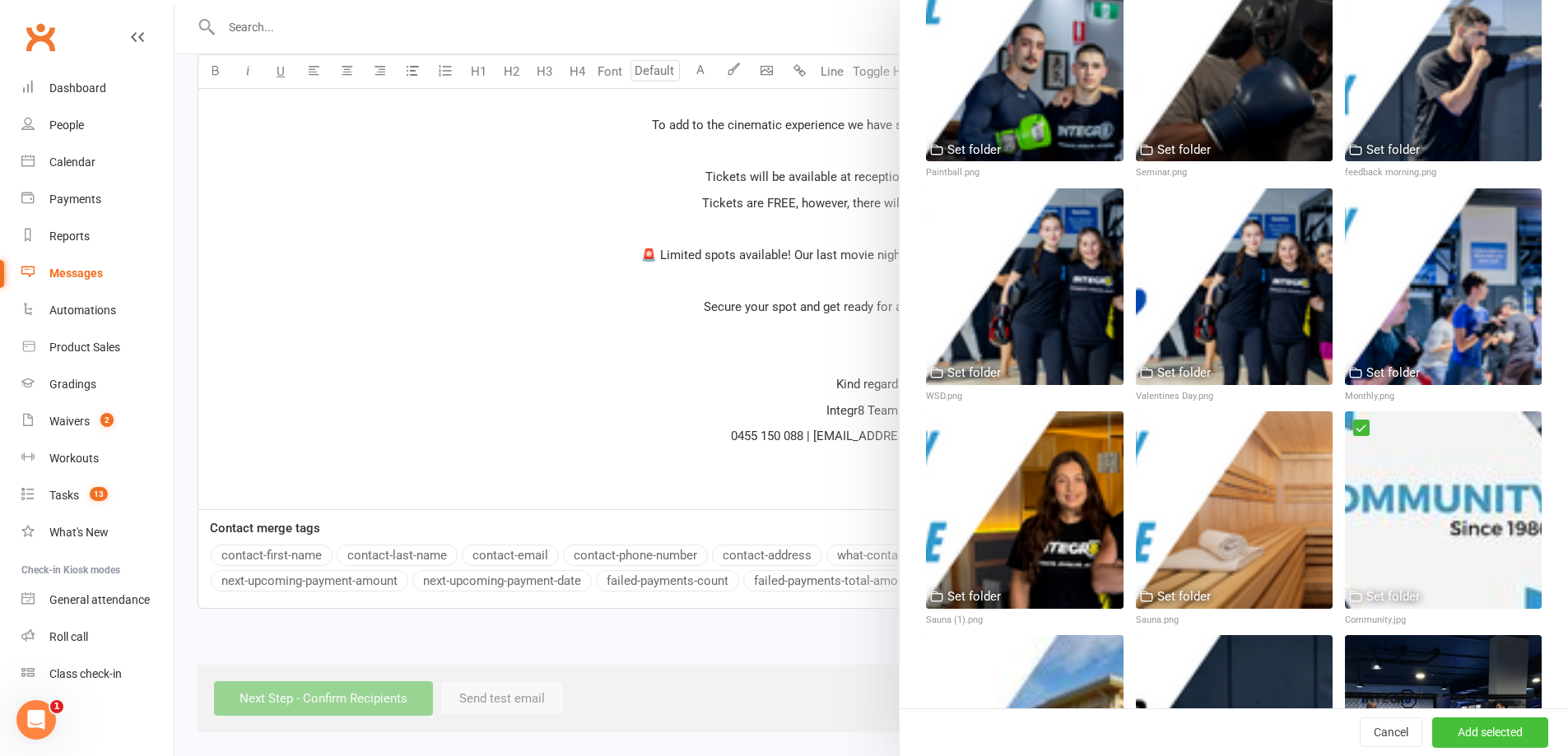
click at [1473, 726] on button "Add selected" at bounding box center [1490, 733] width 116 height 30
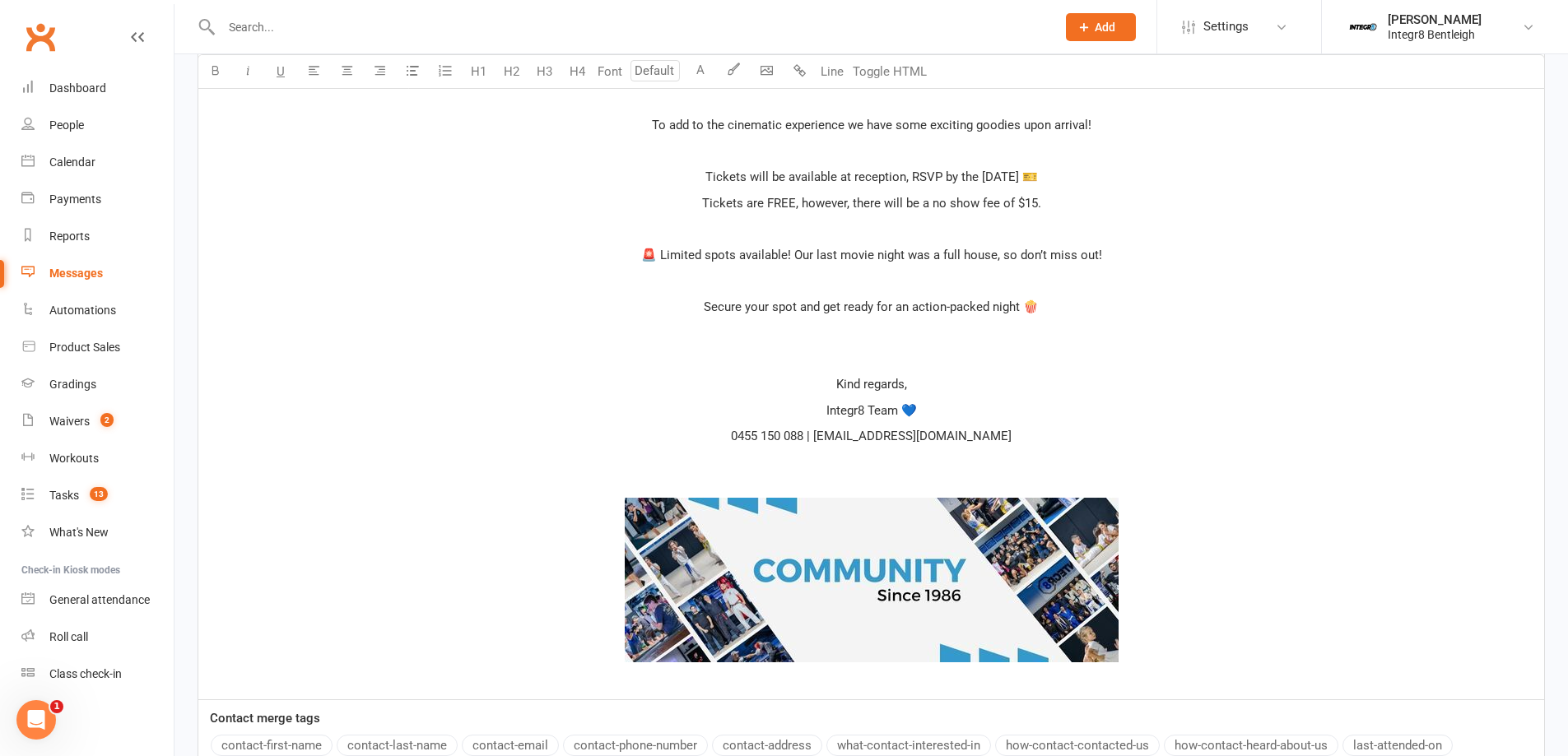
click at [954, 467] on p "﻿" at bounding box center [871, 462] width 1326 height 20
click at [865, 471] on p "﻿" at bounding box center [871, 462] width 1326 height 20
click at [869, 477] on div "﻿ ﻿ ﻿ Hi Name , The Integr8 Family is rolling out the red carpet just for you! …" at bounding box center [870, 189] width 1346 height 1018
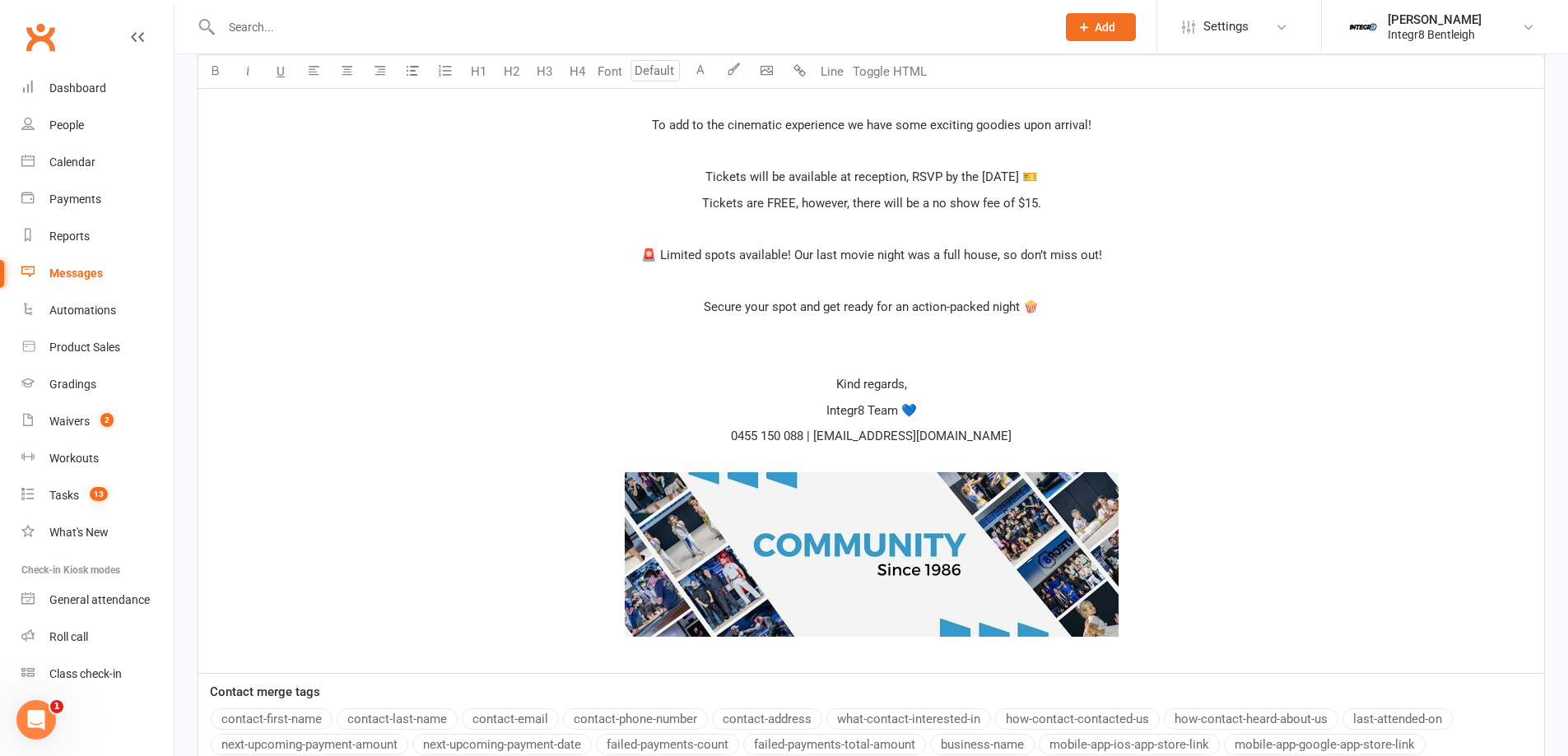
click at [883, 335] on p at bounding box center [871, 331] width 1326 height 20
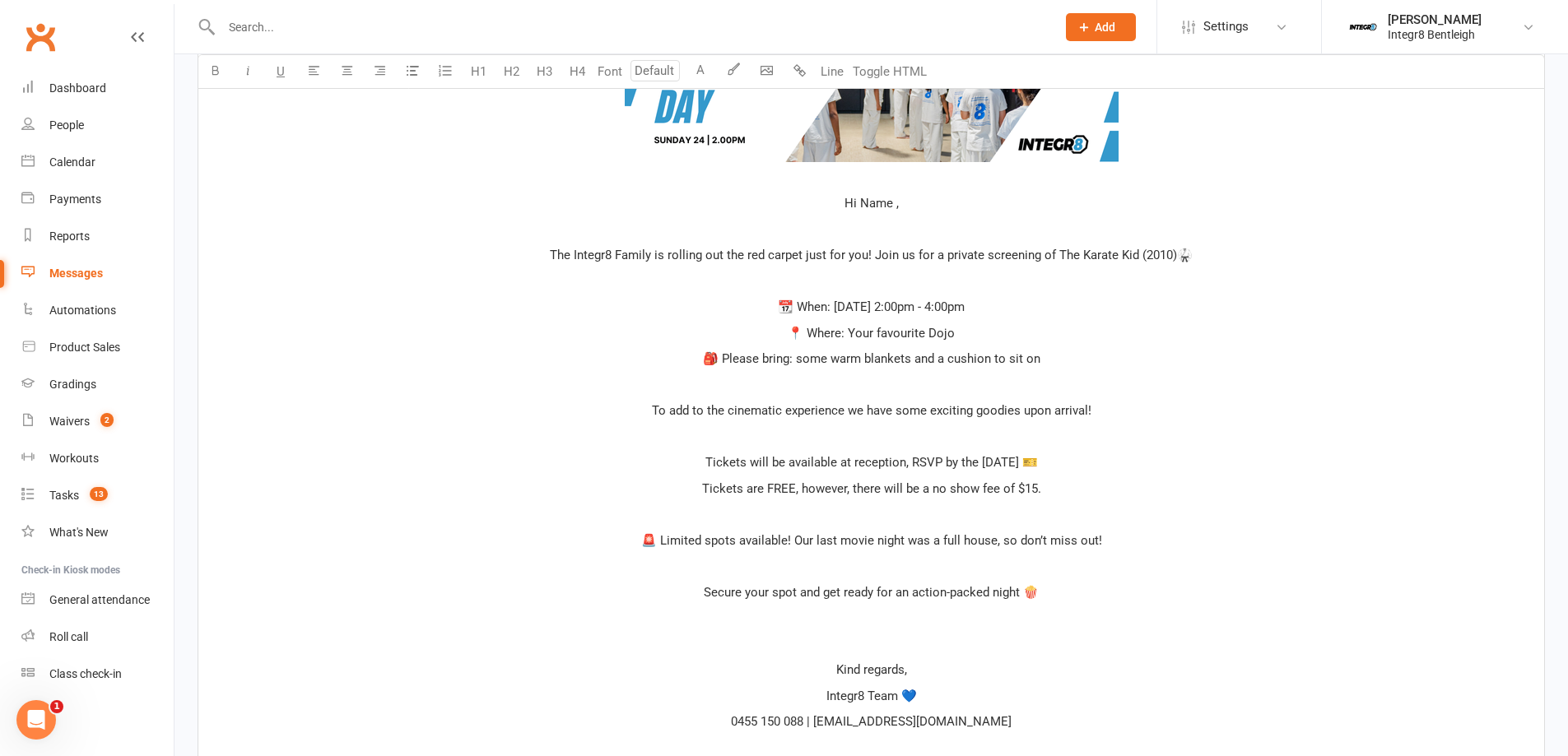
scroll to position [539, 0]
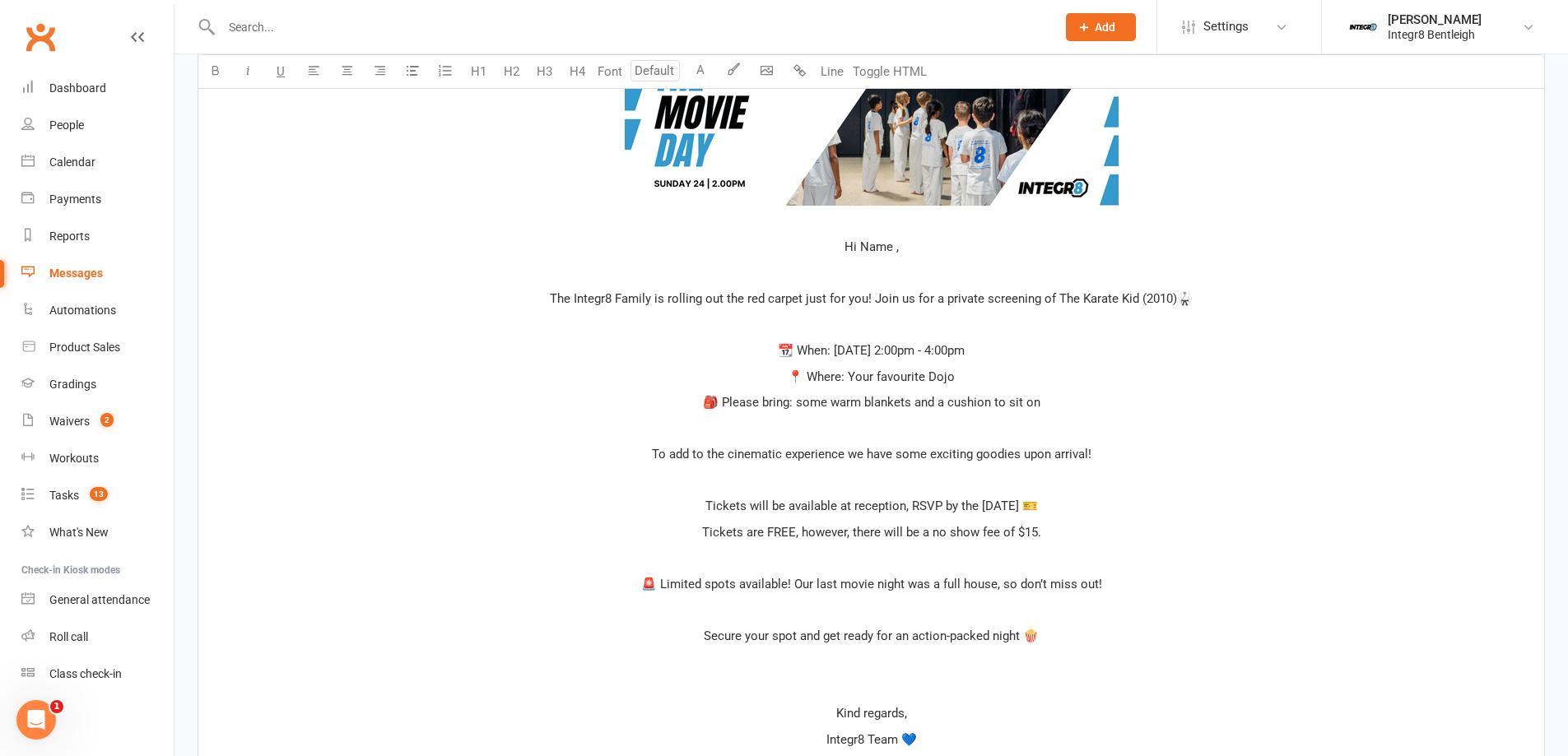
click at [879, 245] on span "Hi Name ," at bounding box center [871, 246] width 54 height 15
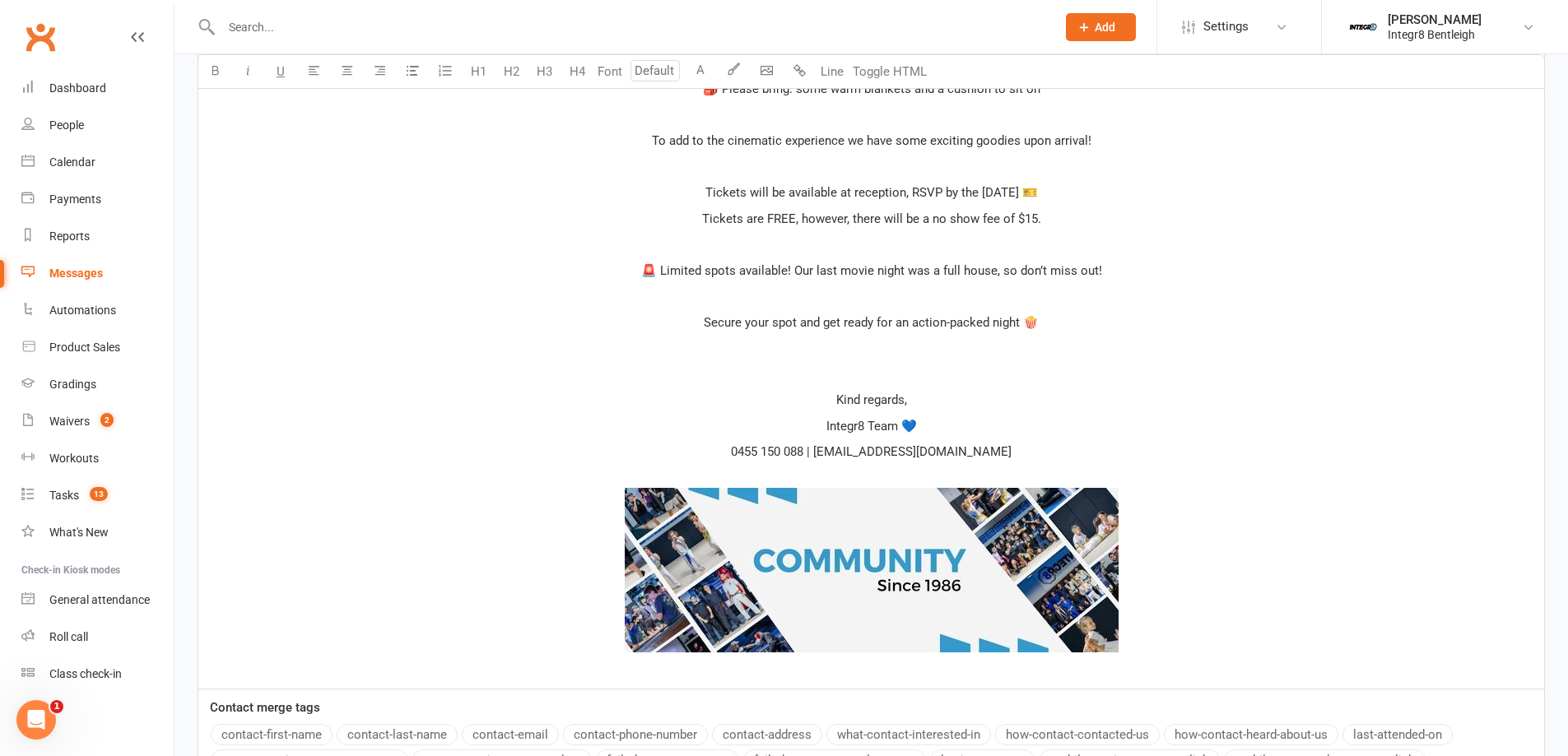
scroll to position [1032, 0]
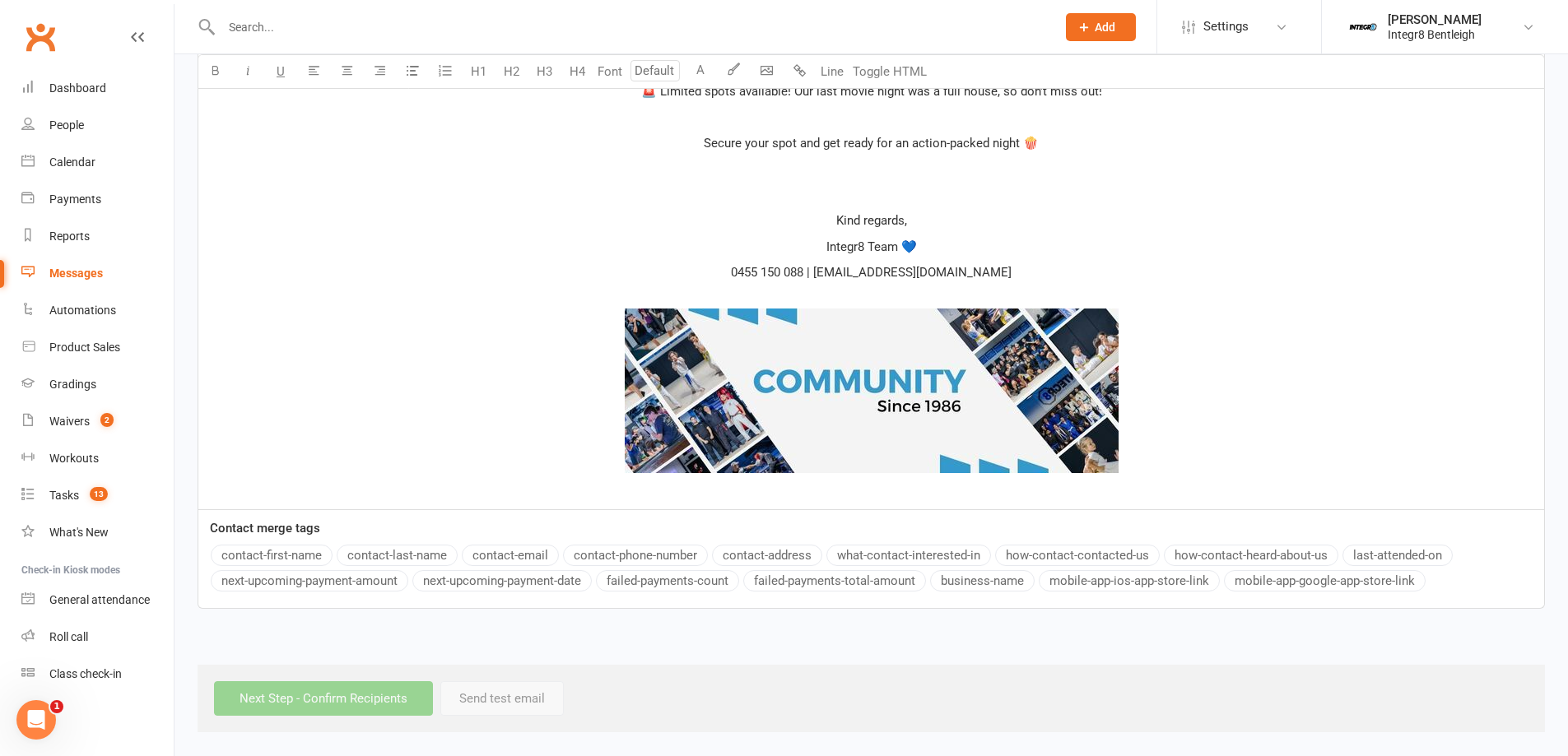
click at [296, 543] on div "Contact merge tags contact-first-name contact-last-name contact-email contact-p…" at bounding box center [870, 556] width 1346 height 77
click at [287, 552] on button "contact-first-name" at bounding box center [272, 554] width 121 height 21
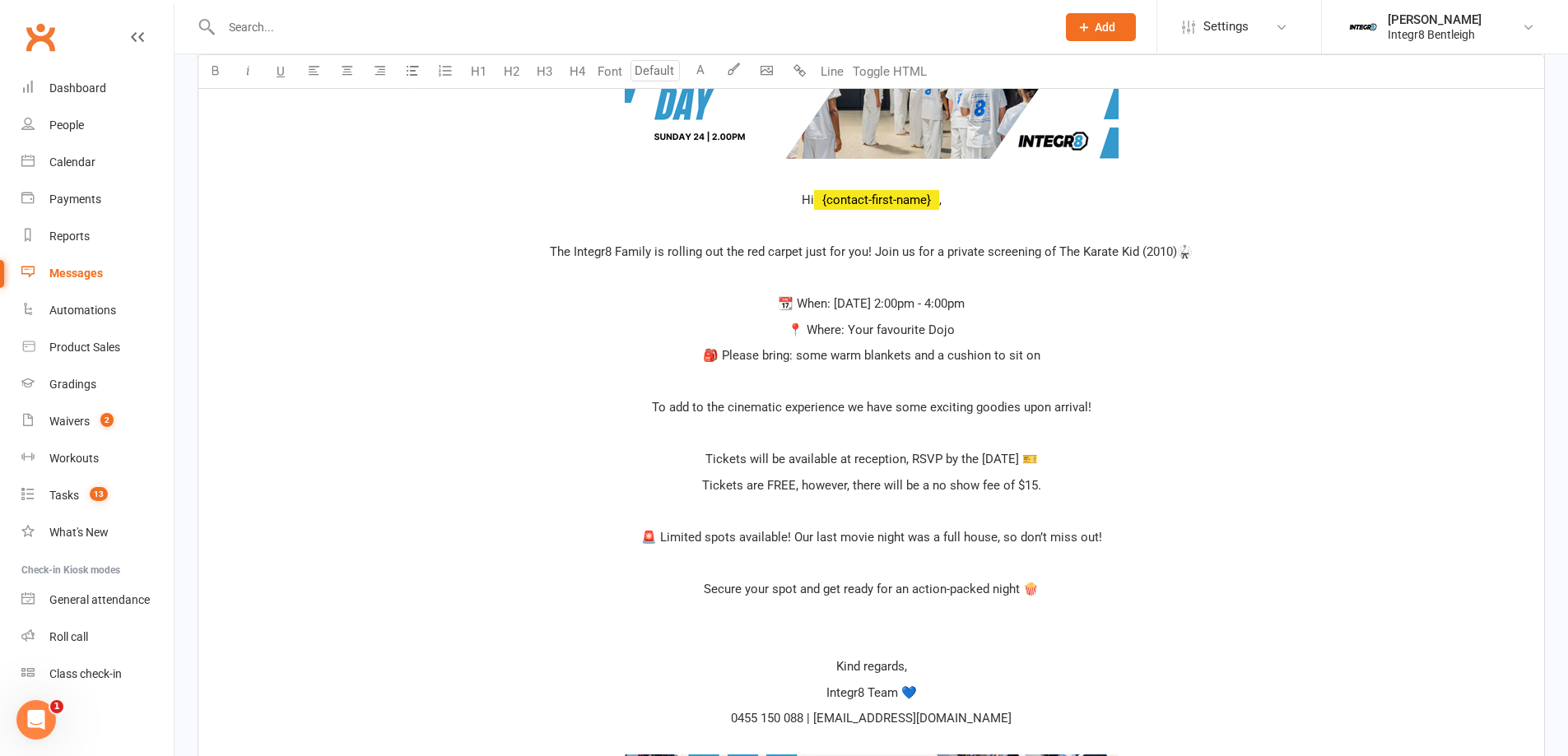
scroll to position [539, 0]
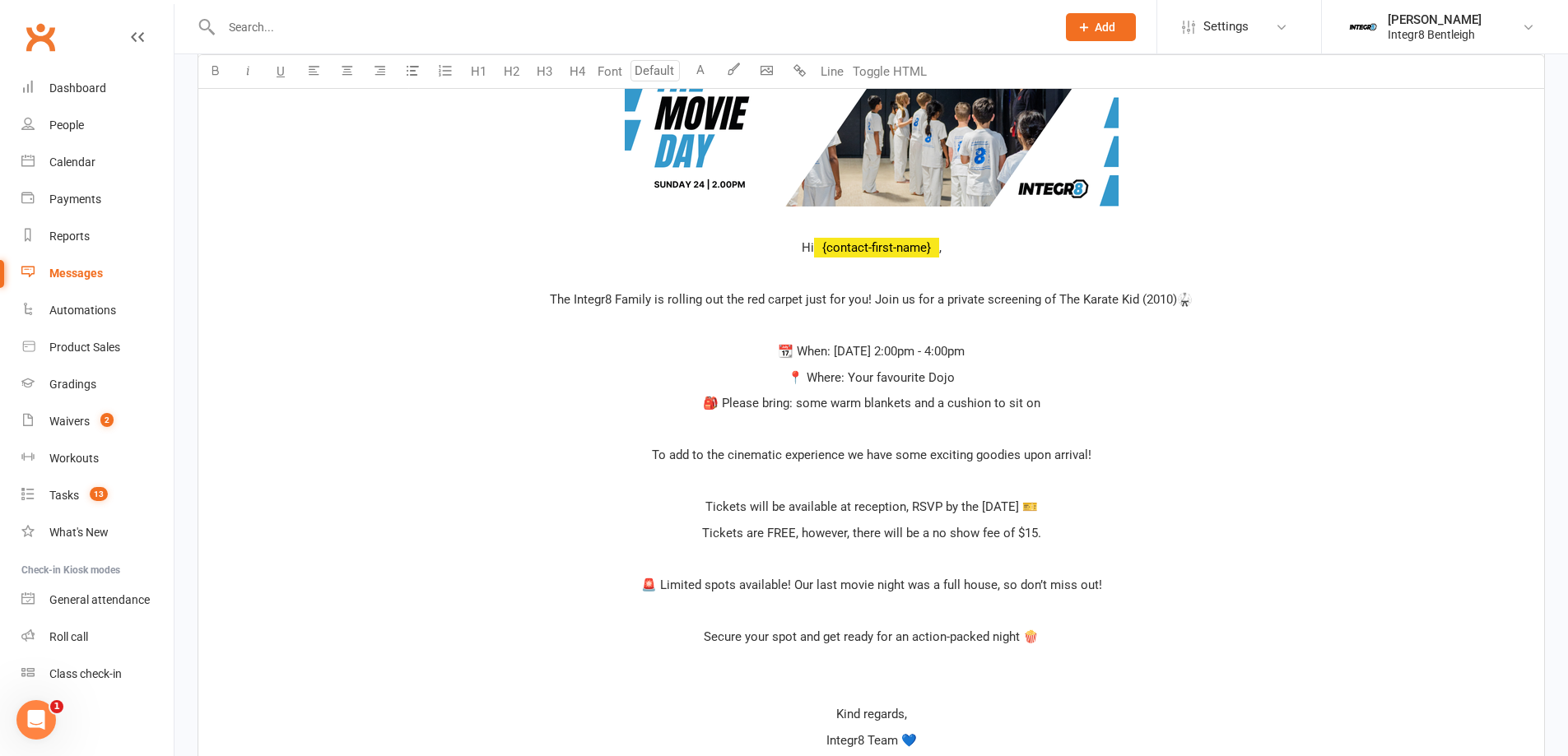
click at [941, 248] on span "," at bounding box center [939, 247] width 3 height 15
click at [937, 329] on p at bounding box center [871, 325] width 1326 height 20
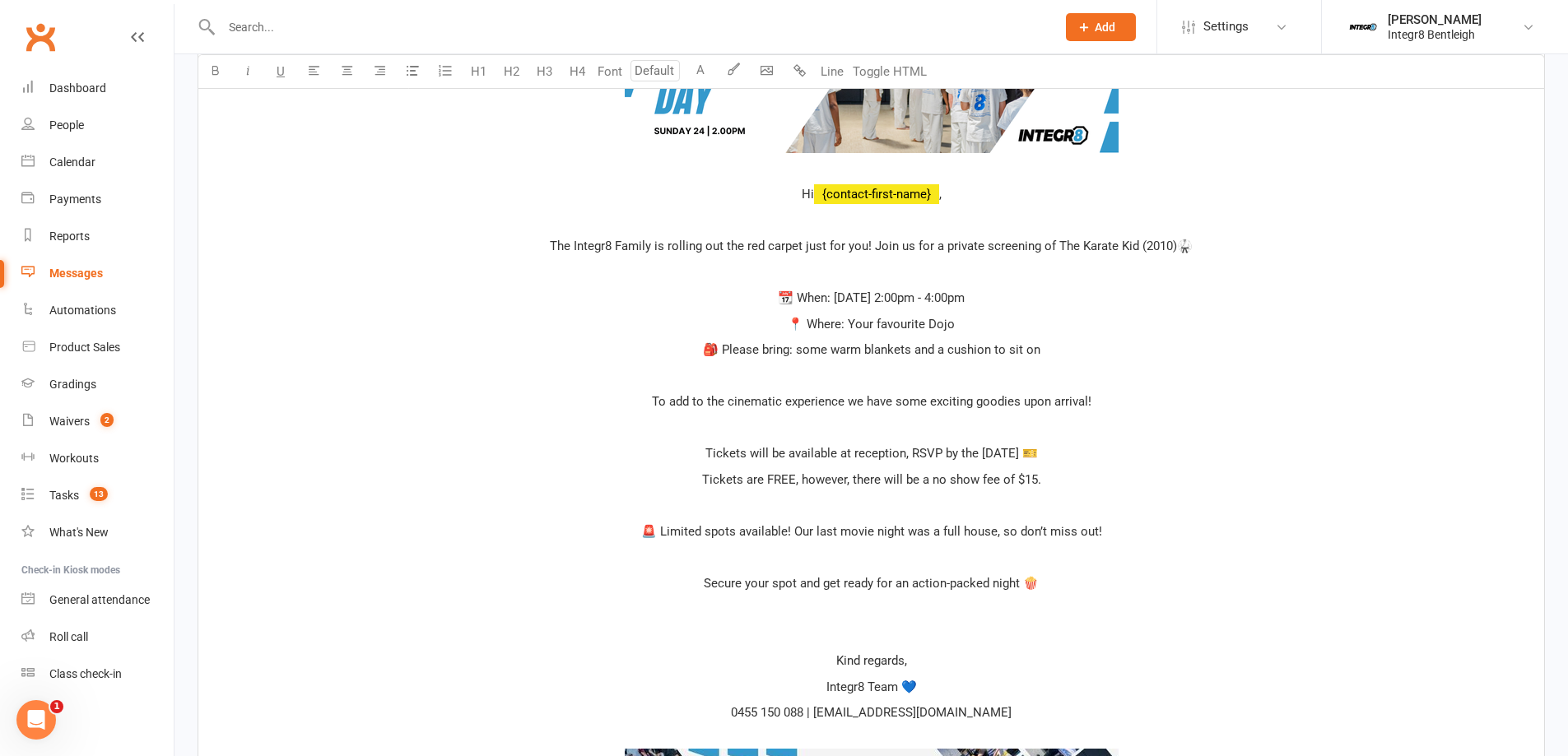
scroll to position [621, 0]
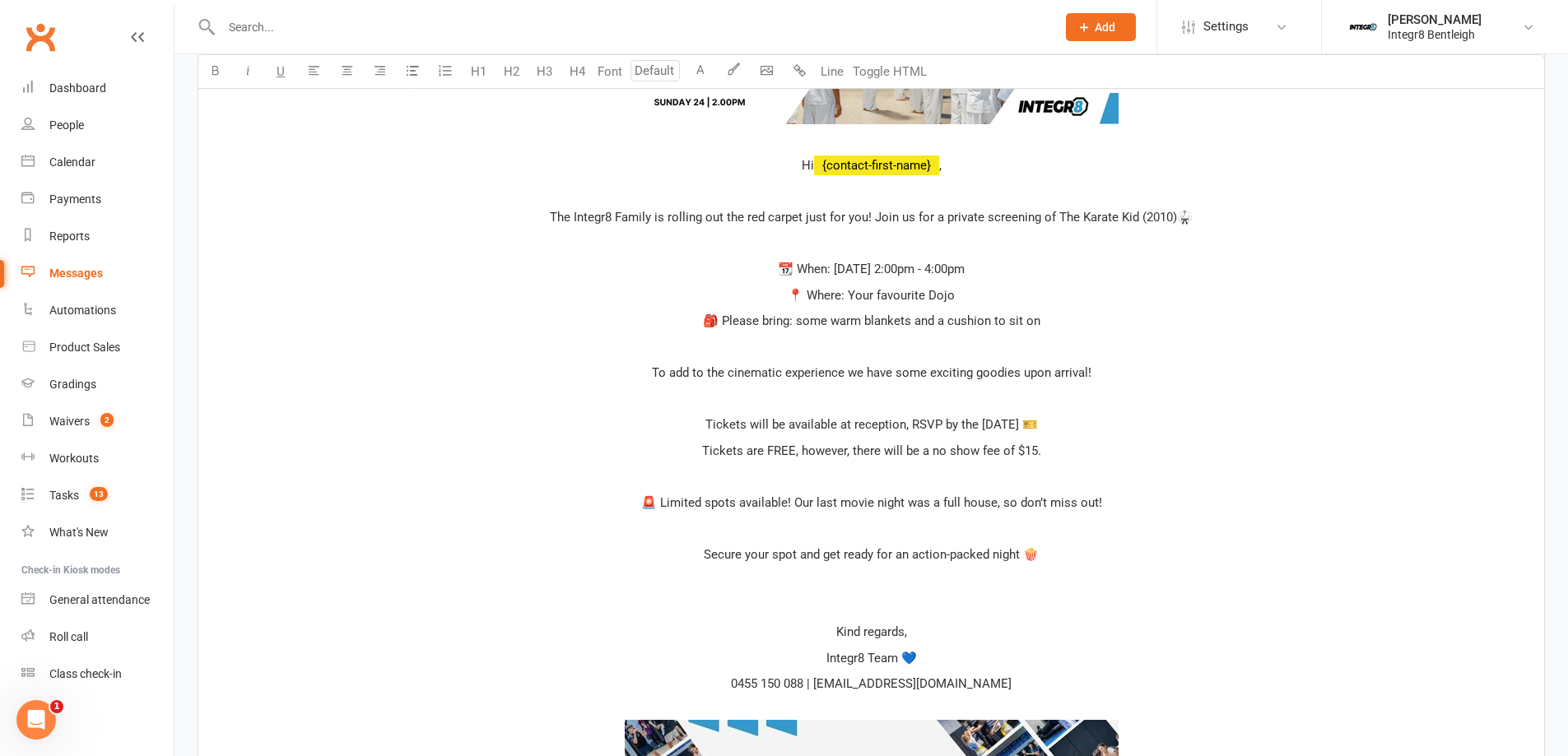
drag, startPoint x: 1036, startPoint y: 426, endPoint x: 959, endPoint y: 427, distance: 77.0
click at [959, 427] on span "Tickets will be available at reception, RSVP by the [DATE] 🎫" at bounding box center [871, 425] width 332 height 15
click at [918, 460] on p "Tickets are FREE, however, there will be a no show fee of $15." at bounding box center [871, 450] width 1326 height 20
click at [912, 585] on p at bounding box center [871, 580] width 1326 height 20
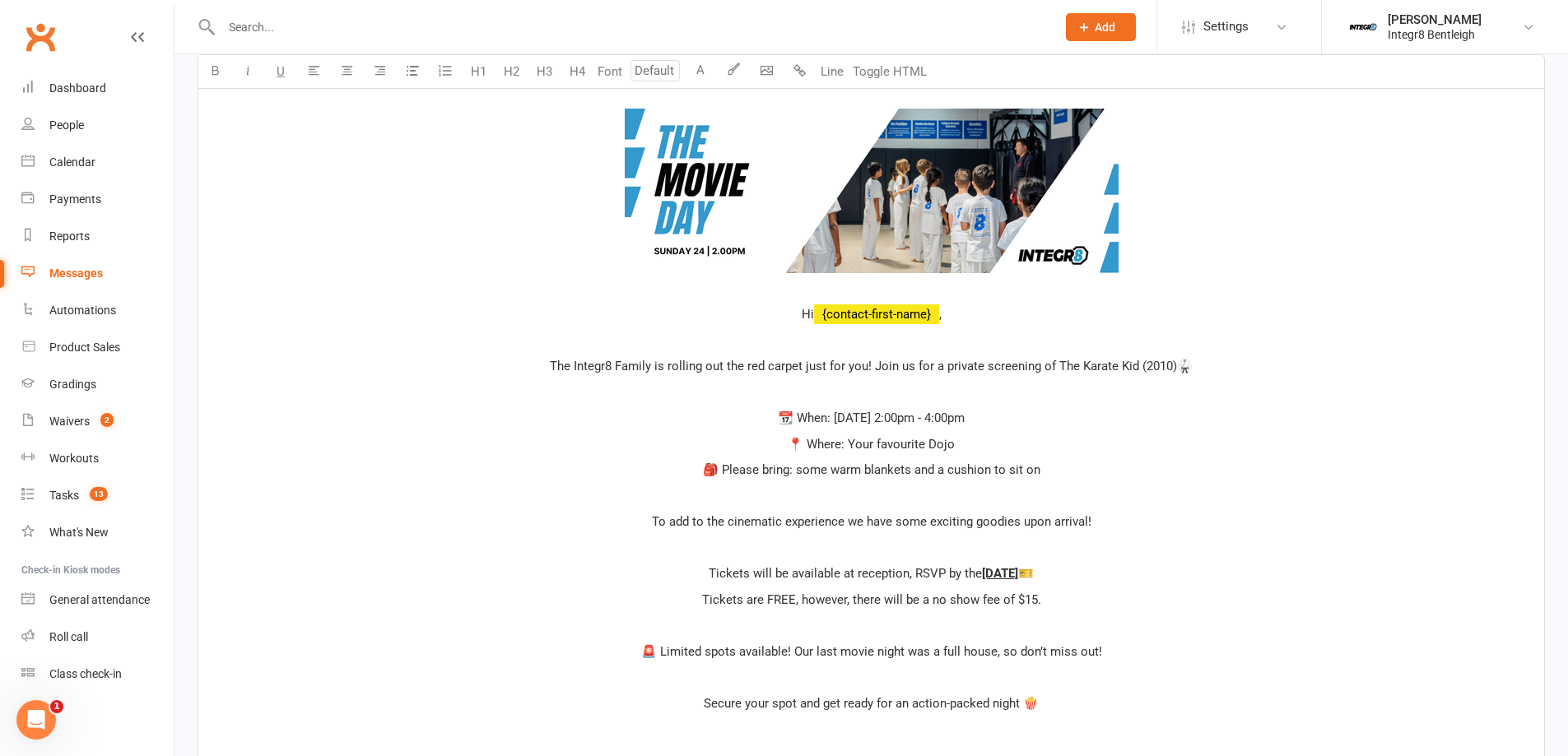
scroll to position [456, 0]
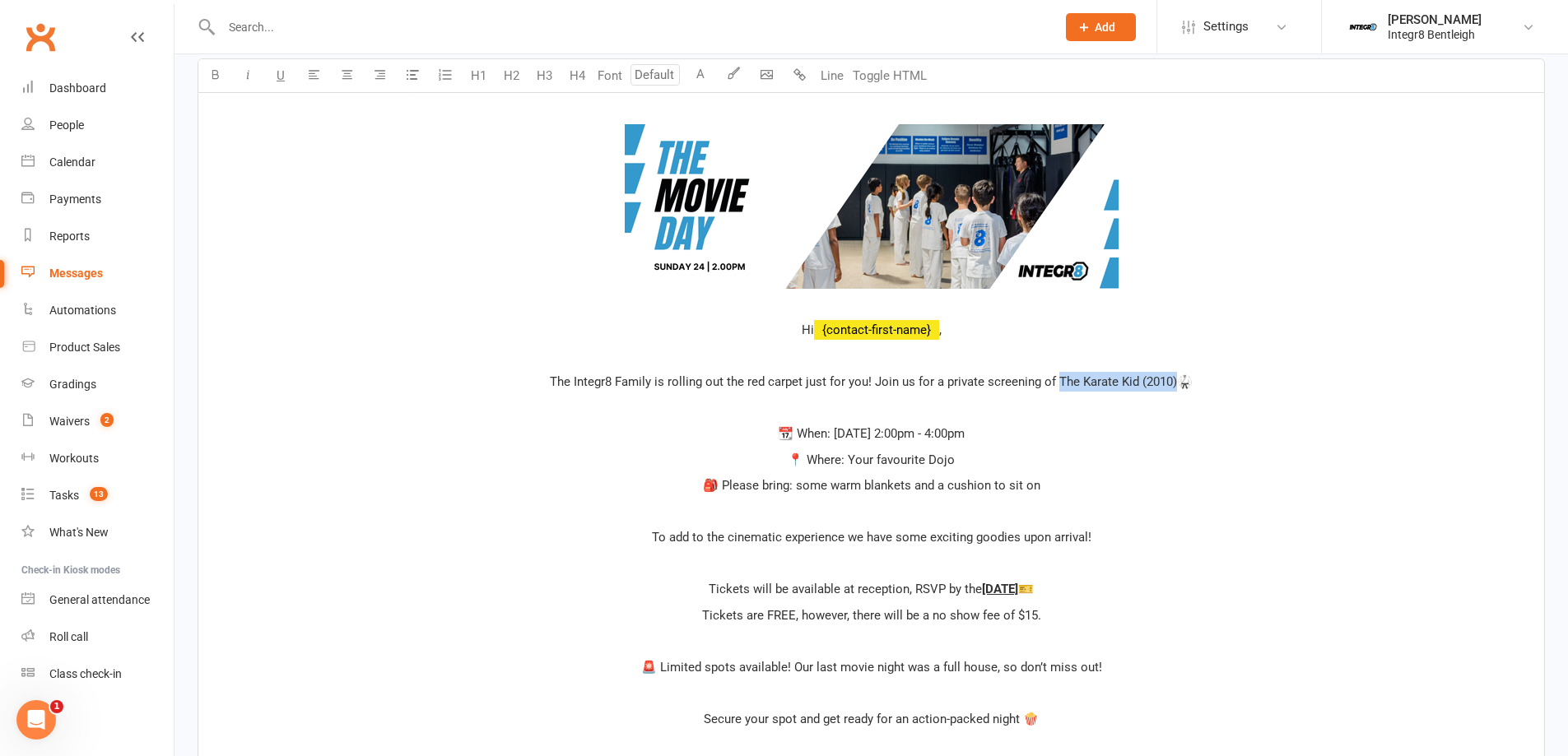
drag, startPoint x: 1056, startPoint y: 380, endPoint x: 1178, endPoint y: 380, distance: 122.0
click at [1178, 380] on span "The Integr8 Family is rolling out the red carpet just for you! Join us for a pr…" at bounding box center [871, 382] width 643 height 15
click at [1066, 426] on p "📆 When: [DATE] 2:00pm - 4:00pm" at bounding box center [871, 433] width 1326 height 20
drag, startPoint x: 897, startPoint y: 455, endPoint x: 891, endPoint y: 507, distance: 52.3
click at [891, 507] on p at bounding box center [871, 511] width 1326 height 20
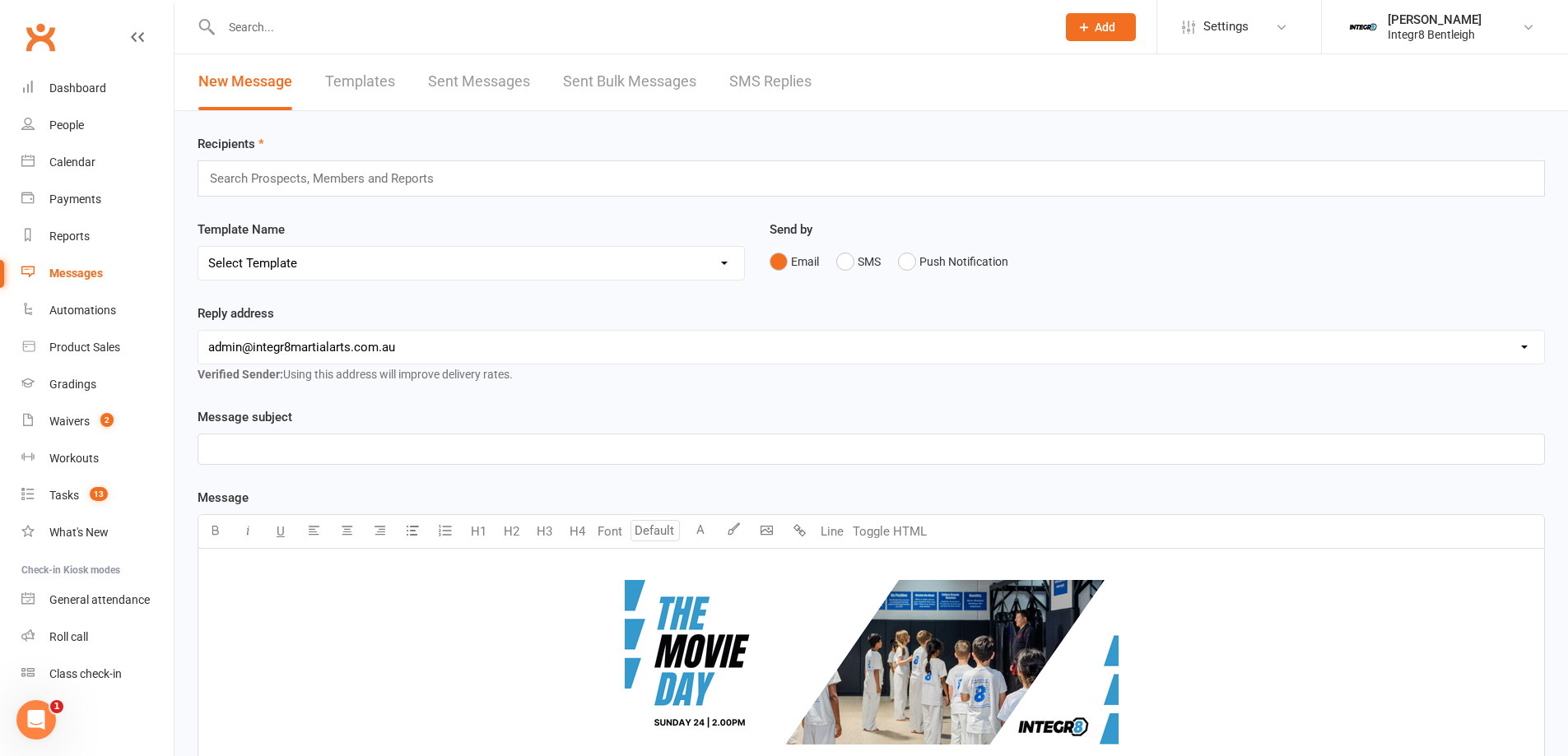
scroll to position [0, 0]
click at [479, 441] on p "﻿" at bounding box center [871, 449] width 1326 height 20
drag, startPoint x: 384, startPoint y: 453, endPoint x: 346, endPoint y: 455, distance: 38.1
click at [346, 455] on p "Integr8 Junior Movie Day x 3" at bounding box center [871, 449] width 1326 height 20
click at [383, 457] on p "Integr8 Junior Movie Day x 3" at bounding box center [871, 449] width 1326 height 20
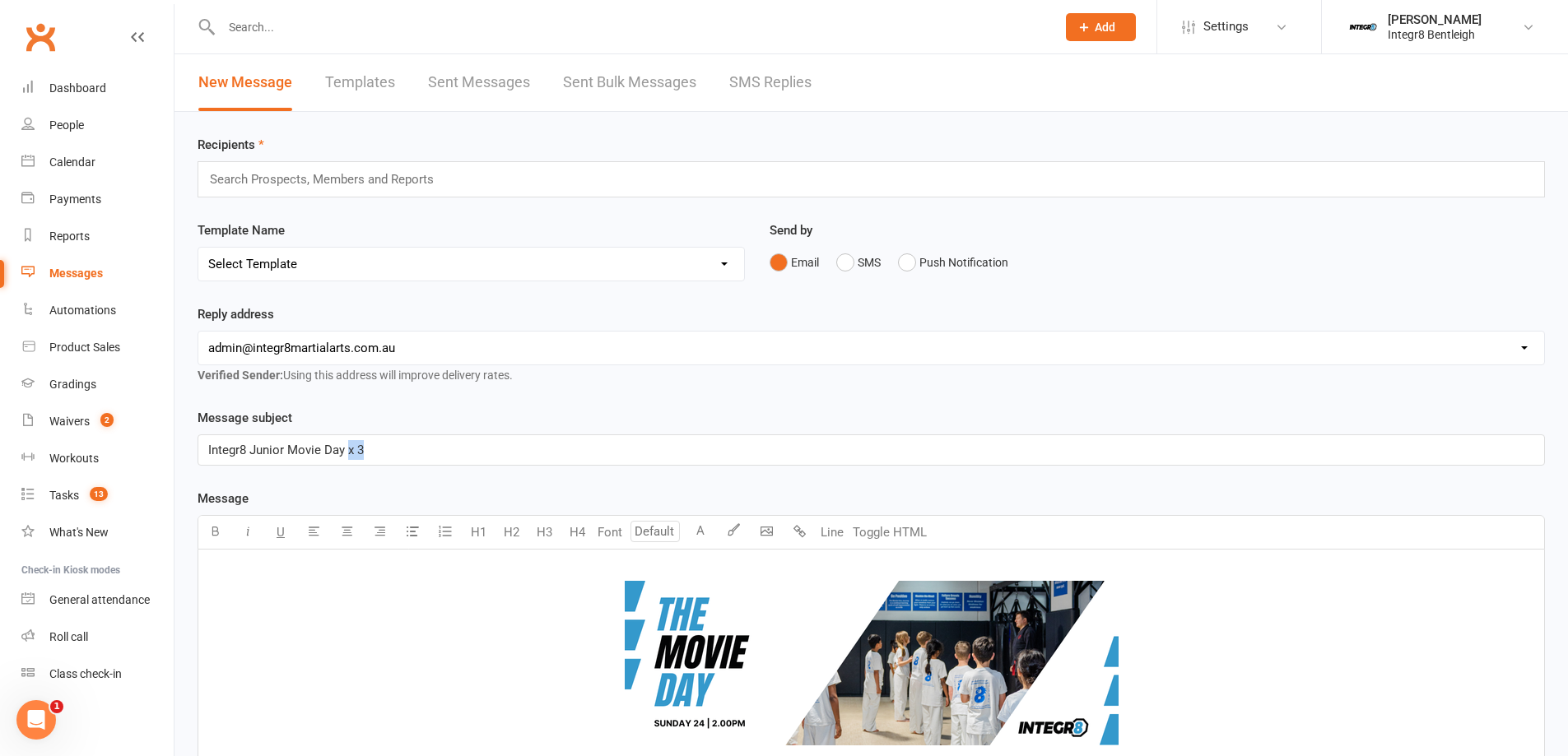
drag, startPoint x: 390, startPoint y: 448, endPoint x: 346, endPoint y: 454, distance: 44.4
click at [346, 454] on p "Integr8 Junior Movie Day x 3" at bounding box center [871, 449] width 1326 height 20
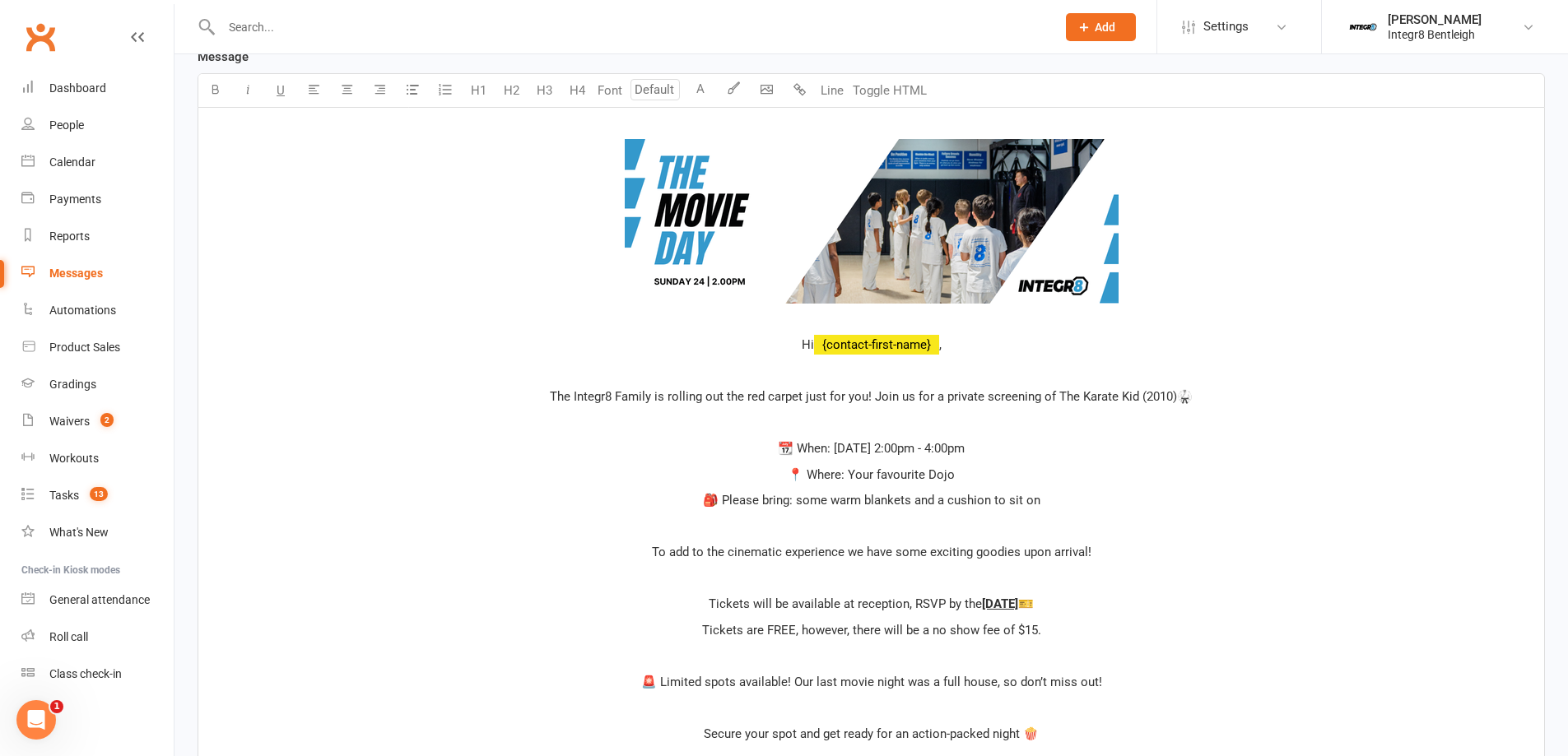
scroll to position [494, 0]
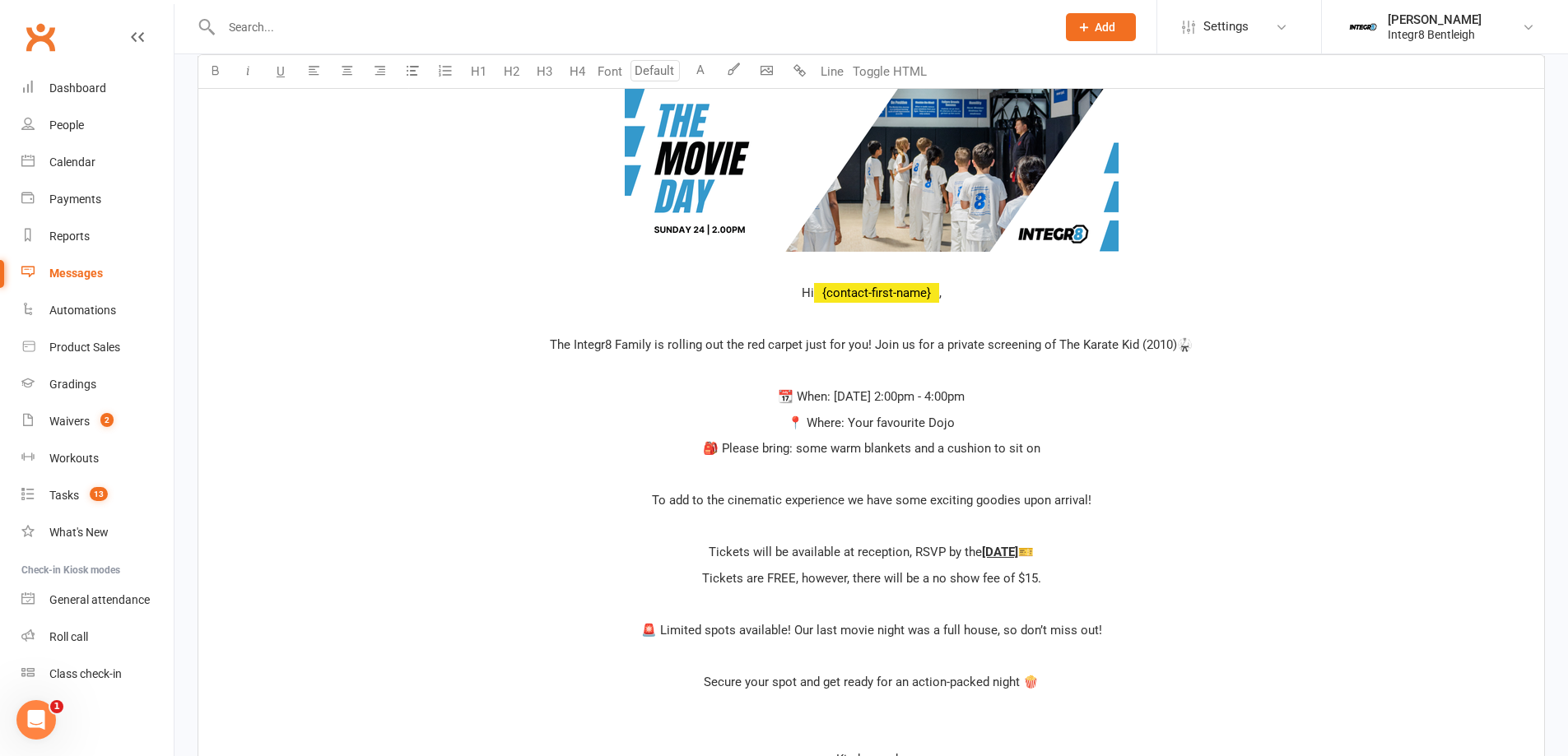
click at [730, 474] on p at bounding box center [871, 474] width 1326 height 20
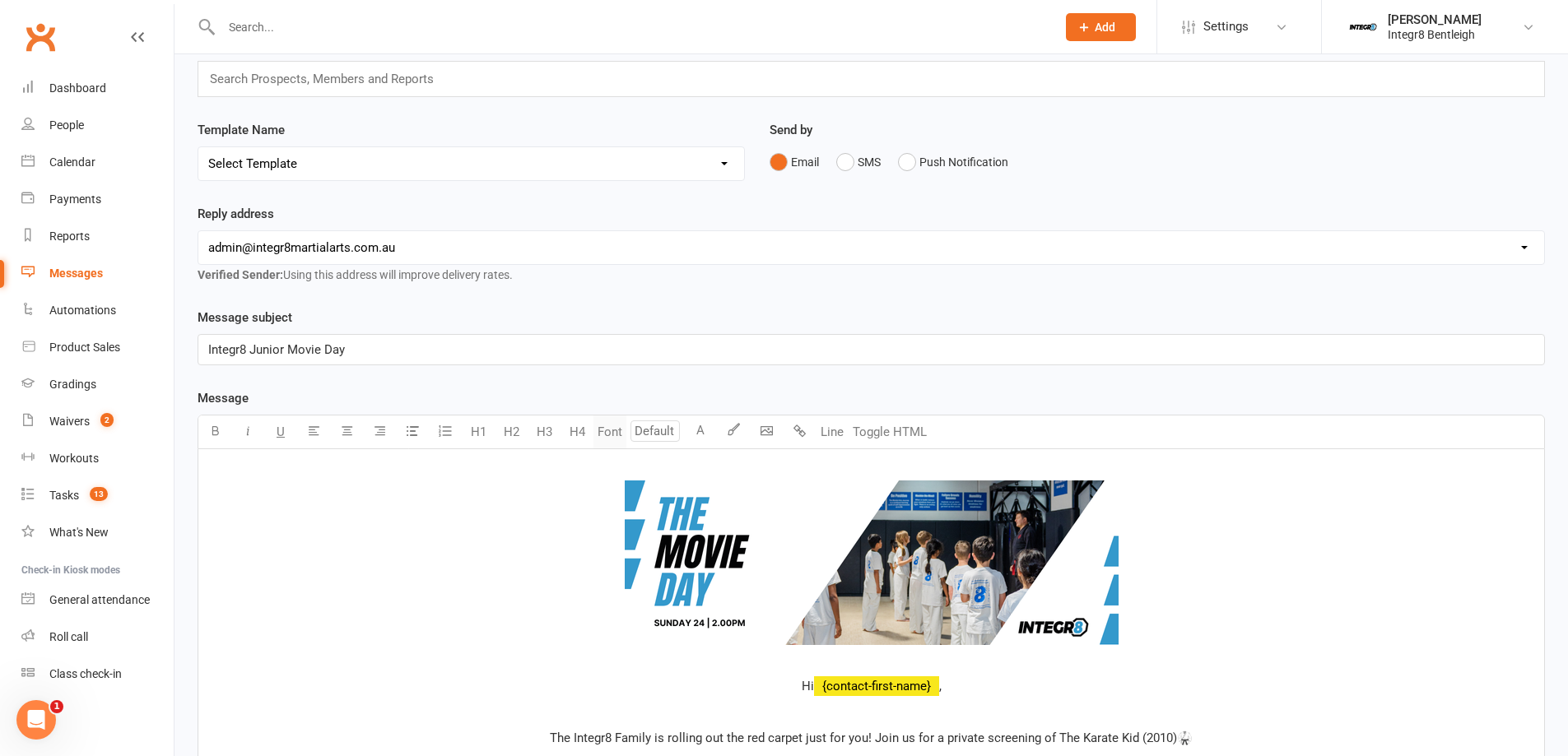
scroll to position [82, 0]
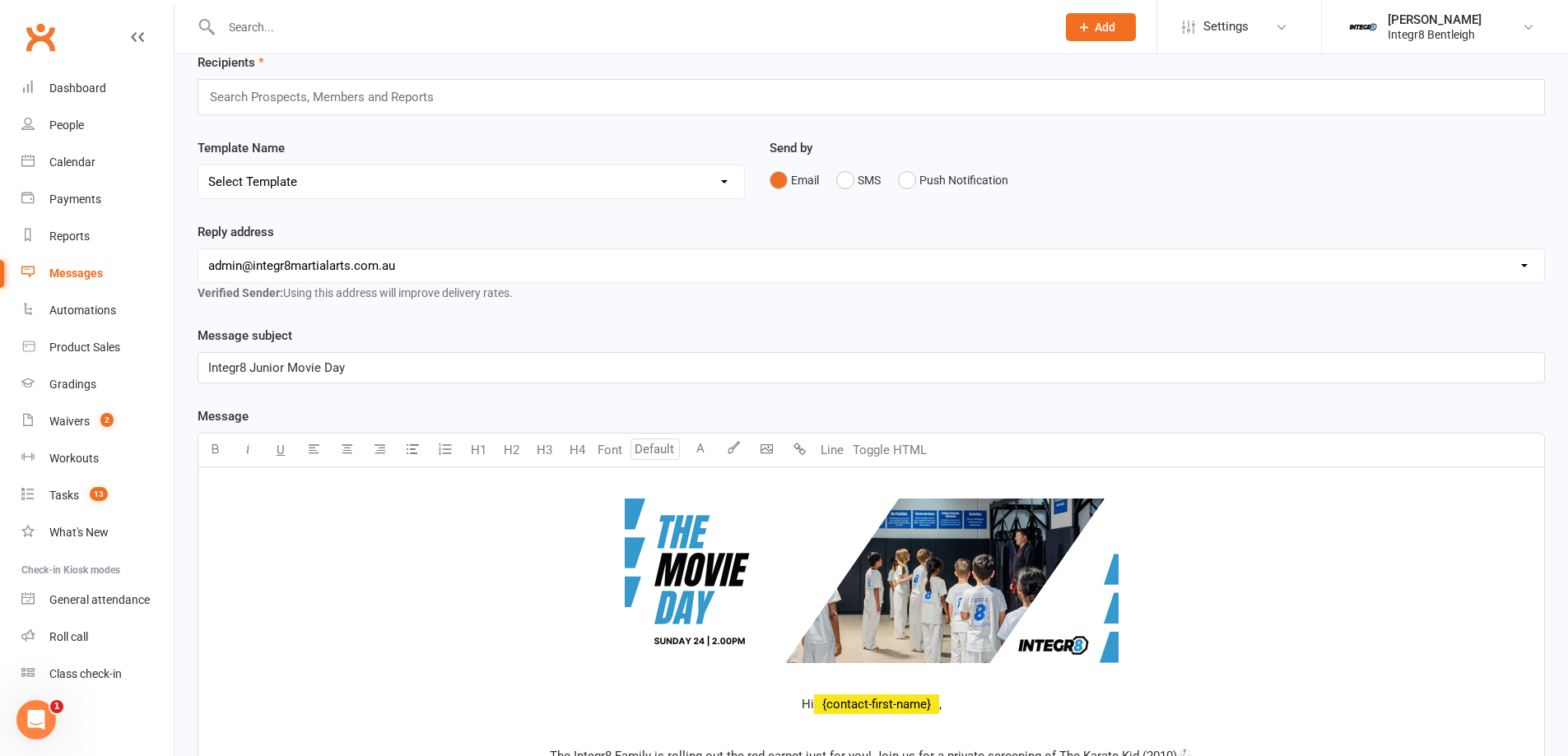
click at [267, 371] on span "Integr8 Junior Movie Day" at bounding box center [276, 368] width 136 height 15
click at [286, 372] on span "Integr8 Junior Movie Day" at bounding box center [276, 368] width 136 height 15
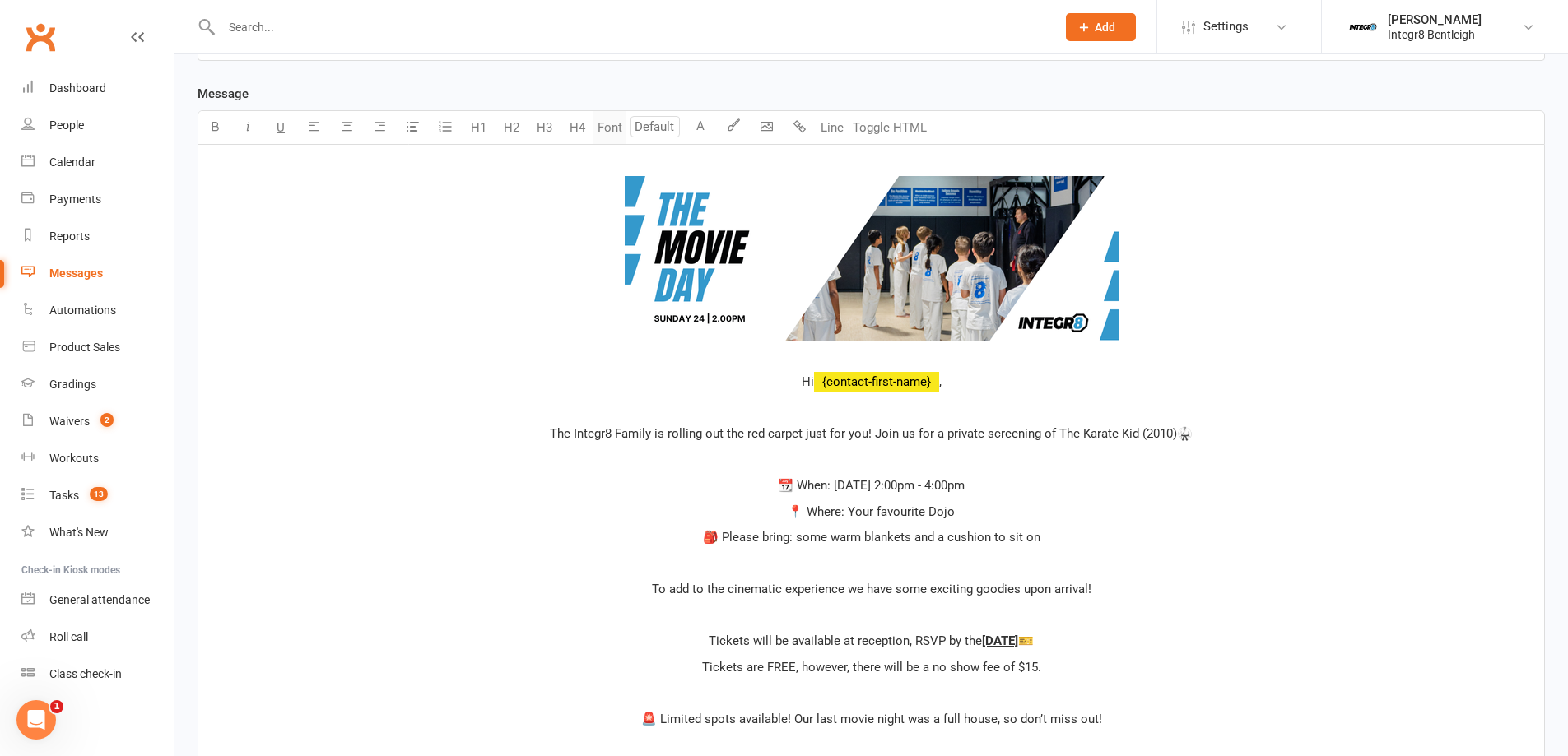
scroll to position [412, 0]
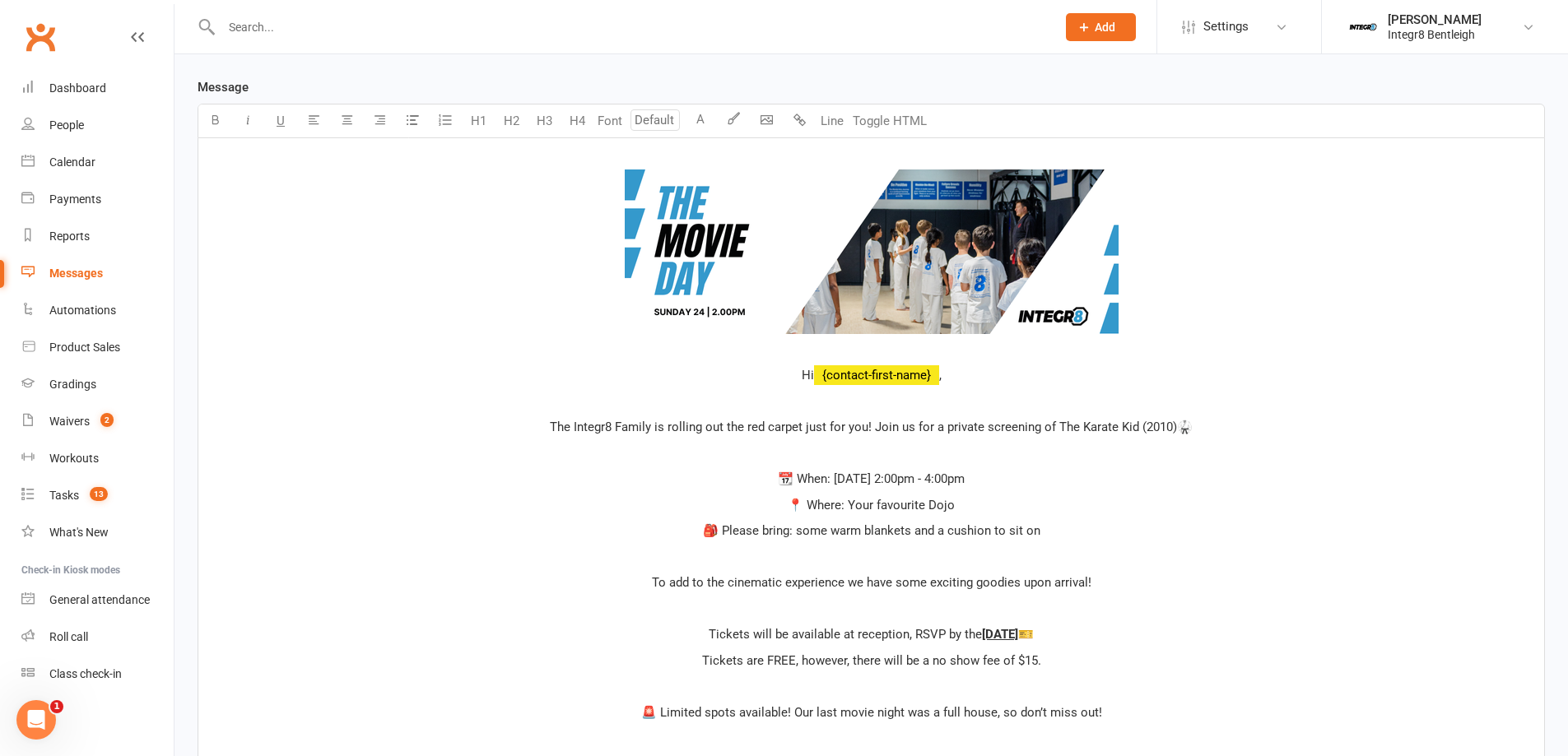
click at [617, 457] on p at bounding box center [871, 453] width 1326 height 20
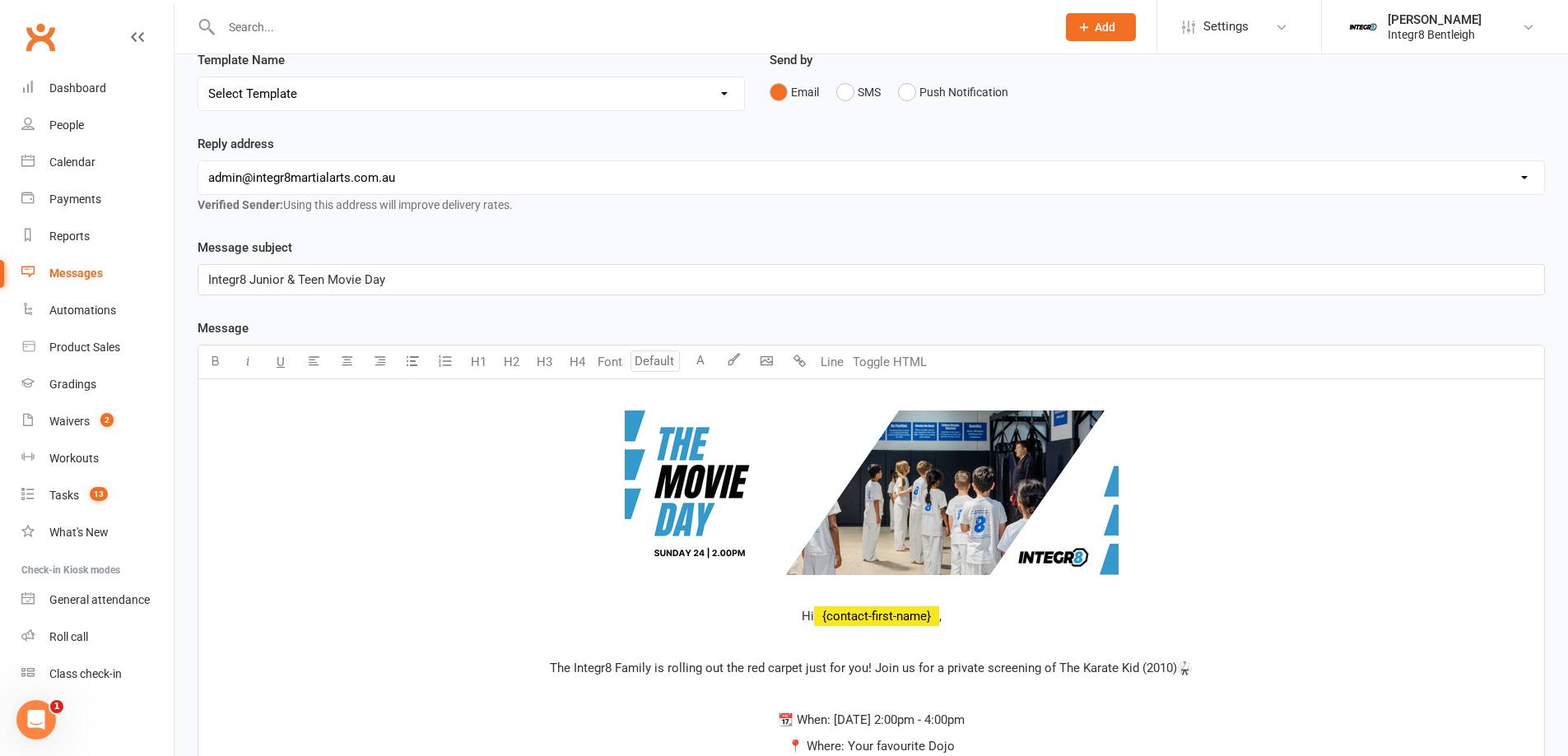
scroll to position [164, 0]
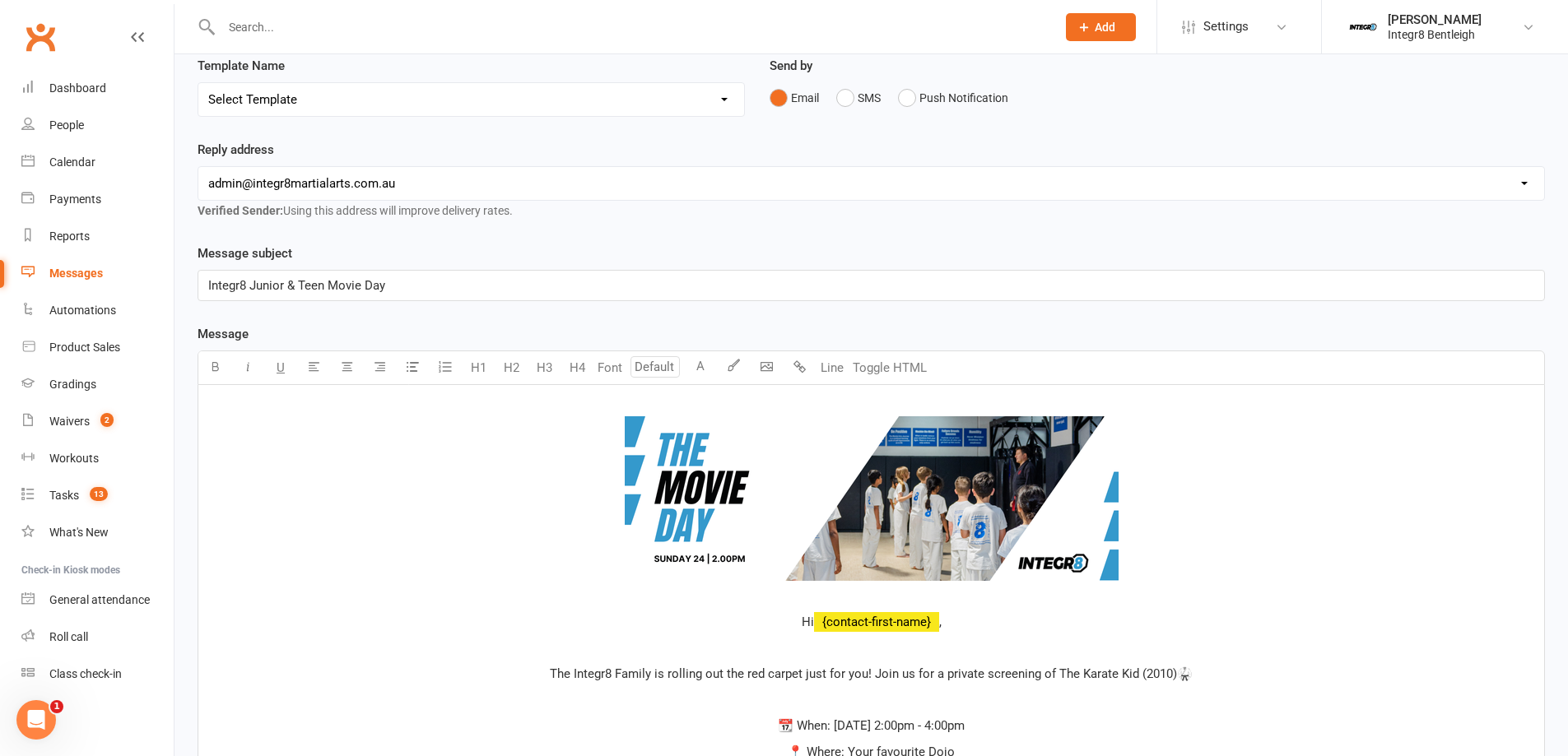
click at [428, 287] on p "Integr8 Junior & Teen Movie Day" at bounding box center [871, 285] width 1326 height 20
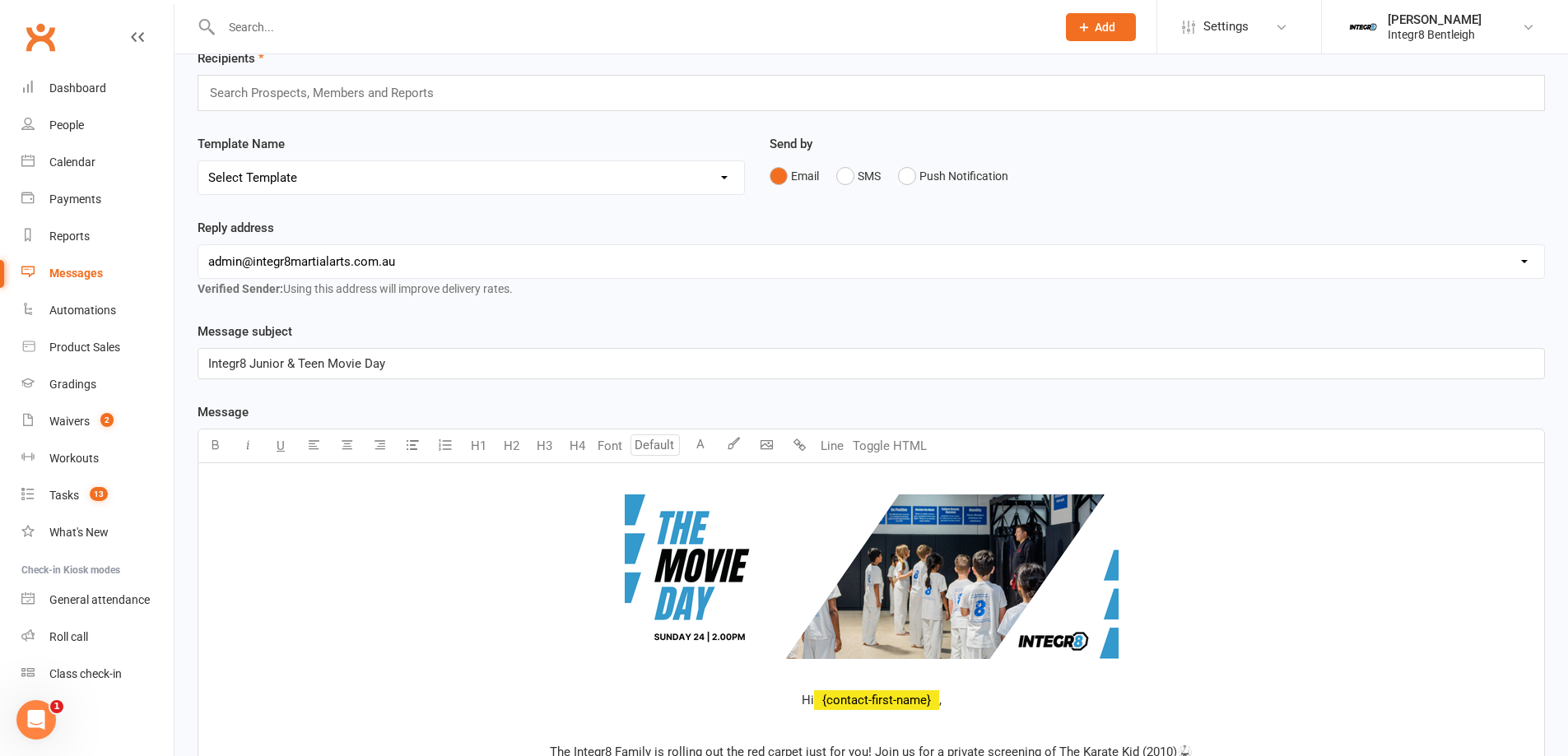
scroll to position [0, 0]
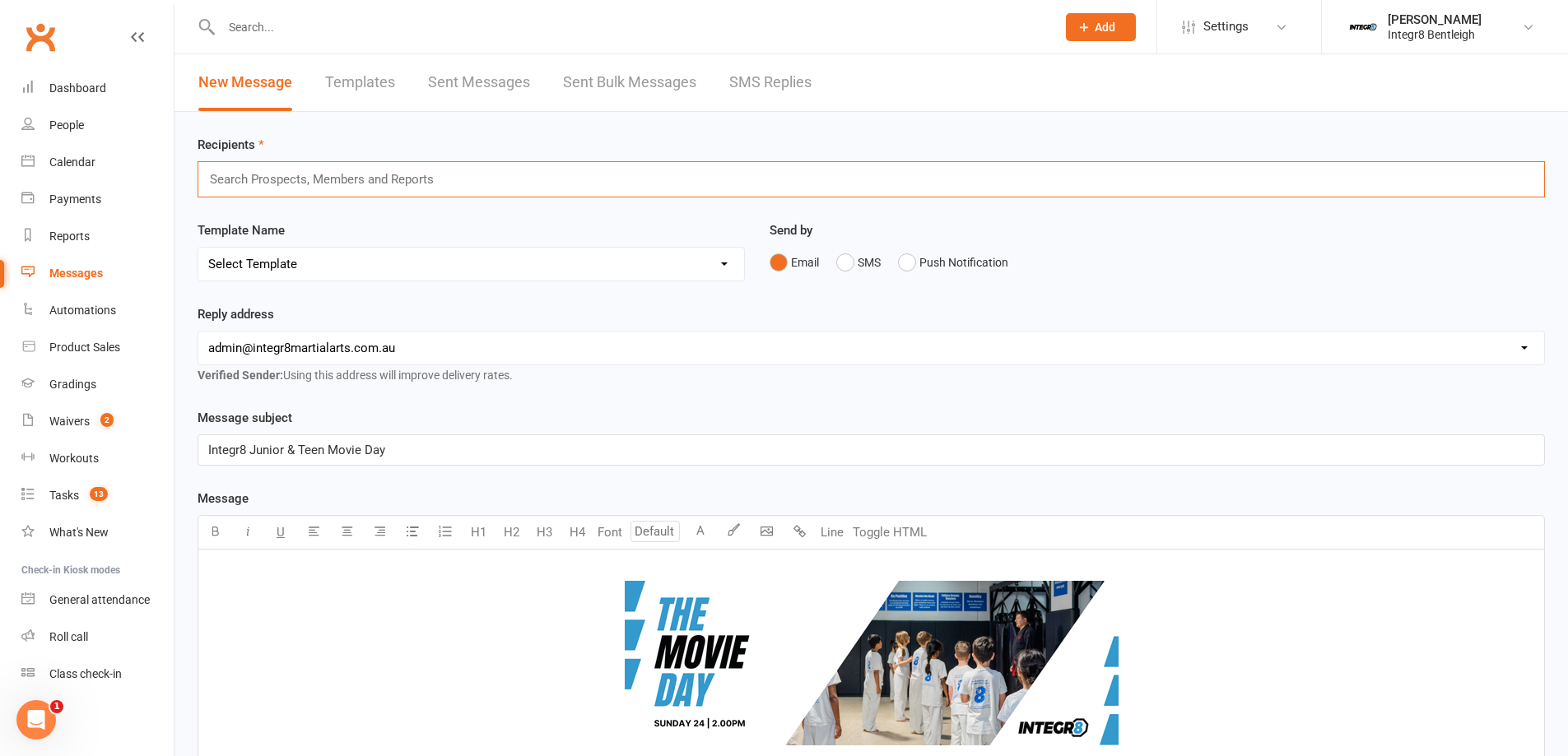
click at [371, 176] on input "text" at bounding box center [329, 179] width 241 height 21
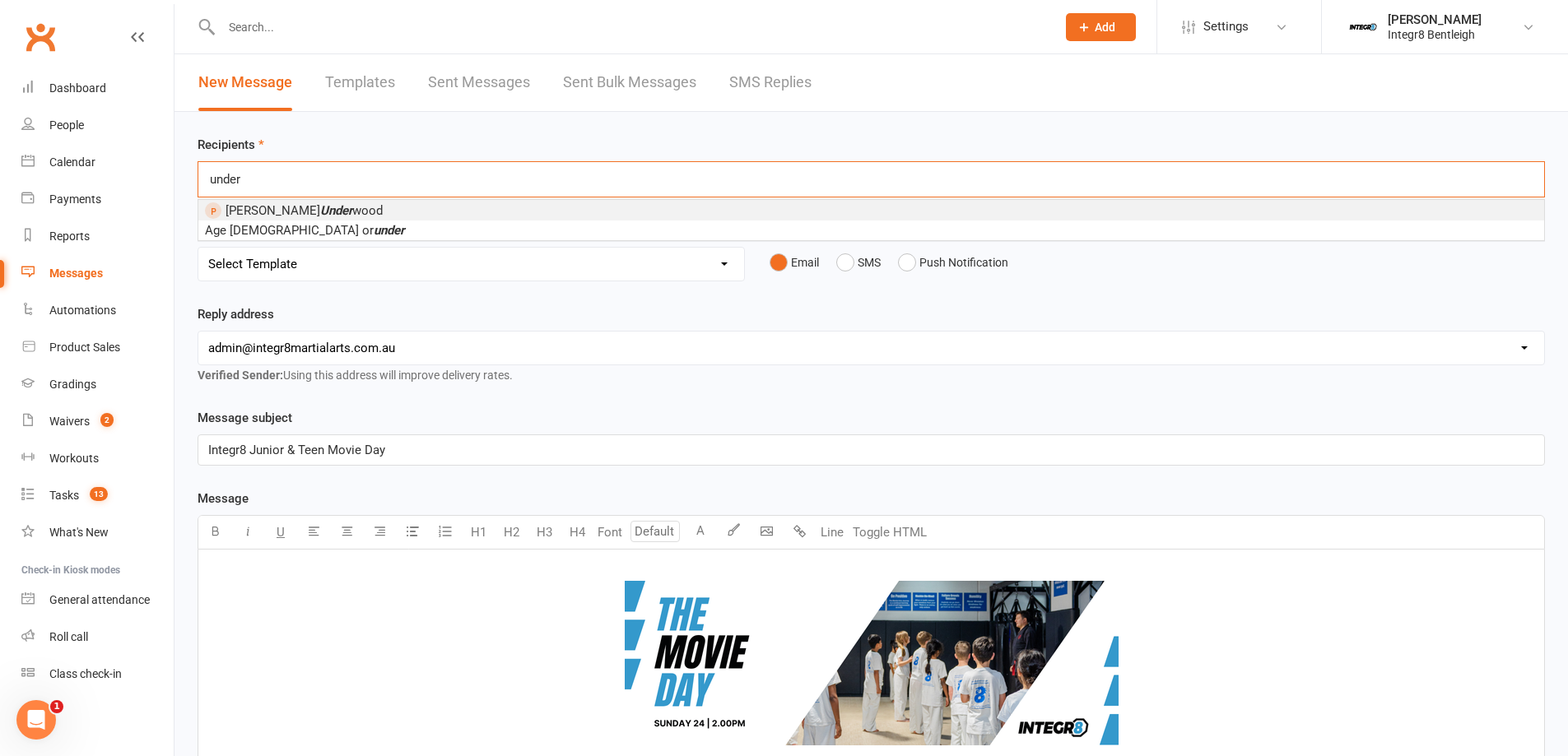
drag, startPoint x: 253, startPoint y: 176, endPoint x: 200, endPoint y: 178, distance: 53.0
click at [200, 178] on div "under under" at bounding box center [870, 179] width 1348 height 36
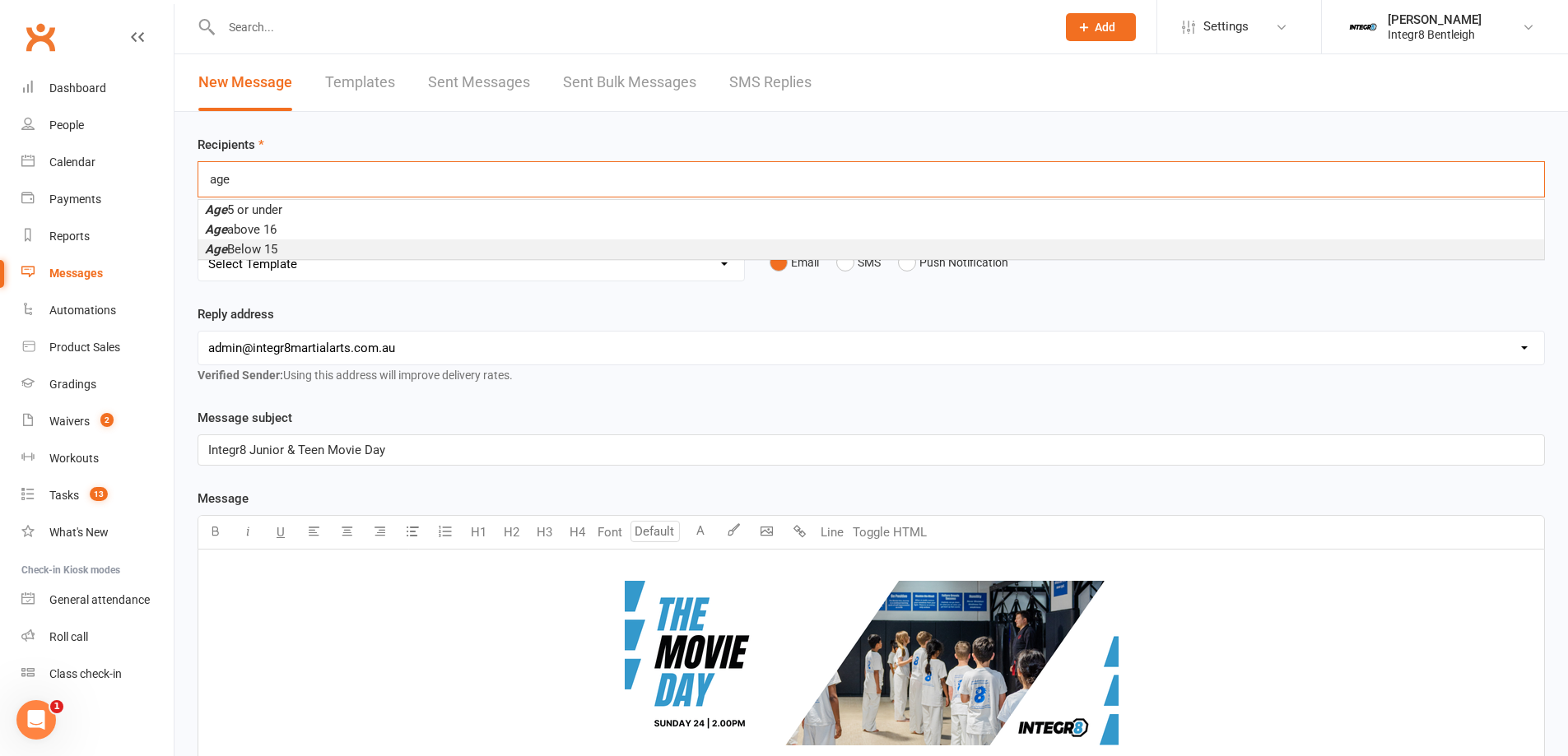
type input "age"
click at [296, 247] on li "Age Below 15" at bounding box center [870, 248] width 1346 height 20
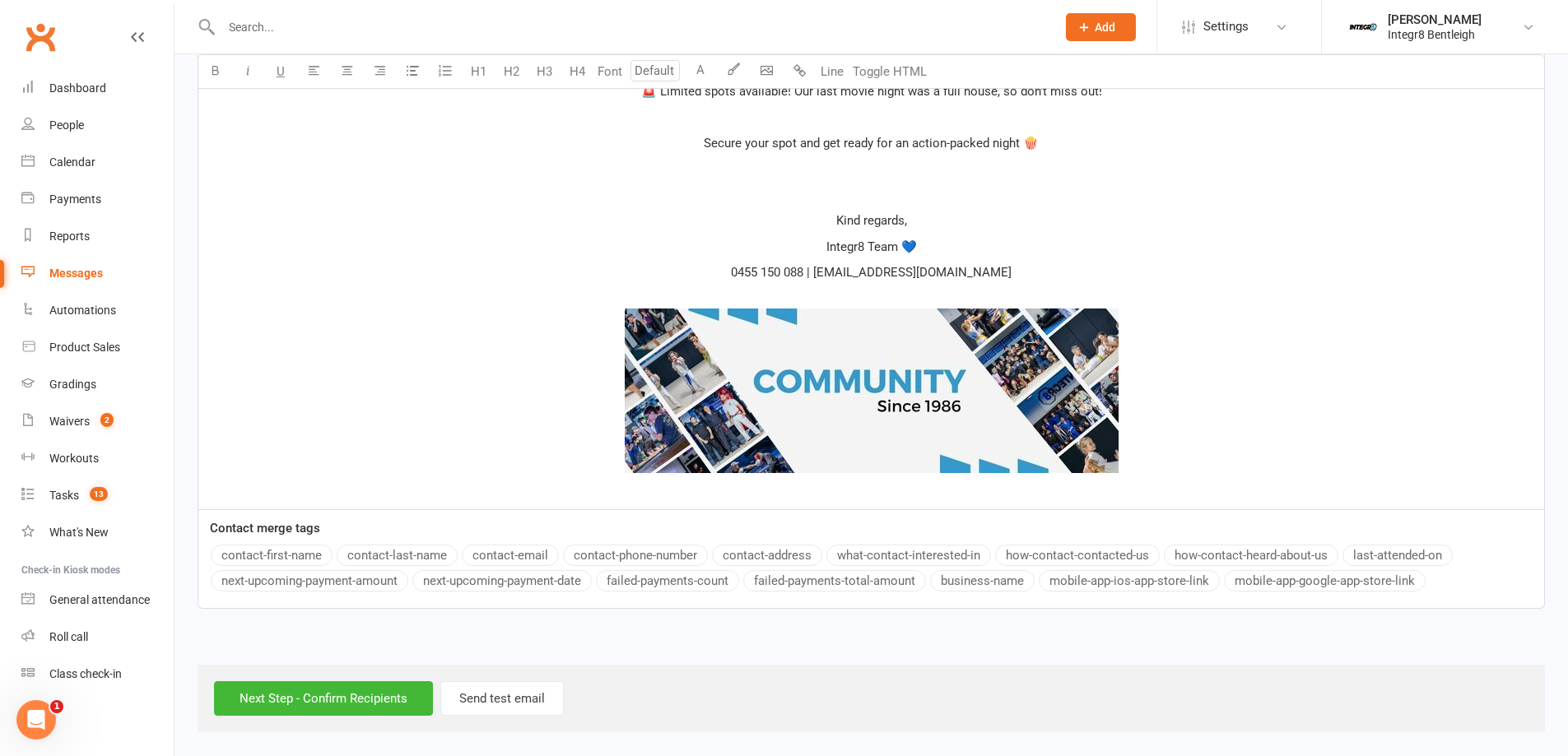
scroll to position [873, 0]
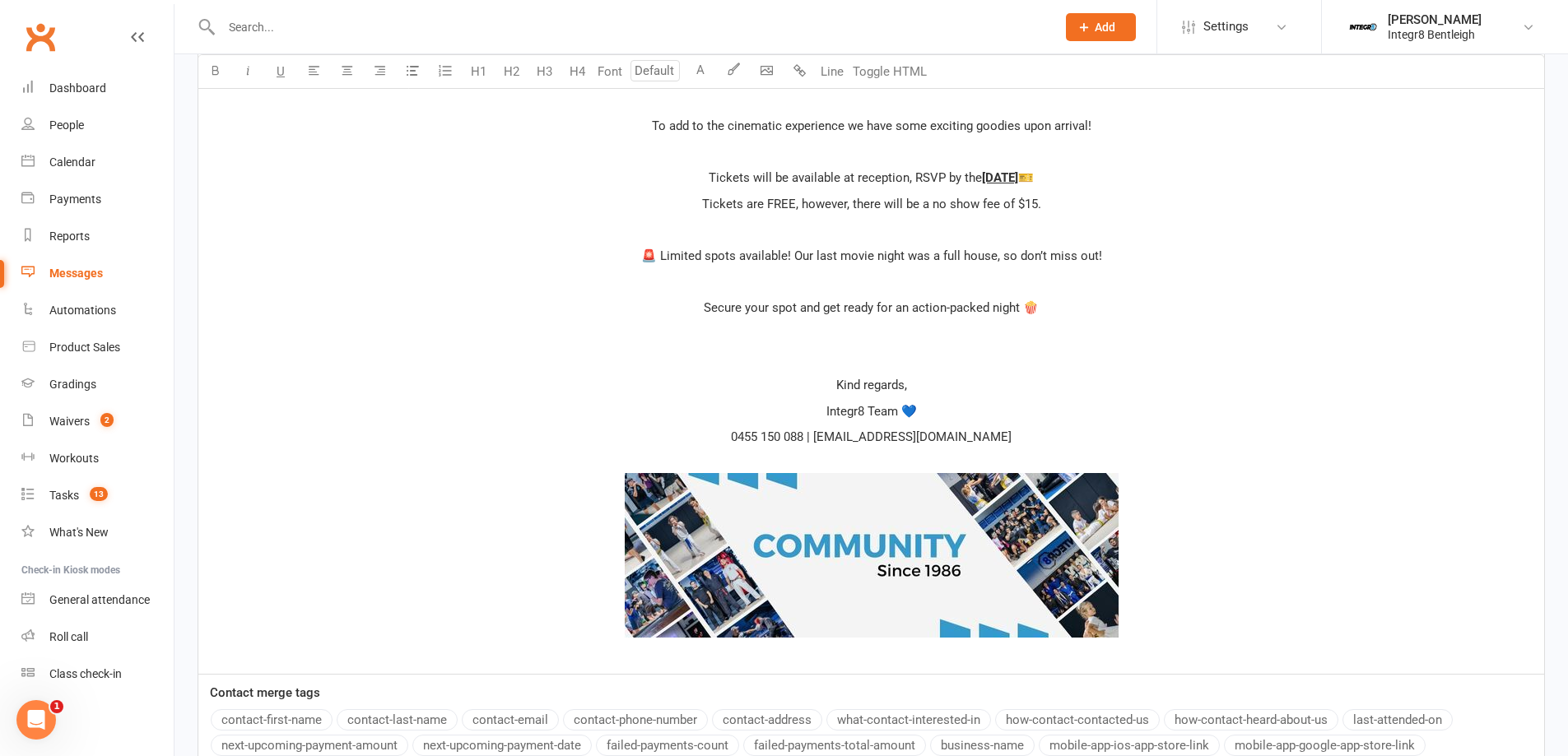
click at [897, 650] on div "﻿ ﻿ ﻿ Hi ﻿ {contact-first-name} , The Integr8 Family is rolling out the red car…" at bounding box center [870, 177] width 1346 height 992
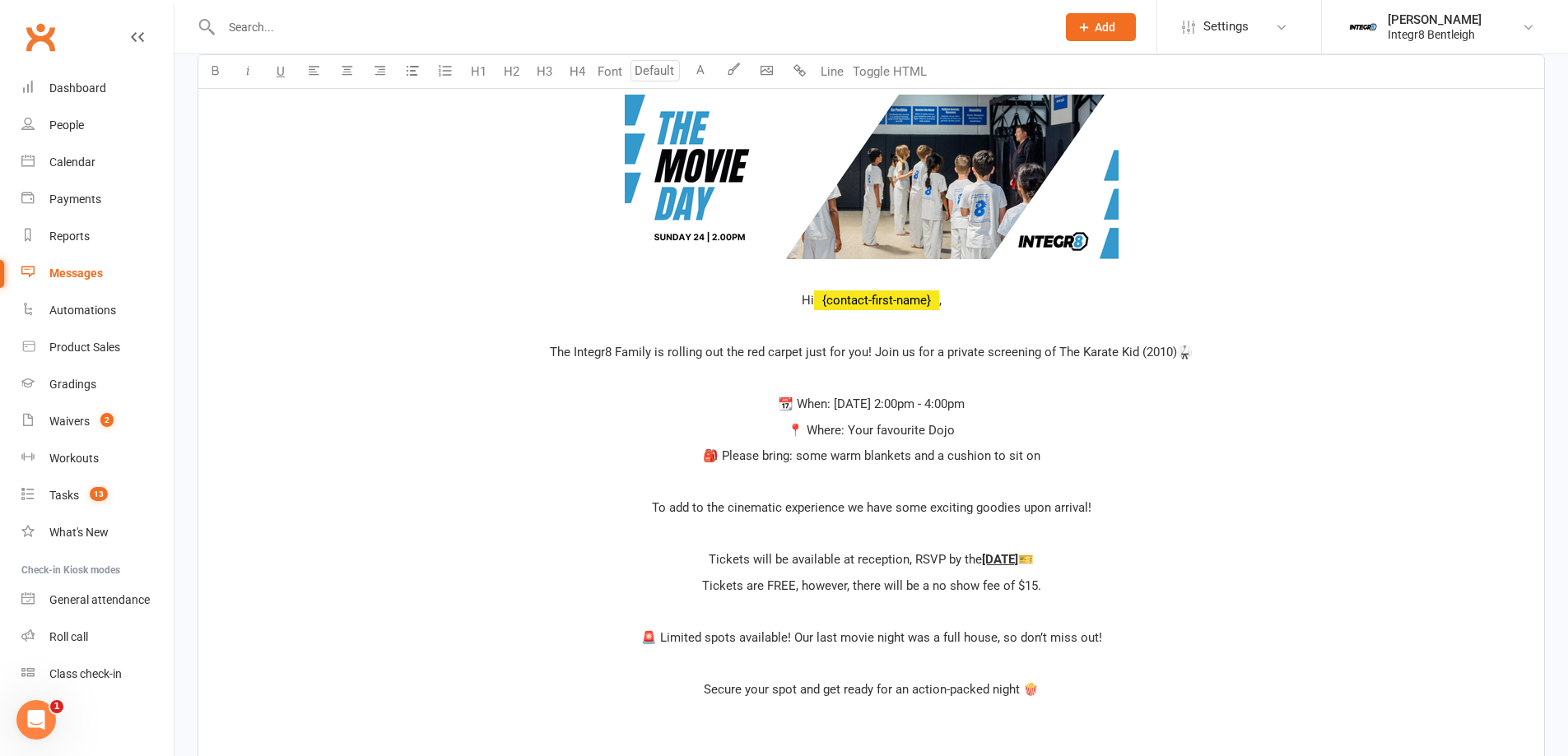
click at [806, 326] on p at bounding box center [871, 326] width 1326 height 20
click at [788, 273] on p "﻿ ﻿ ﻿" at bounding box center [871, 179] width 1326 height 210
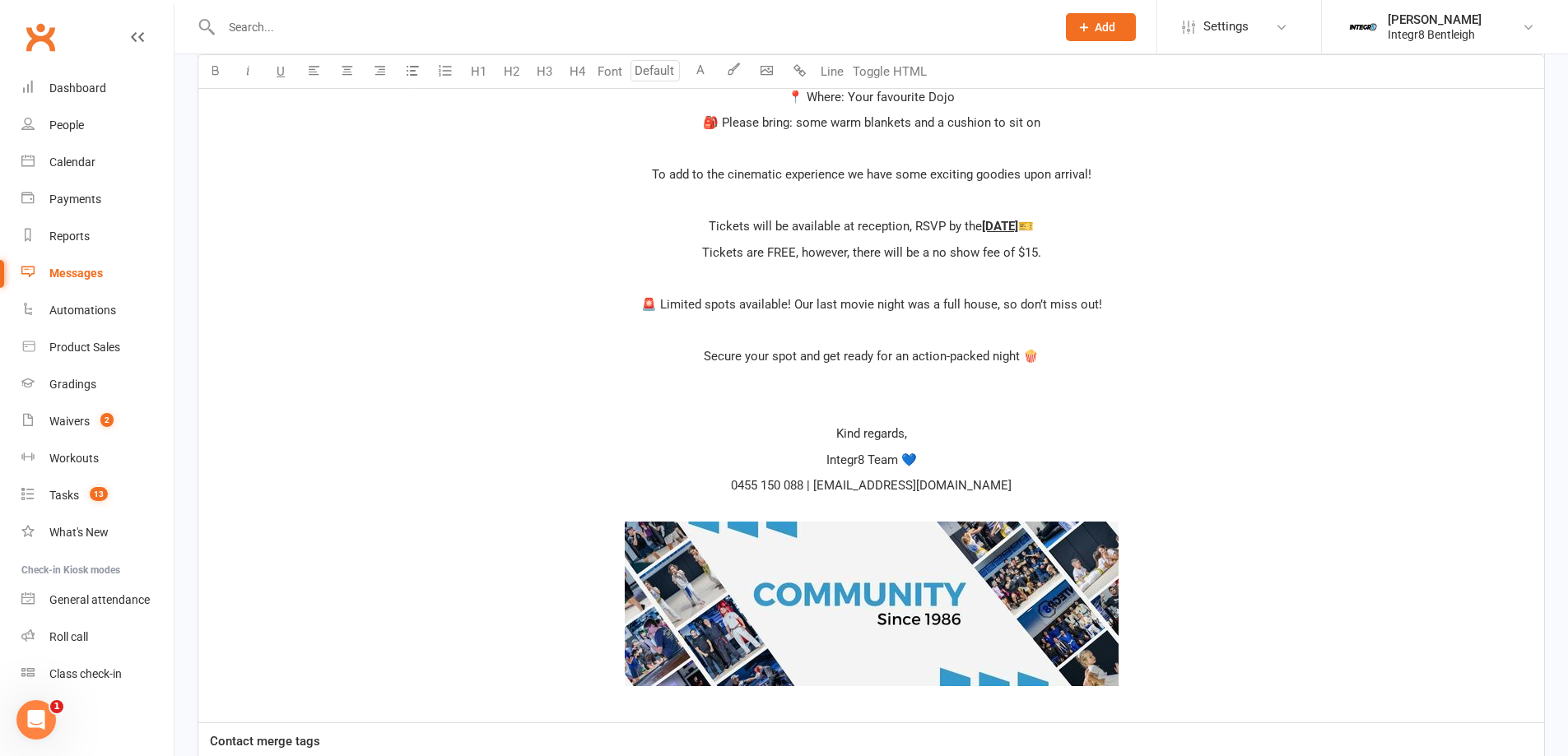
scroll to position [1037, 0]
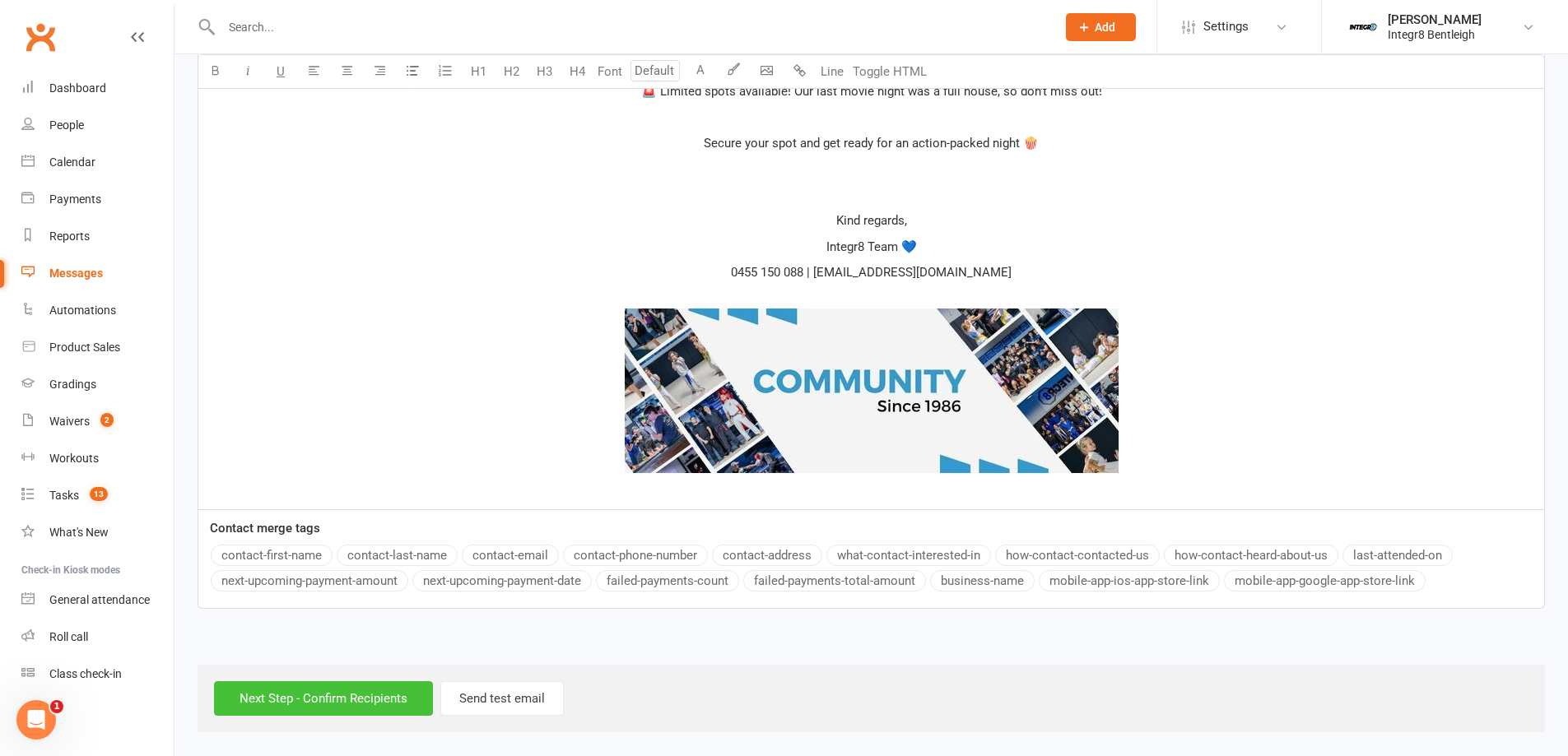
click at [325, 703] on input "Next Step - Confirm Recipients" at bounding box center [323, 698] width 219 height 35
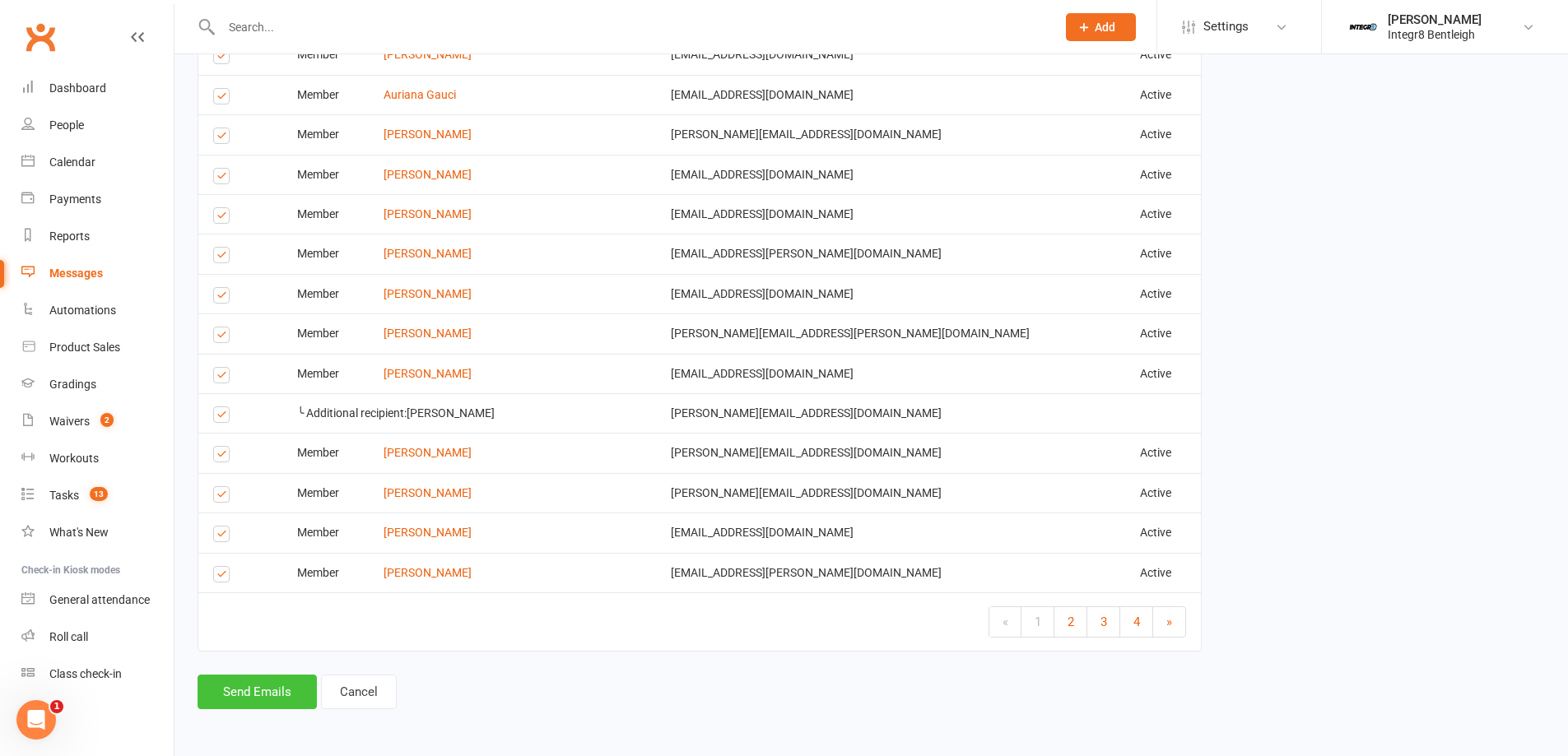
click at [269, 693] on button "Send Emails" at bounding box center [257, 692] width 120 height 35
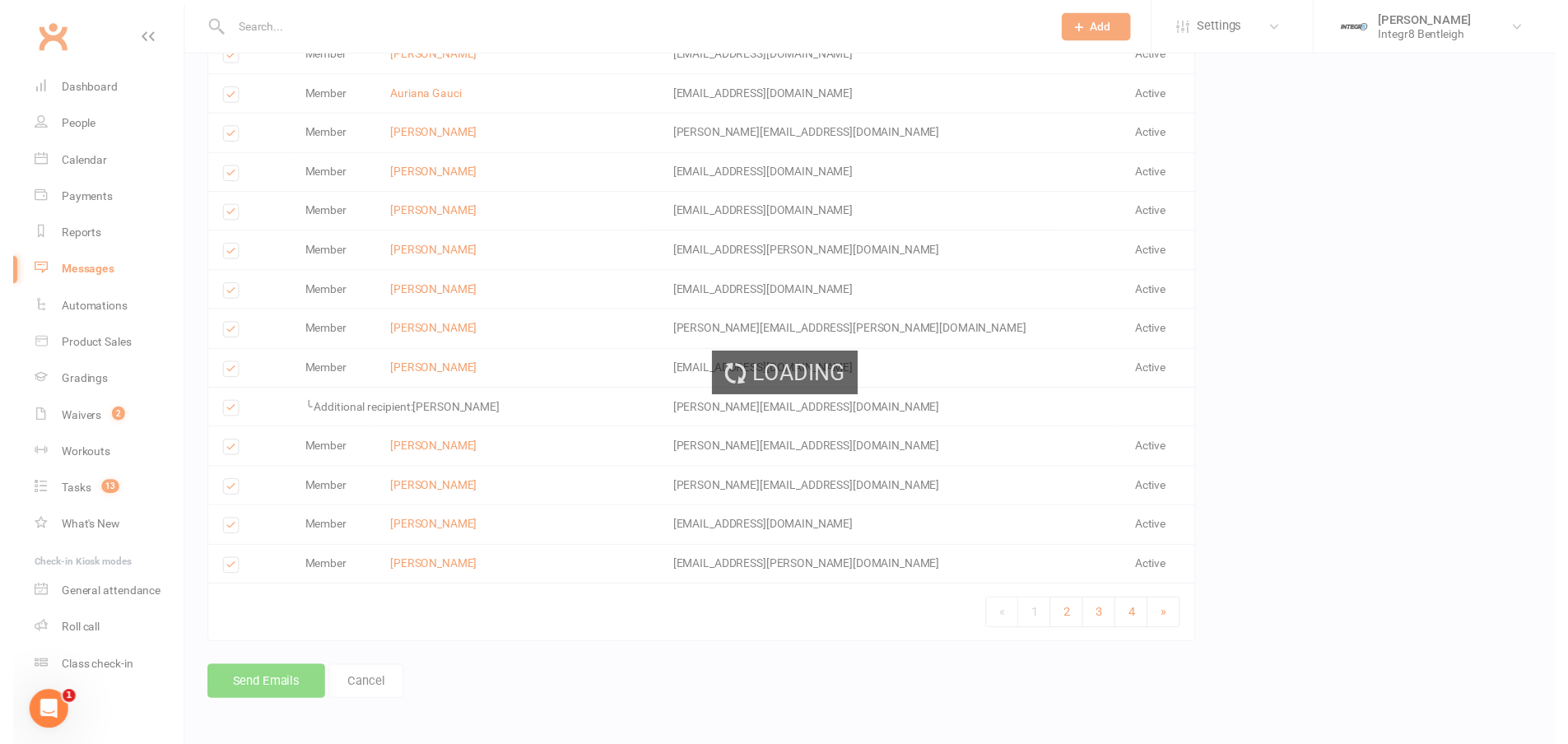
scroll to position [2833, 0]
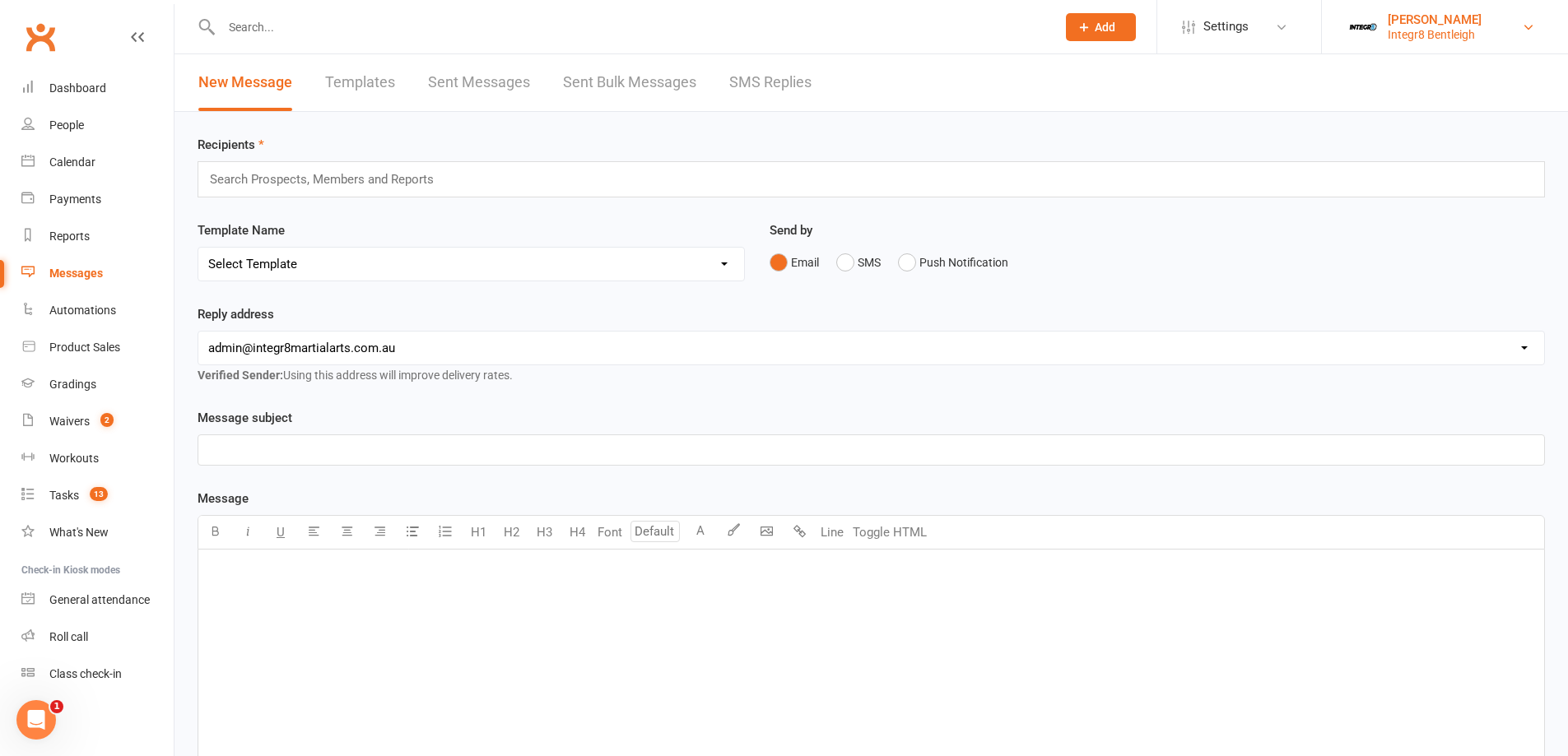
click at [1500, 35] on link "Phil Amato Integr8 Bentleigh" at bounding box center [1445, 26] width 197 height 33
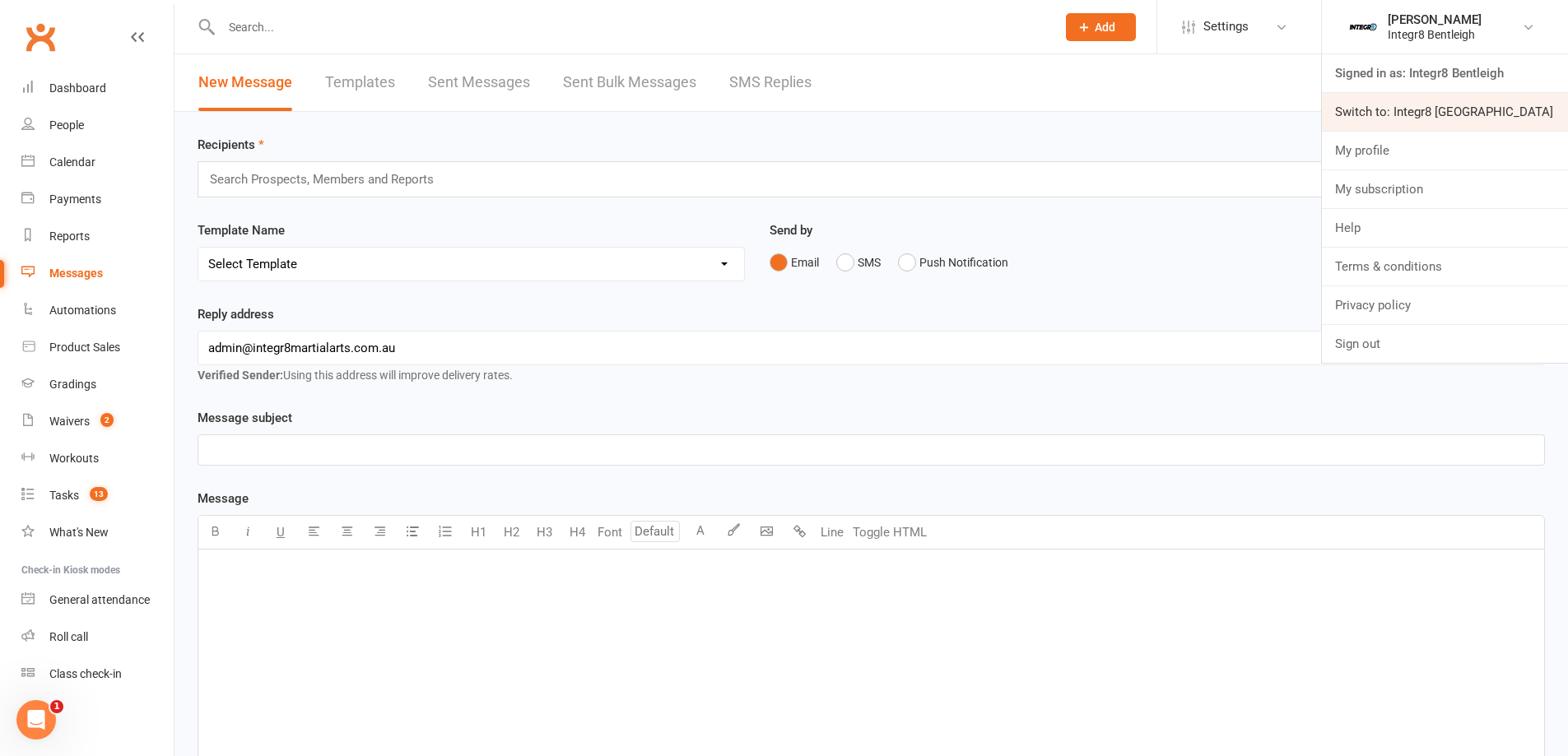
click at [1439, 110] on link "Switch to: Integr8 Cheltenham" at bounding box center [1444, 112] width 246 height 38
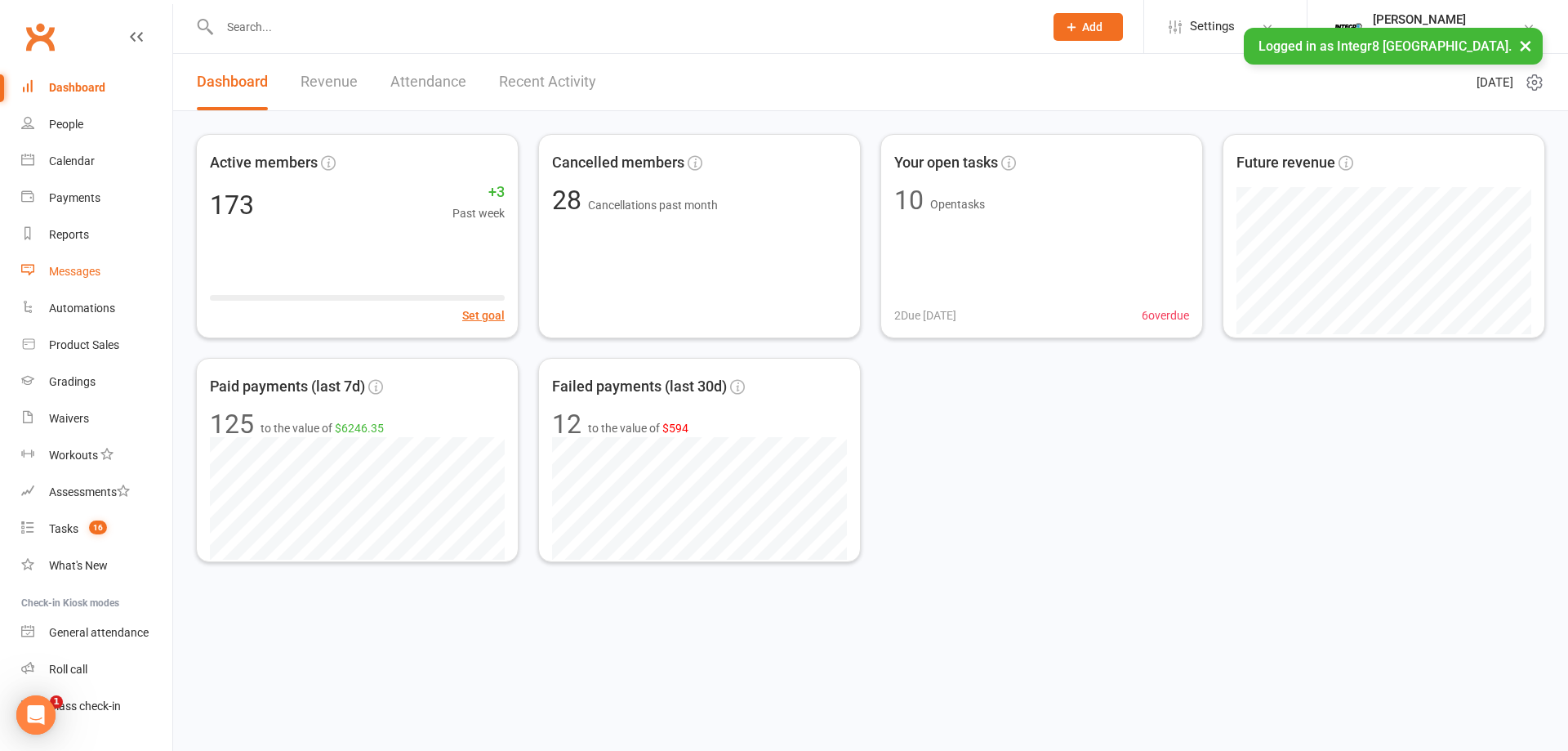
click at [88, 269] on div "Messages" at bounding box center [75, 272] width 52 height 13
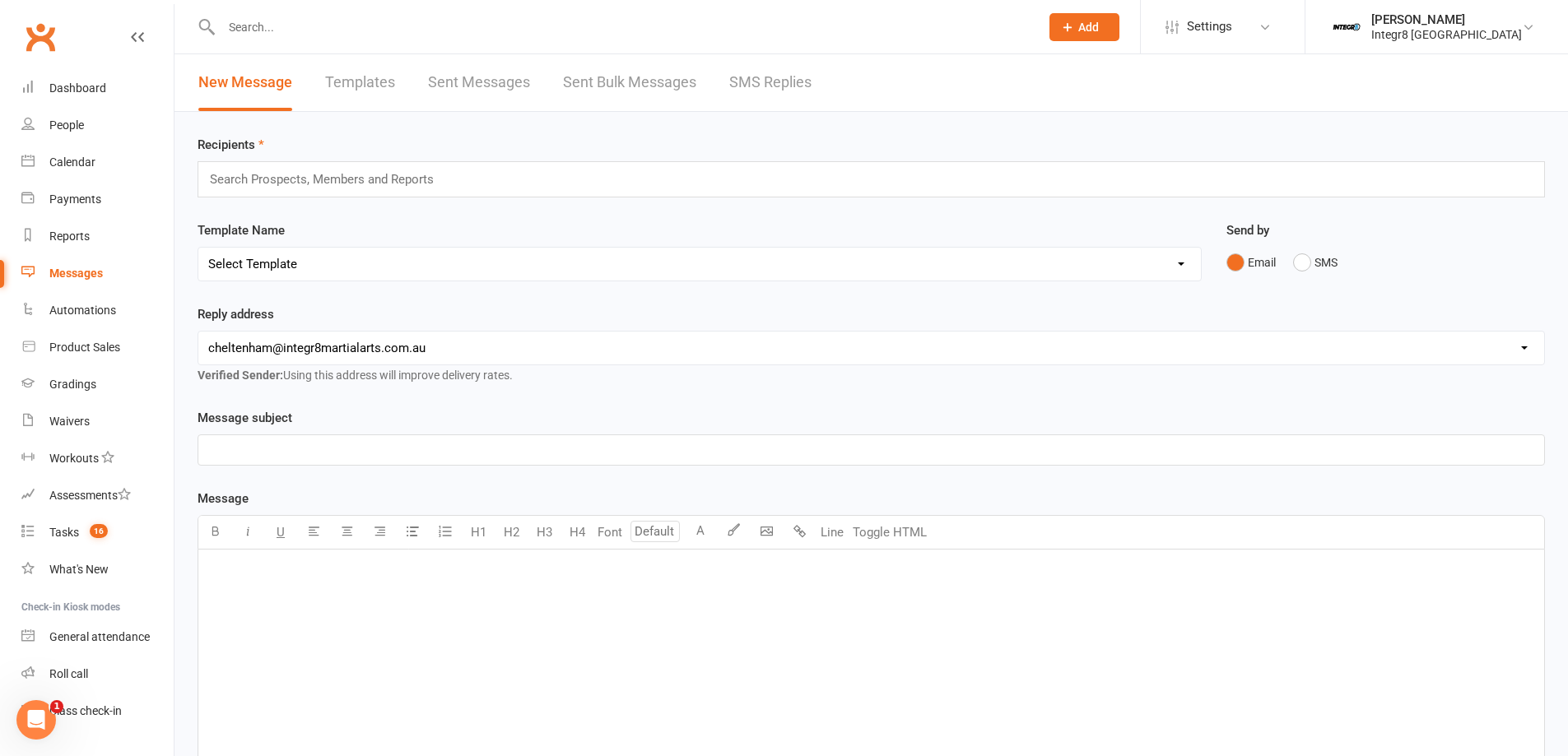
click at [575, 617] on div "﻿" at bounding box center [870, 673] width 1346 height 246
click at [350, 537] on icon "button" at bounding box center [346, 530] width 12 height 12
click at [766, 539] on body "Prospect Member Non-attending contact Class / event Appointment Grading event T…" at bounding box center [784, 511] width 1568 height 1015
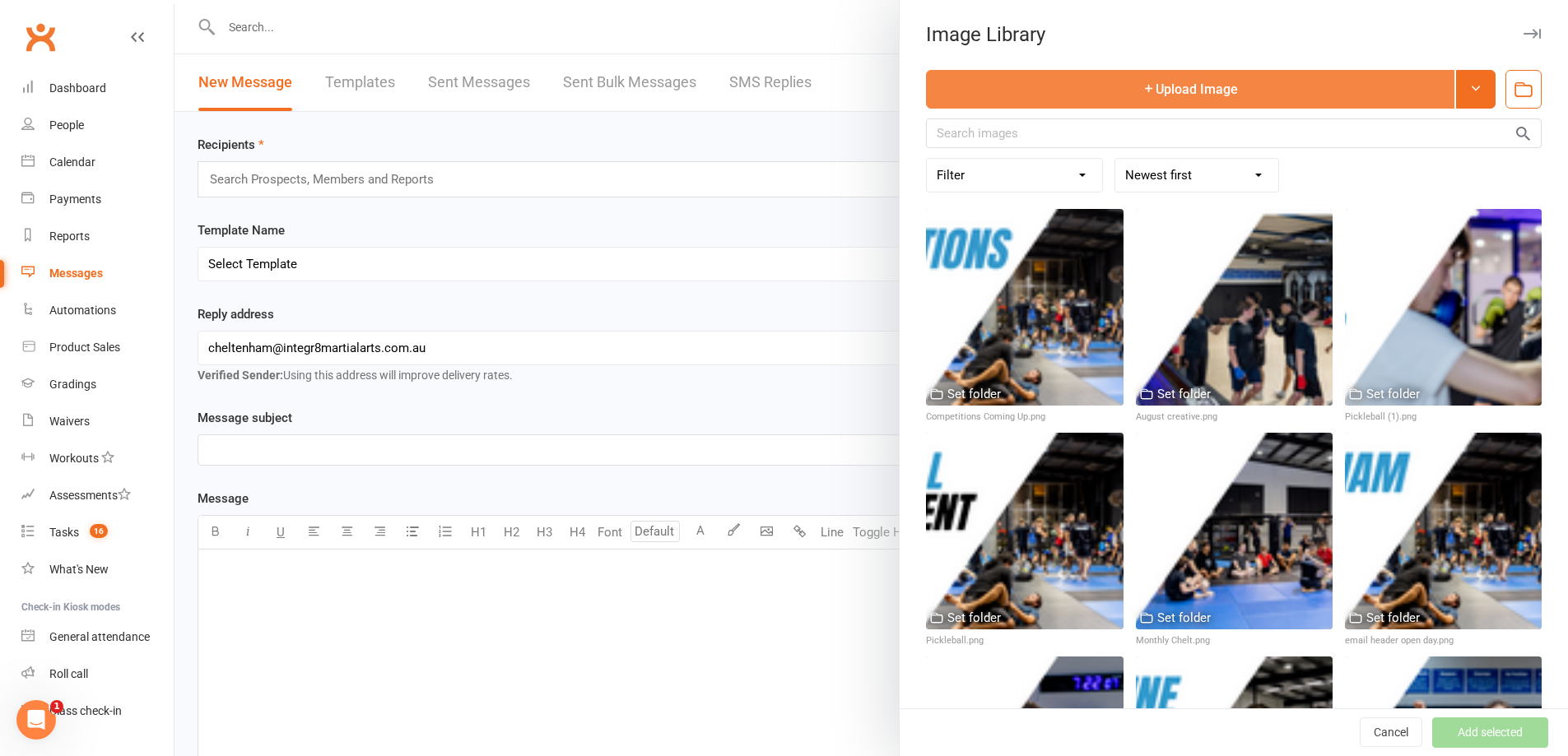
click at [1181, 96] on button "Upload Image" at bounding box center [1190, 89] width 529 height 38
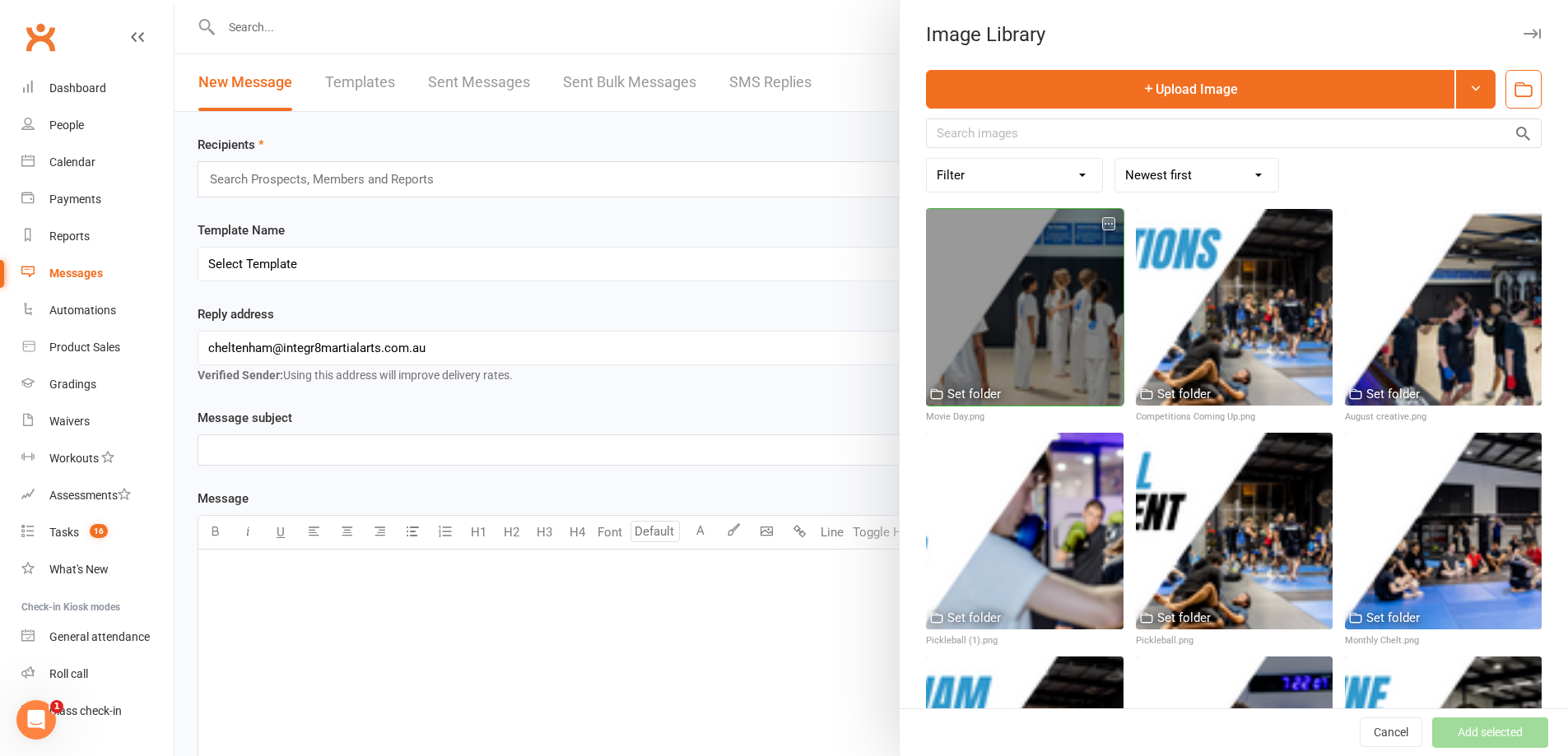
click at [1057, 329] on div at bounding box center [1024, 307] width 197 height 197
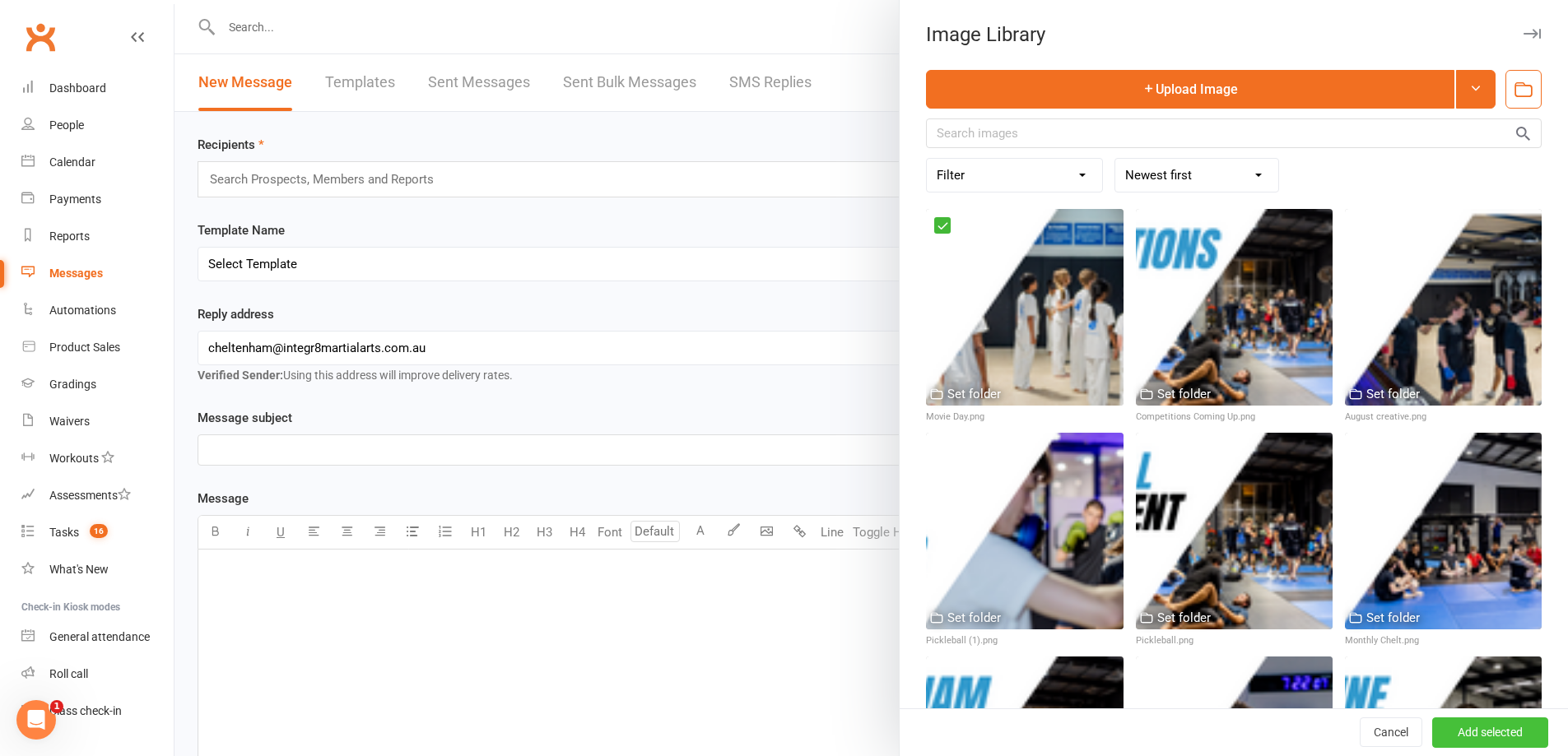
click at [1487, 721] on button "Add selected" at bounding box center [1490, 733] width 116 height 30
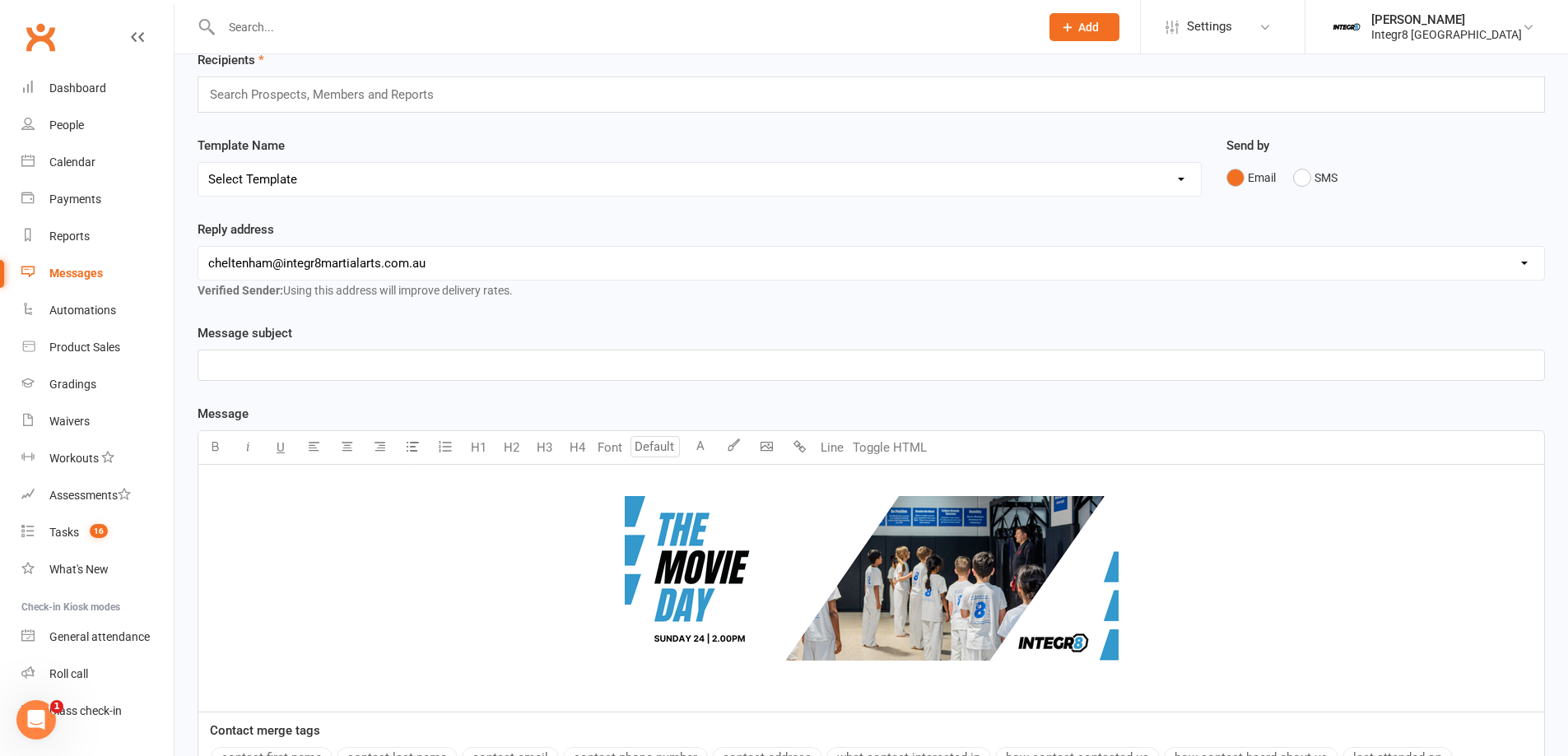
scroll to position [164, 0]
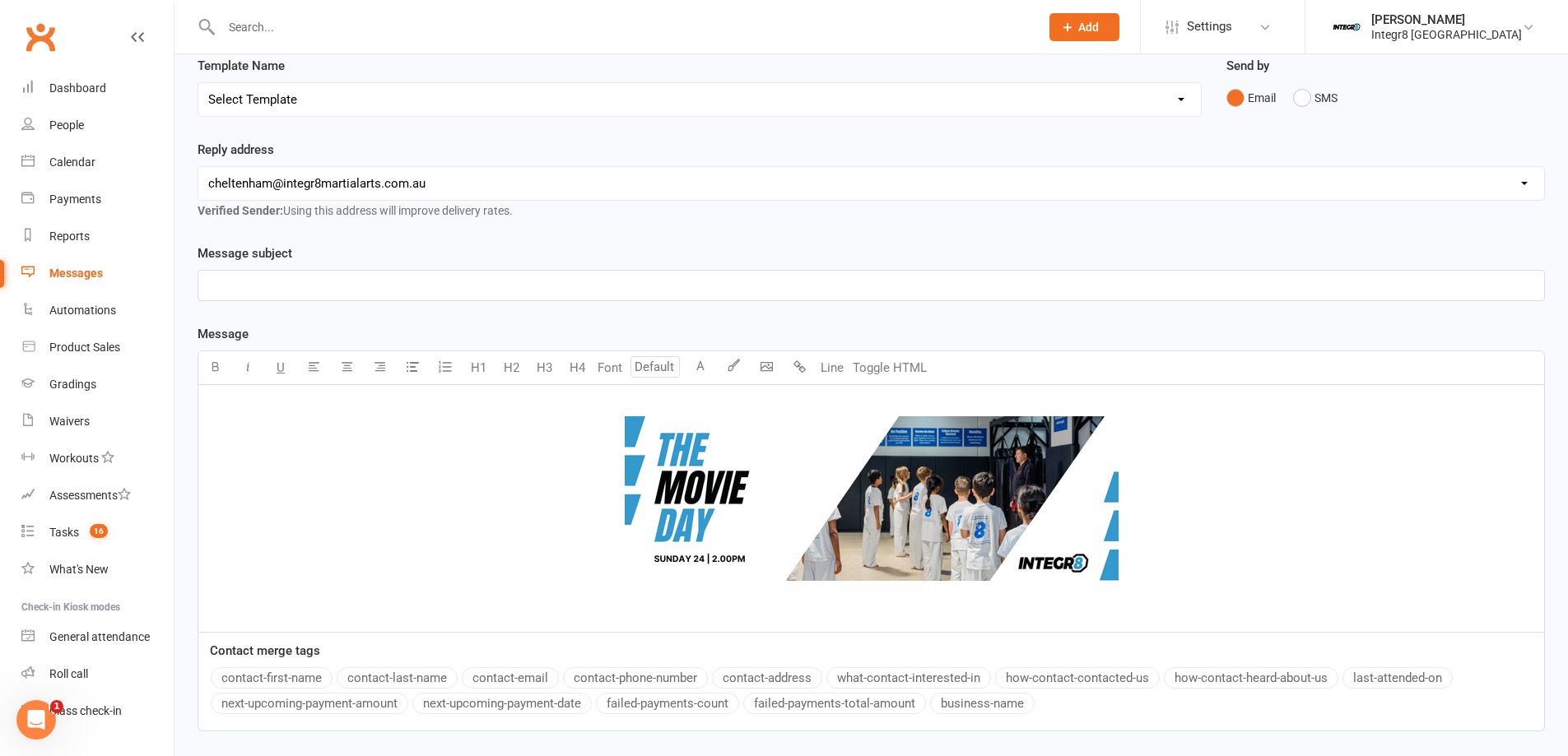
click at [843, 609] on div "﻿ ﻿ ﻿" at bounding box center [870, 508] width 1346 height 246
drag, startPoint x: 960, startPoint y: 599, endPoint x: 771, endPoint y: 604, distance: 189.1
click at [771, 604] on p "﻿ ﻿ Integr8 Junior Movie Day x 3" at bounding box center [871, 501] width 1326 height 210
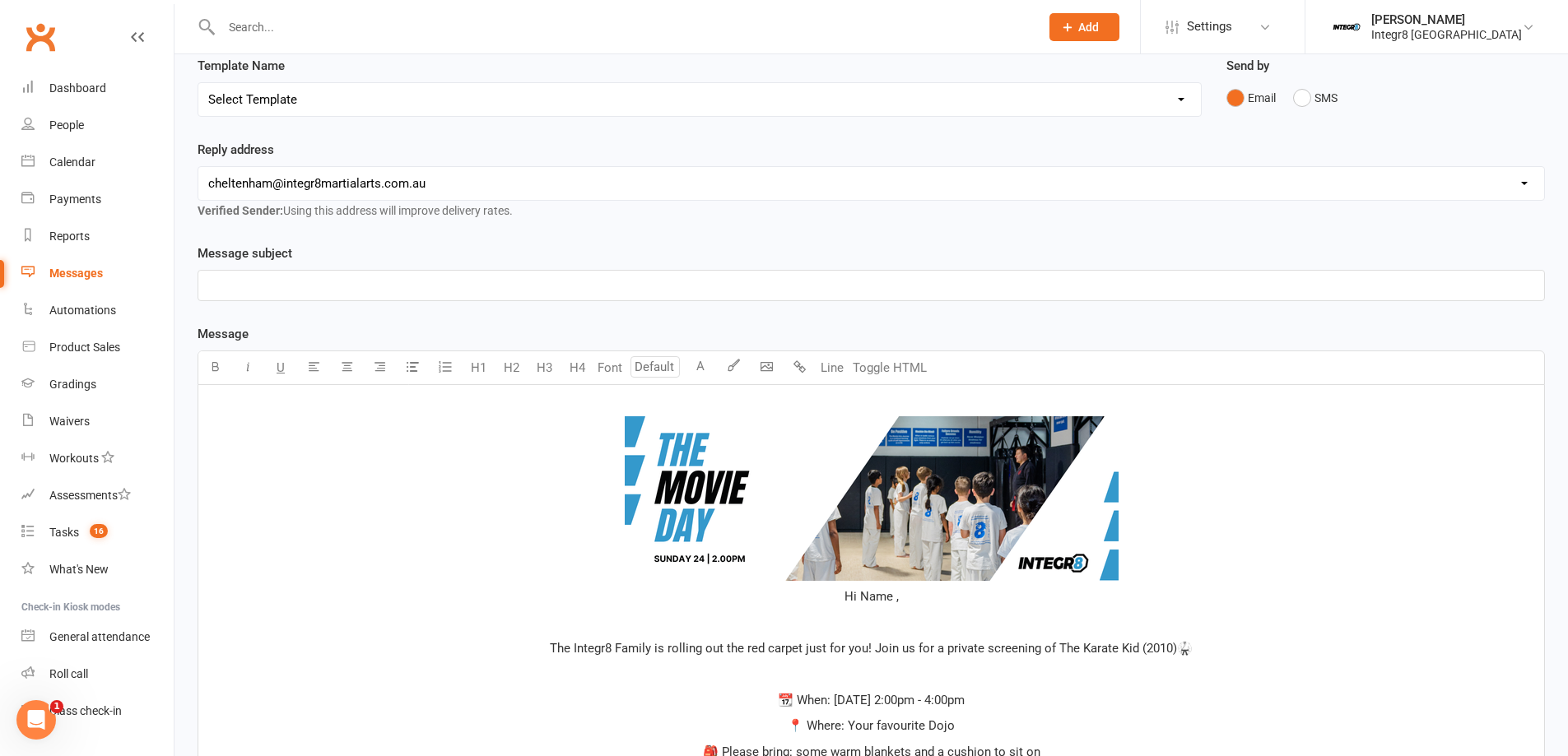
scroll to position [842, 0]
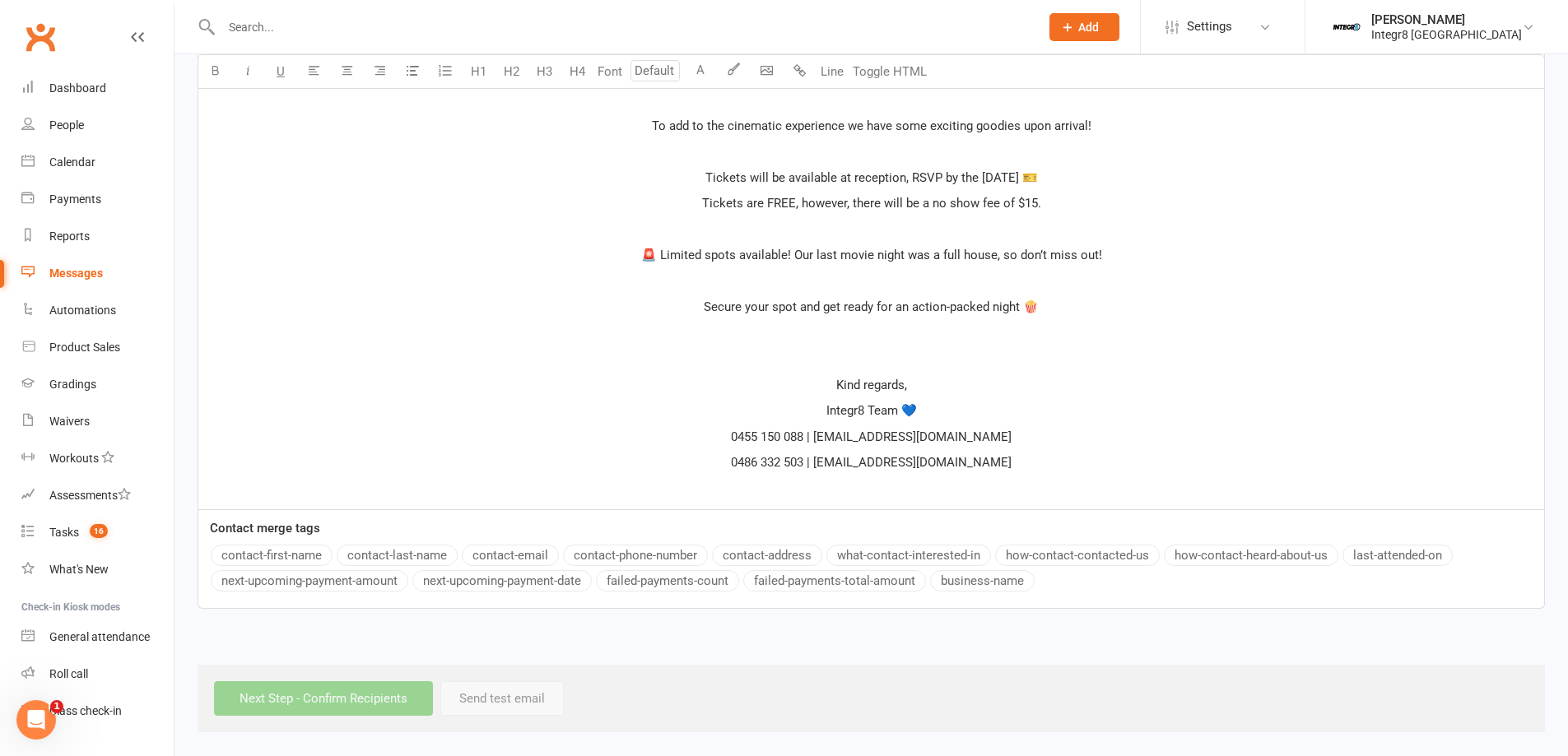
drag, startPoint x: 939, startPoint y: 446, endPoint x: 735, endPoint y: 436, distance: 204.2
click at [735, 436] on p "0455 150 088 | [EMAIL_ADDRESS][DOMAIN_NAME]" at bounding box center [871, 436] width 1326 height 20
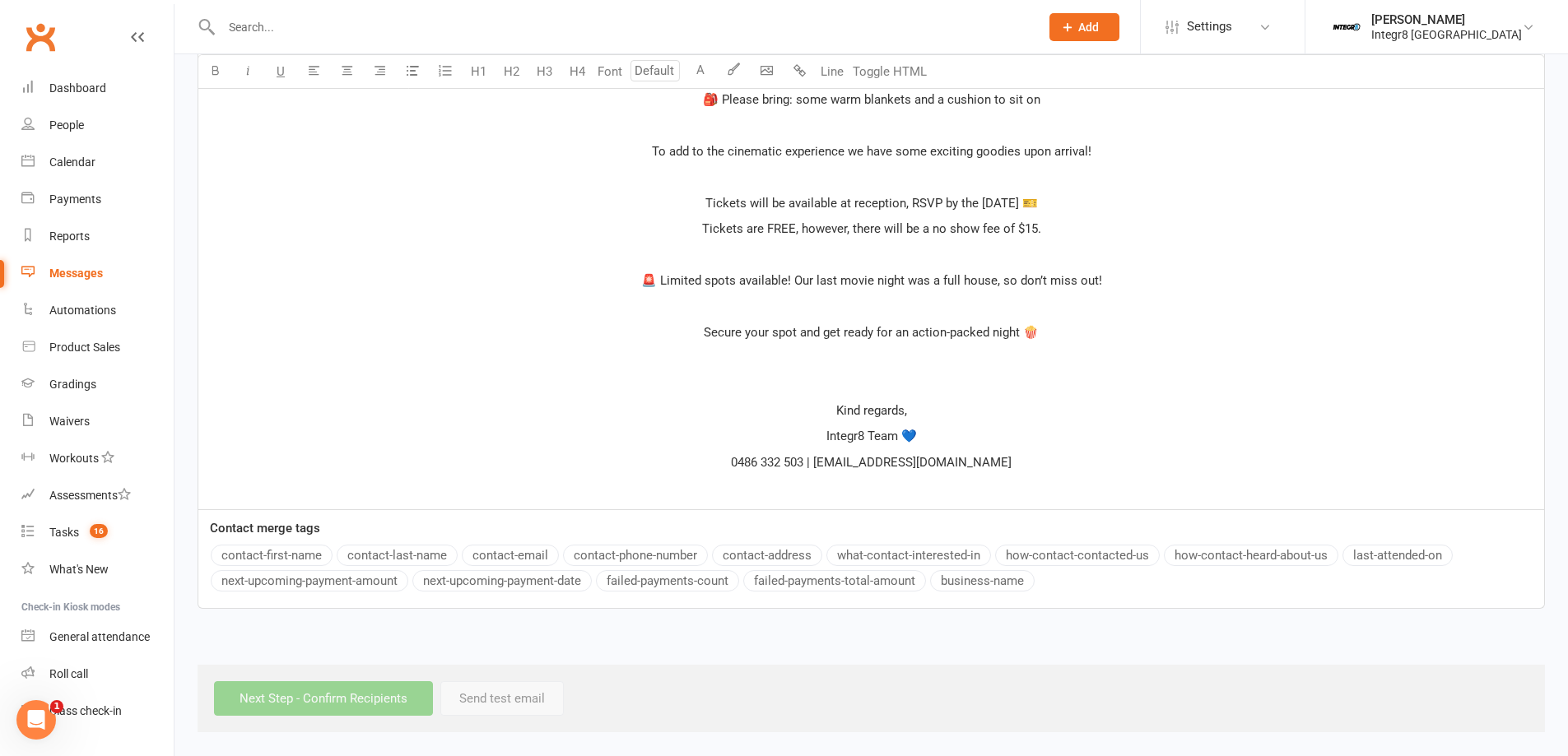
scroll to position [817, 0]
click at [833, 496] on p "﻿" at bounding box center [871, 487] width 1326 height 20
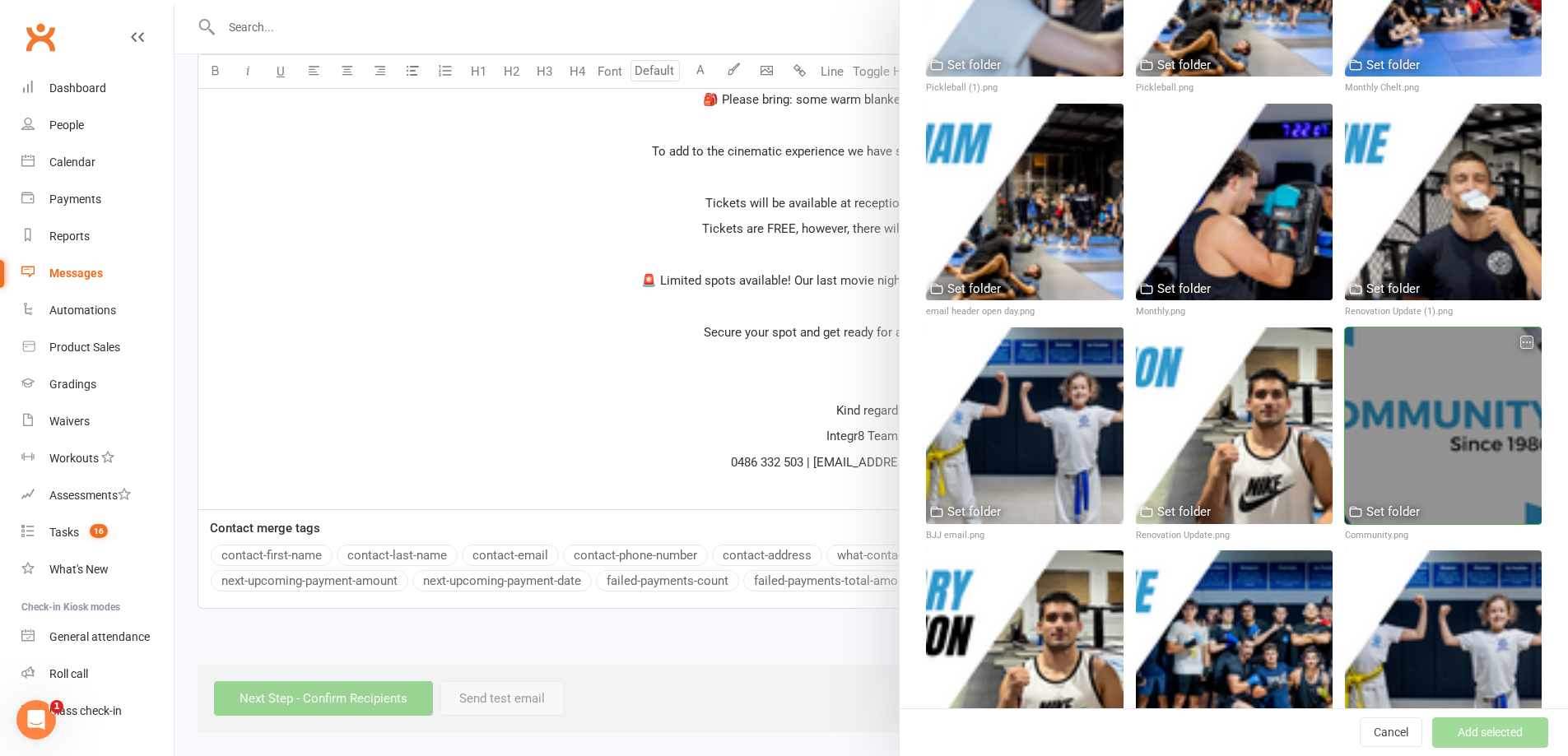
scroll to position [576, 0]
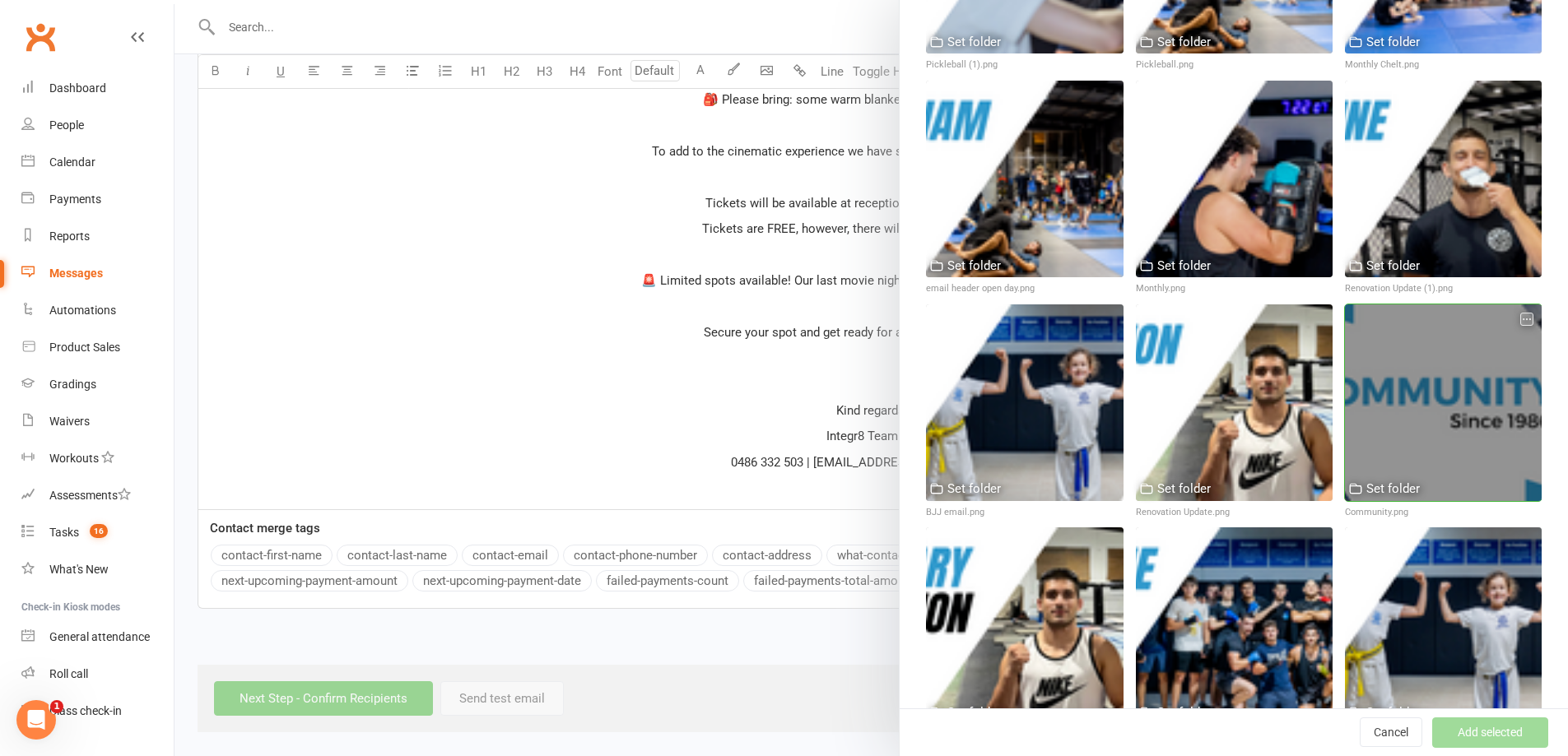
click at [1391, 393] on div at bounding box center [1443, 402] width 197 height 197
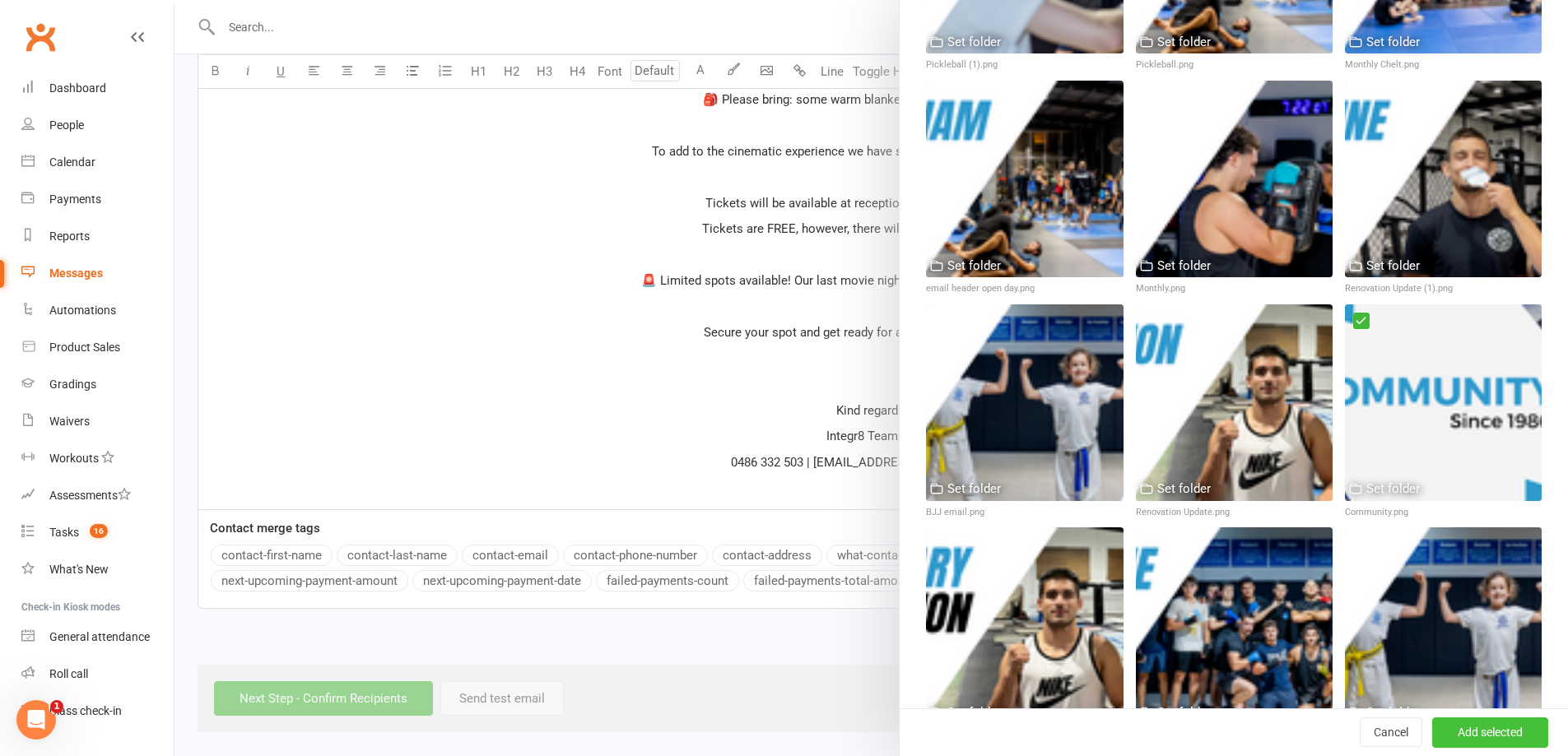
click at [1493, 740] on button "Add selected" at bounding box center [1490, 733] width 116 height 30
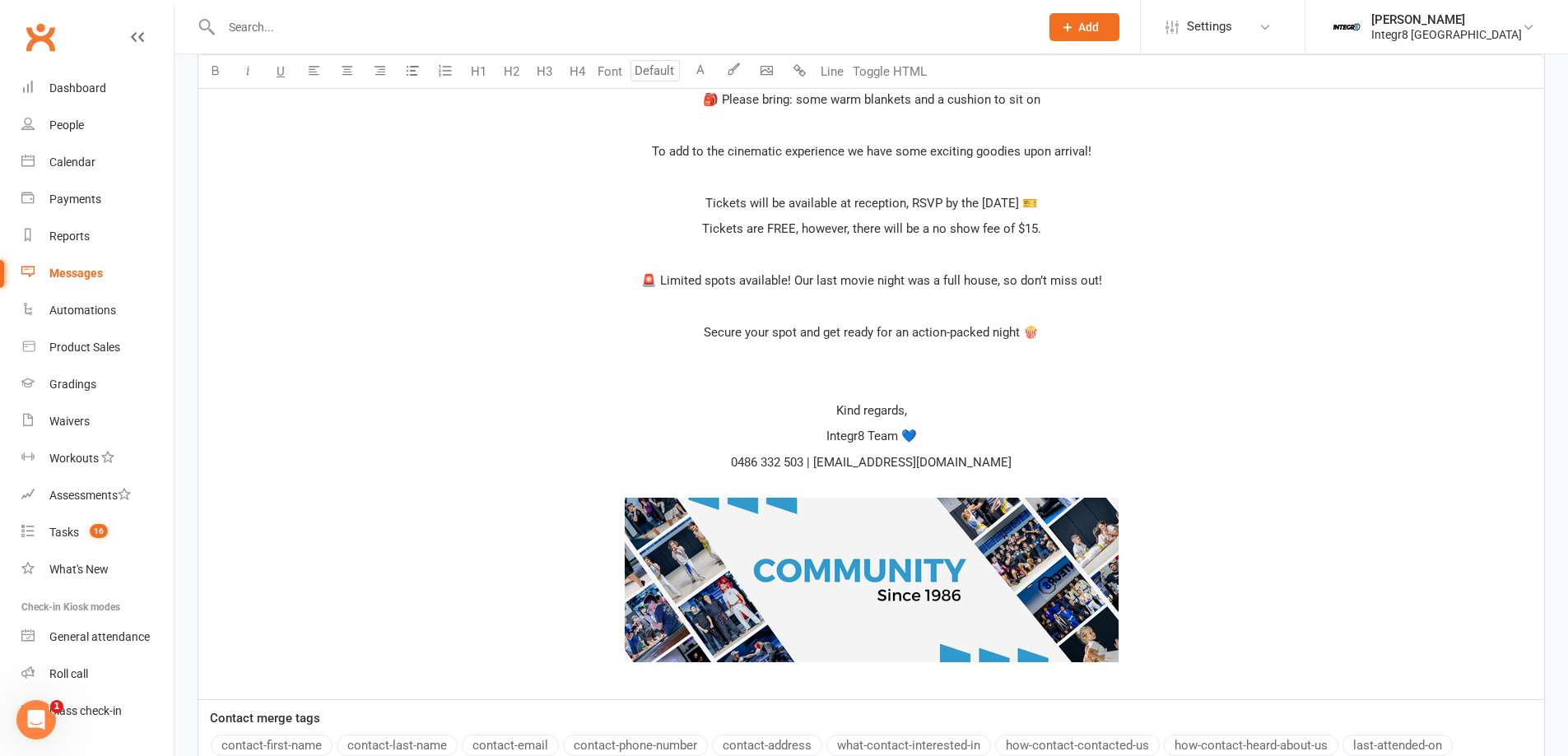
click at [869, 359] on span at bounding box center [871, 358] width 4 height 15
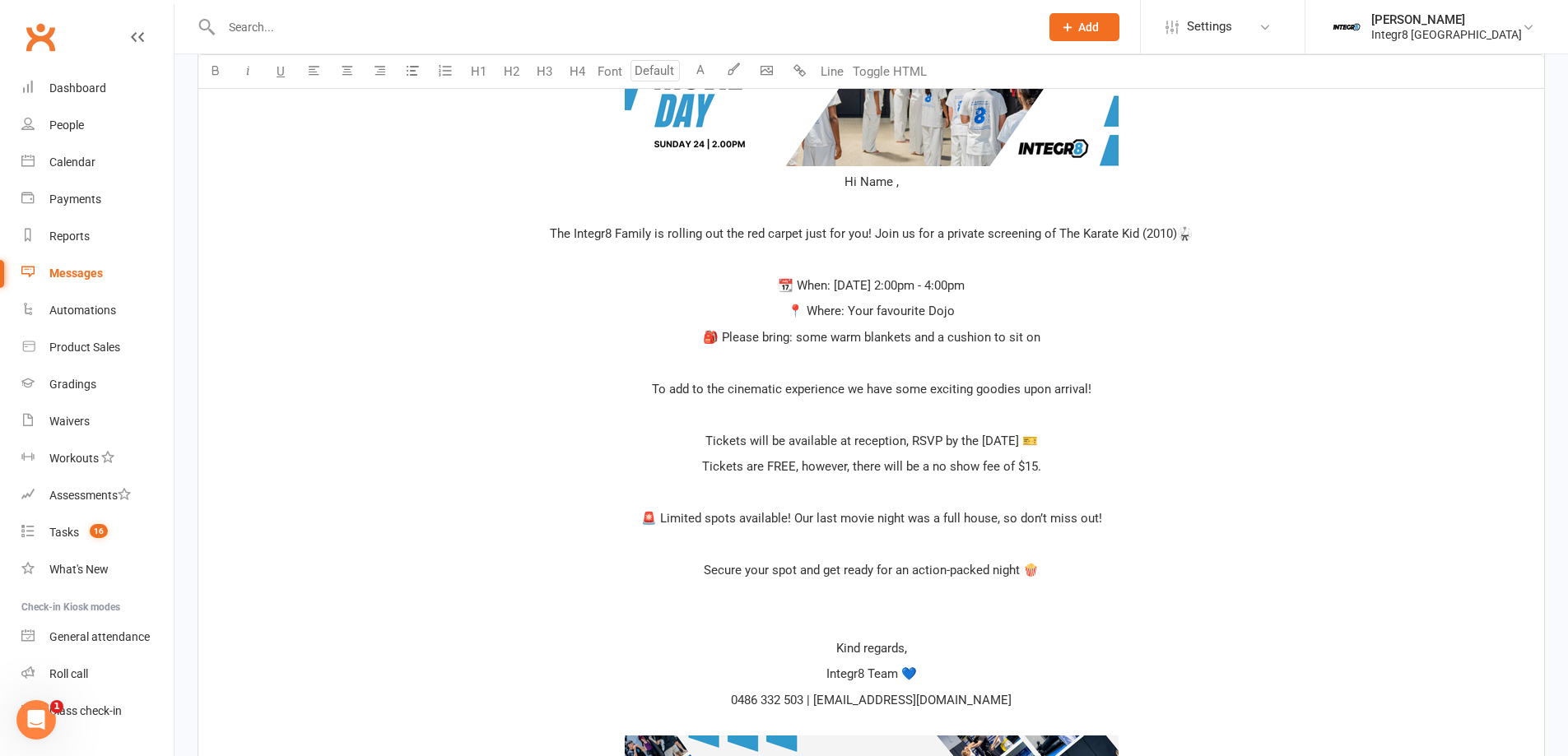
scroll to position [570, 0]
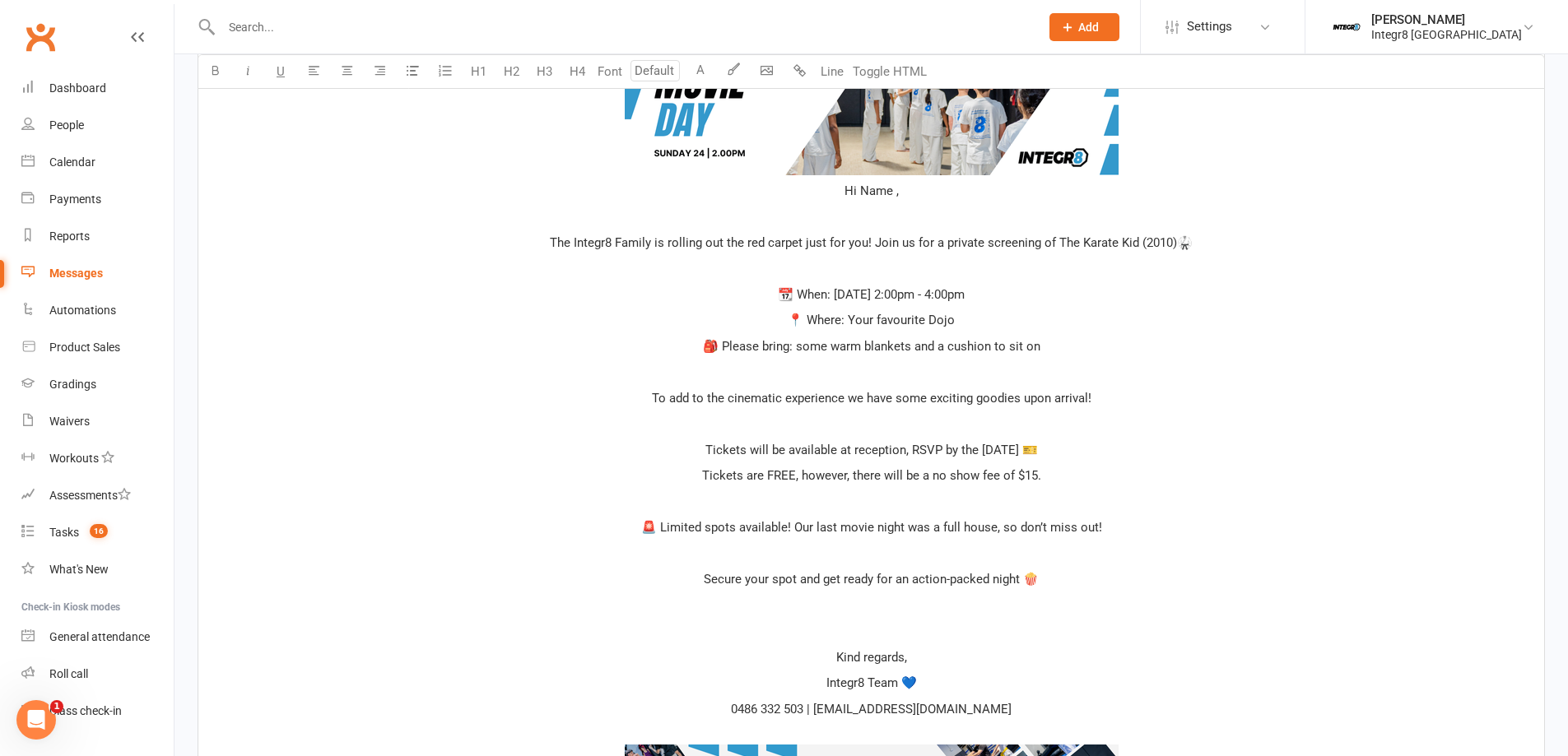
drag, startPoint x: 1040, startPoint y: 450, endPoint x: 960, endPoint y: 452, distance: 80.0
click at [960, 452] on span "Tickets will be available at reception, RSVP by the 17th of August 🎫" at bounding box center [871, 450] width 332 height 15
click at [1040, 342] on p "🎒 Please bring: some warm blankets and a cushion to sit on" at bounding box center [871, 345] width 1326 height 20
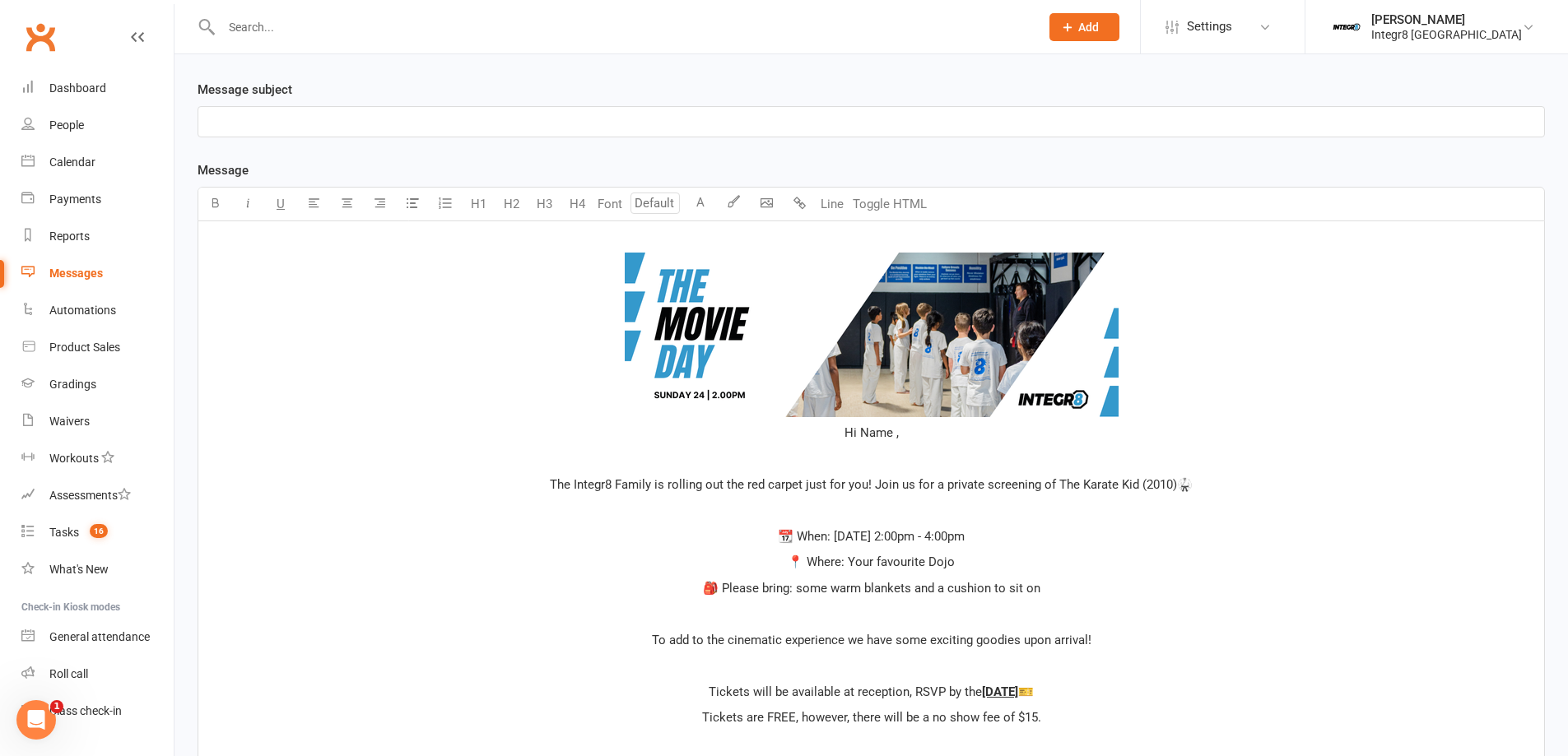
scroll to position [323, 0]
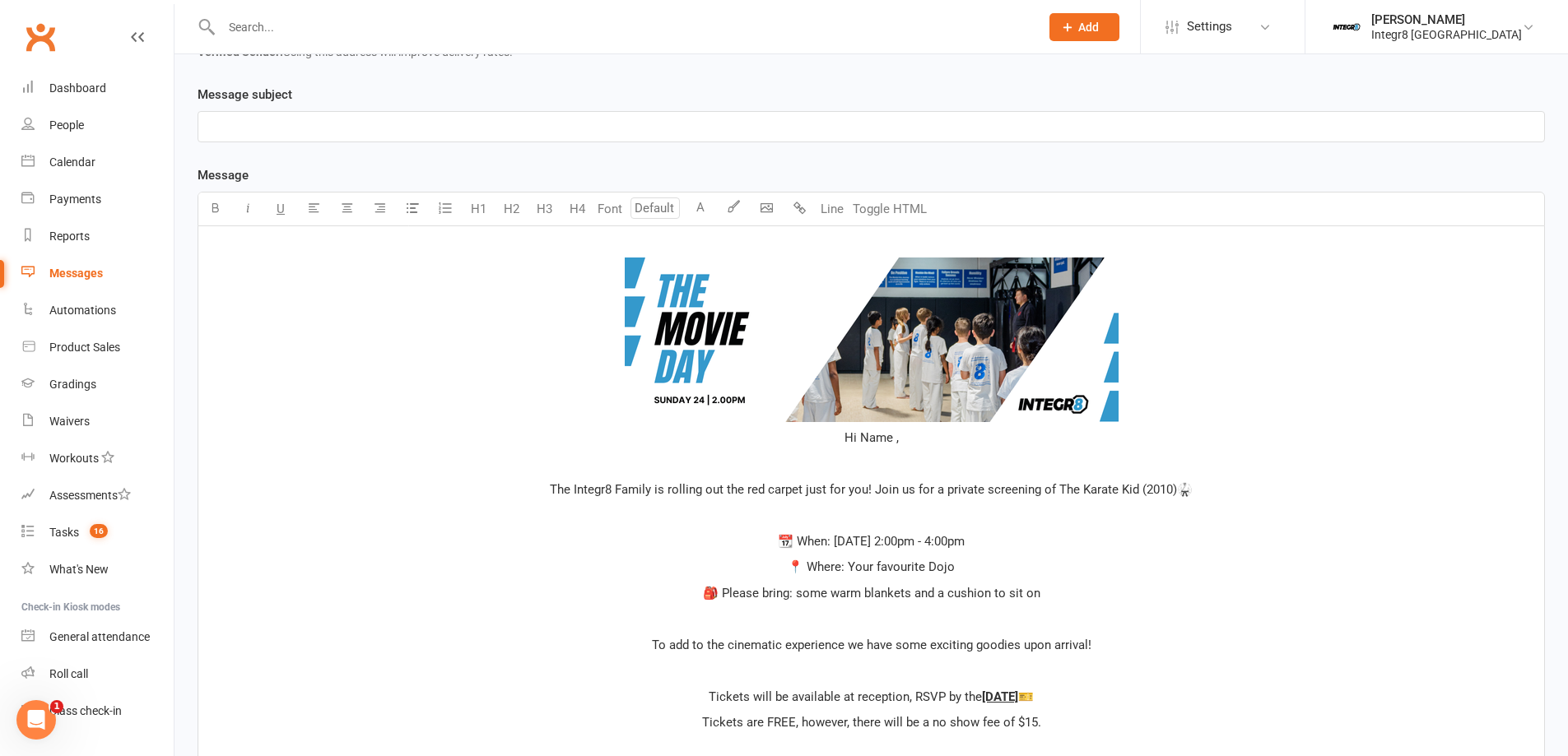
click at [869, 446] on p "﻿ ﻿ Hi Name ," at bounding box center [871, 343] width 1326 height 210
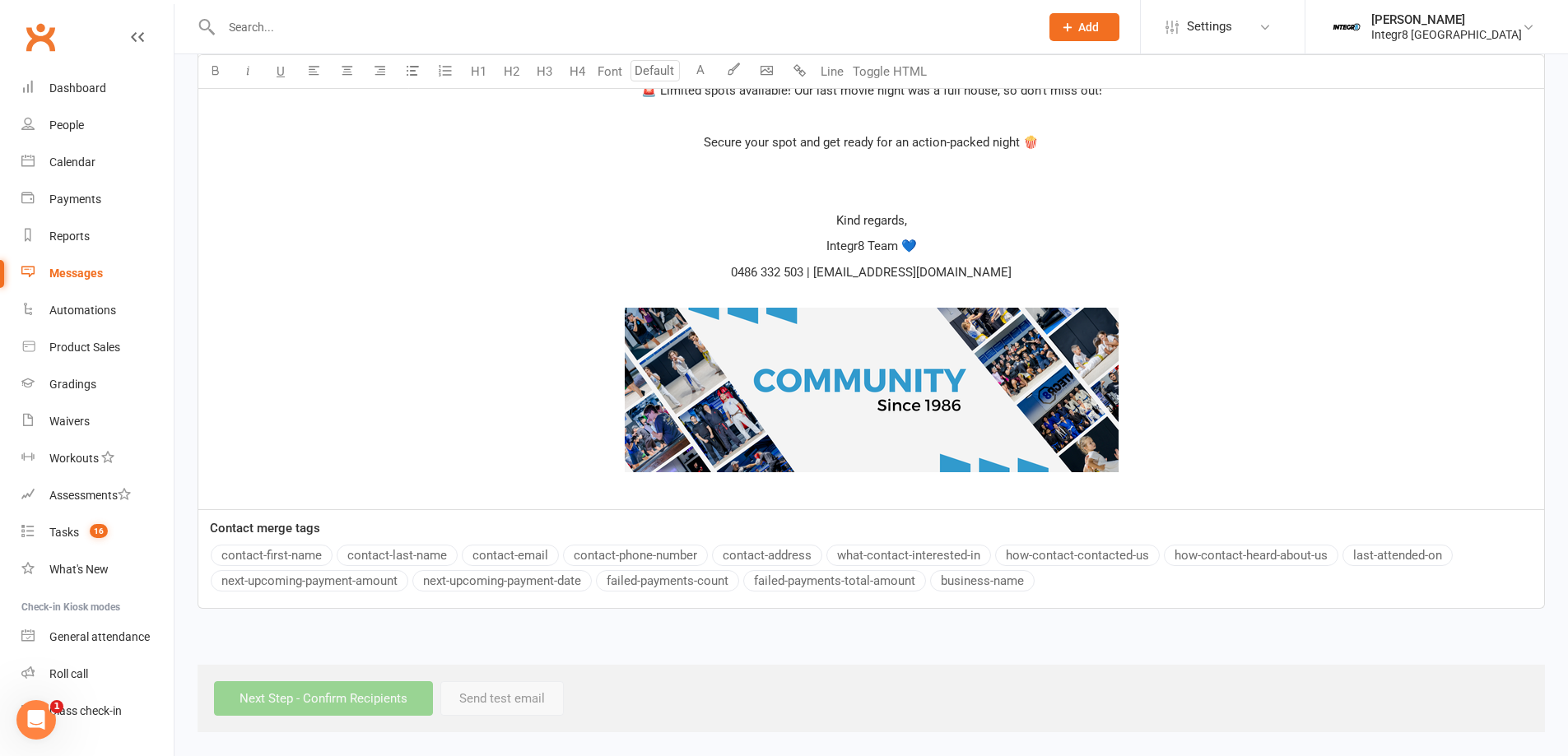
click at [308, 553] on div "Message Select image from library U H1 H2 H3 H4 Font A Line Toggle HTML ﻿ ﻿ Hi …" at bounding box center [870, 45] width 1348 height 1127
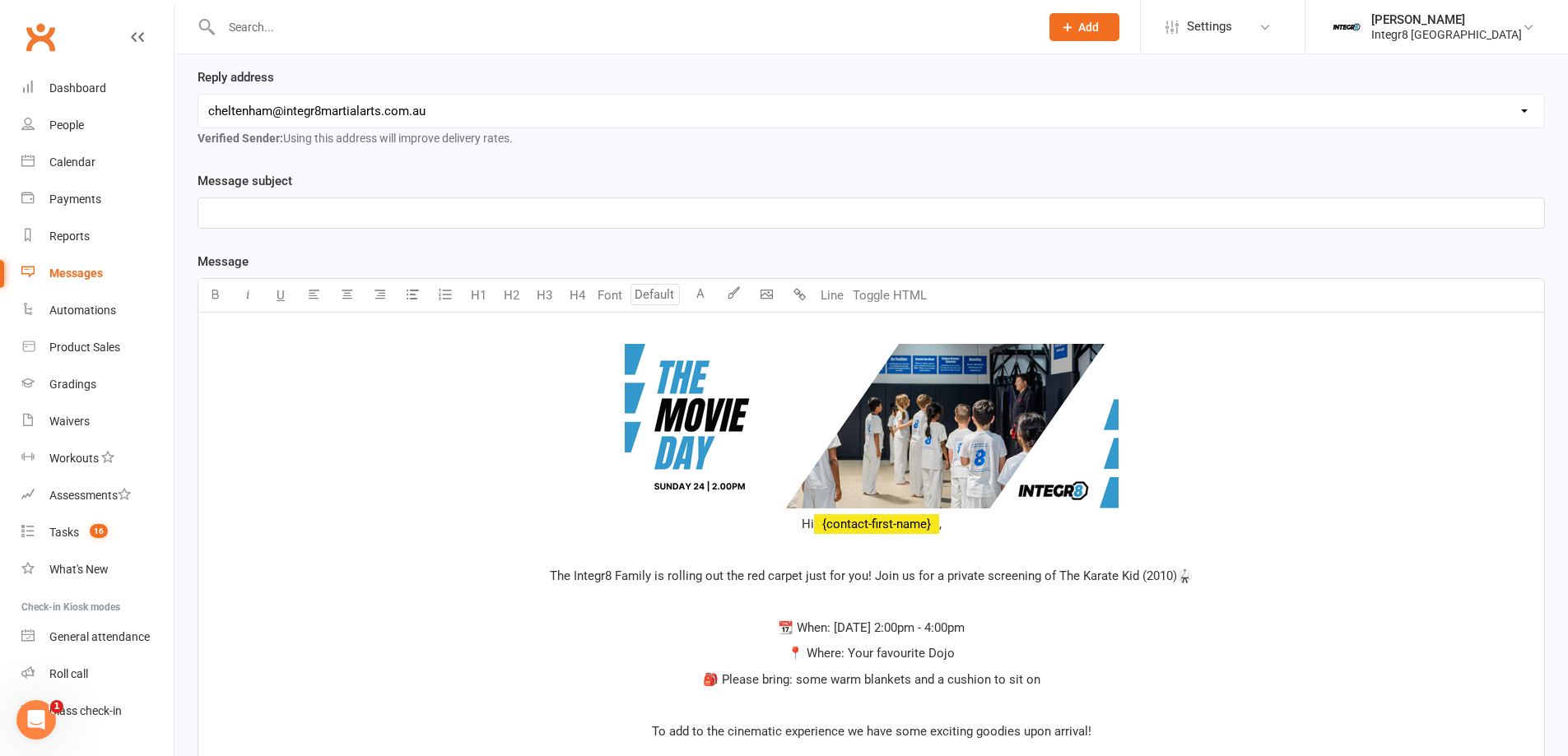
scroll to position [246, 0]
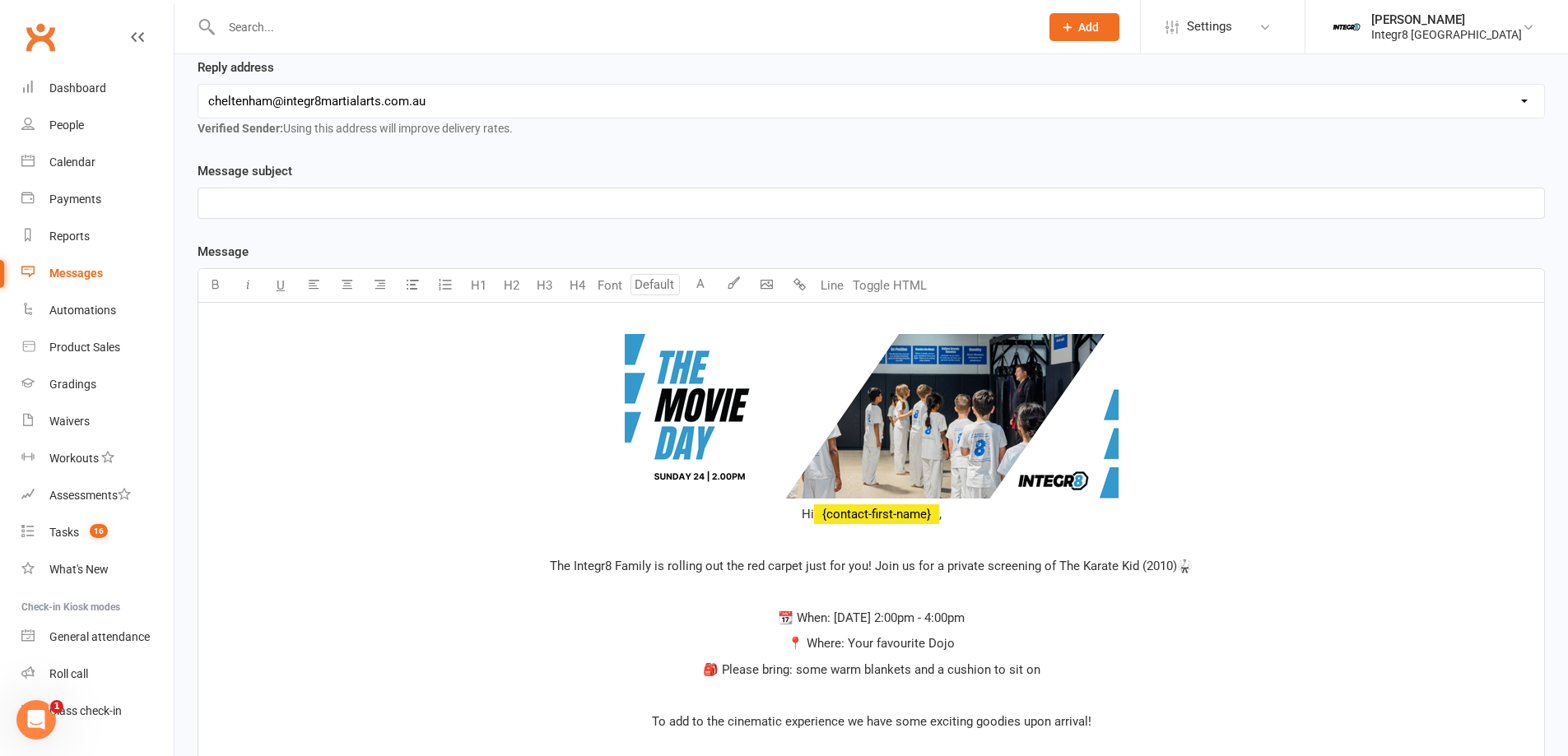
click at [904, 539] on p at bounding box center [871, 539] width 1326 height 20
click at [464, 215] on div "﻿" at bounding box center [870, 203] width 1346 height 30
click at [286, 200] on span "Integr8 Junior Movie Day" at bounding box center [276, 203] width 136 height 15
click at [551, 399] on span "﻿" at bounding box center [871, 419] width 1326 height 170
click at [634, 547] on p at bounding box center [871, 539] width 1326 height 20
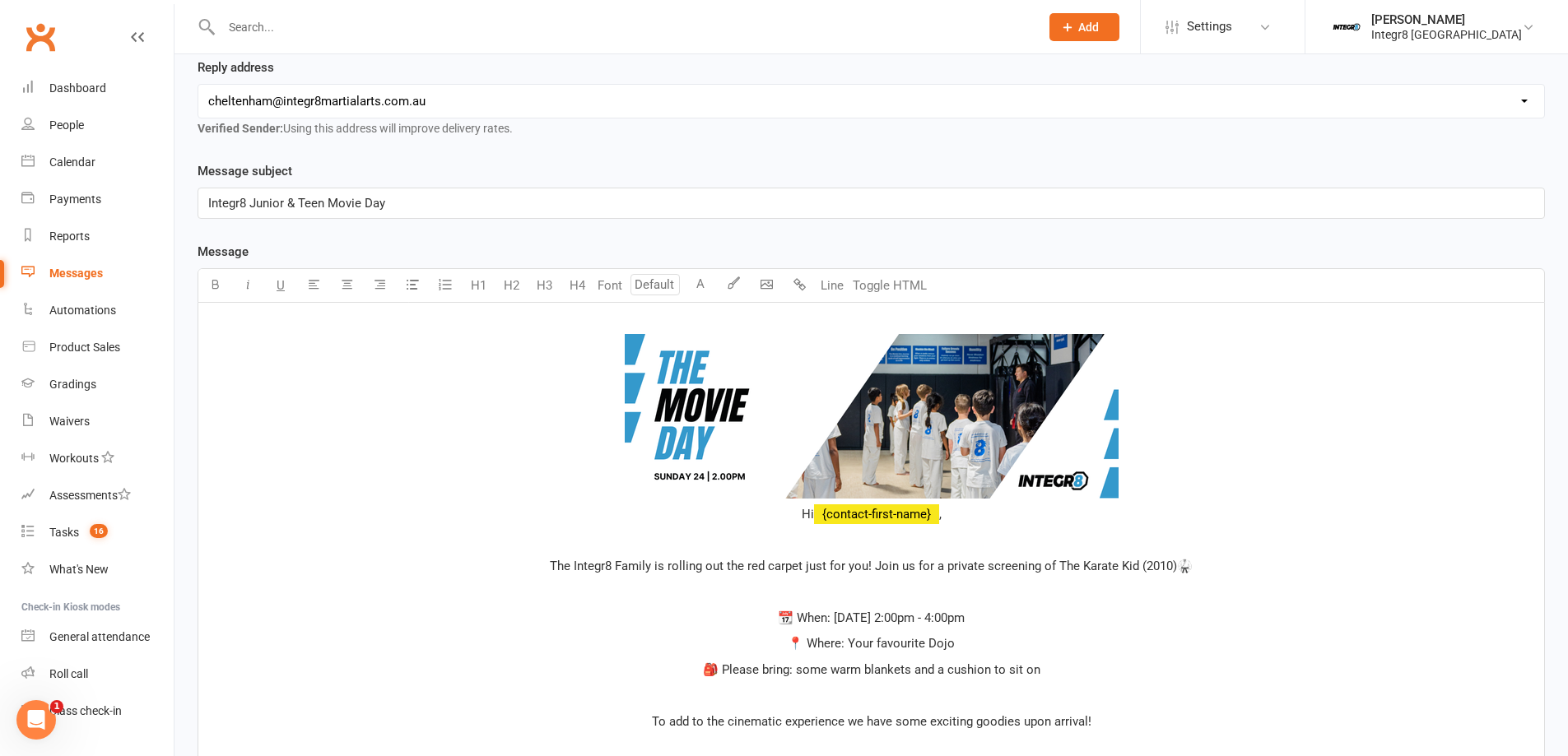
click at [704, 517] on p "﻿ ﻿ Hi ﻿ {contact-first-name} ," at bounding box center [871, 419] width 1326 height 210
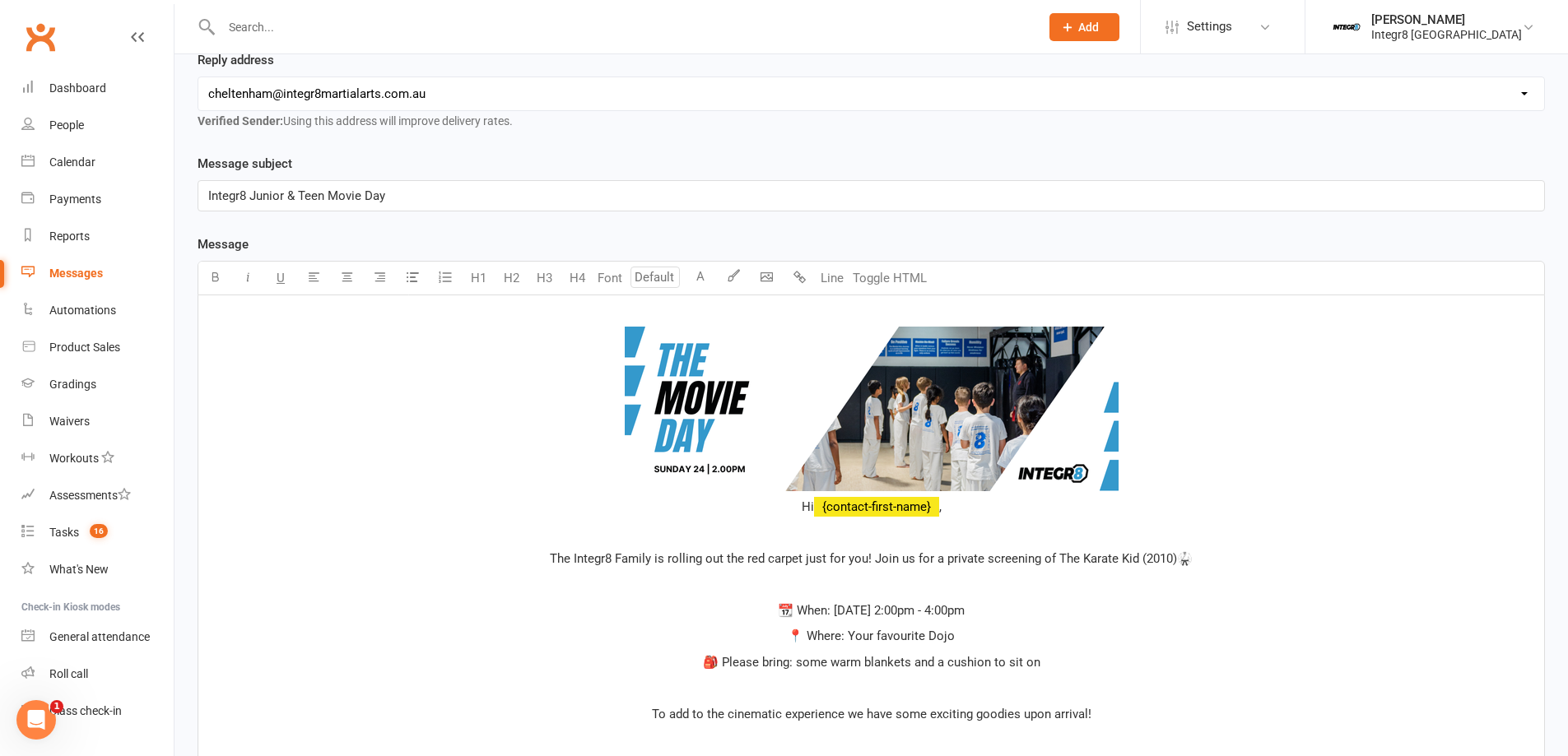
scroll to position [0, 0]
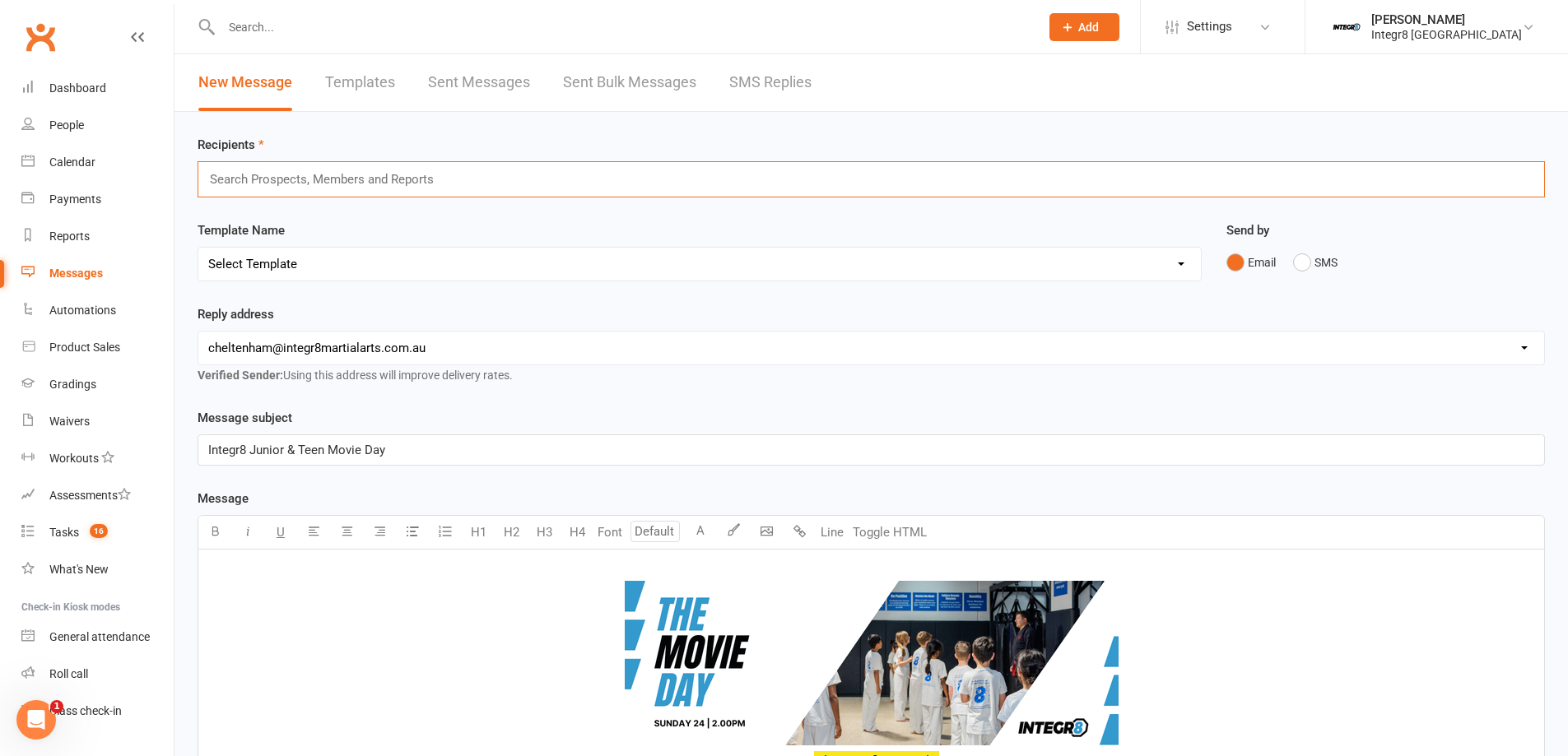
click at [360, 184] on input "text" at bounding box center [329, 179] width 241 height 21
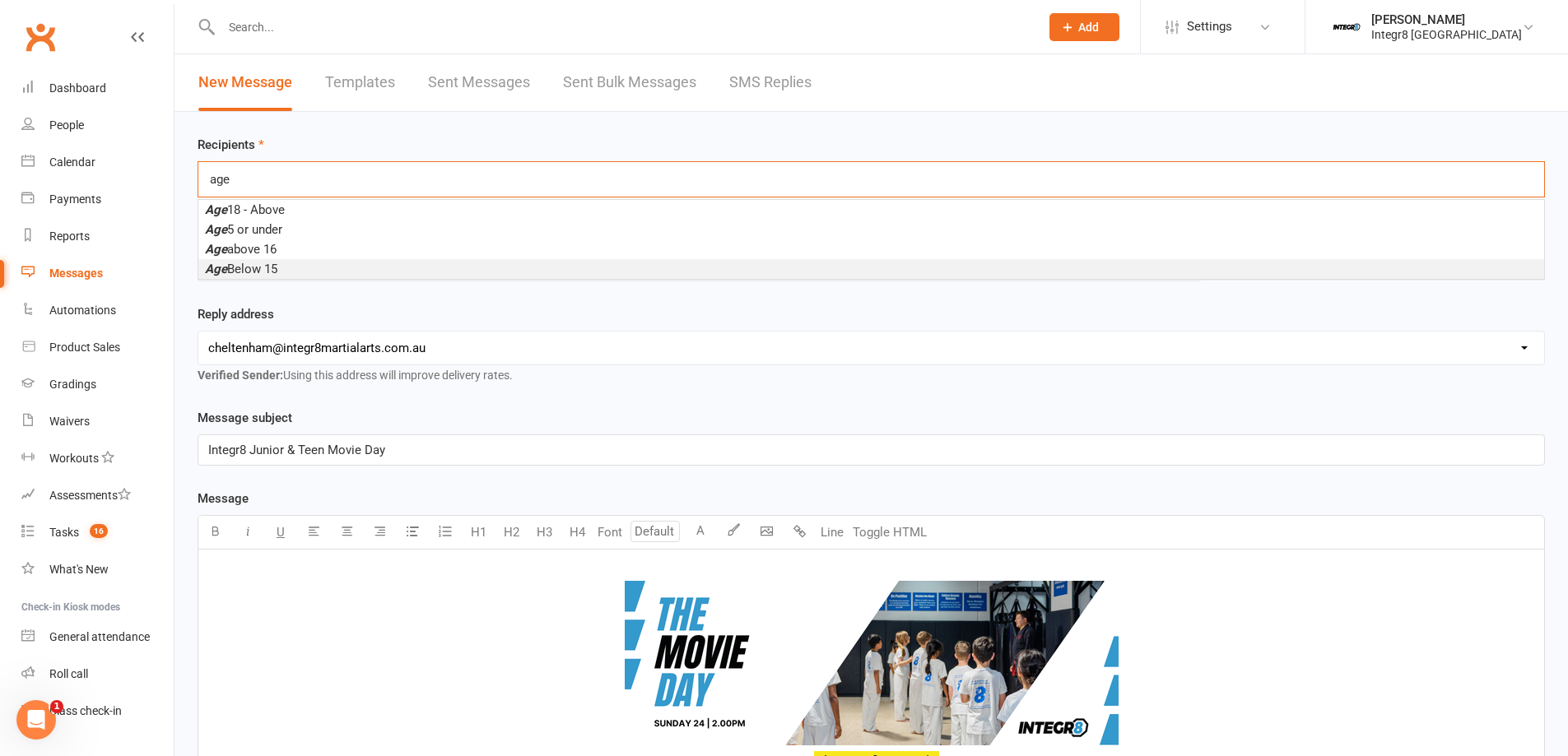
type input "age"
click at [290, 267] on li "Age Below 15" at bounding box center [870, 269] width 1346 height 20
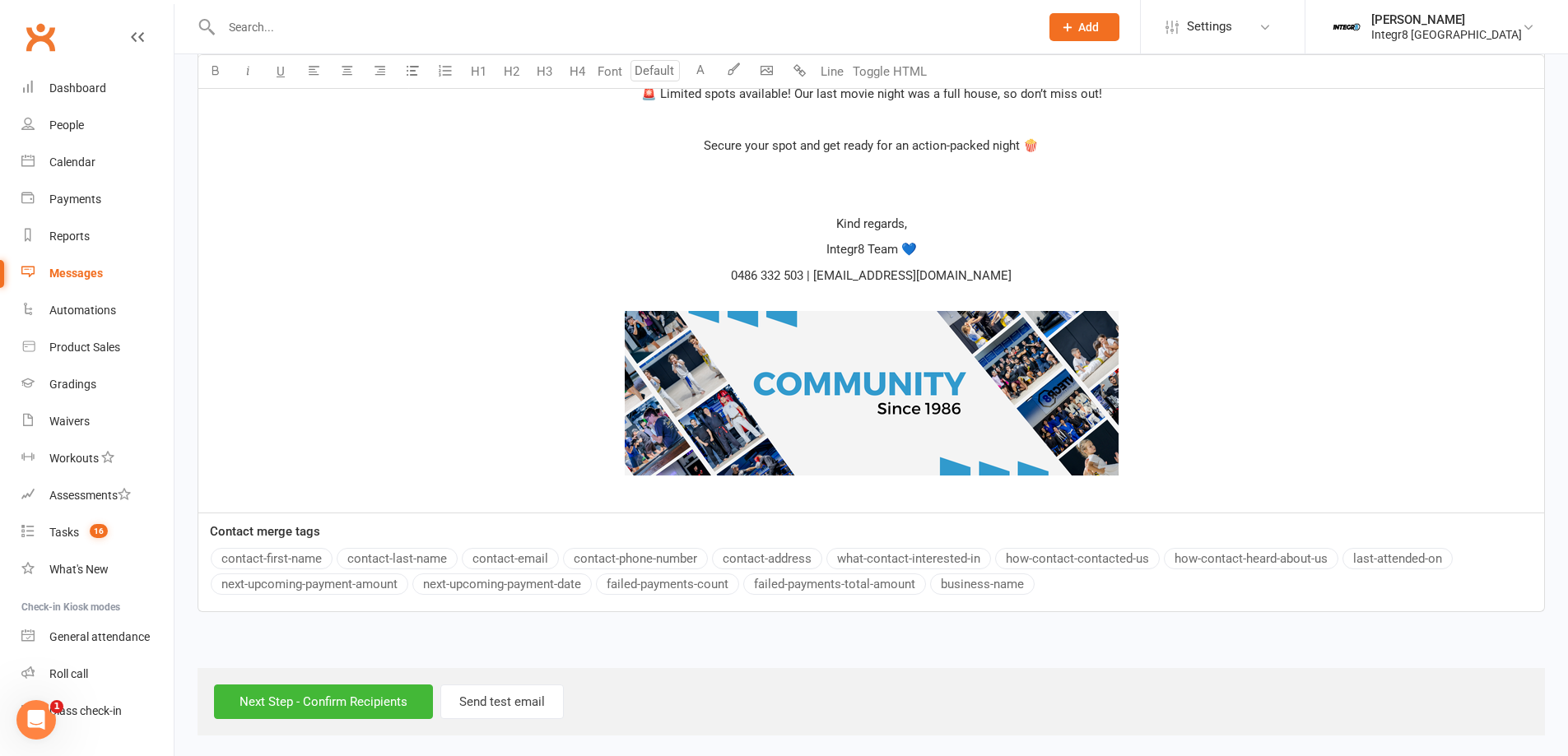
scroll to position [1012, 0]
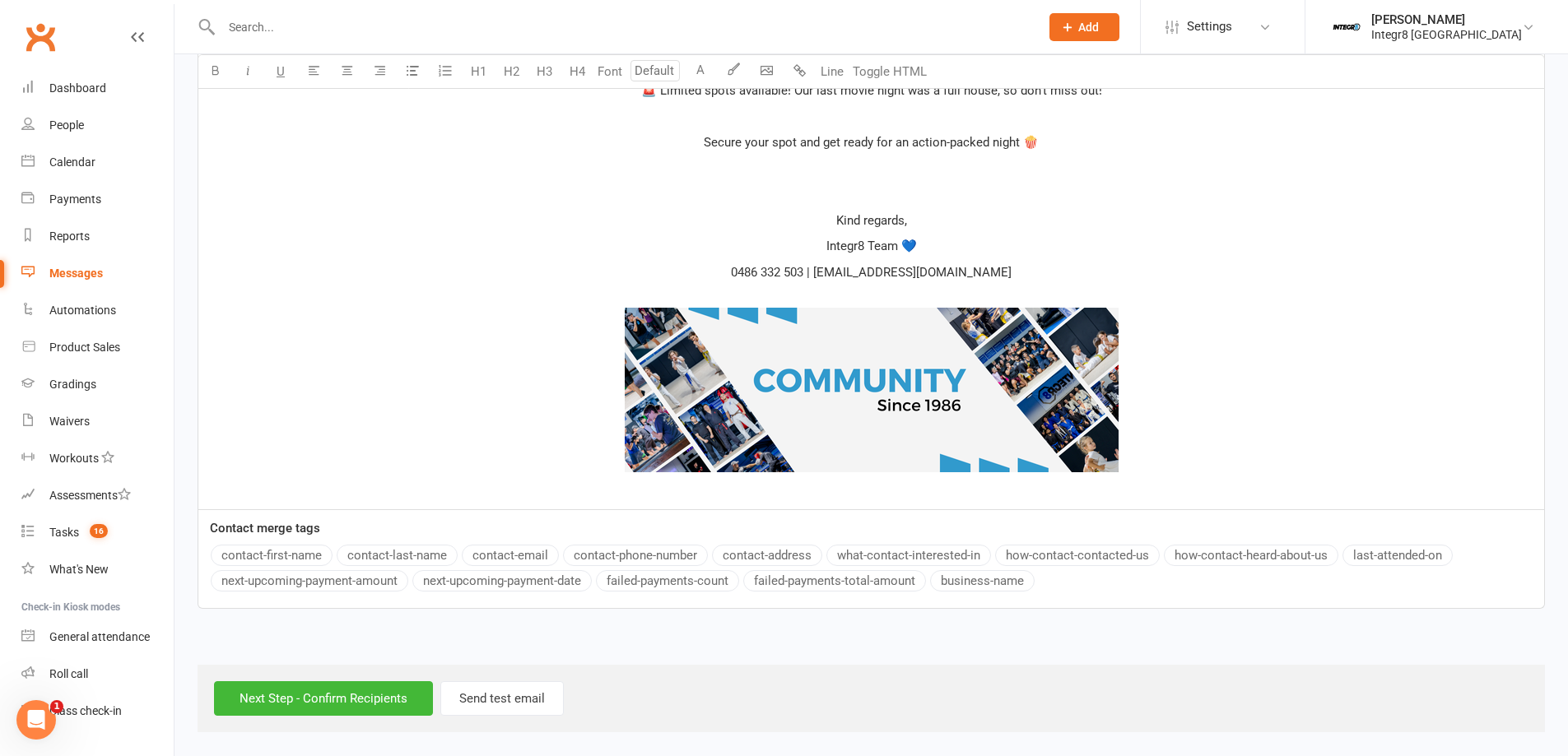
click at [276, 723] on div "Next Step - Confirm Recipients Send test email" at bounding box center [870, 698] width 1348 height 67
click at [283, 703] on input "Next Step - Confirm Recipients" at bounding box center [323, 698] width 219 height 35
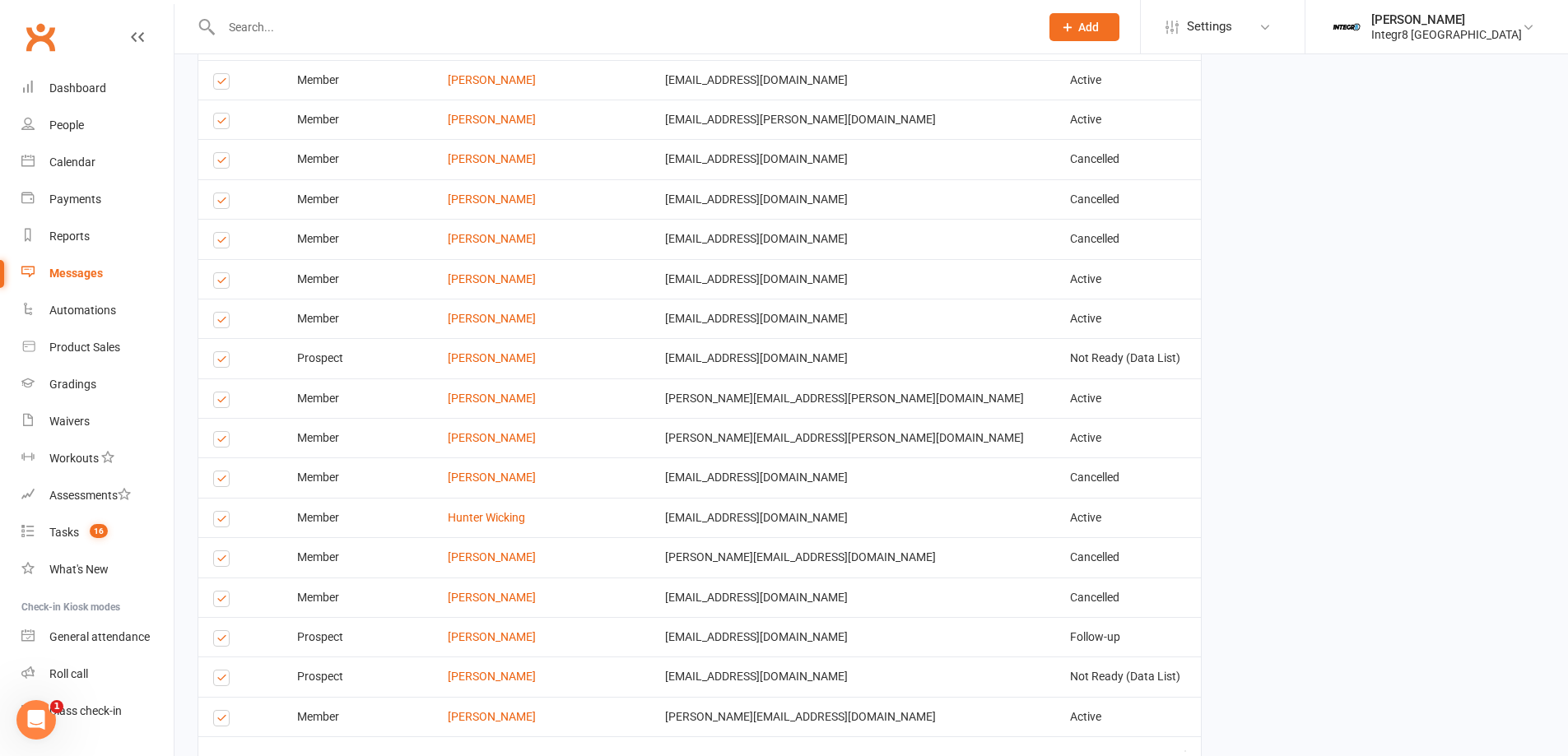
scroll to position [2665, 0]
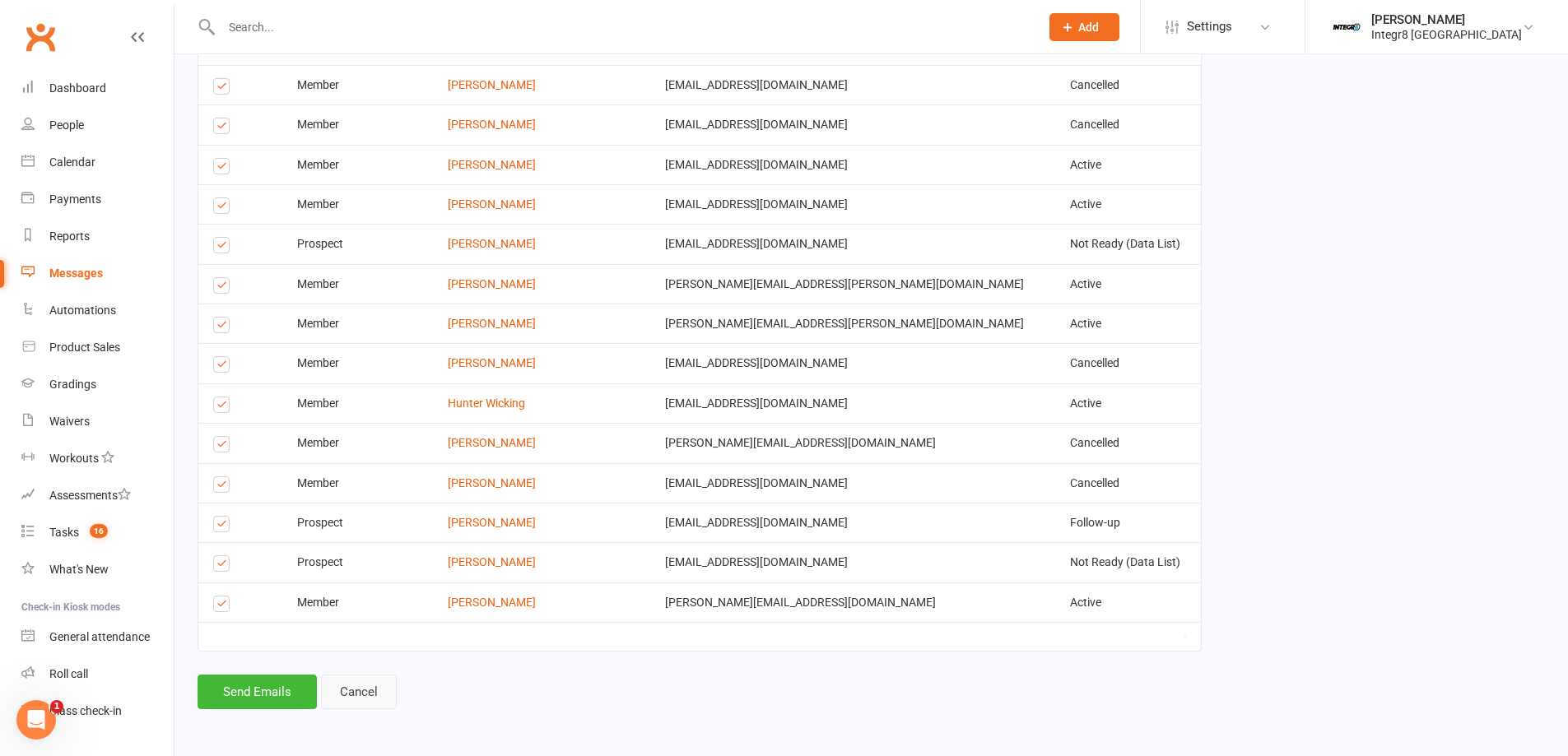
click at [357, 700] on link "Cancel" at bounding box center [359, 692] width 76 height 35
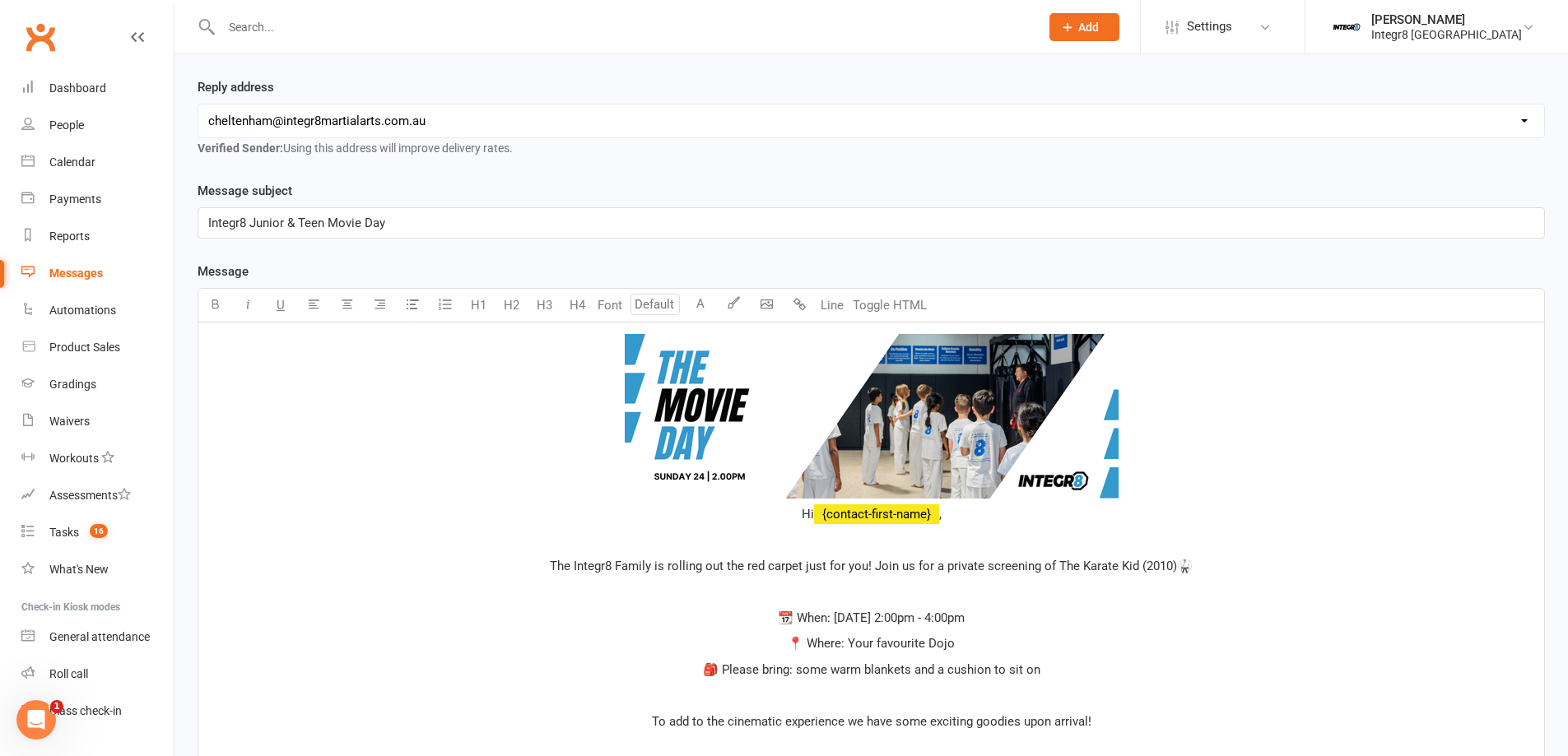
scroll to position [246, 0]
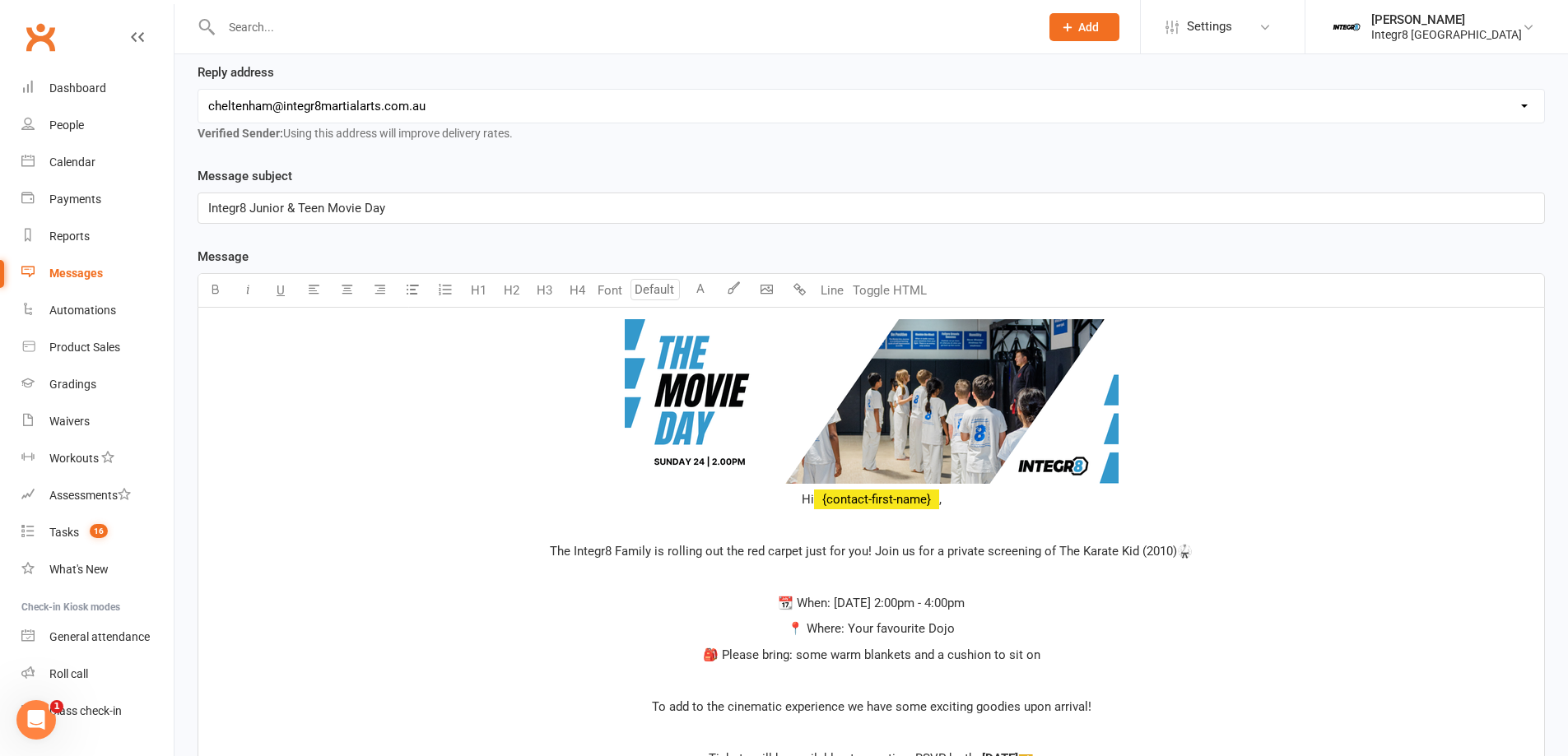
click at [790, 503] on p "﻿ Hi ﻿ {contact-first-name} ," at bounding box center [871, 414] width 1326 height 190
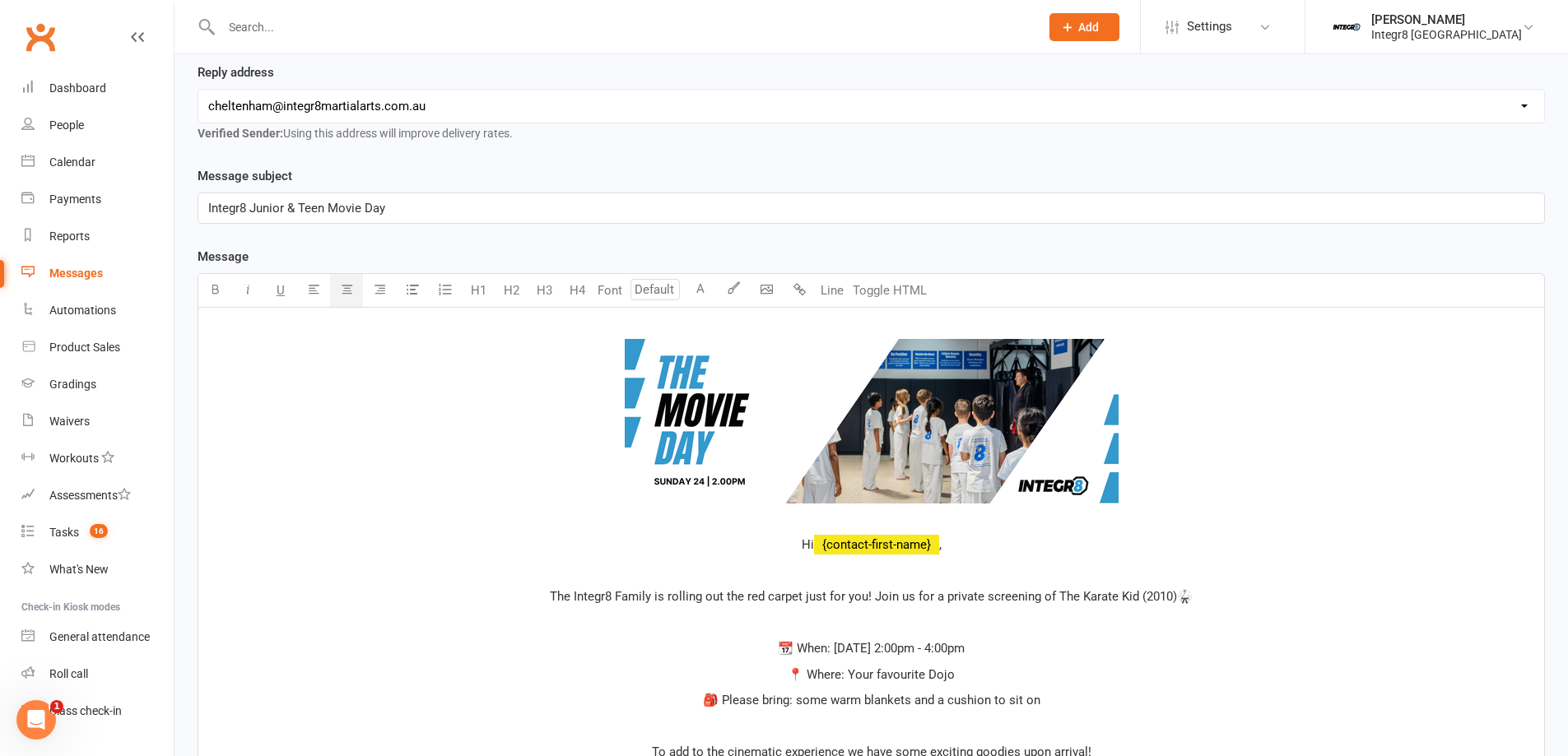
click at [818, 515] on p "﻿ ﻿ ﻿" at bounding box center [871, 424] width 1326 height 210
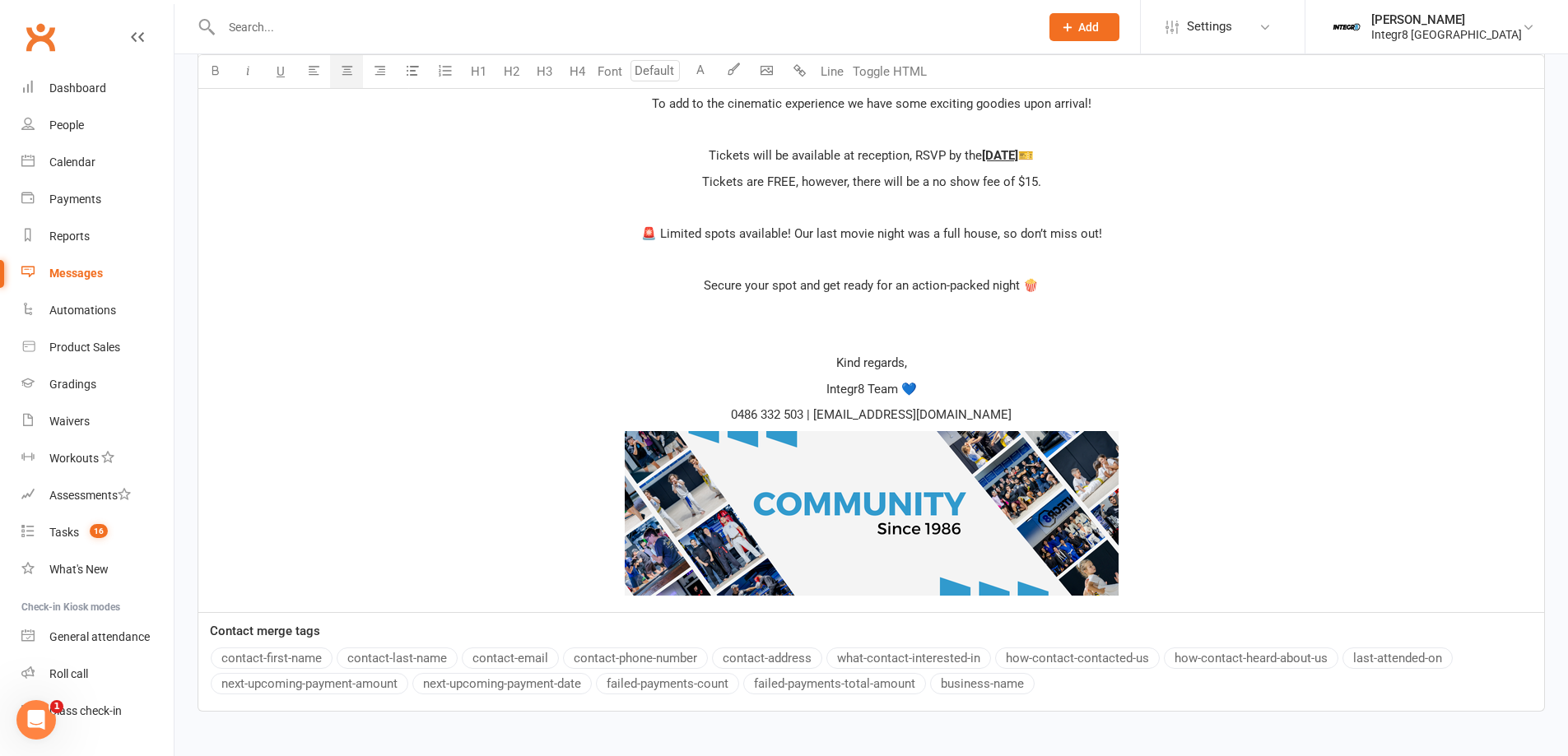
scroll to position [998, 0]
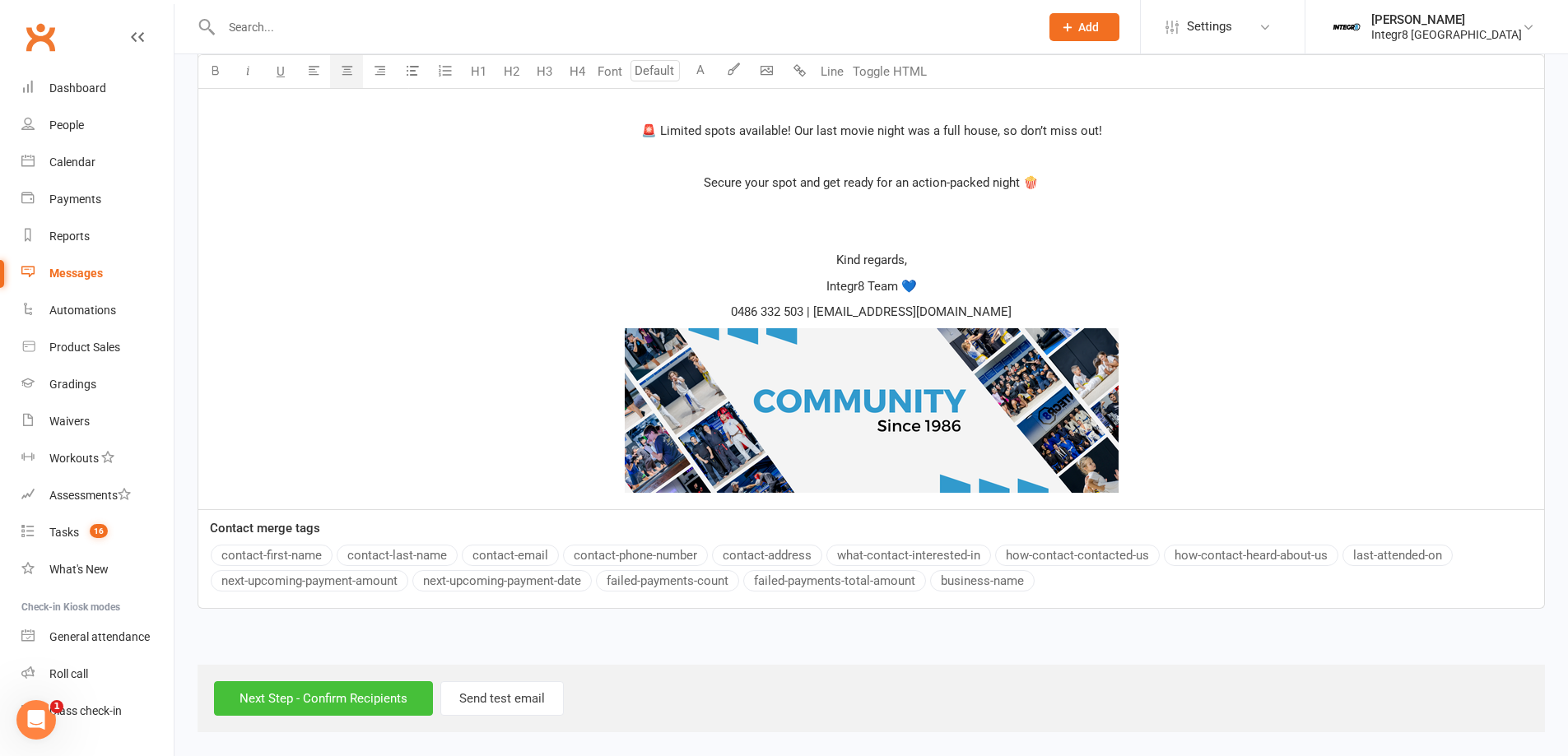
click at [338, 700] on input "Next Step - Confirm Recipients" at bounding box center [323, 698] width 219 height 35
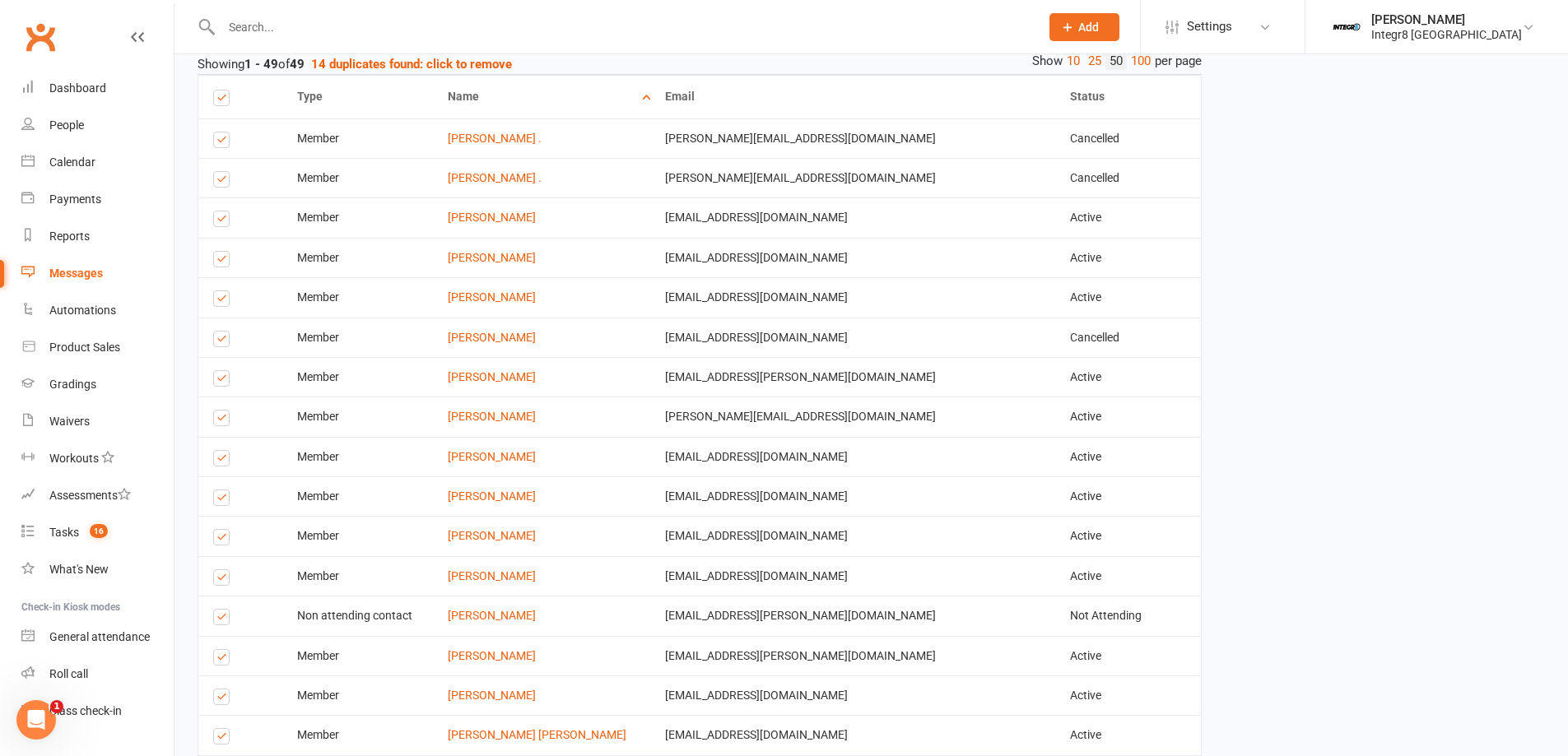
scroll to position [1070, 0]
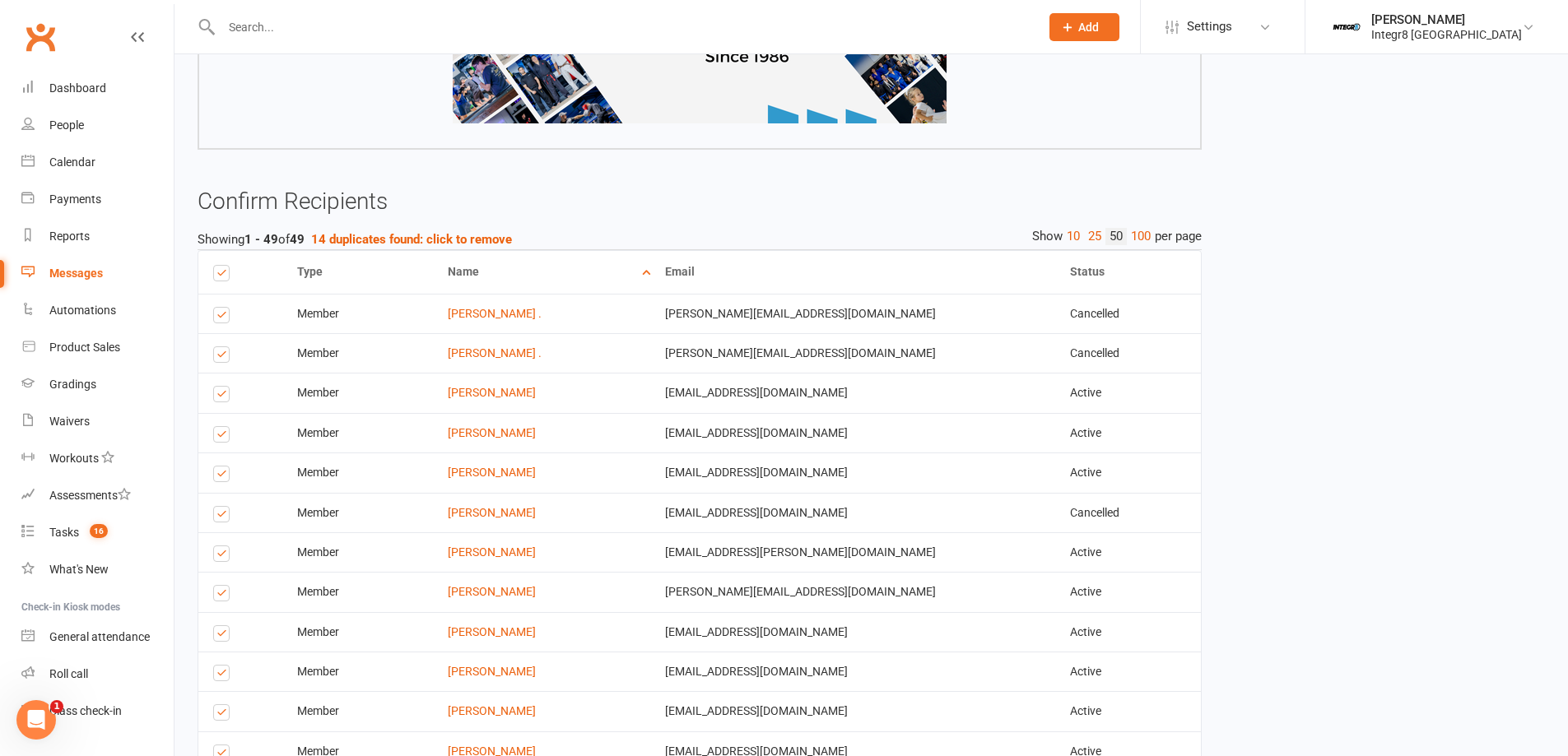
click at [218, 397] on label at bounding box center [224, 397] width 22 height 0
click at [218, 386] on input "checkbox" at bounding box center [218, 386] width 10 height 0
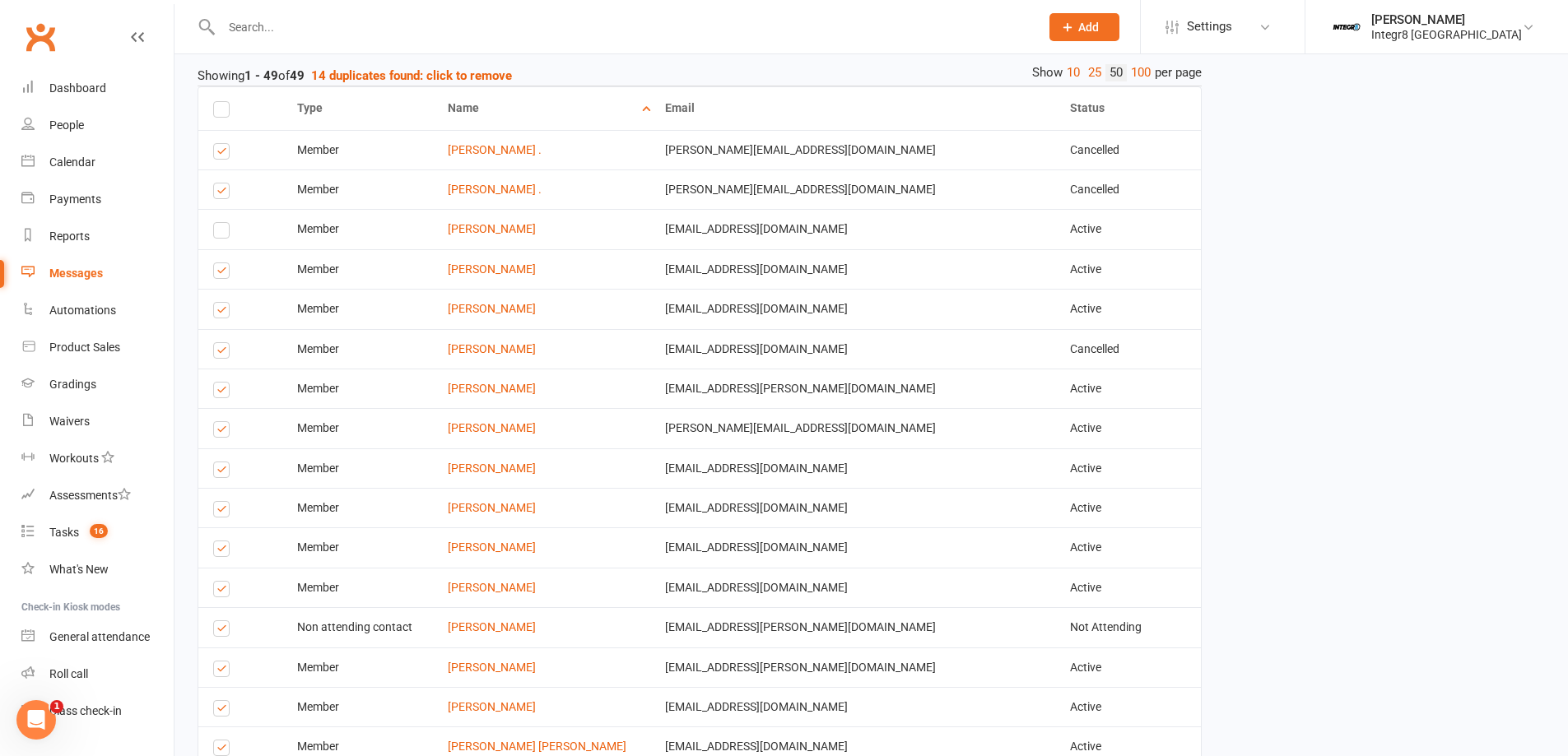
scroll to position [1234, 0]
click at [219, 352] on label at bounding box center [224, 352] width 22 height 0
click at [219, 343] on input "checkbox" at bounding box center [218, 343] width 10 height 0
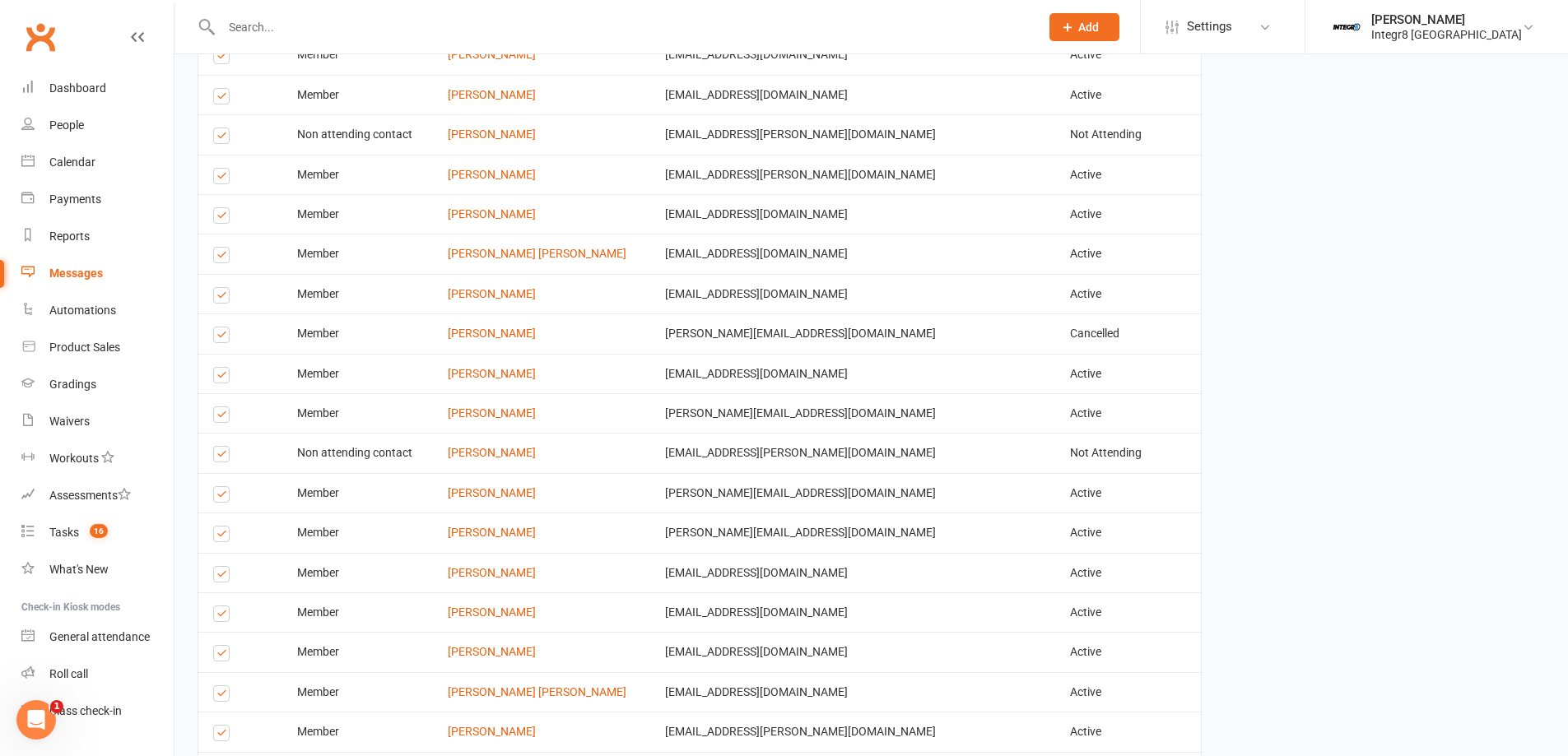
scroll to position [1728, 0]
click at [218, 256] on label at bounding box center [224, 256] width 22 height 0
click at [218, 245] on input "checkbox" at bounding box center [218, 245] width 10 height 0
click at [226, 256] on label at bounding box center [224, 256] width 22 height 0
click at [224, 245] on input "checkbox" at bounding box center [218, 245] width 10 height 0
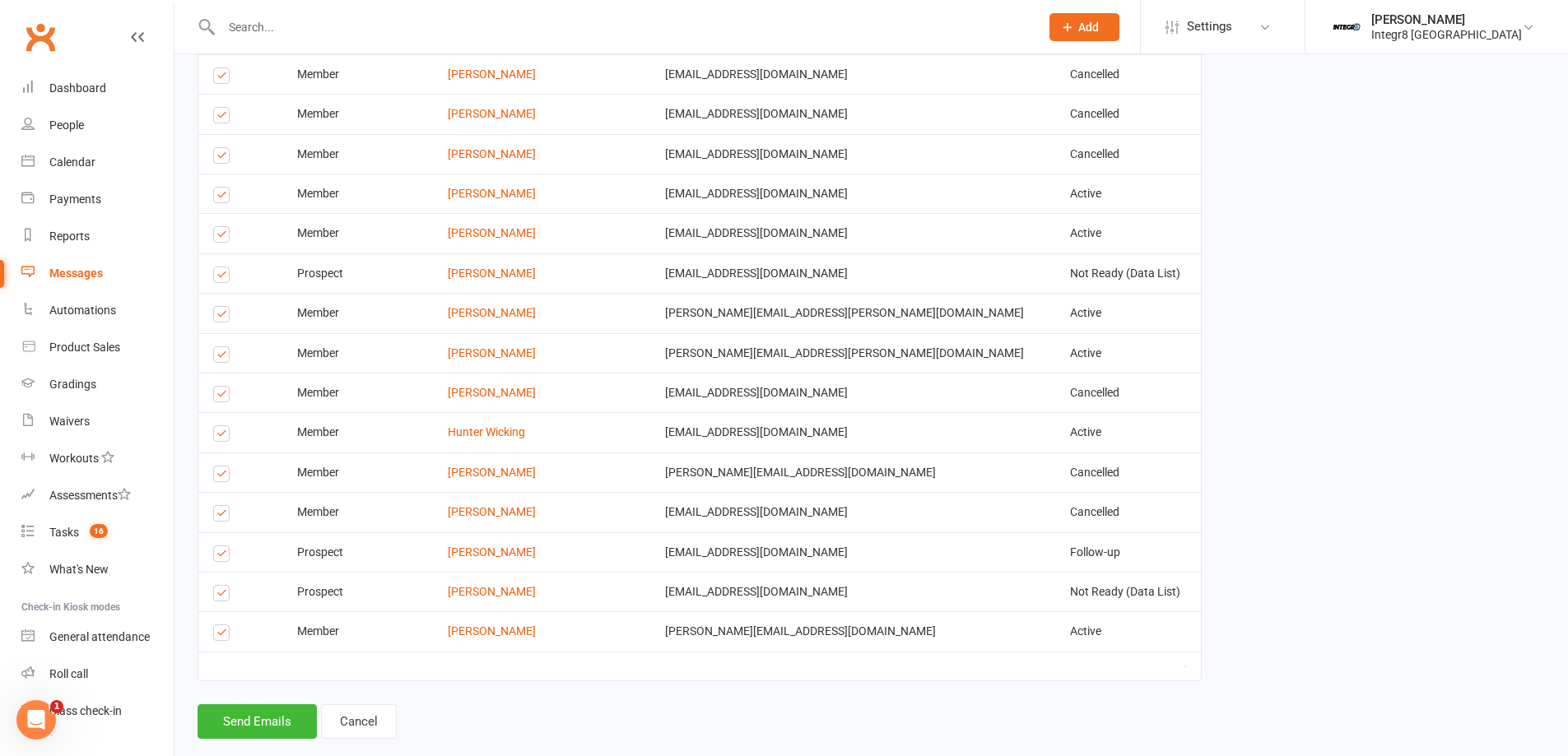
scroll to position [2691, 0]
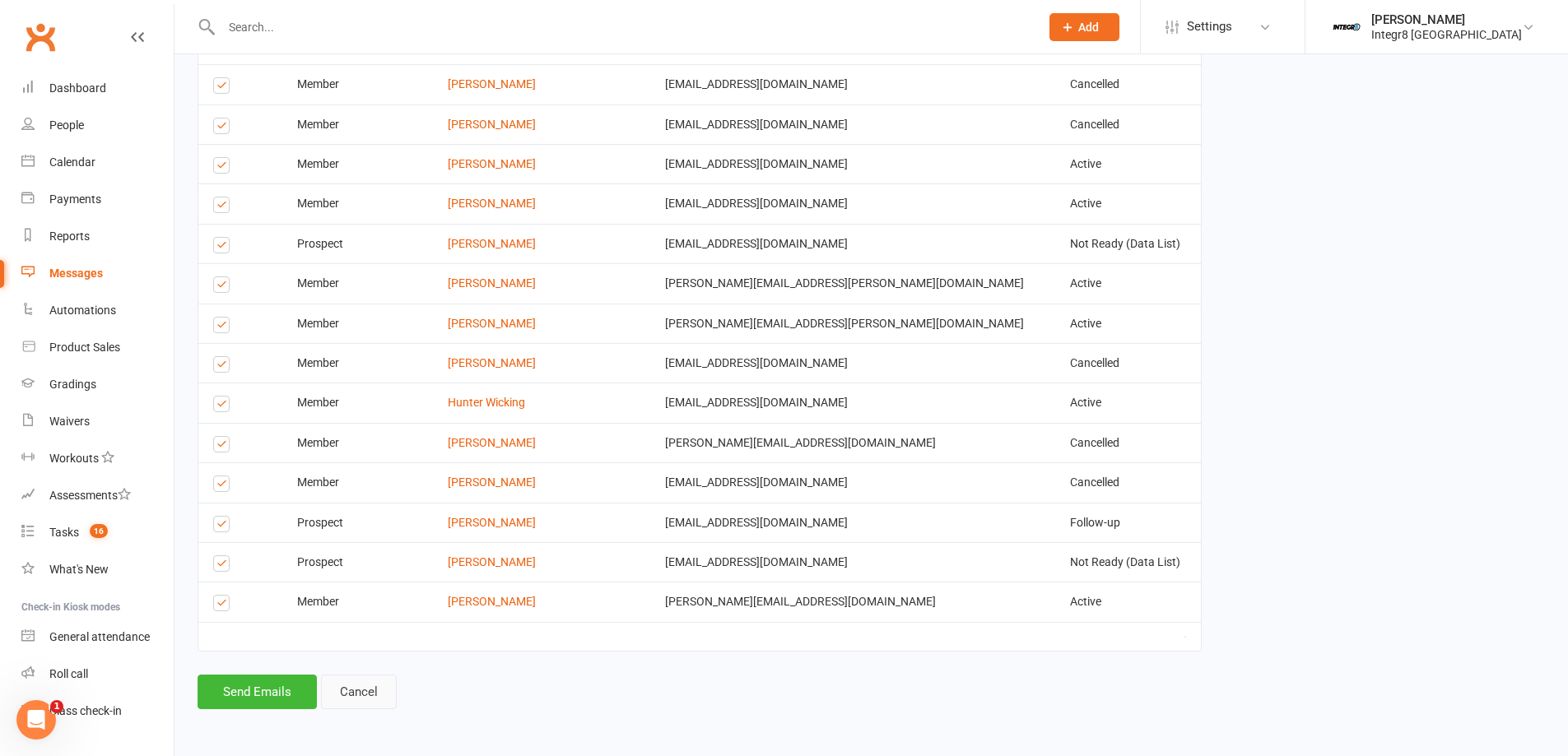
click at [388, 694] on link "Cancel" at bounding box center [359, 692] width 76 height 35
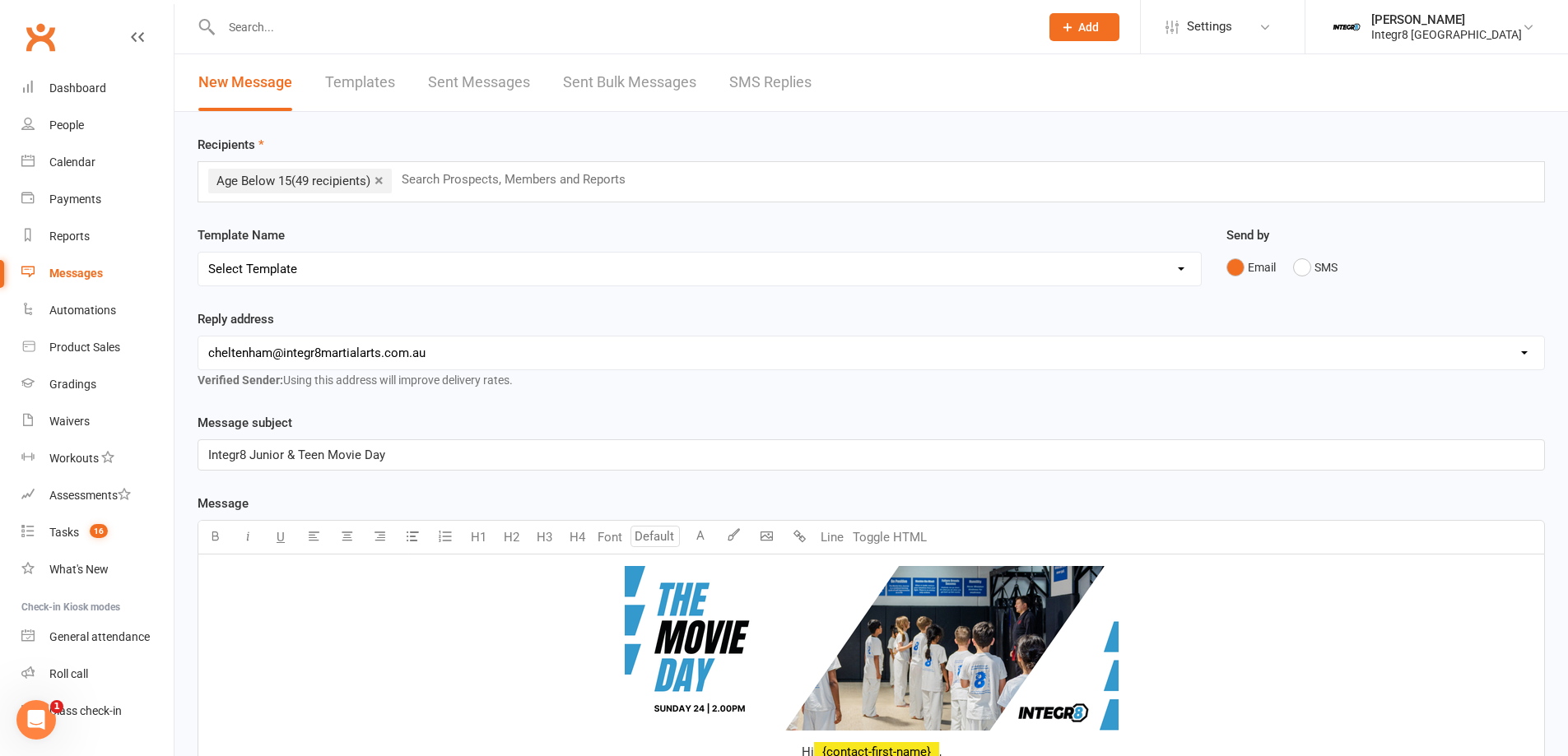
click at [382, 179] on link "×" at bounding box center [379, 180] width 9 height 26
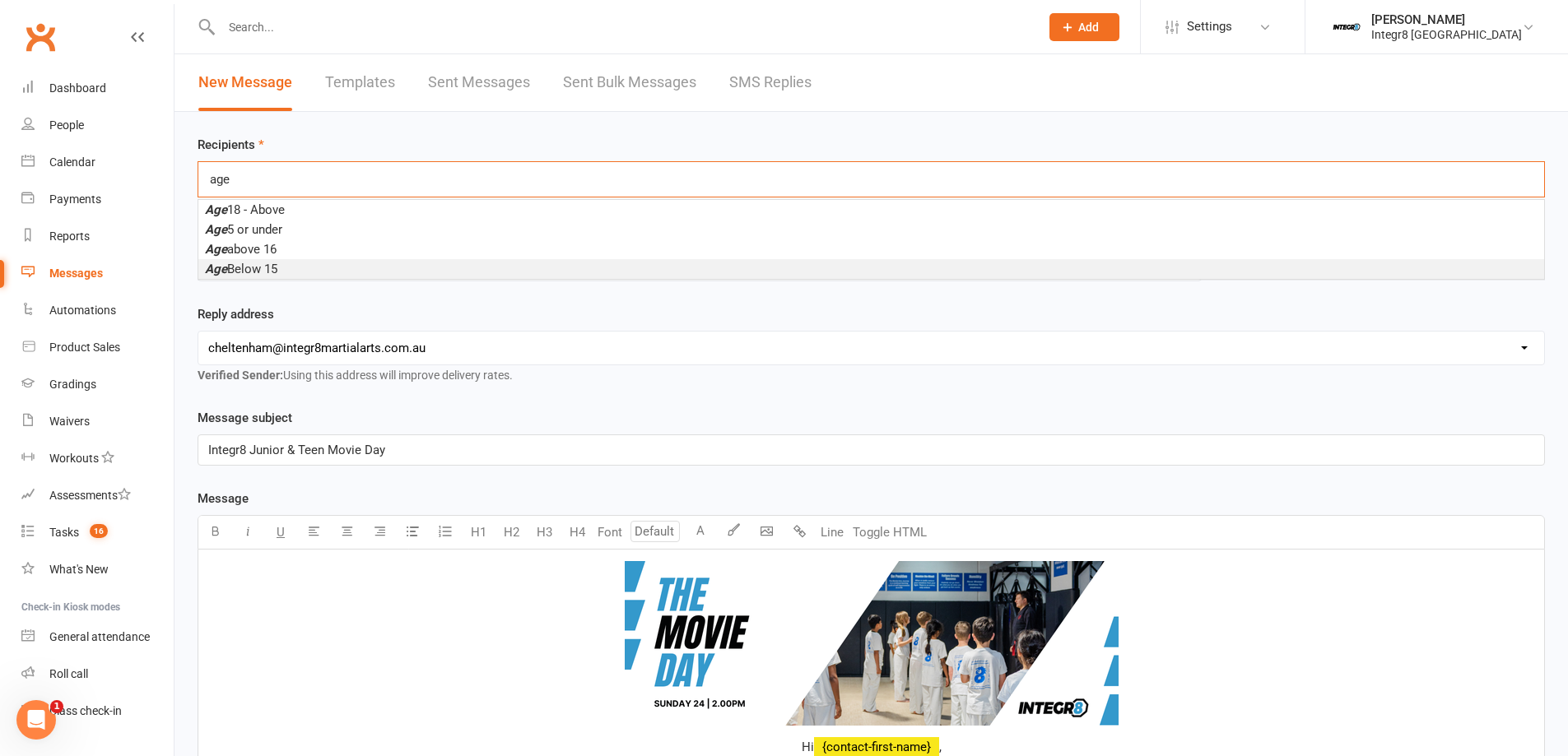
type input "age"
click at [292, 266] on li "Age Below 15" at bounding box center [870, 269] width 1346 height 20
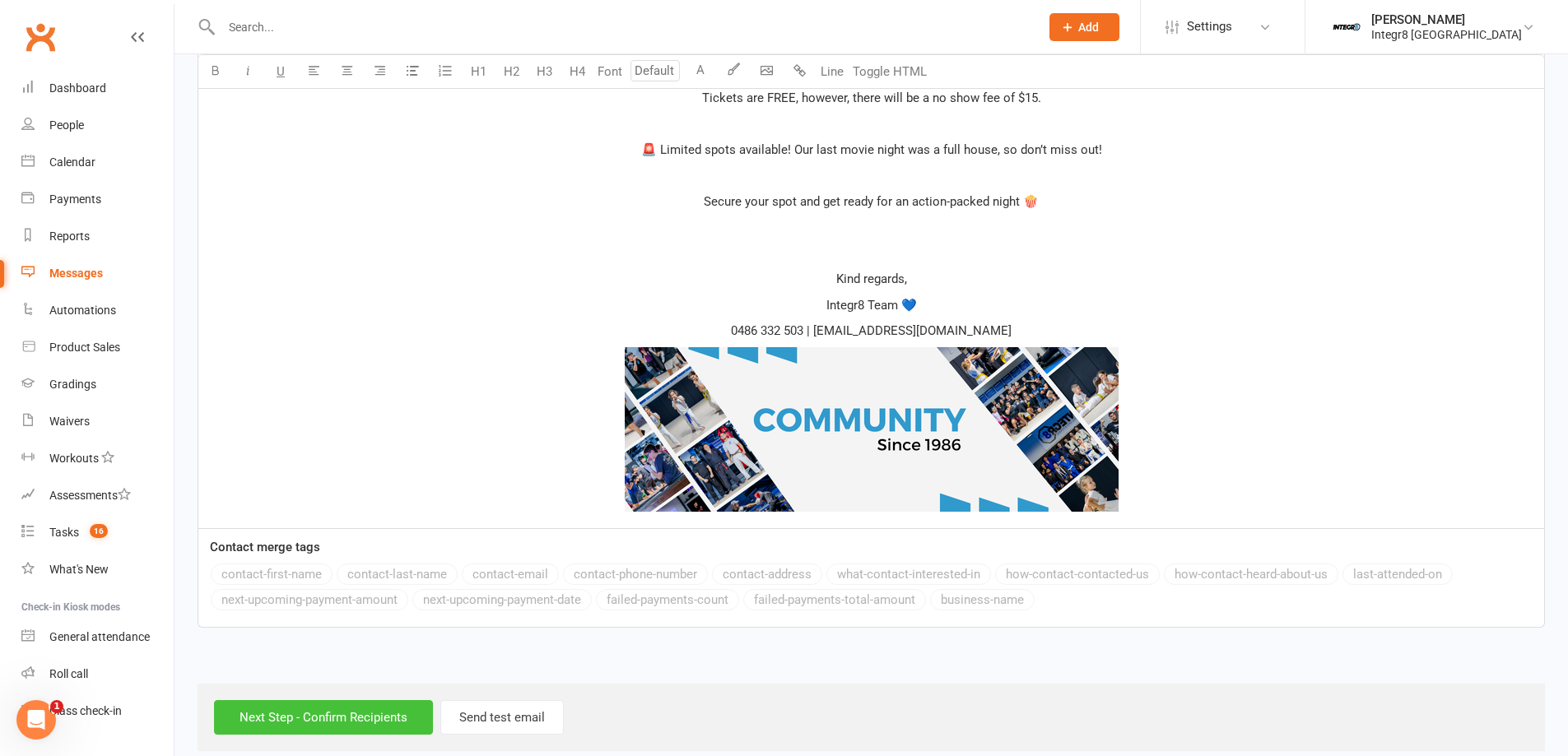
scroll to position [959, 0]
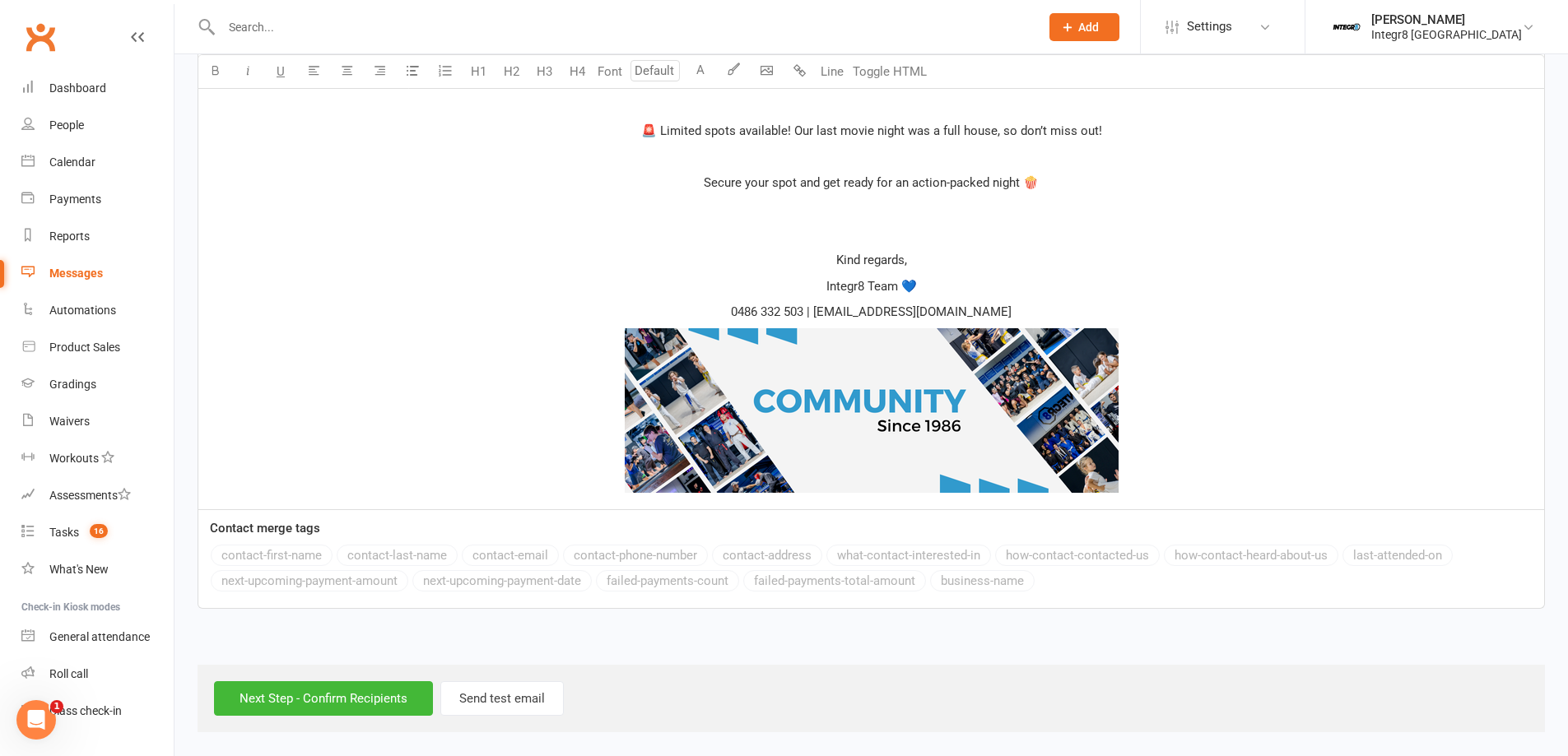
click at [295, 669] on div "Next Step - Confirm Recipients Send test email" at bounding box center [870, 698] width 1348 height 67
click at [295, 689] on input "Next Step - Confirm Recipients" at bounding box center [323, 698] width 219 height 35
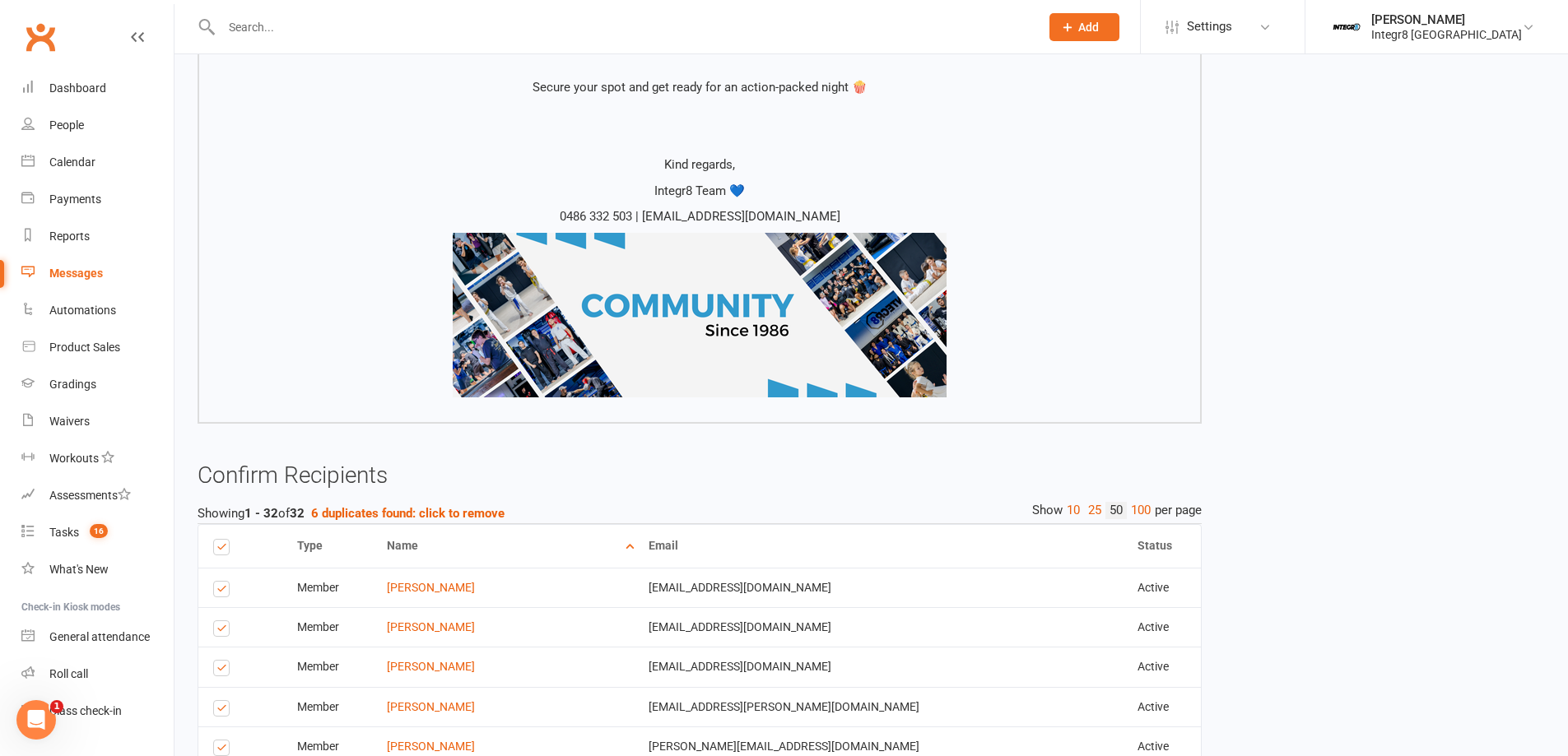
scroll to position [1152, 0]
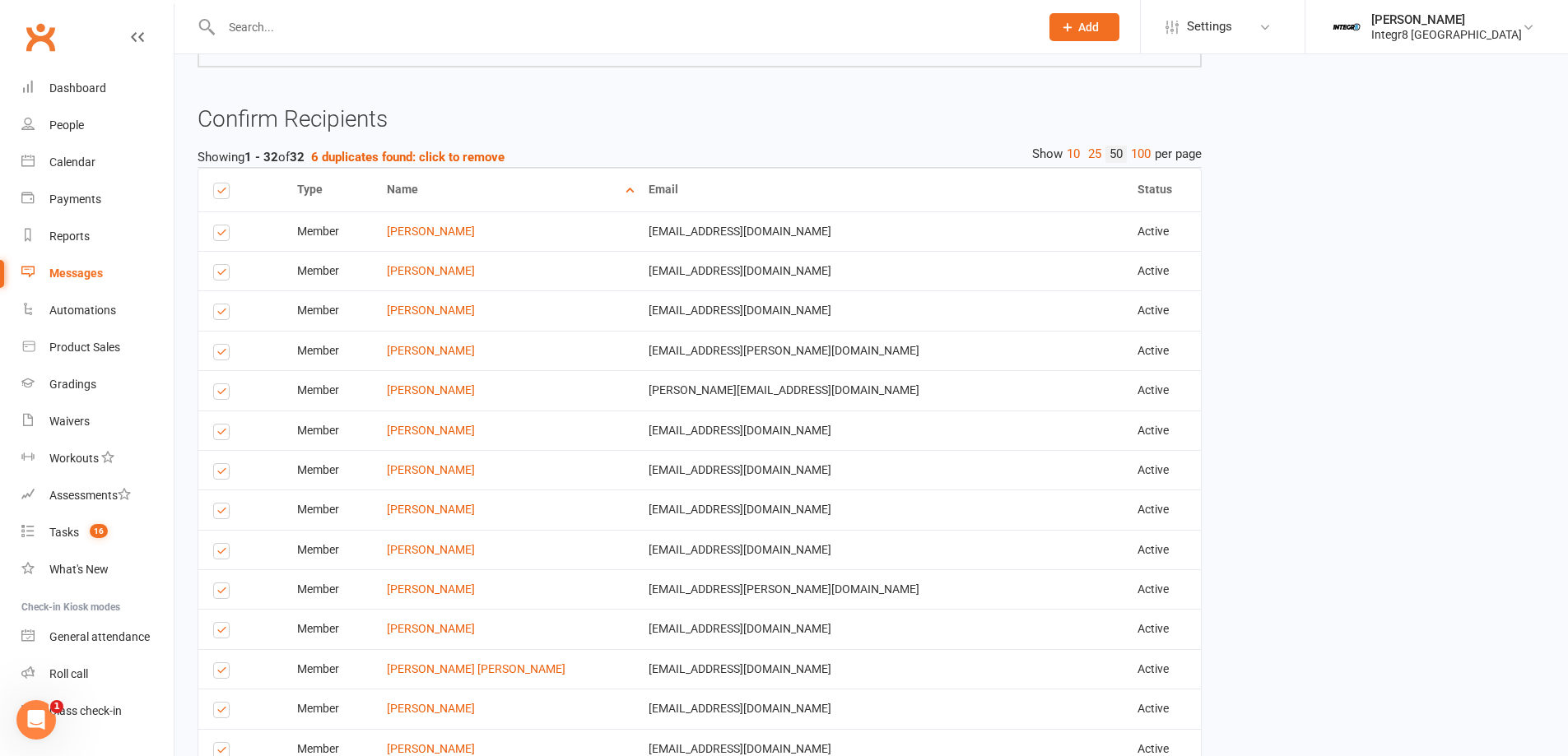
click at [226, 235] on label at bounding box center [224, 235] width 22 height 0
click at [224, 225] on input "checkbox" at bounding box center [218, 225] width 10 height 0
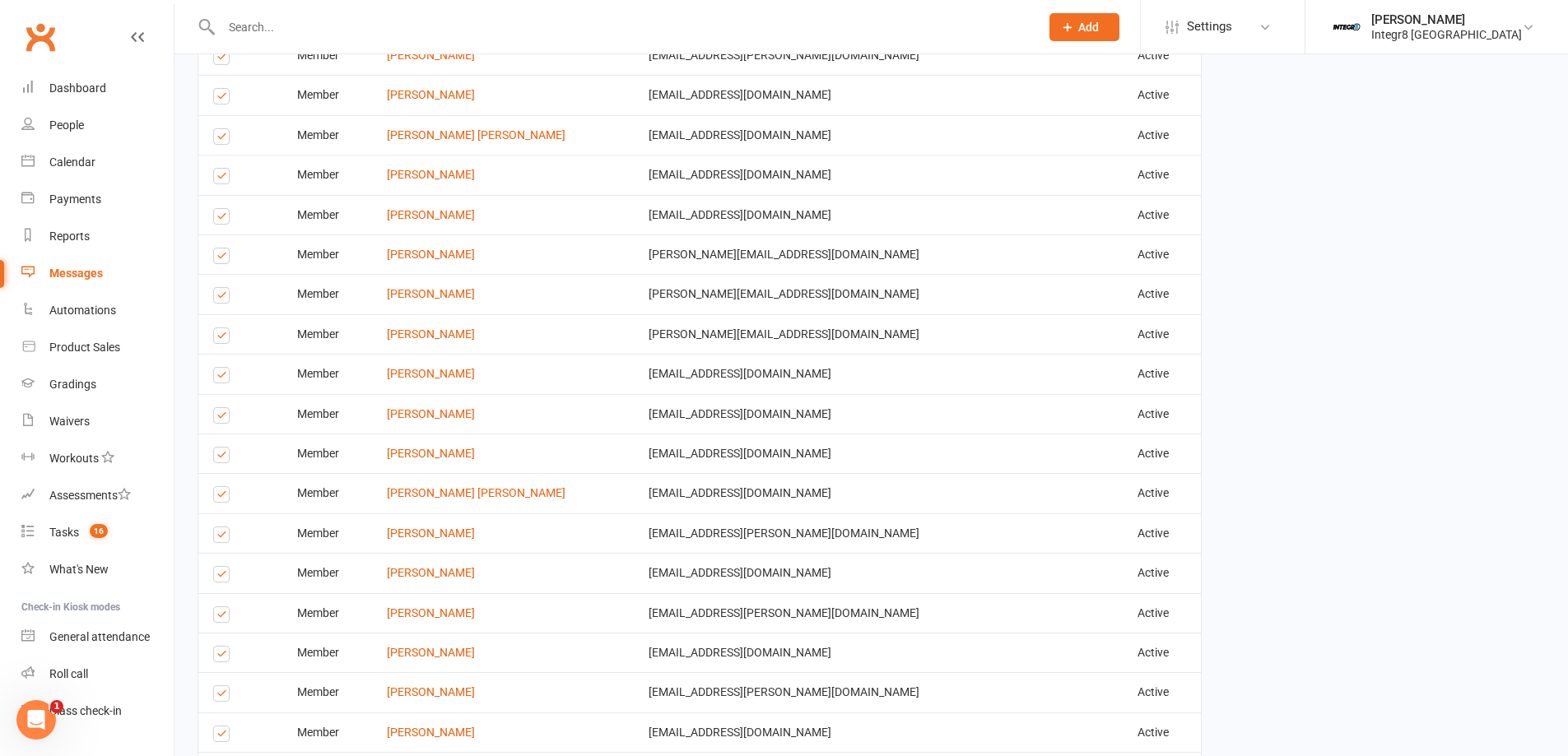
scroll to position [1520, 0]
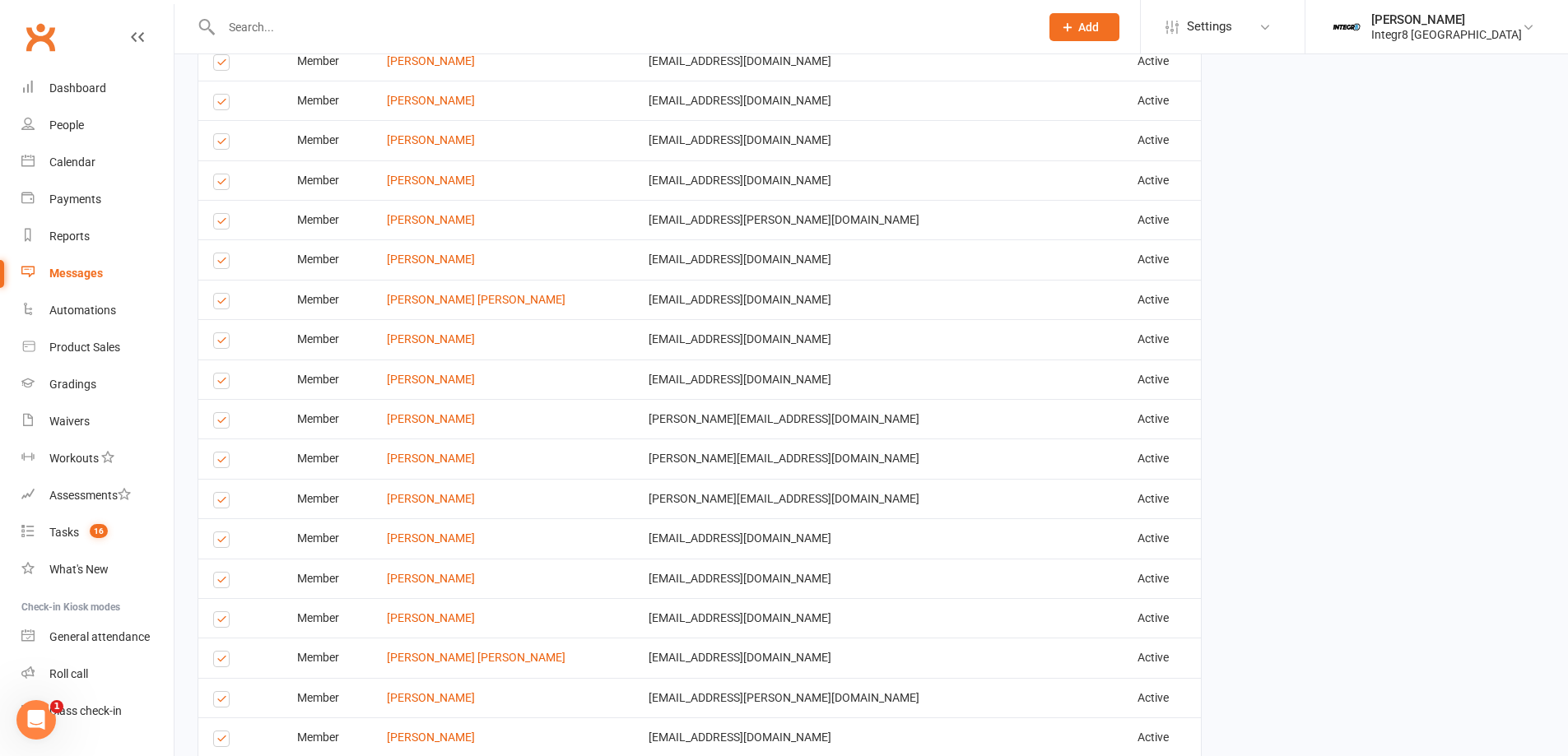
click at [222, 384] on label at bounding box center [224, 384] width 22 height 0
click at [222, 373] on input "checkbox" at bounding box center [218, 373] width 10 height 0
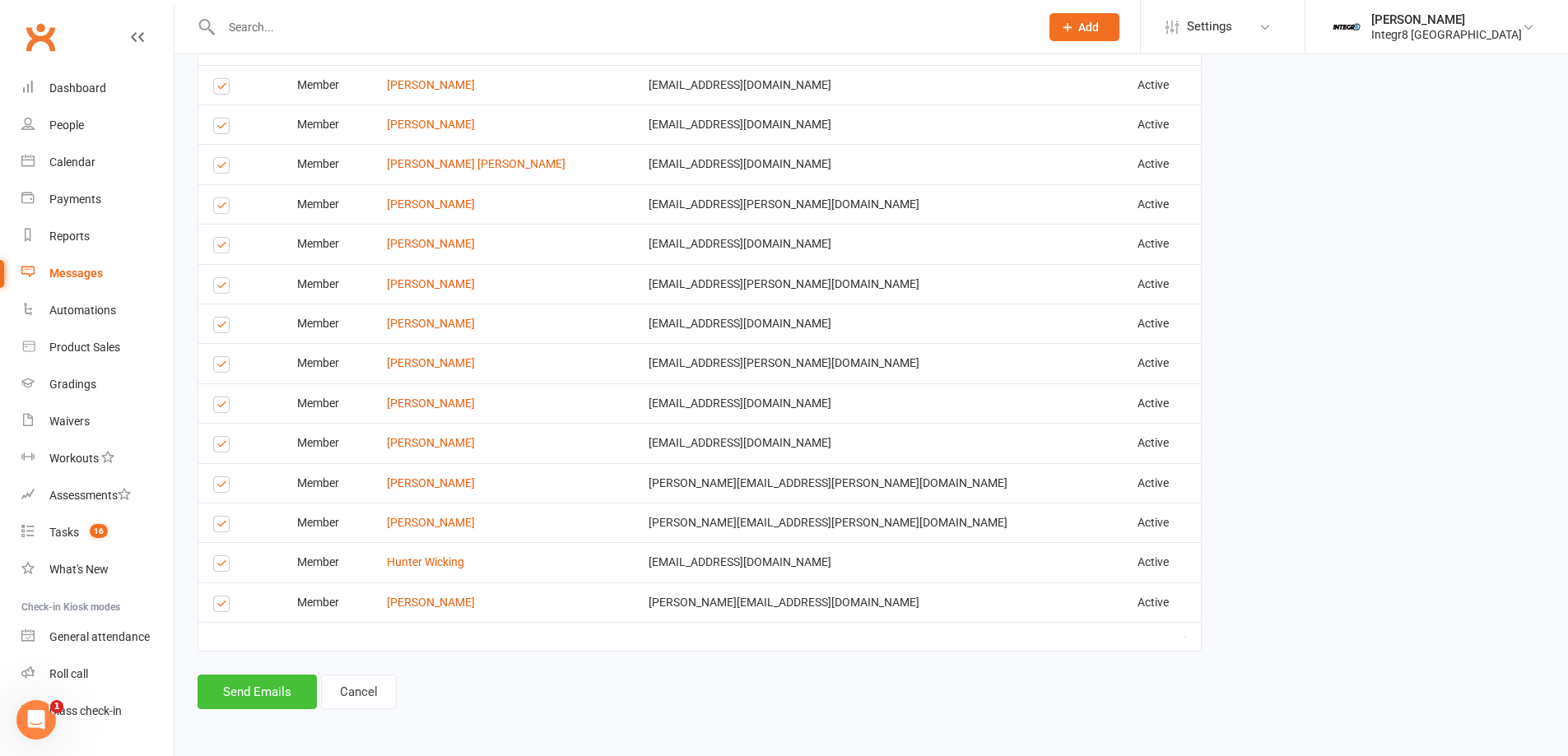
click at [258, 693] on button "Send Emails" at bounding box center [257, 692] width 120 height 35
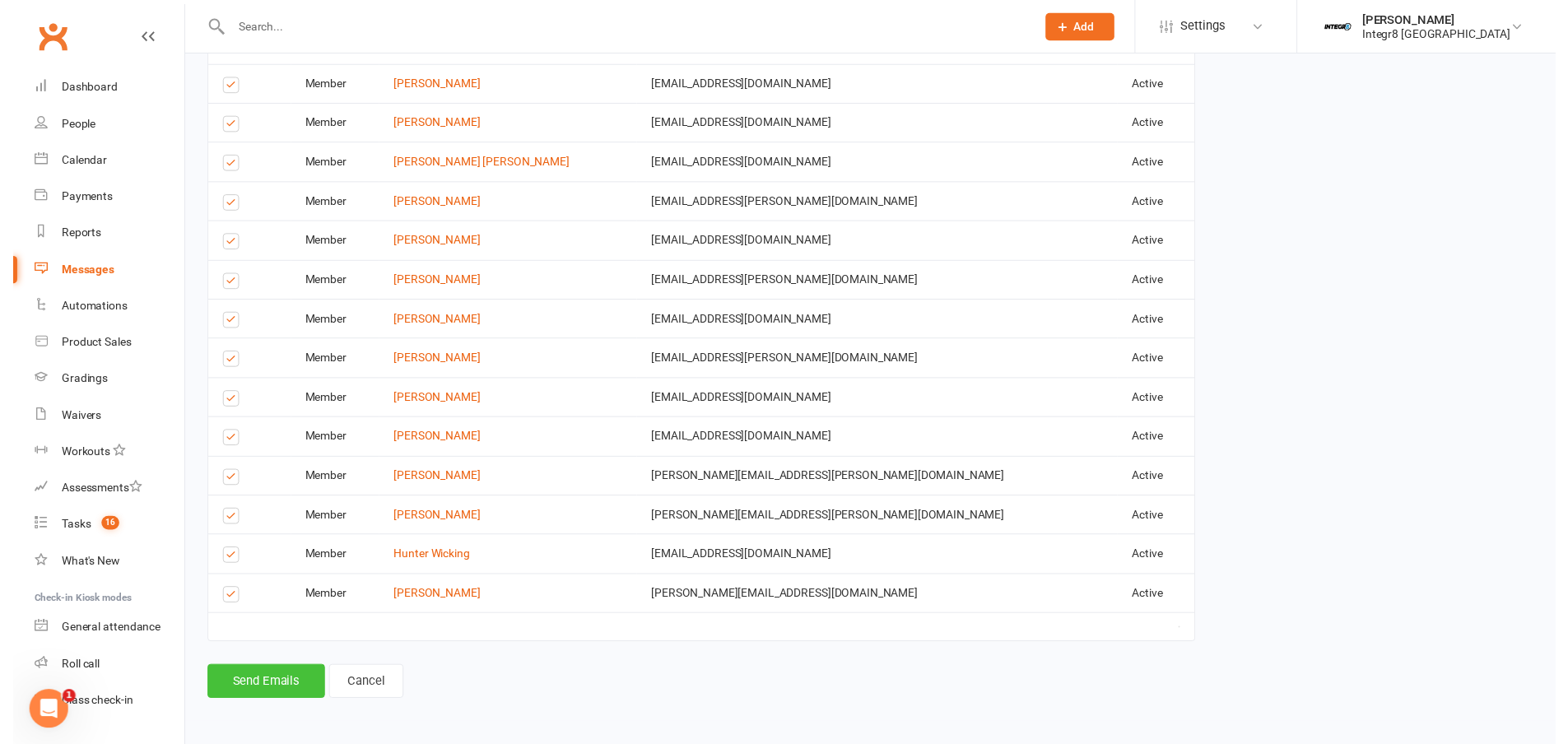
scroll to position [2007, 0]
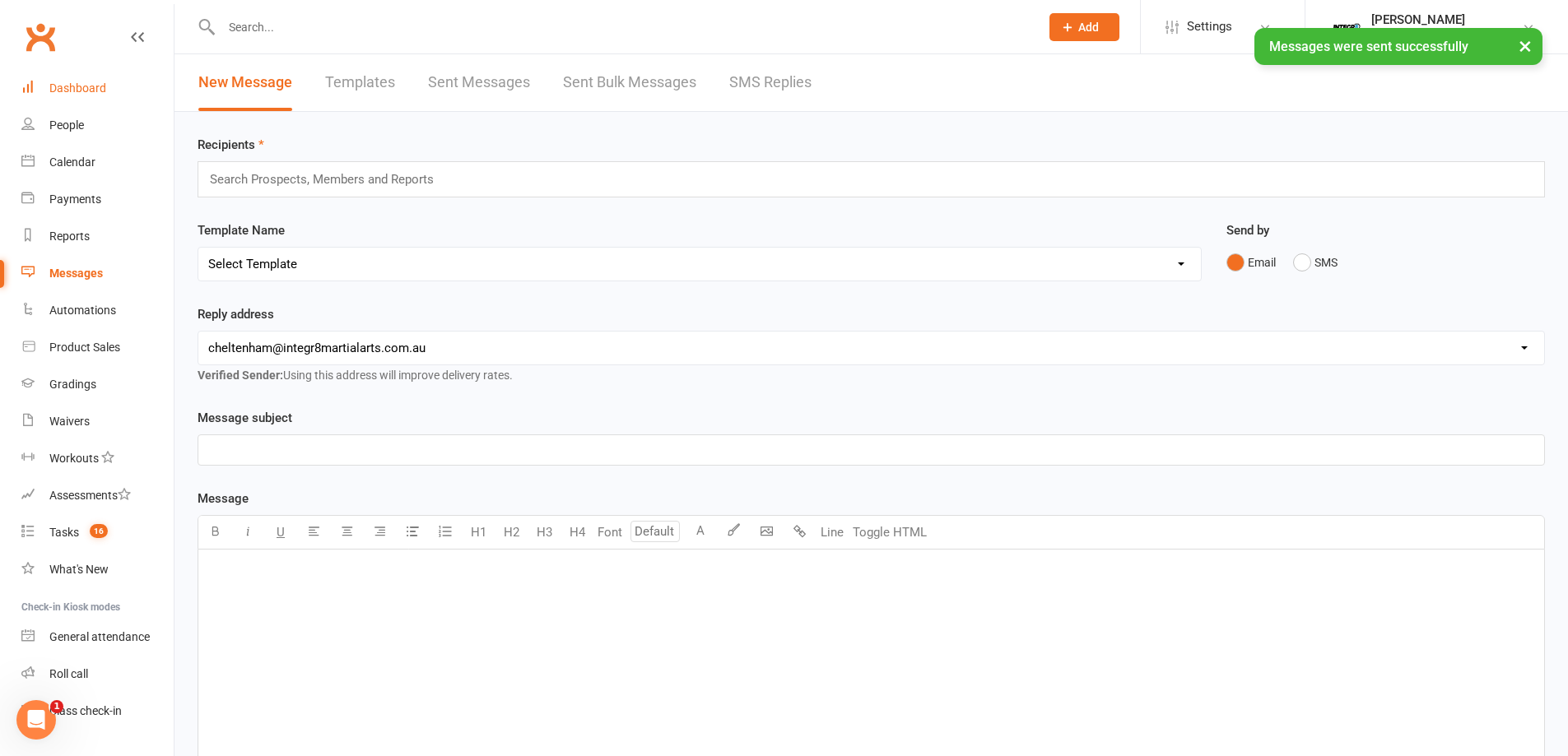
click at [109, 90] on link "Dashboard" at bounding box center [97, 89] width 152 height 37
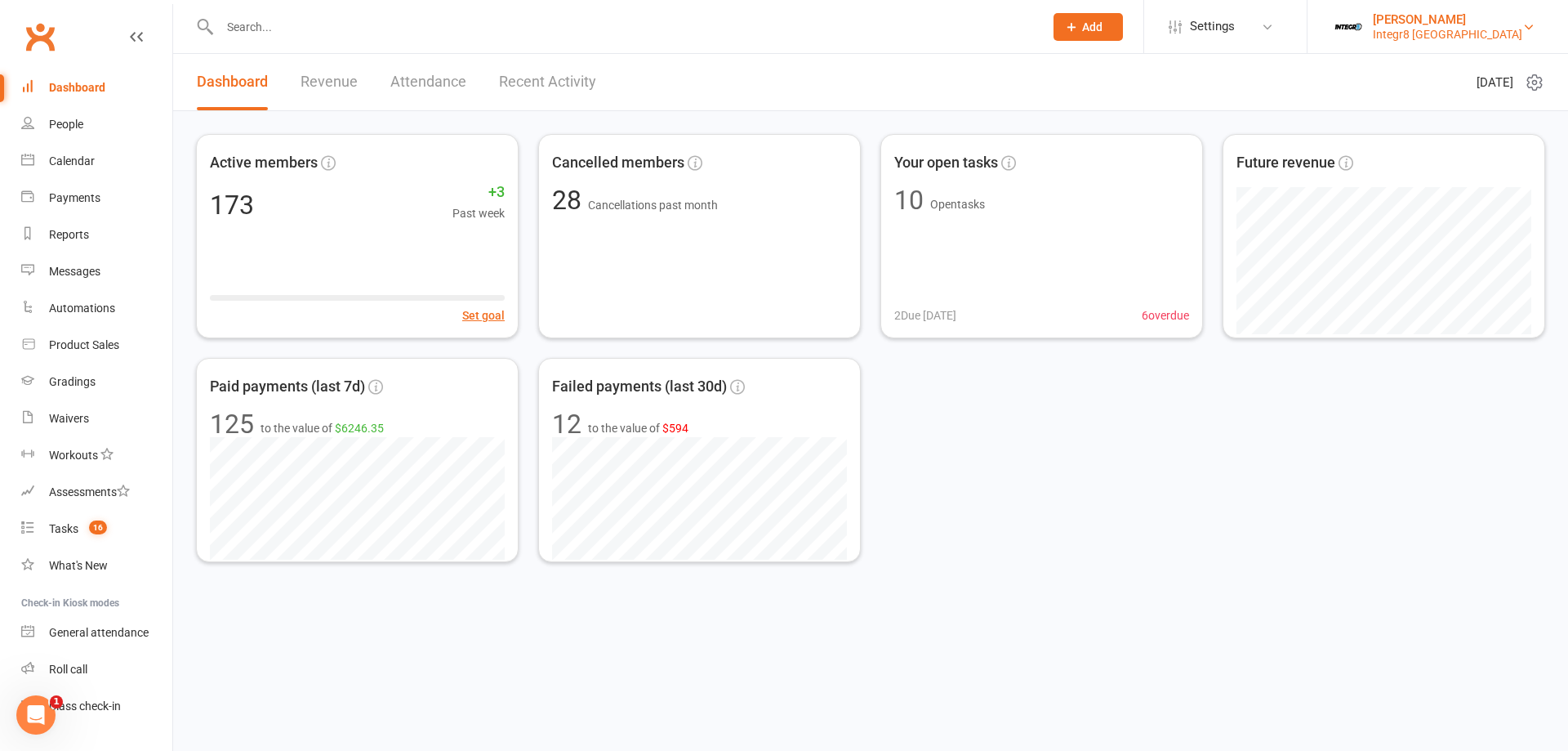
click at [1417, 22] on div "[PERSON_NAME]" at bounding box center [1447, 19] width 149 height 15
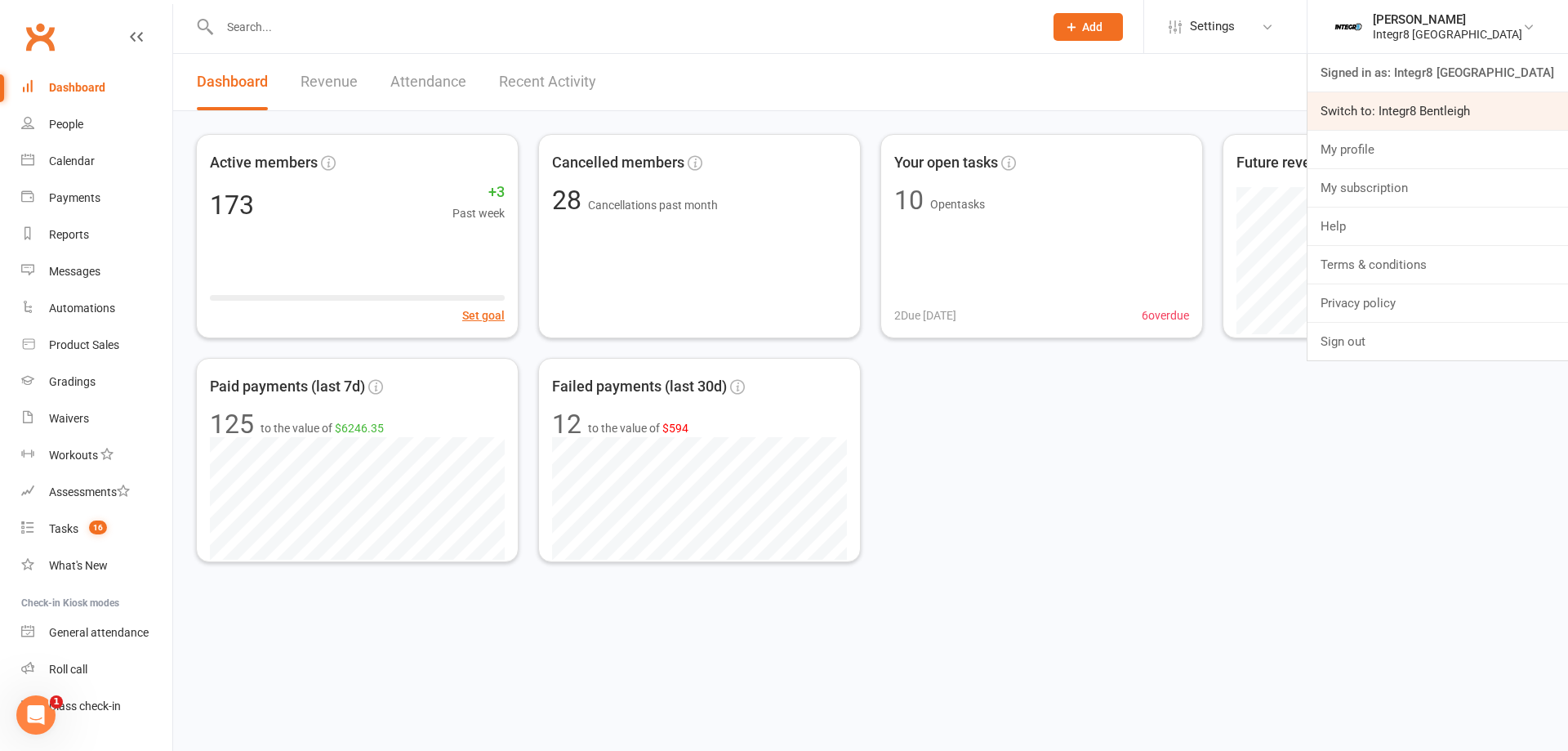
click at [1411, 112] on link "Switch to: Integr8 Bentleigh" at bounding box center [1437, 111] width 260 height 38
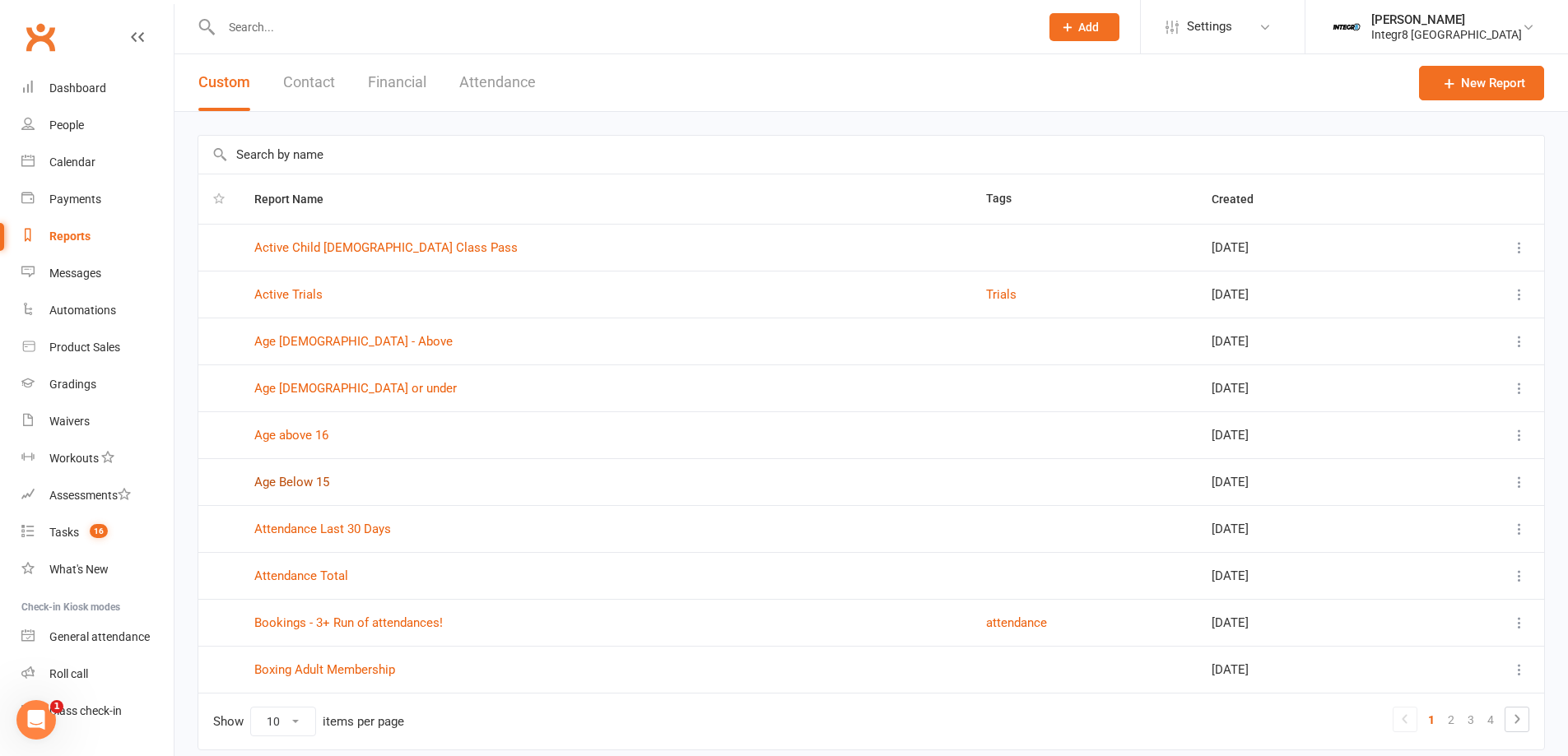
click at [303, 482] on link "Age Below 15" at bounding box center [291, 482] width 75 height 15
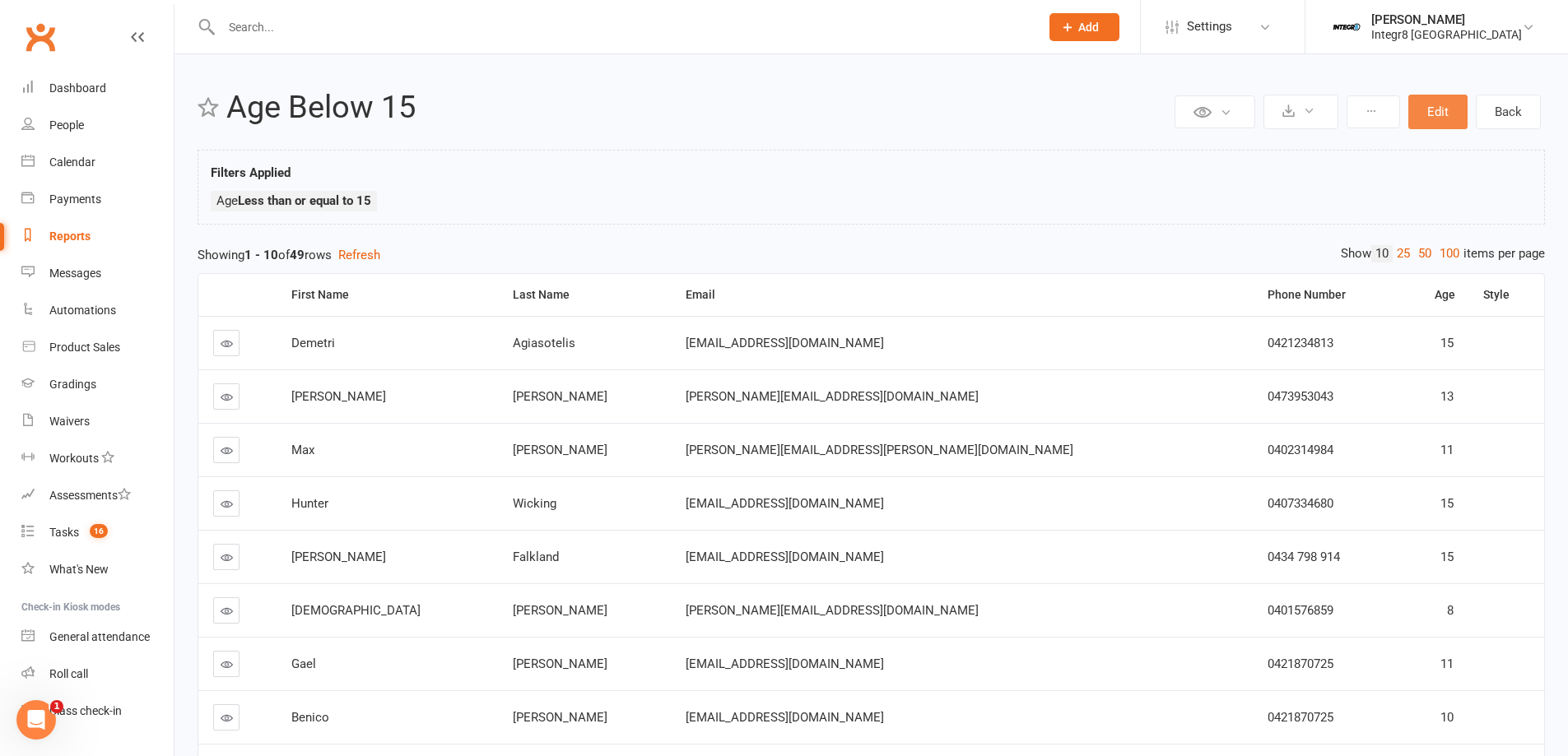
click at [1432, 121] on button "Edit" at bounding box center [1437, 111] width 59 height 35
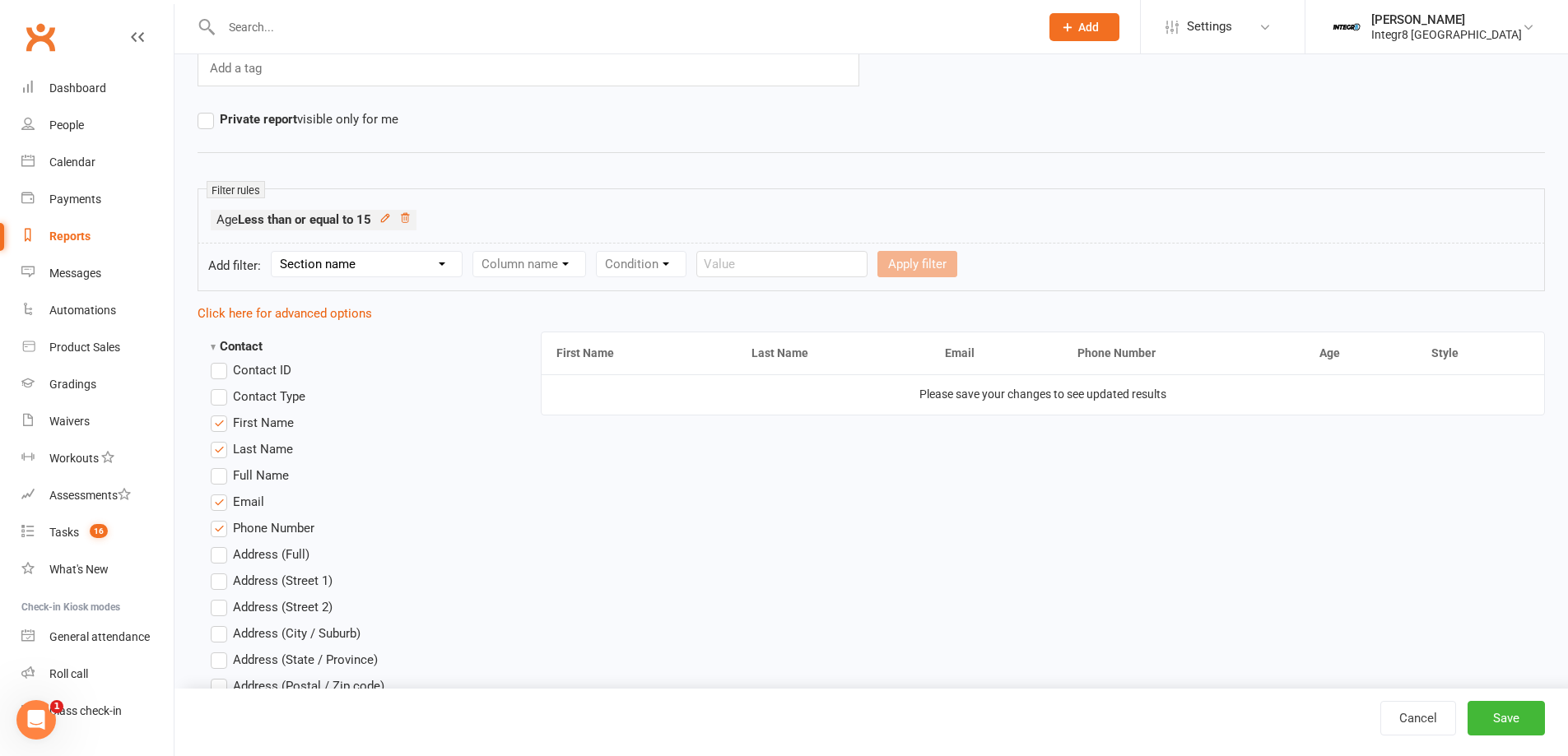
scroll to position [164, 0]
click at [343, 259] on select "Section name Contact Attendance Aggregate Payment Booking Waitlist Attendees Ca…" at bounding box center [367, 263] width 191 height 24
click at [274, 251] on select "Section name Contact Attendance Aggregate Payment Booking Waitlist Attendees Ca…" at bounding box center [367, 263] width 191 height 24
click at [369, 253] on select "Section name Contact Attendance Aggregate Payment Booking Waitlist Attendees Ca…" at bounding box center [367, 263] width 191 height 24
select select "11"
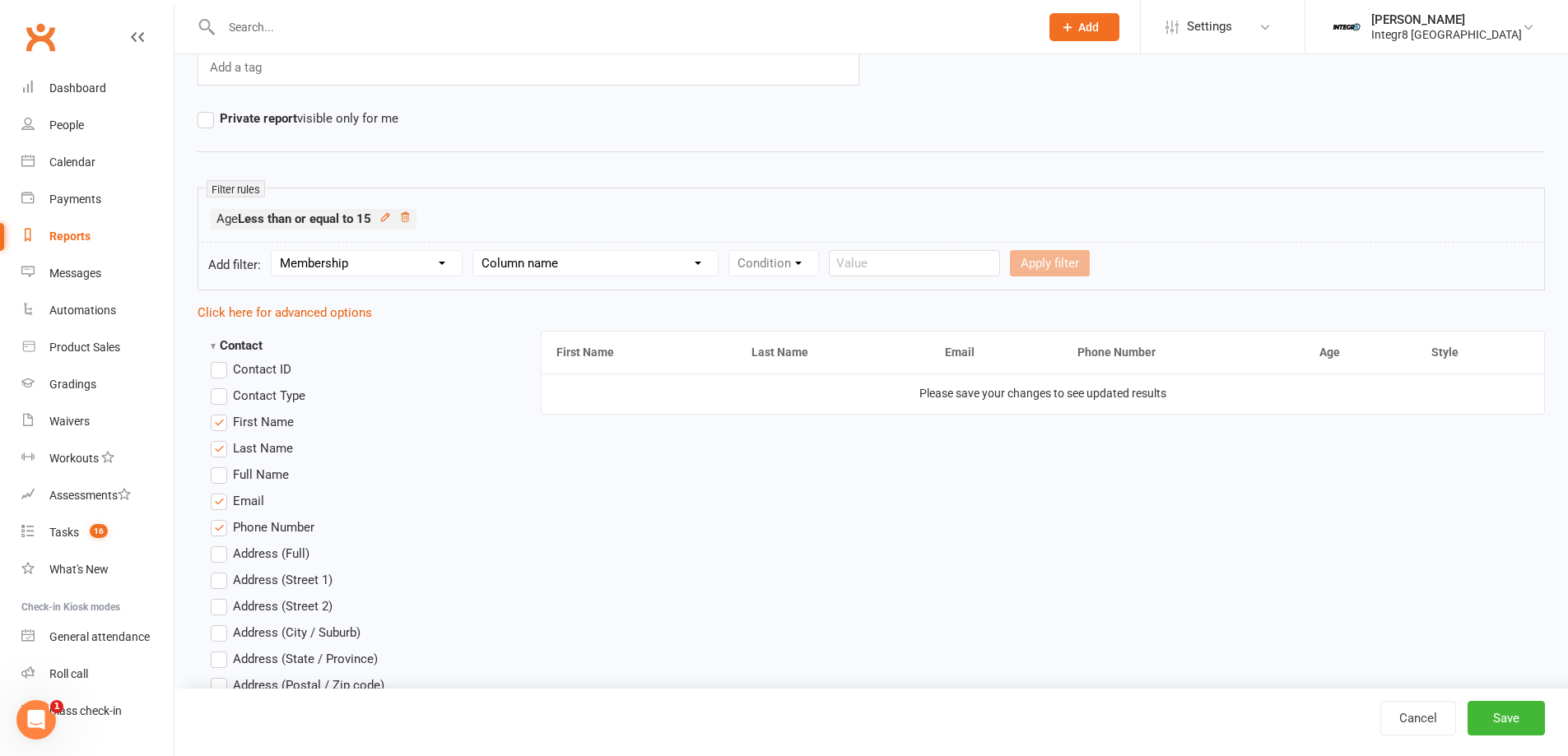
click at [274, 251] on select "Section name Contact Attendance Aggregate Payment Booking Waitlist Attendees Ca…" at bounding box center [367, 263] width 191 height 24
click at [535, 262] on select "Column name Membership ID Membership Name Membership Category Membership Start …" at bounding box center [634, 263] width 321 height 24
click at [475, 251] on select "Column name Membership ID Membership Name Membership Category Membership Start …" at bounding box center [634, 263] width 321 height 24
click at [600, 269] on select "Column name Membership ID Membership Name Membership Category Membership Start …" at bounding box center [634, 263] width 321 height 24
select select "29"
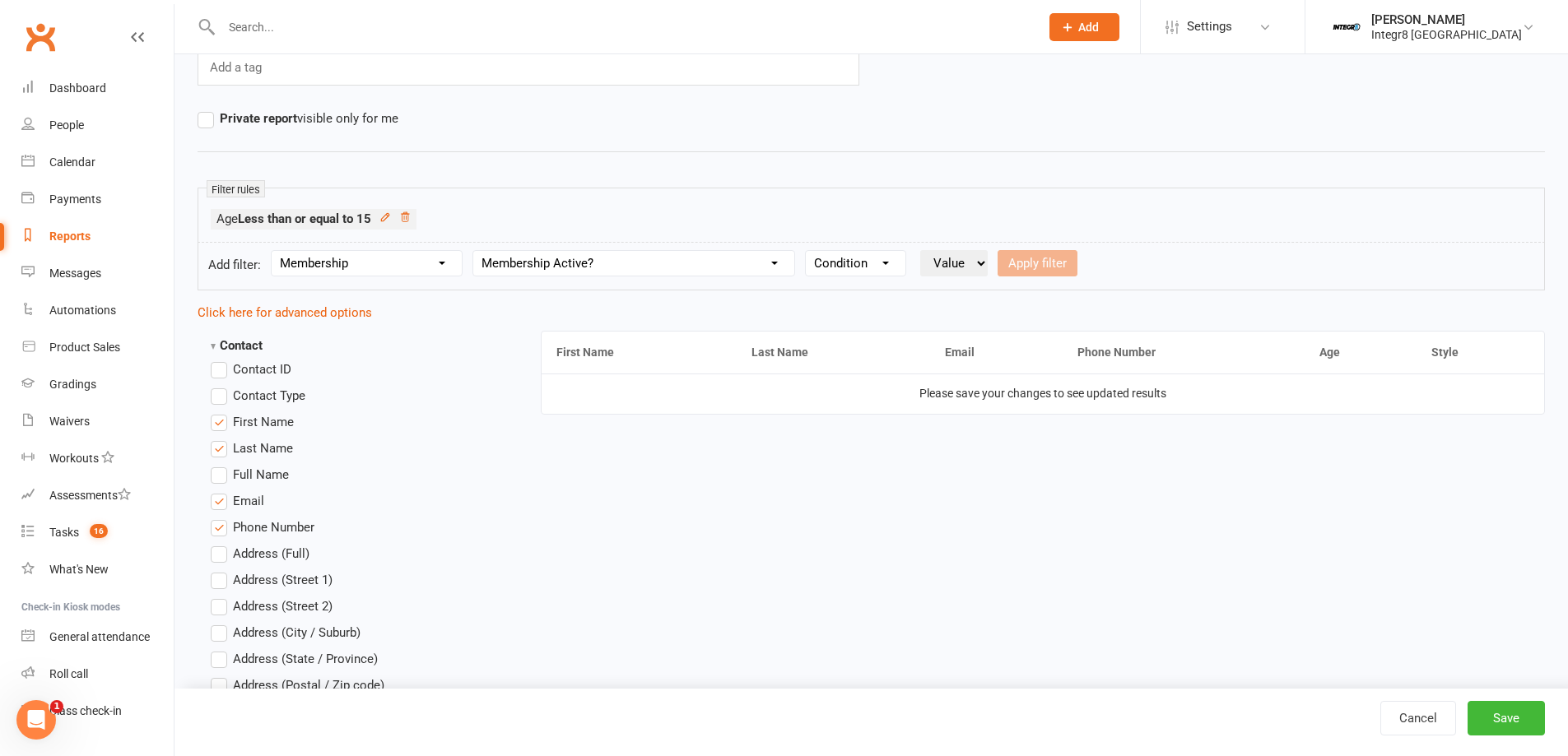
click at [475, 251] on select "Column name Membership ID Membership Name Membership Category Membership Start …" at bounding box center [634, 263] width 321 height 24
click at [829, 256] on select "Condition Is Is not Is blank Is not blank" at bounding box center [855, 263] width 100 height 24
select select "0"
click at [809, 251] on select "Condition Is Is not Is blank Is not blank" at bounding box center [855, 263] width 100 height 24
click at [955, 267] on select "Value Yes No" at bounding box center [954, 263] width 67 height 26
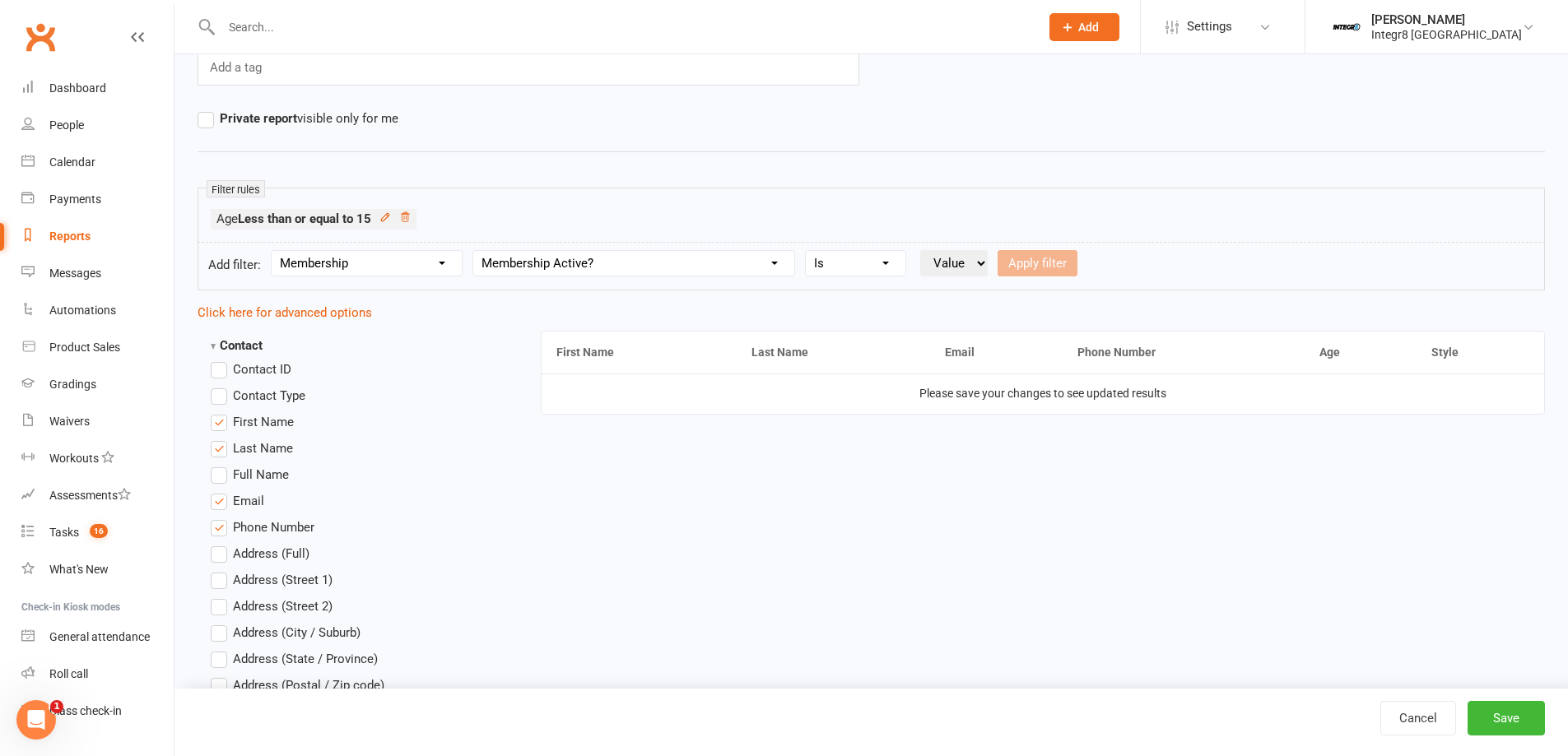
select select "true"
click at [924, 250] on select "Value Yes No" at bounding box center [954, 263] width 67 height 26
click at [1013, 260] on button "Apply filter" at bounding box center [1037, 263] width 79 height 26
select select
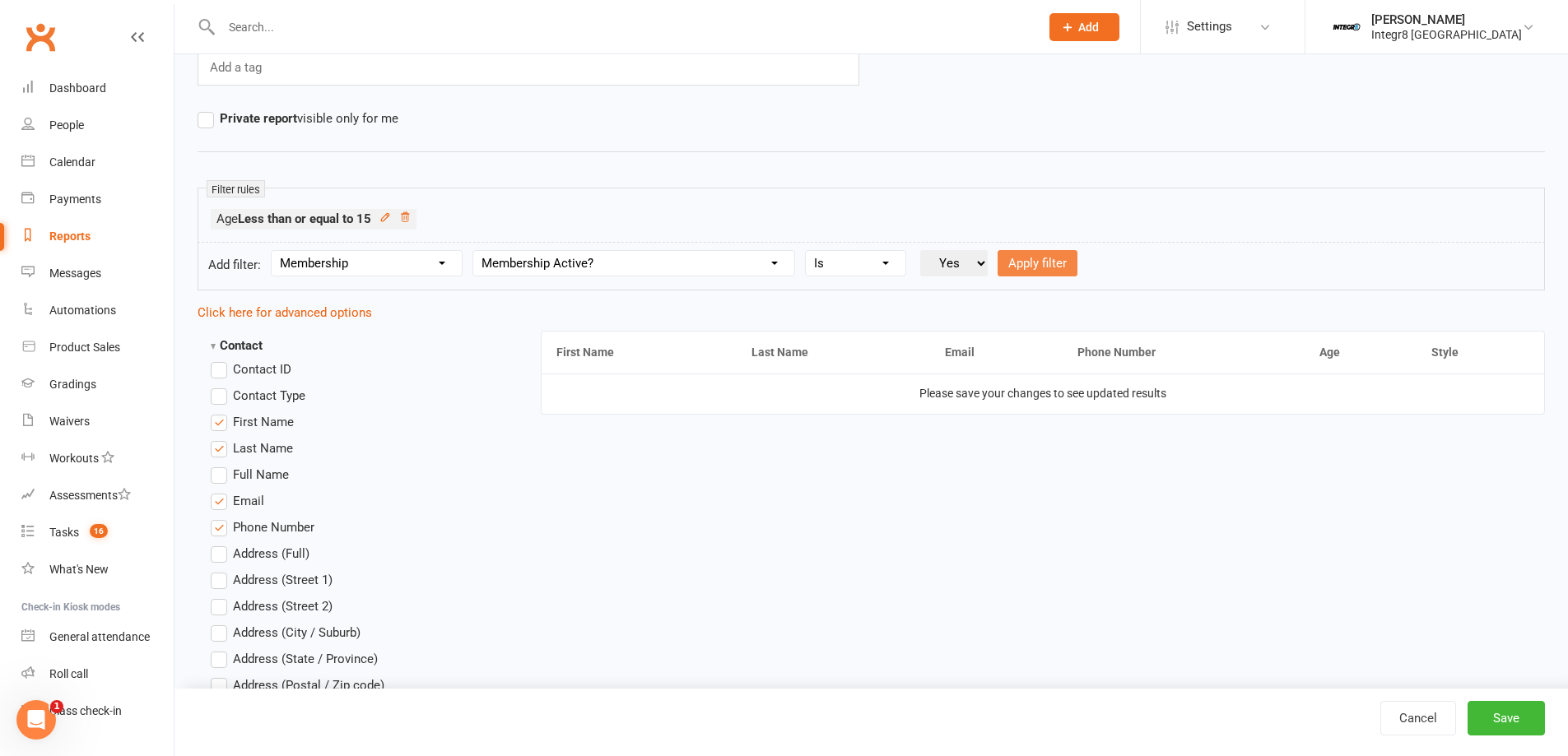
select select
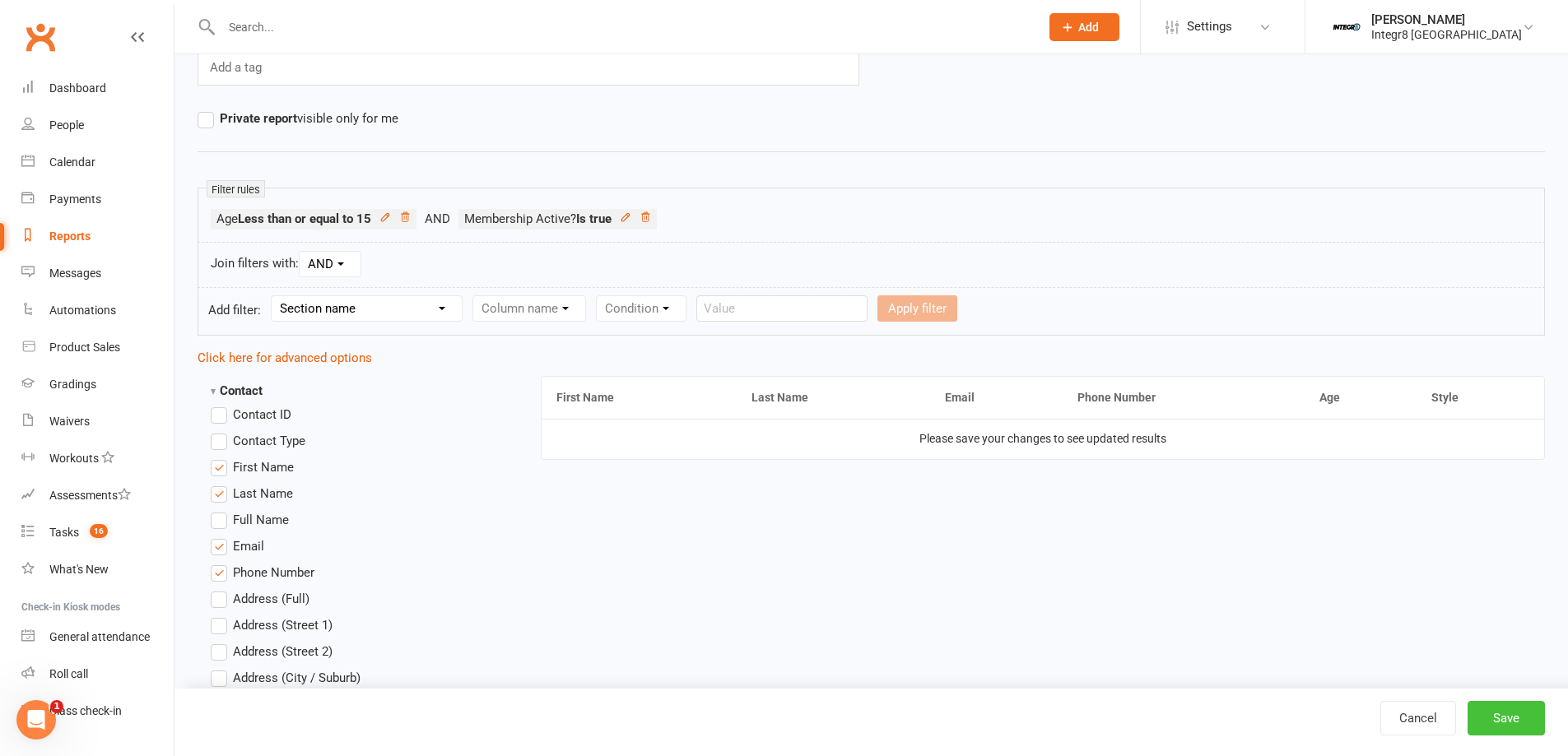
click at [1524, 717] on button "Save" at bounding box center [1505, 718] width 78 height 35
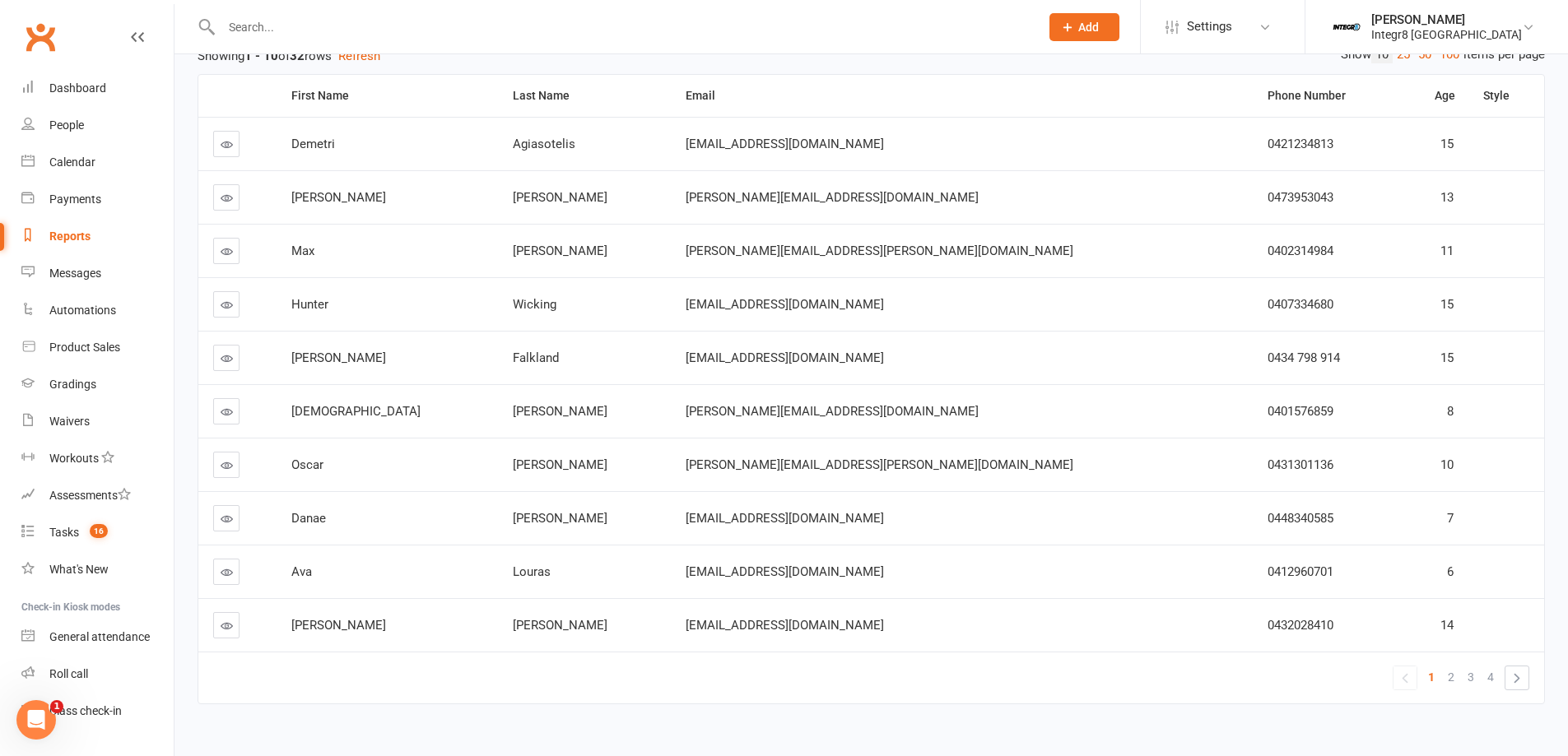
scroll to position [225, 0]
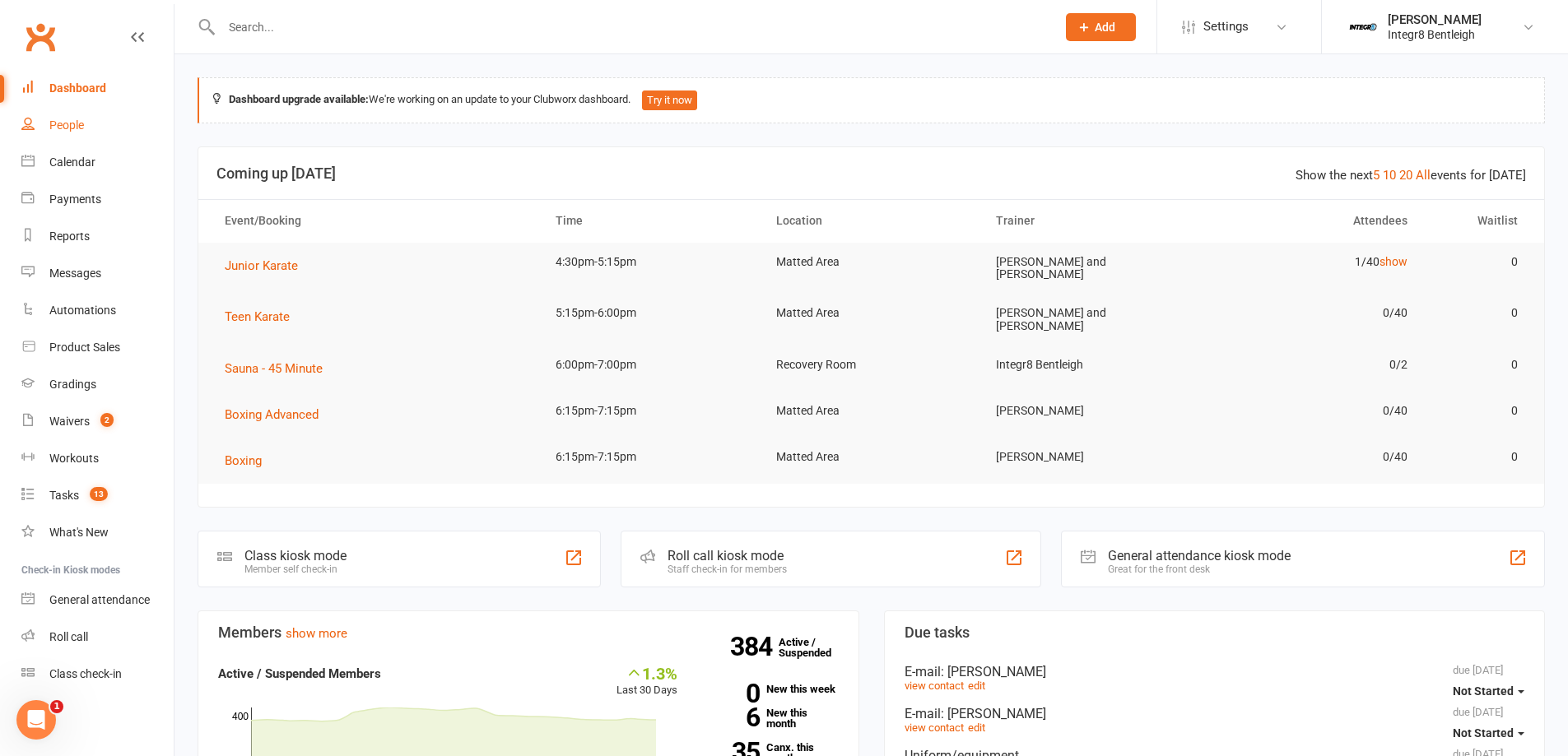
click at [105, 128] on link "People" at bounding box center [97, 126] width 152 height 37
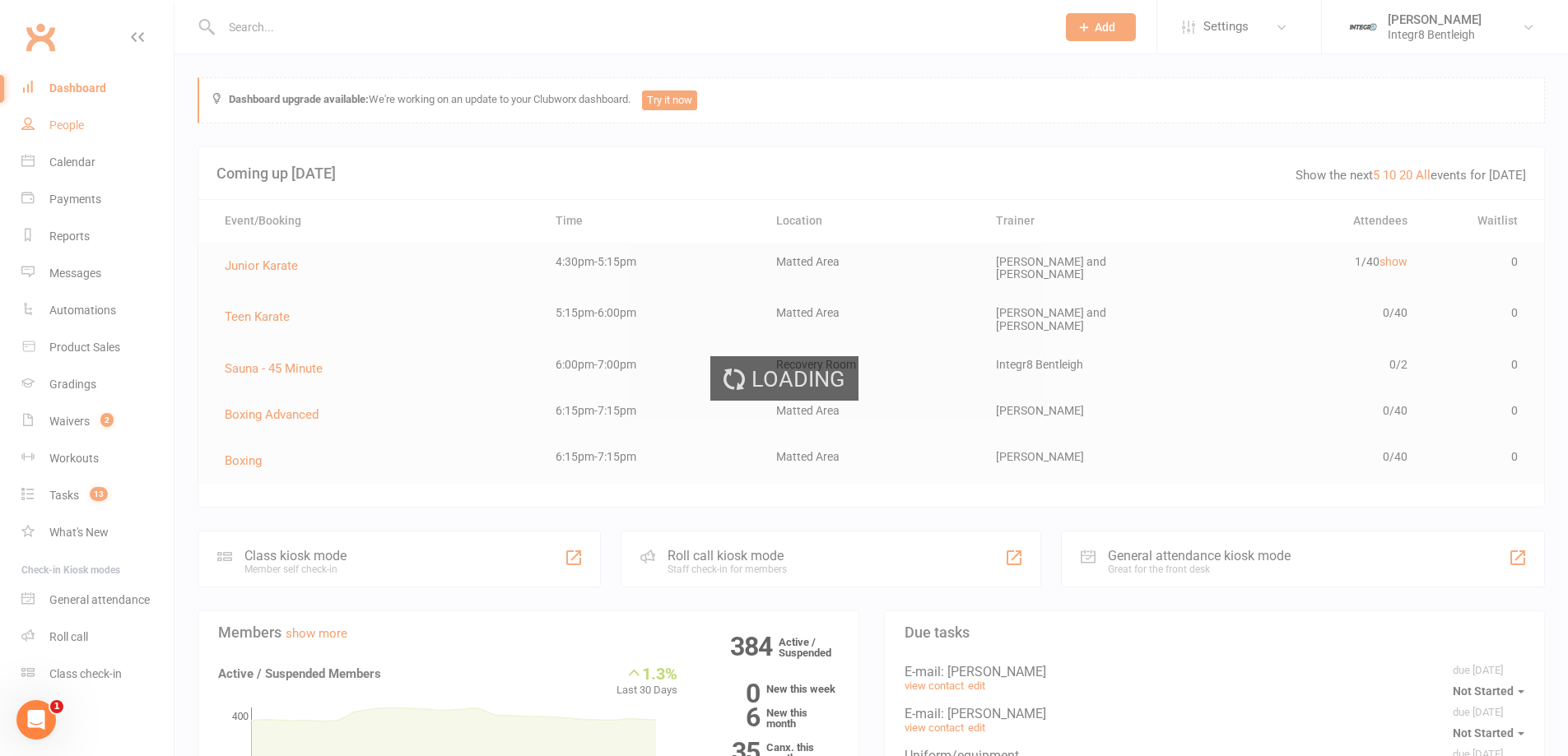
select select "100"
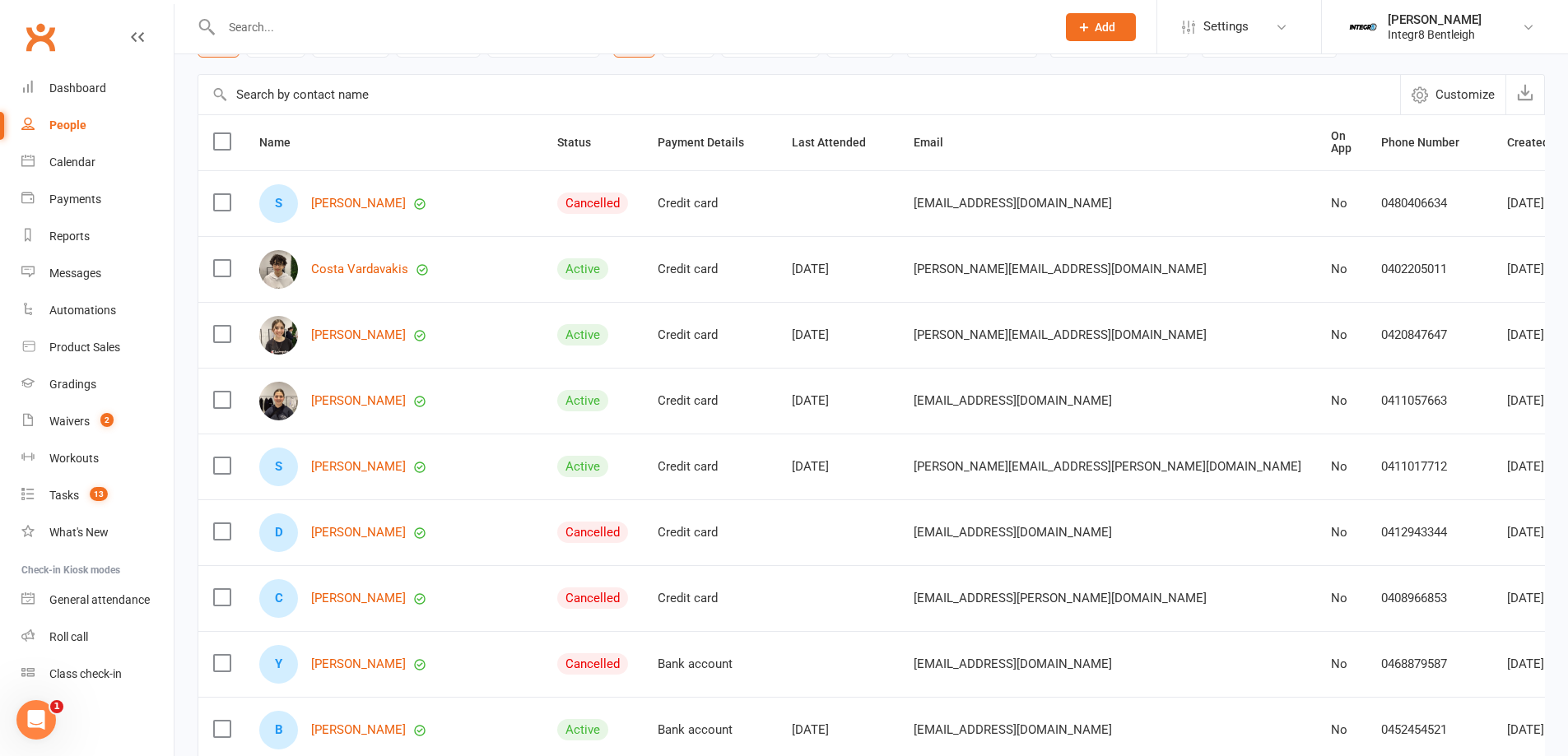
scroll to position [329, 0]
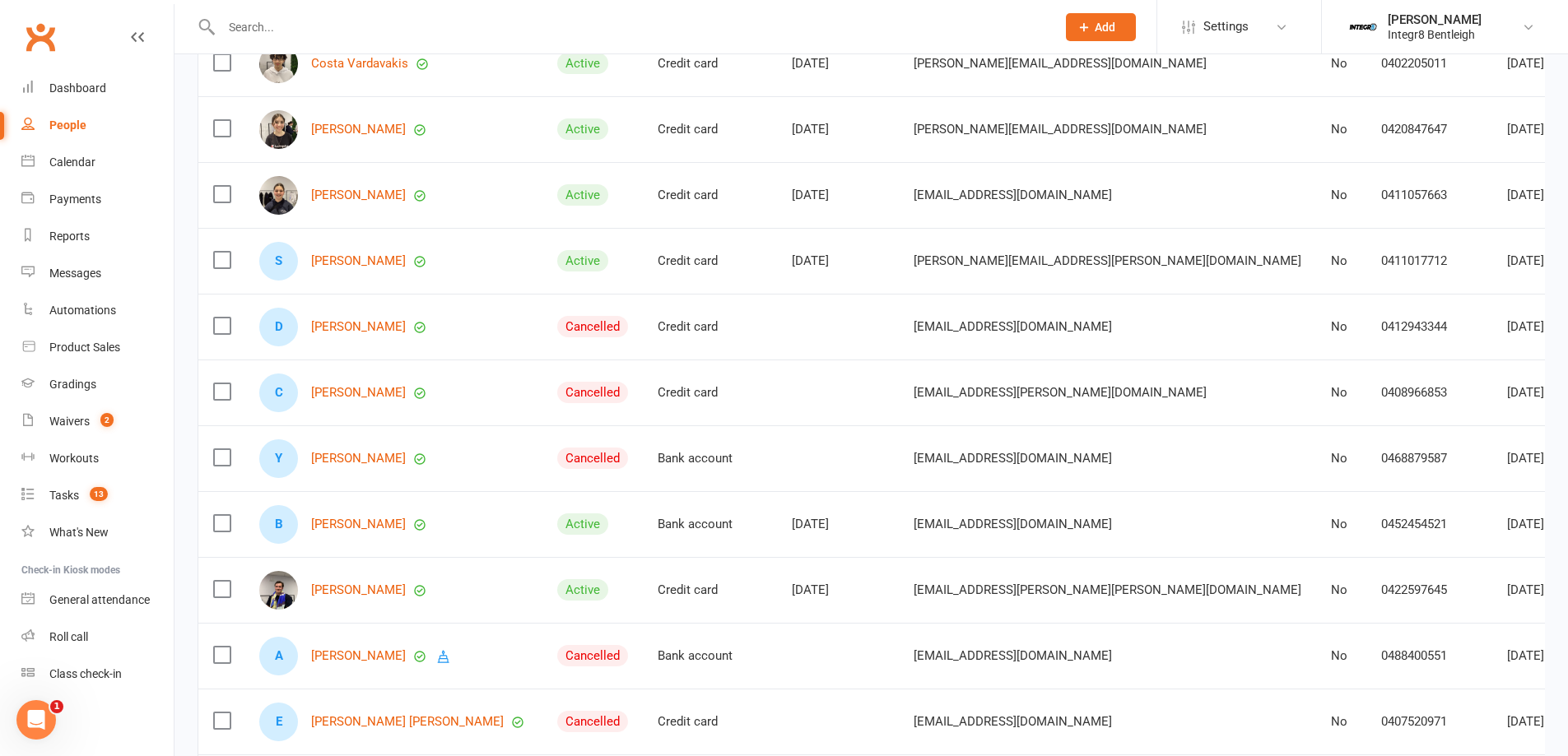
click at [89, 113] on link "People" at bounding box center [97, 126] width 152 height 37
click at [92, 99] on link "Dashboard" at bounding box center [97, 89] width 152 height 37
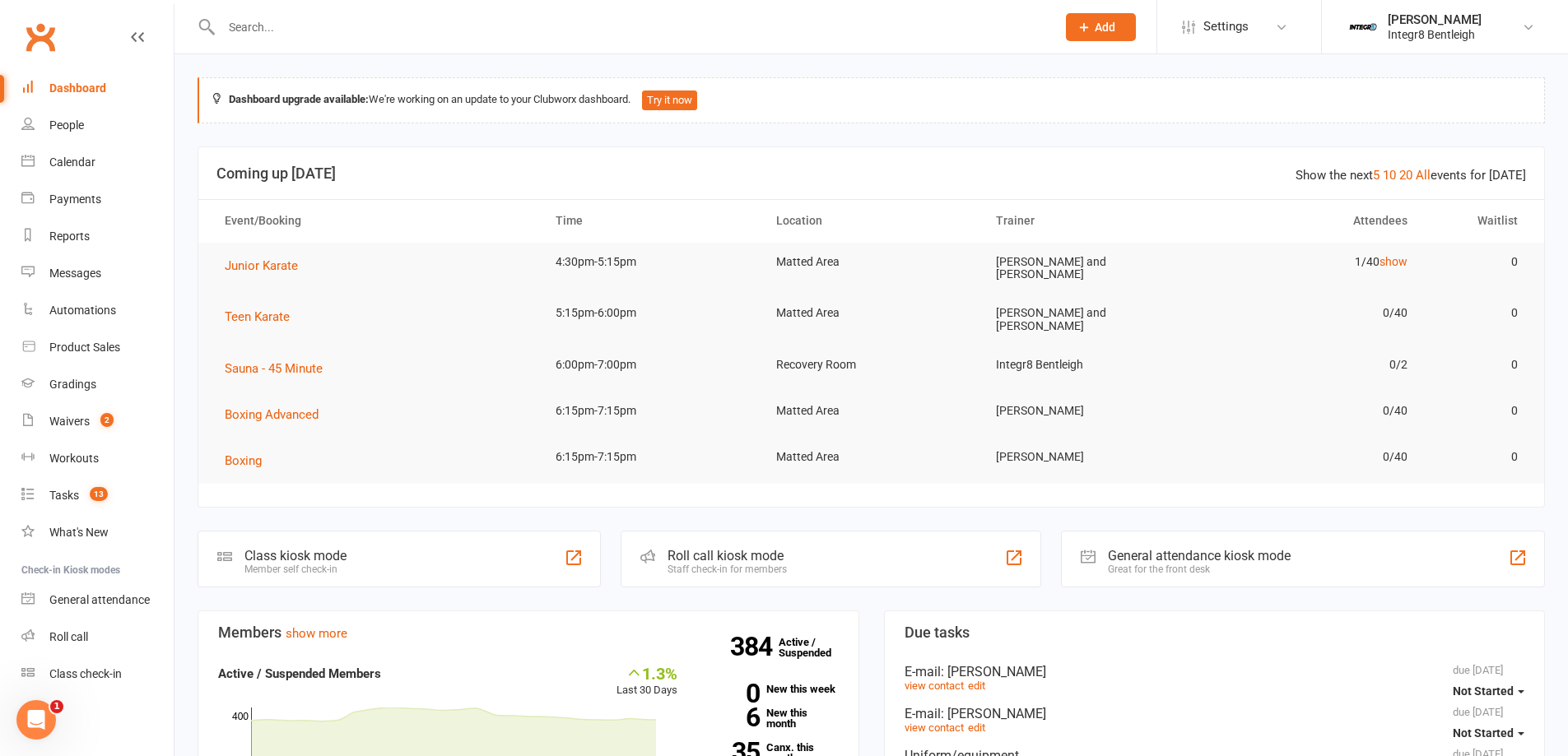
scroll to position [494, 0]
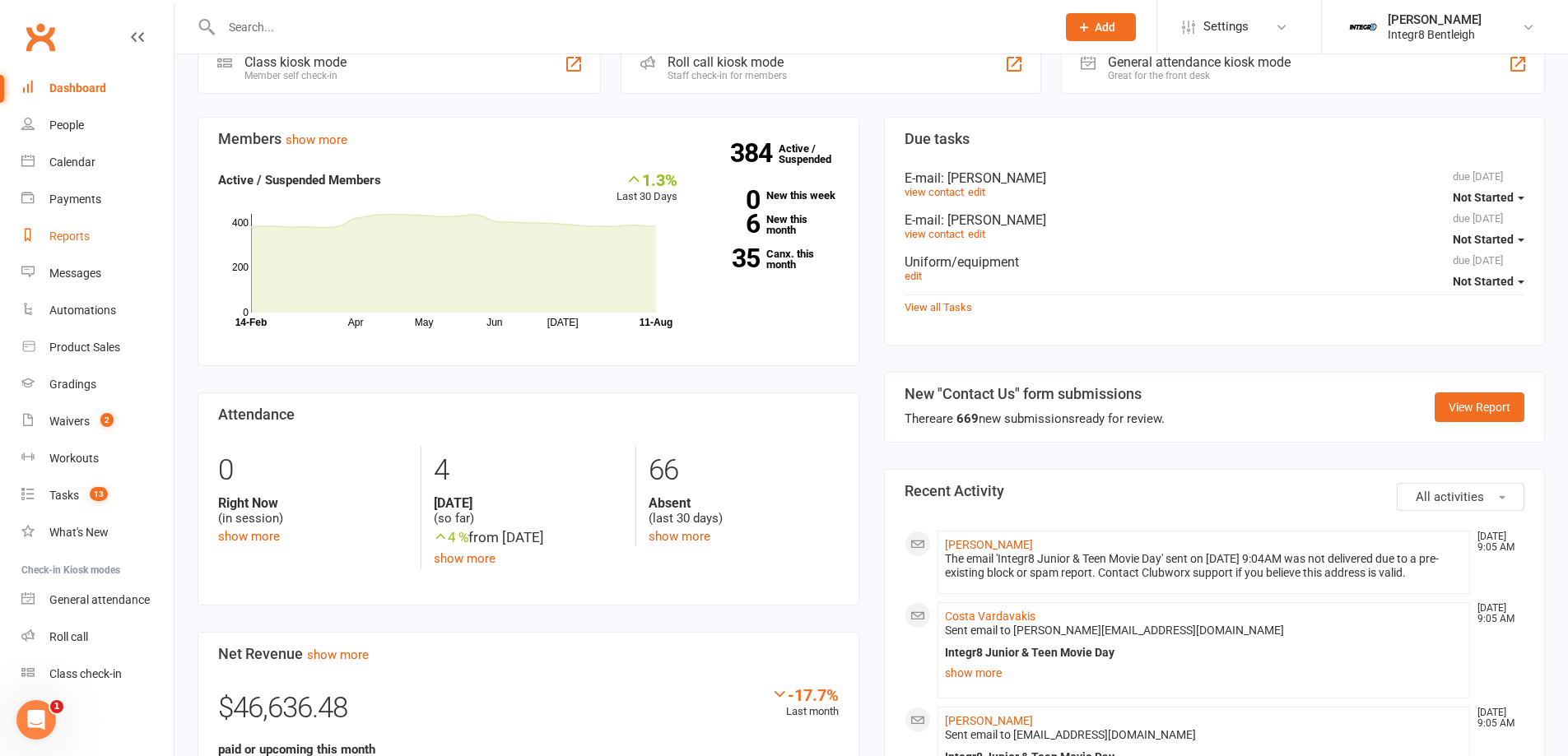
click at [94, 245] on link "Reports" at bounding box center [97, 237] width 152 height 37
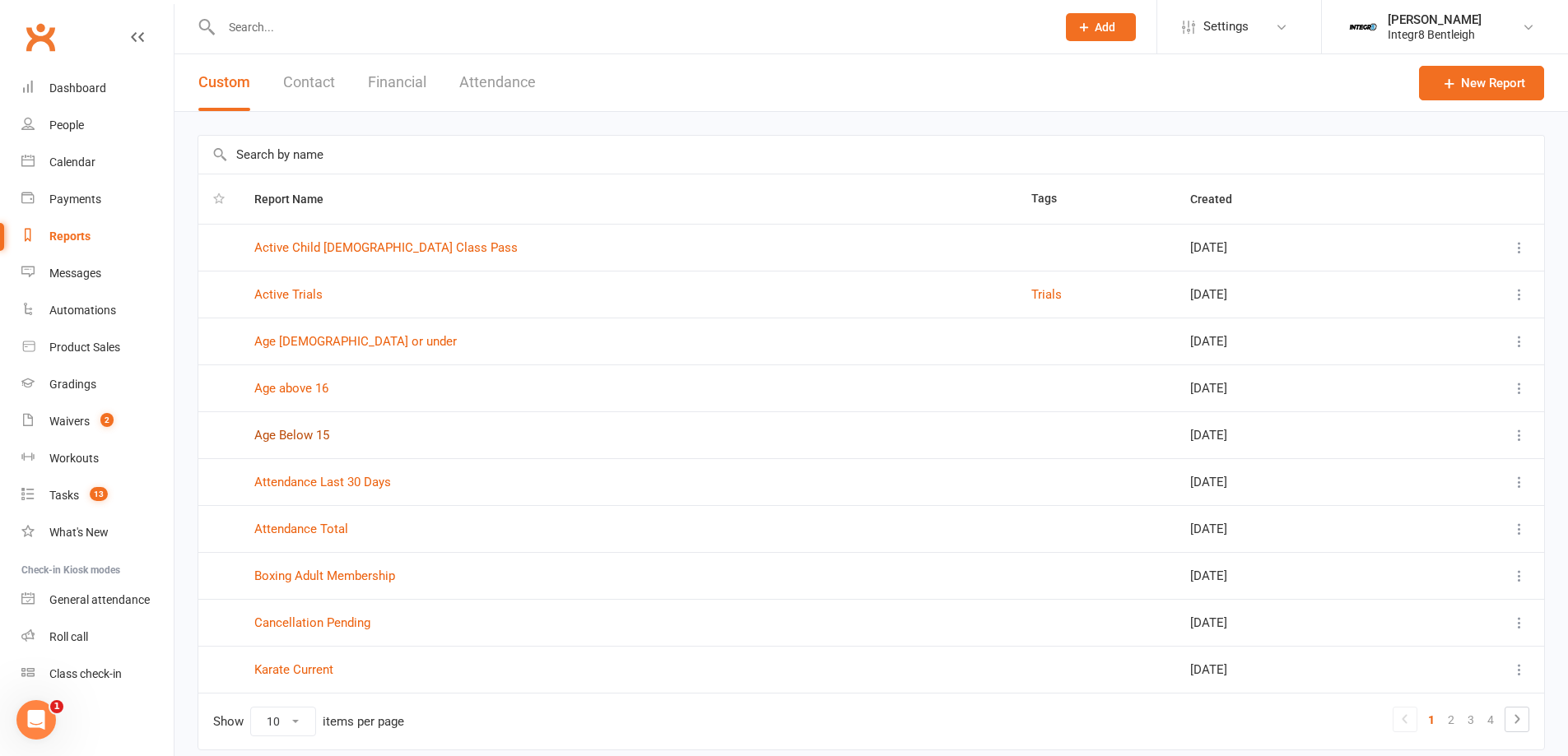
click at [295, 430] on link "Age Below 15" at bounding box center [291, 435] width 75 height 15
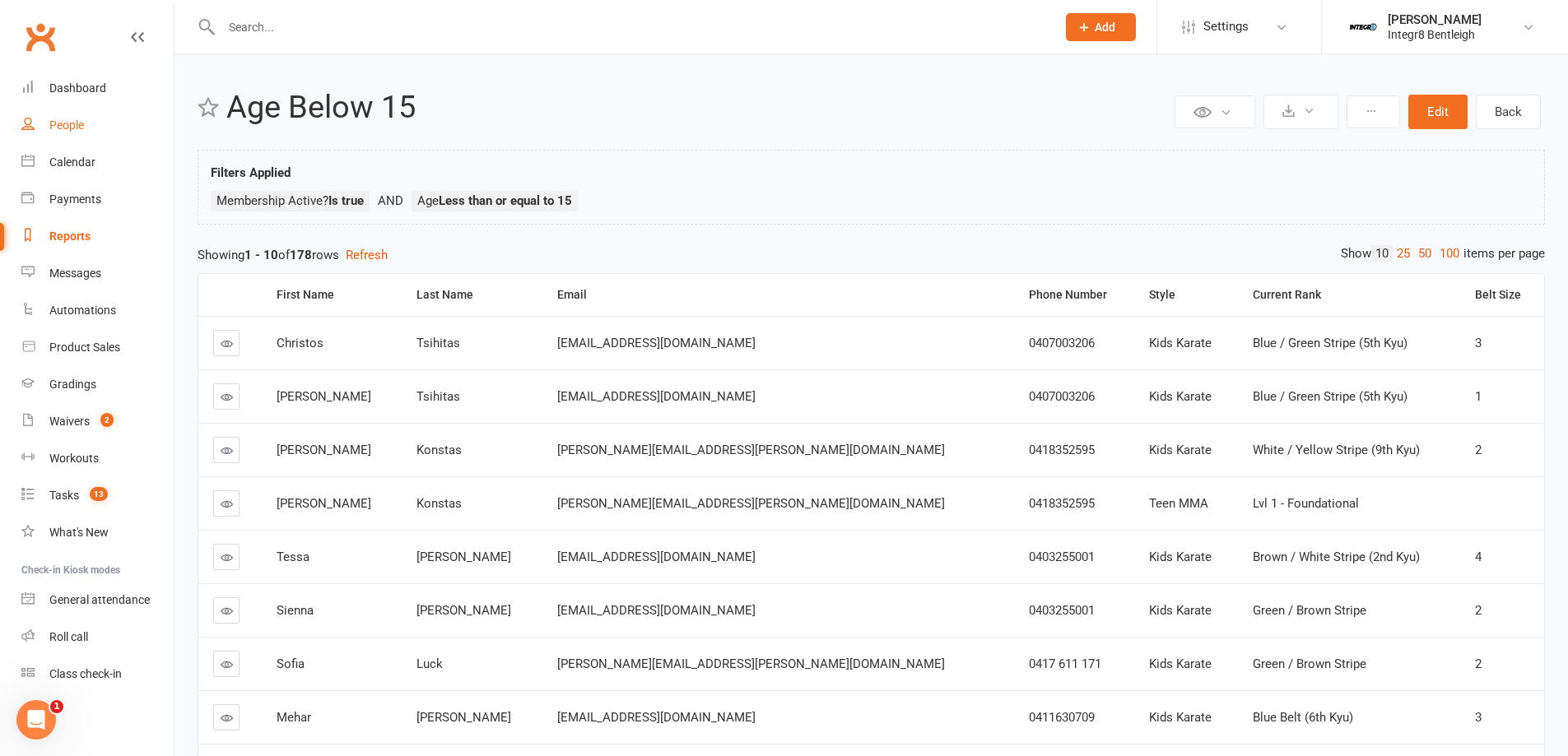
click at [73, 111] on link "People" at bounding box center [97, 126] width 152 height 37
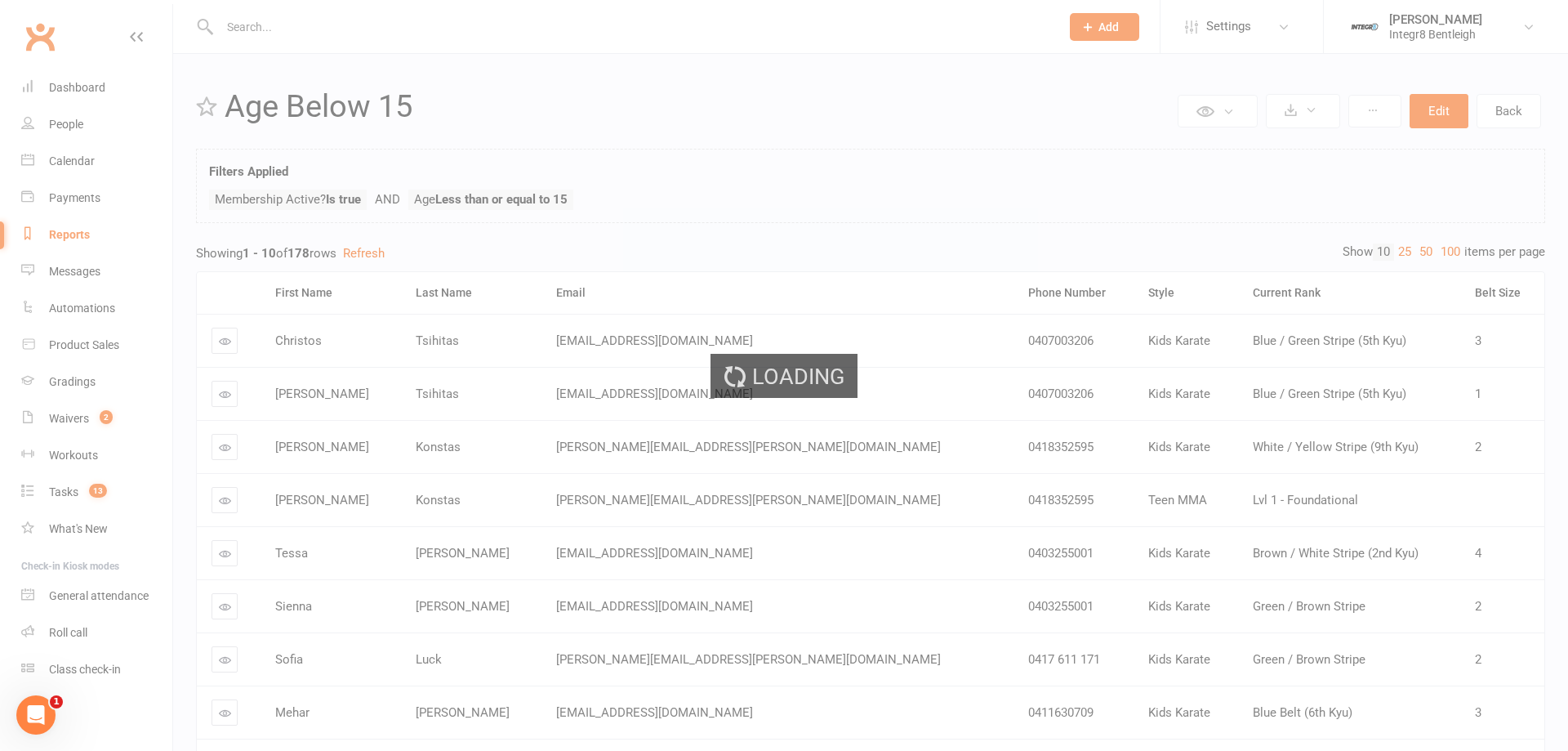
click at [77, 87] on div "Loading" at bounding box center [784, 376] width 1568 height 751
select select "100"
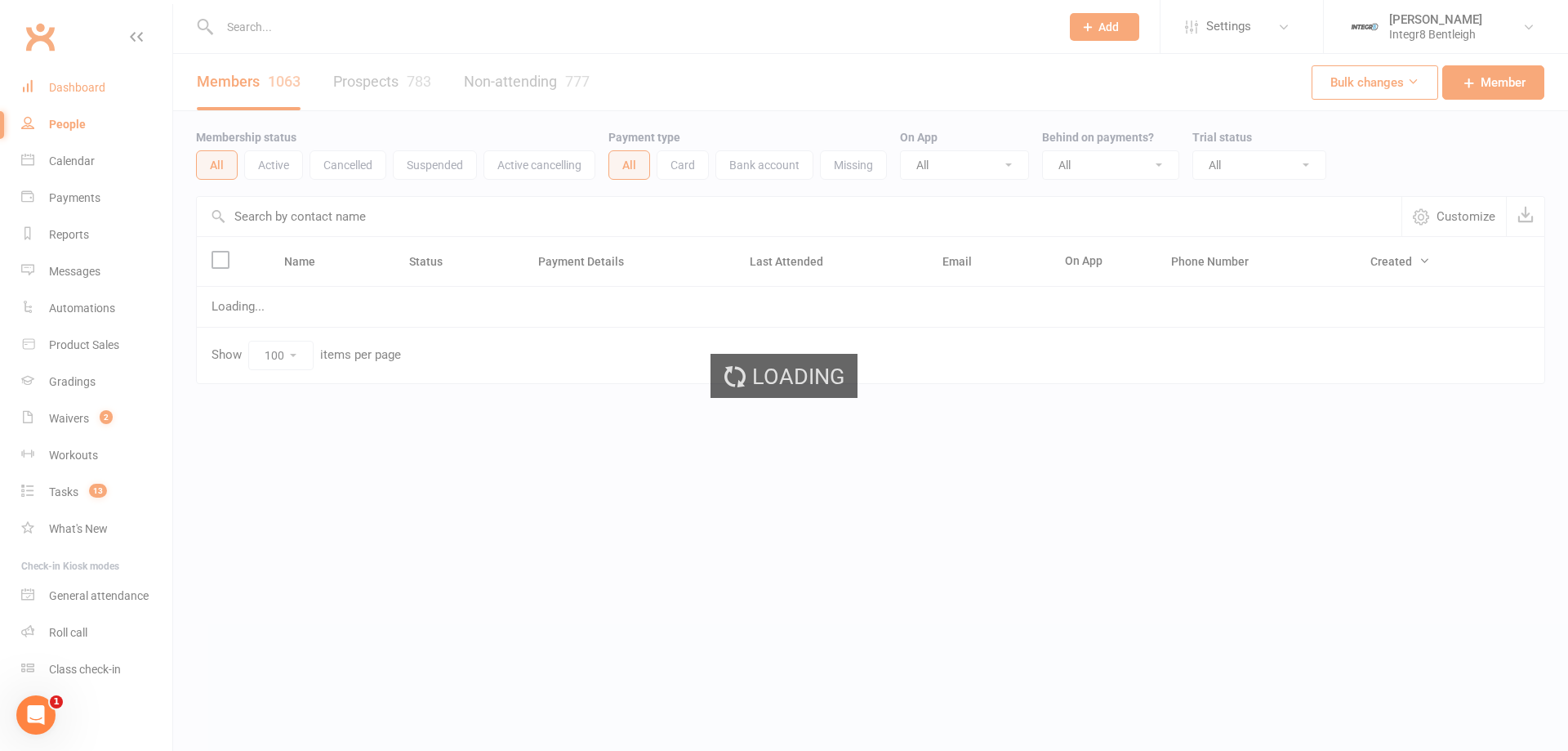
click at [77, 86] on div "Dashboard" at bounding box center [77, 87] width 57 height 13
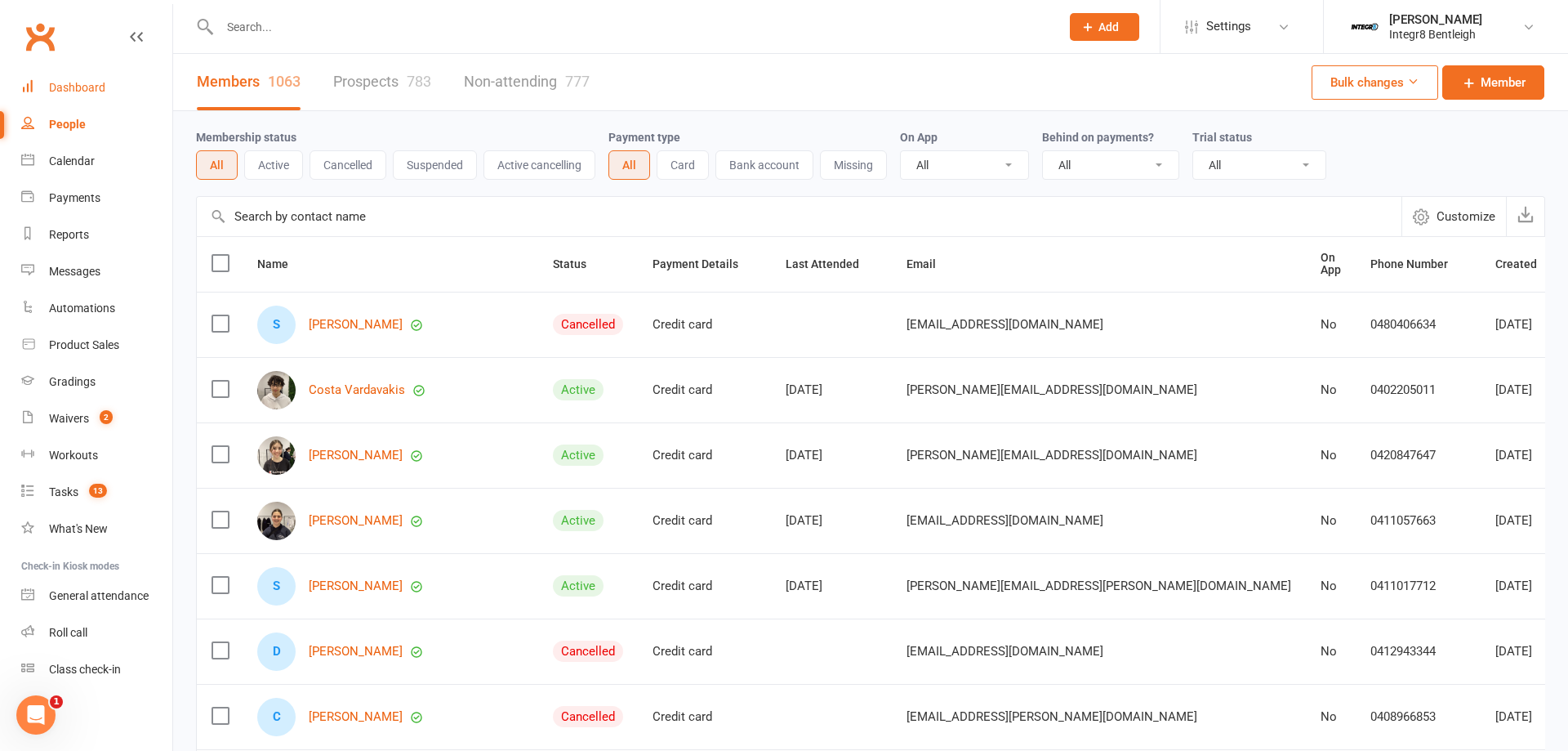
click at [77, 86] on div "Dashboard" at bounding box center [77, 87] width 57 height 13
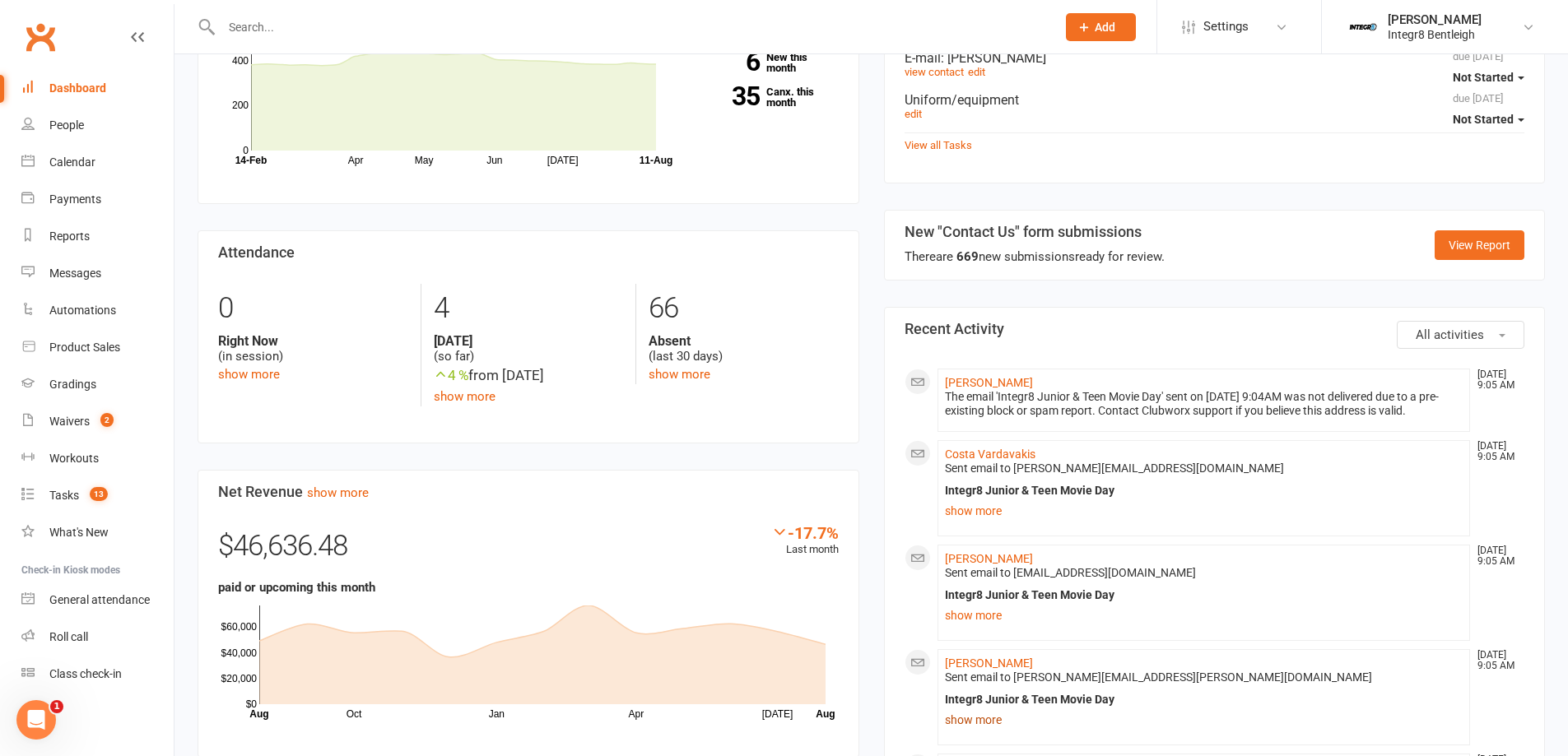
scroll to position [904, 0]
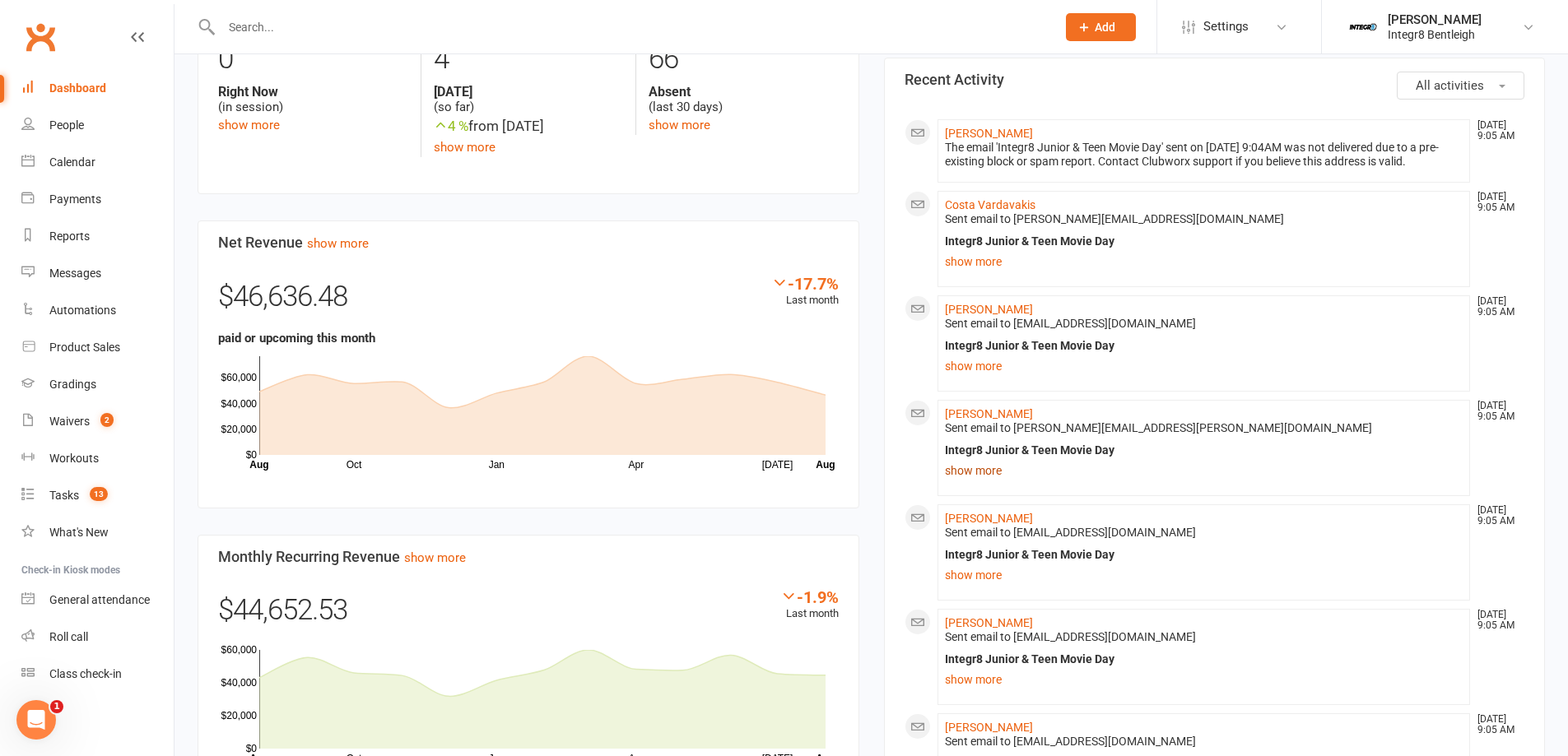
click at [981, 468] on link "show more" at bounding box center [1204, 470] width 518 height 23
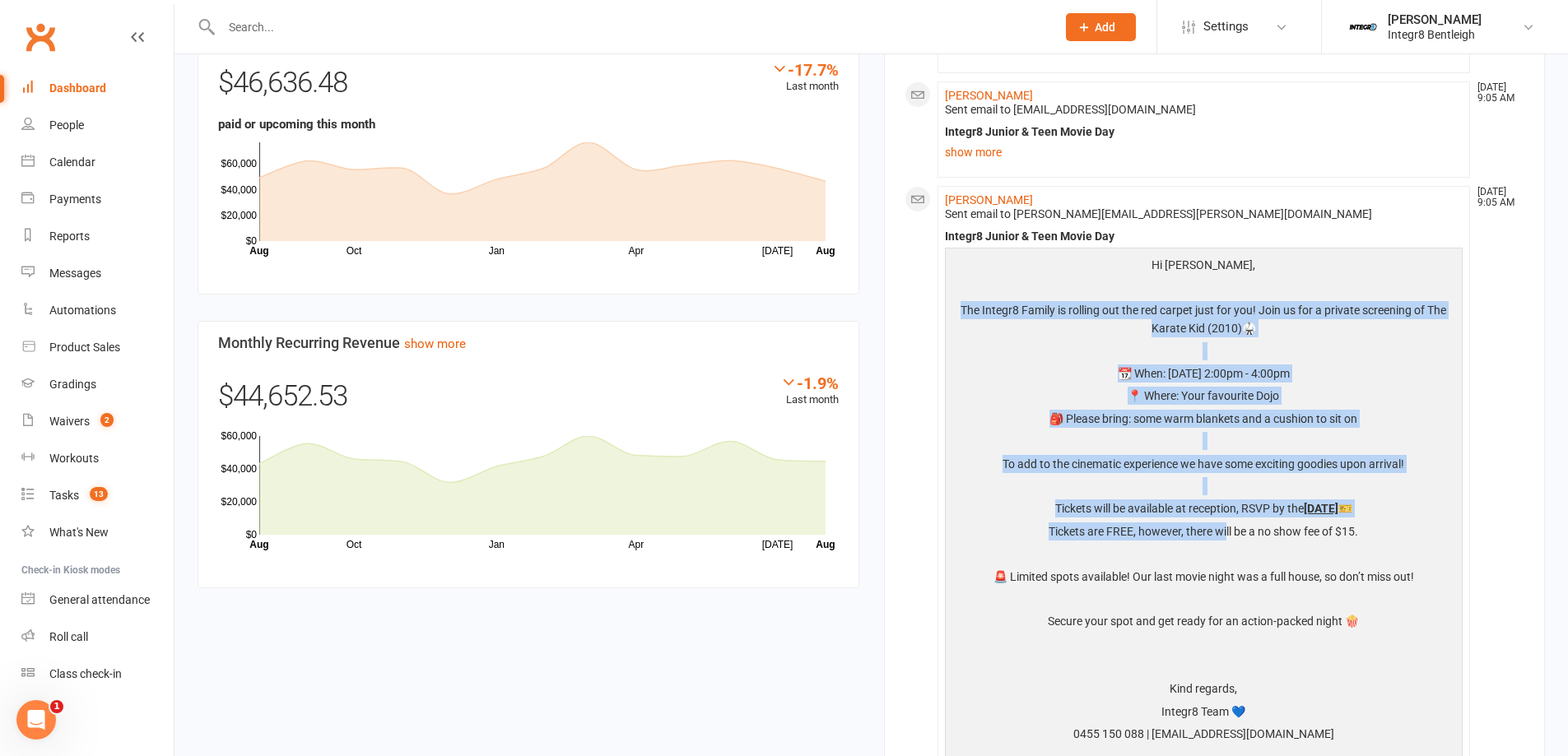
scroll to position [1234, 0]
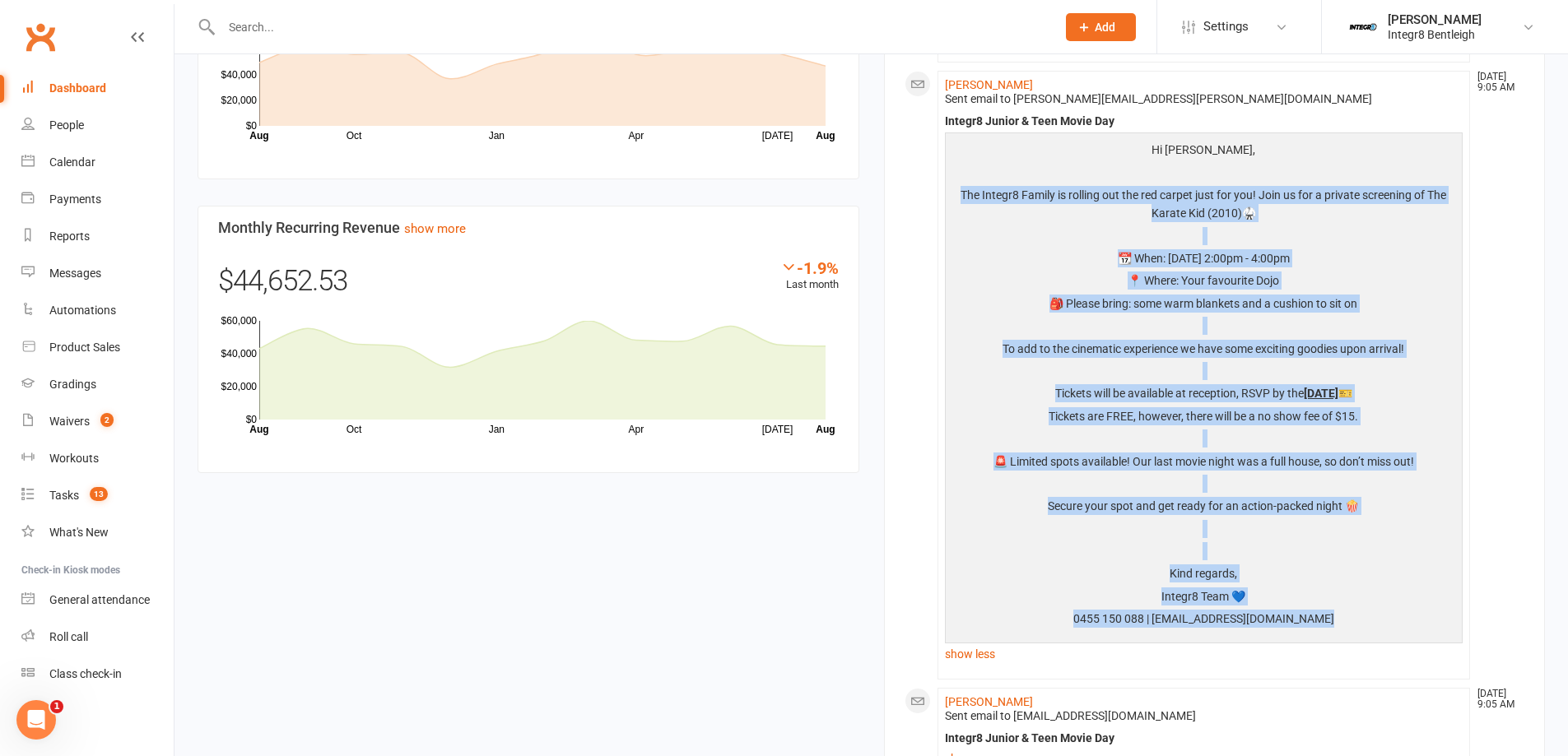
drag, startPoint x: 960, startPoint y: 355, endPoint x: 1397, endPoint y: 634, distance: 518.5
click at [1397, 634] on div "Hi [PERSON_NAME], The Integr8 Family is rolling out the red carpet just for you…" at bounding box center [1204, 386] width 510 height 500
copy div "The Integr8 Family is rolling out the red carpet just for you! Join us for a pr…"
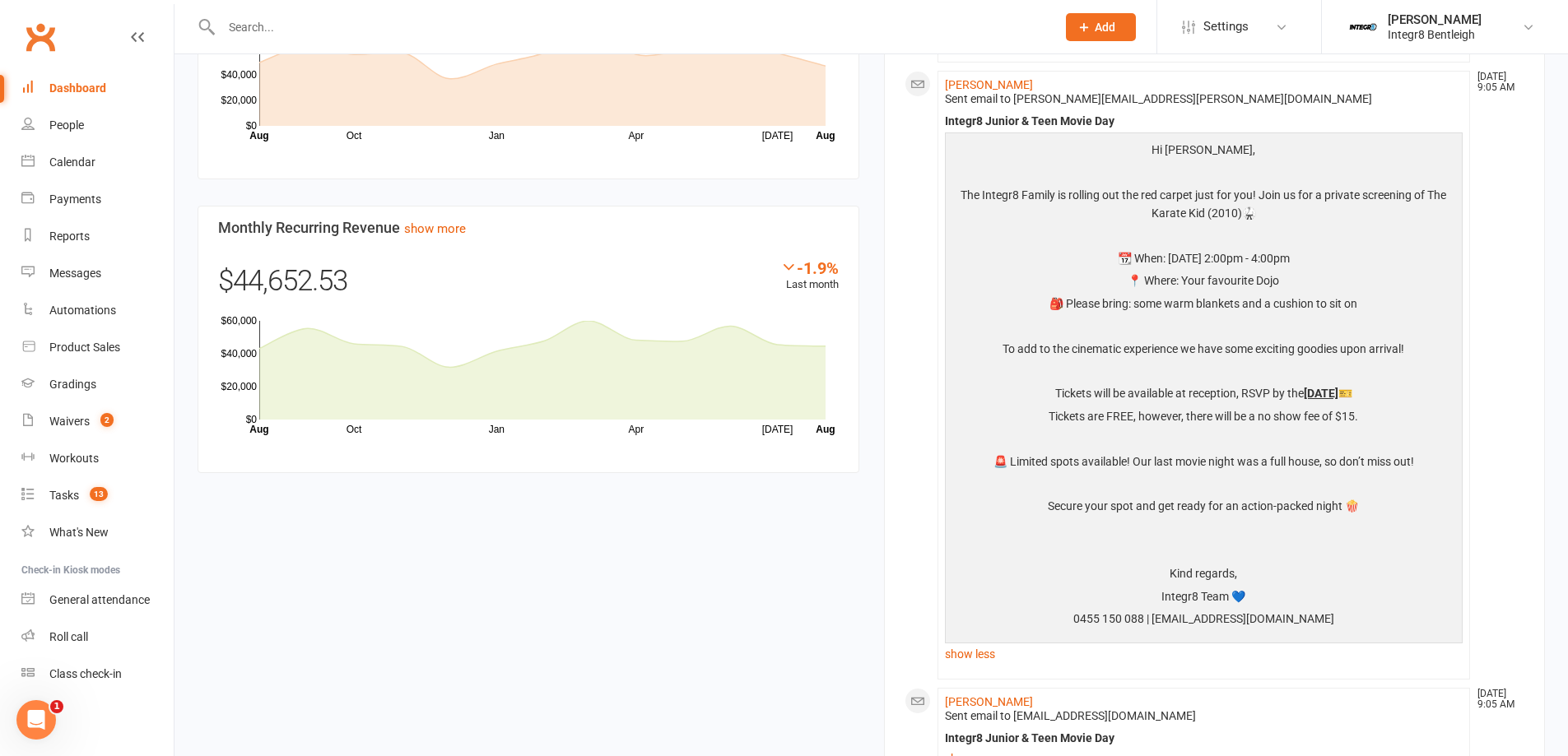
click at [121, 133] on link "People" at bounding box center [97, 126] width 152 height 37
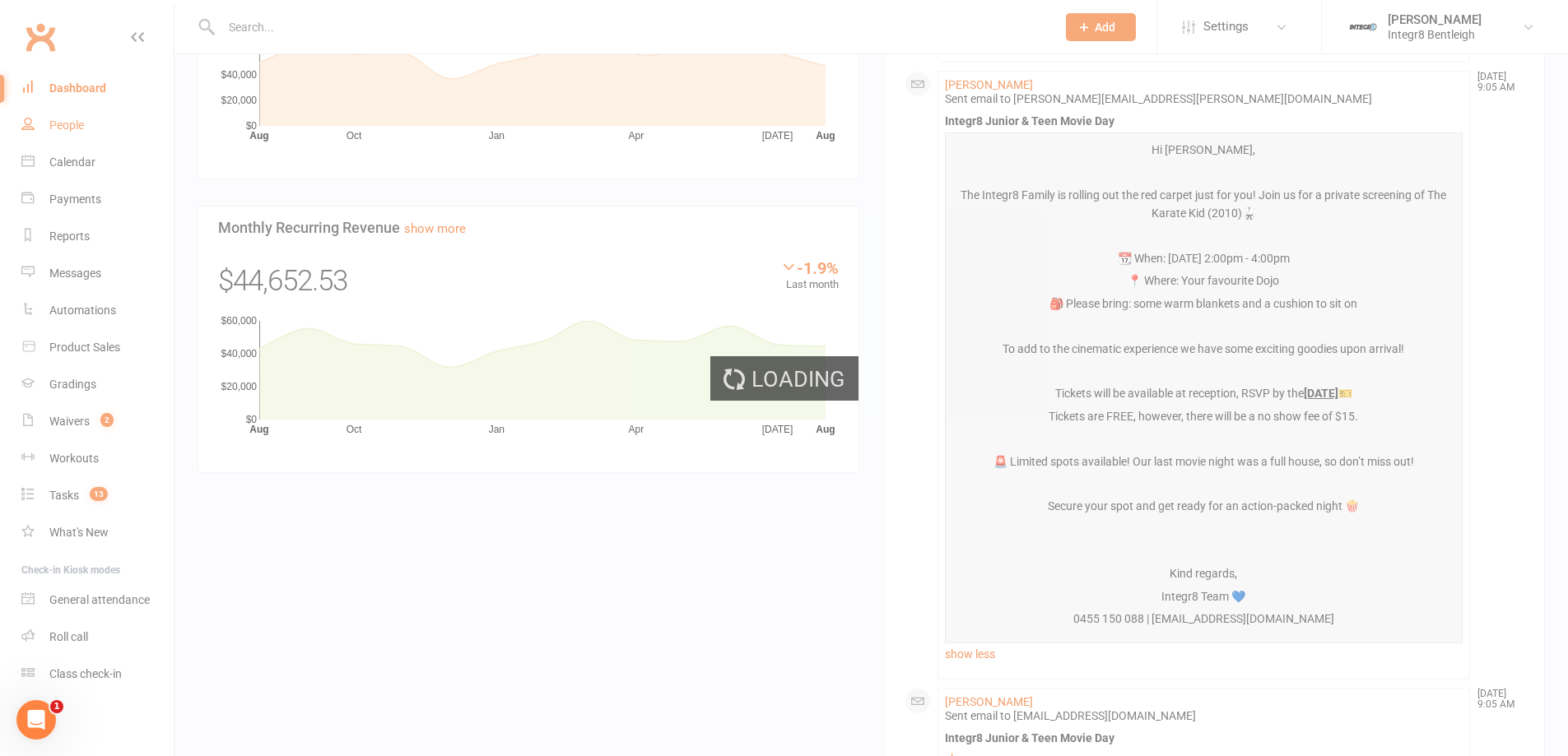
select select "100"
